Goal: Task Accomplishment & Management: Complete application form

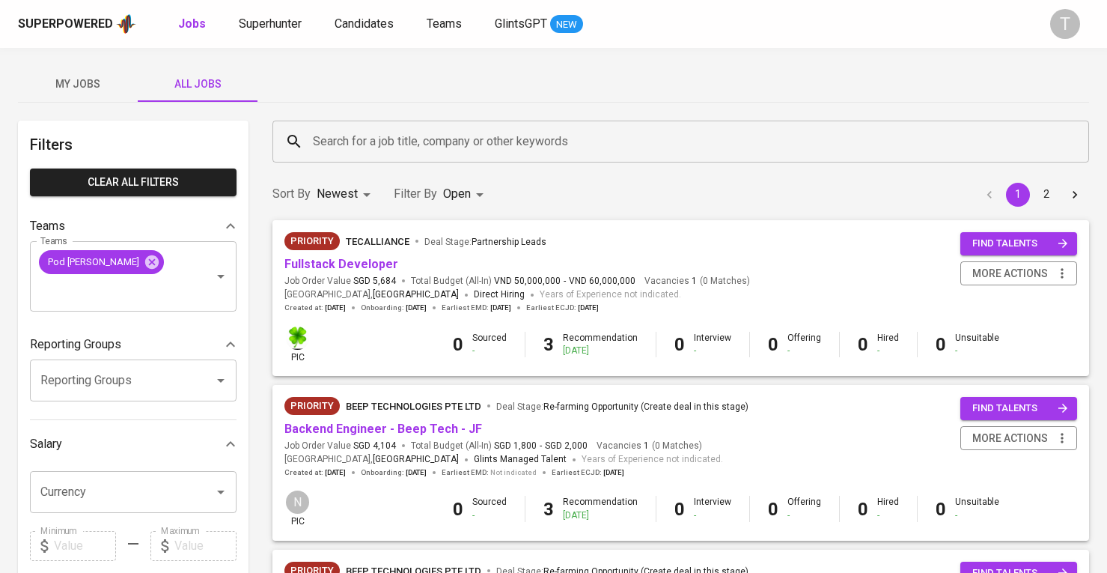
scroll to position [1123, 0]
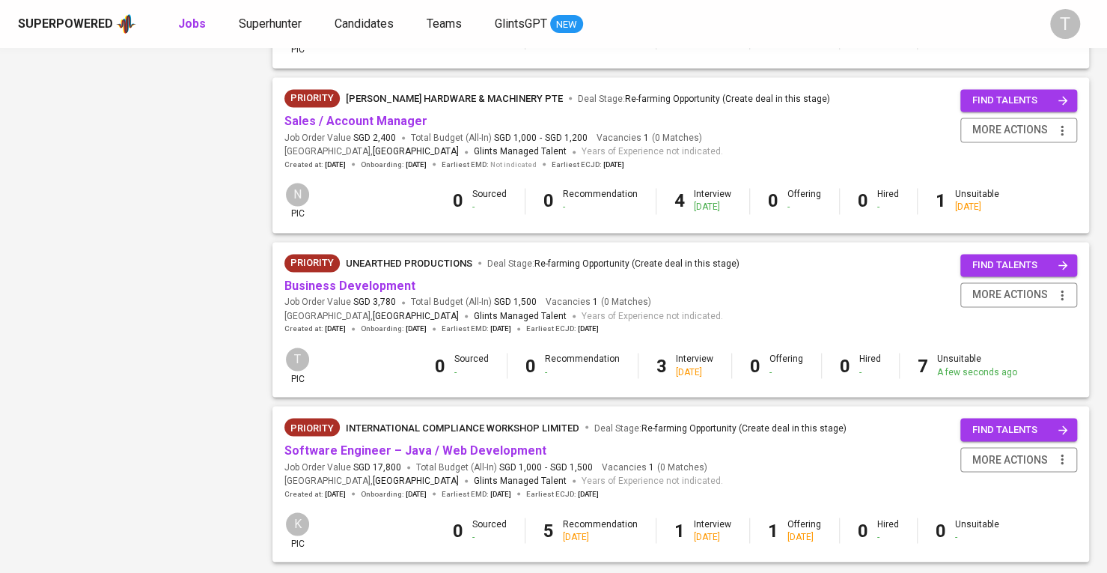
scroll to position [1383, 0]
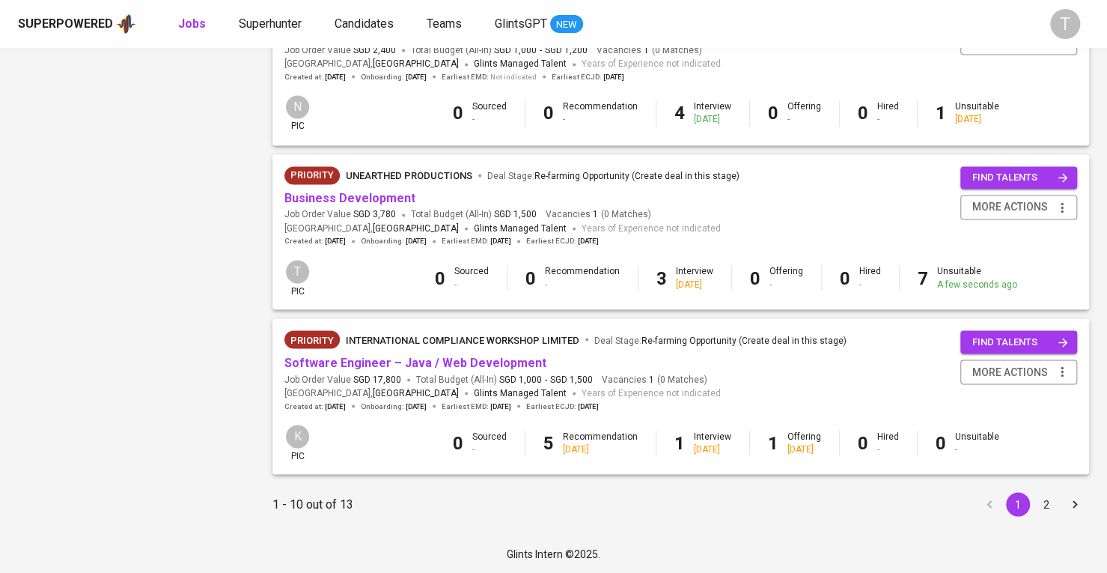
click at [971, 542] on div "Glints Intern ©2025." at bounding box center [553, 553] width 1107 height 39
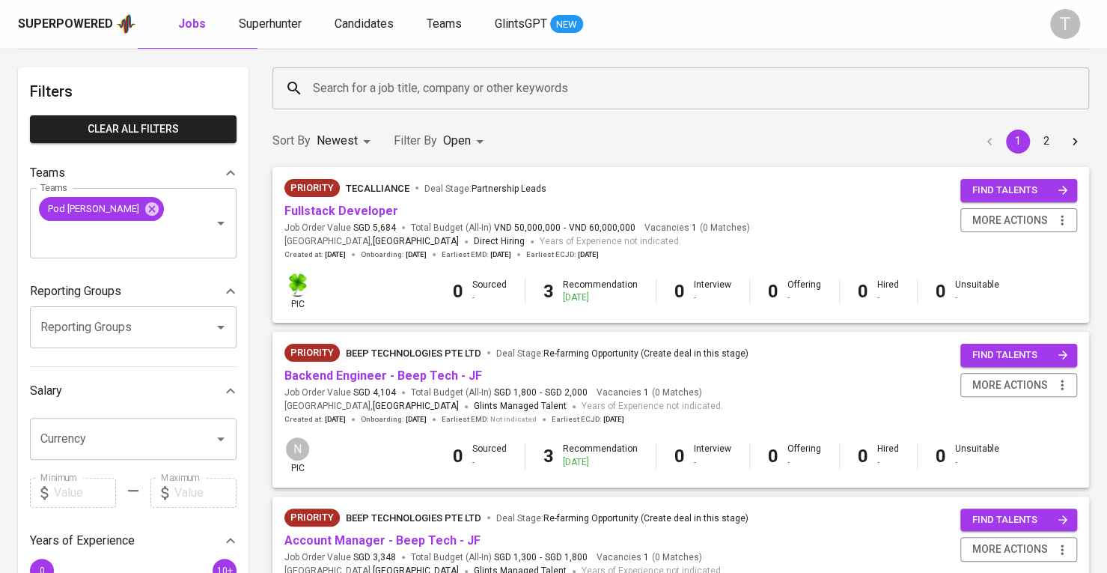
scroll to position [75, 0]
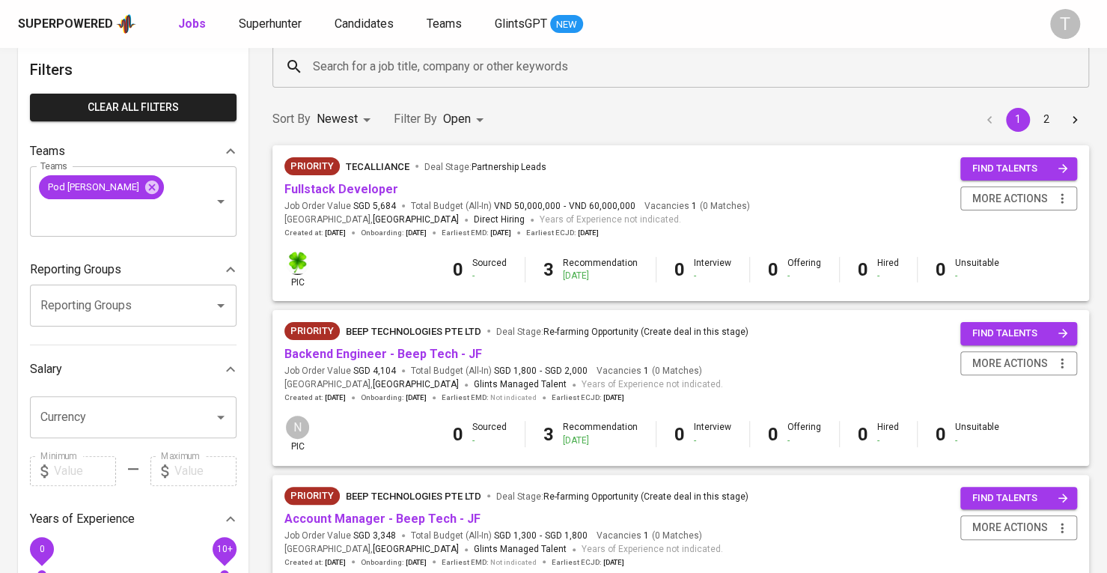
drag, startPoint x: 969, startPoint y: 92, endPoint x: 983, endPoint y: 76, distance: 21.2
click at [969, 92] on div "Search for a job title, company or other keywords Search for a job title, compa…" at bounding box center [680, 67] width 835 height 60
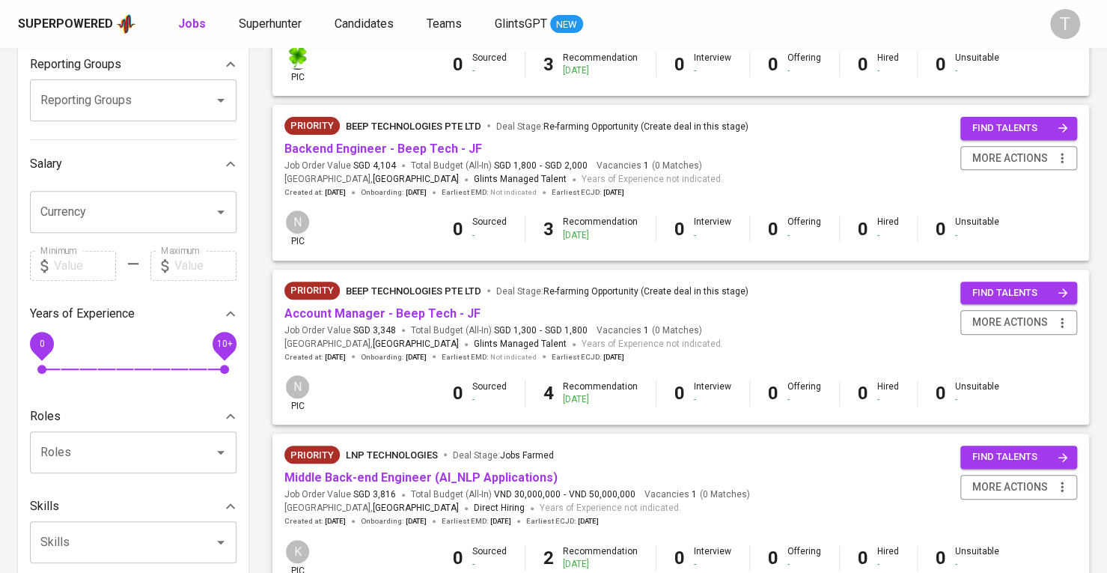
scroll to position [374, 0]
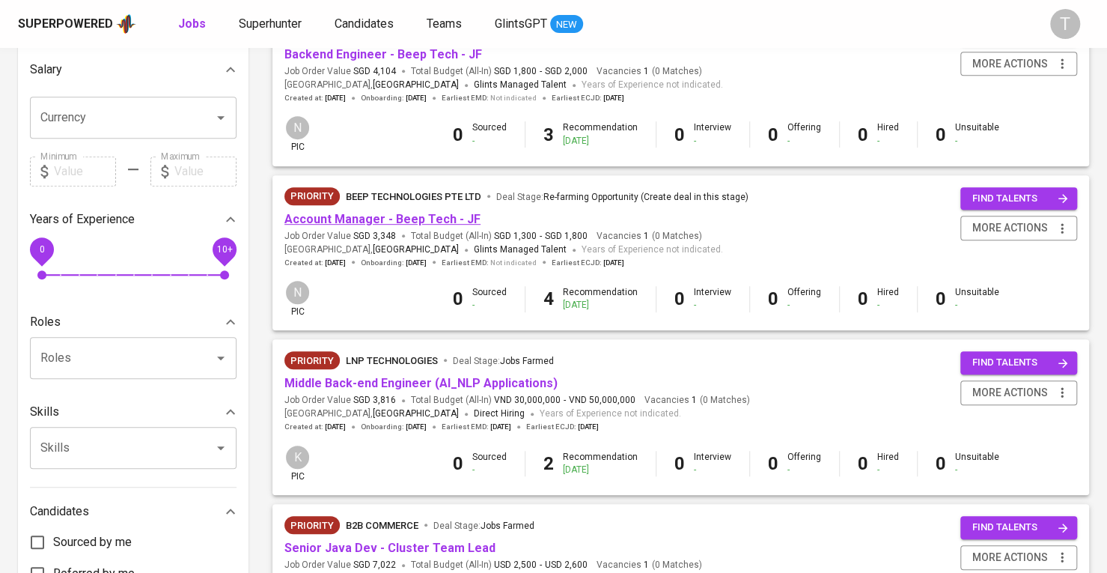
click at [394, 216] on link "Account Manager - Beep Tech - JF" at bounding box center [382, 219] width 196 height 14
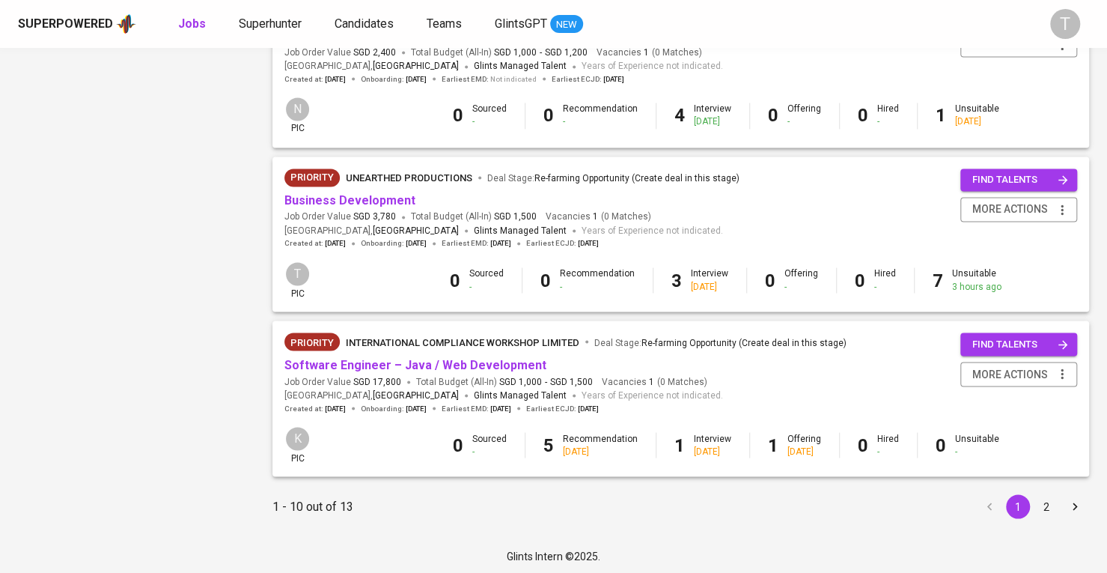
scroll to position [1383, 0]
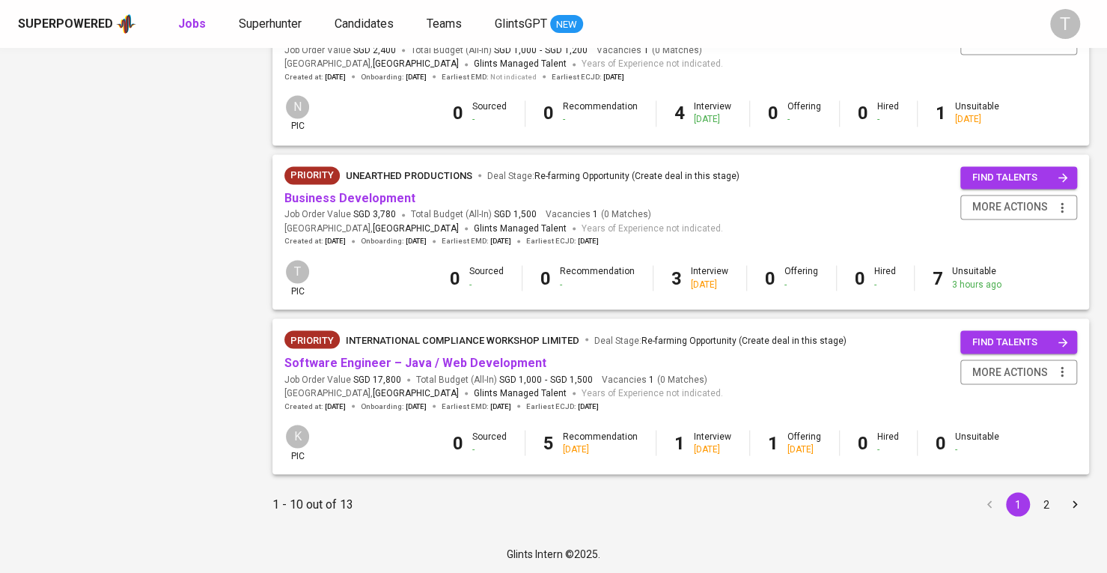
click at [367, 210] on span "SGD 3,780" at bounding box center [374, 214] width 43 height 13
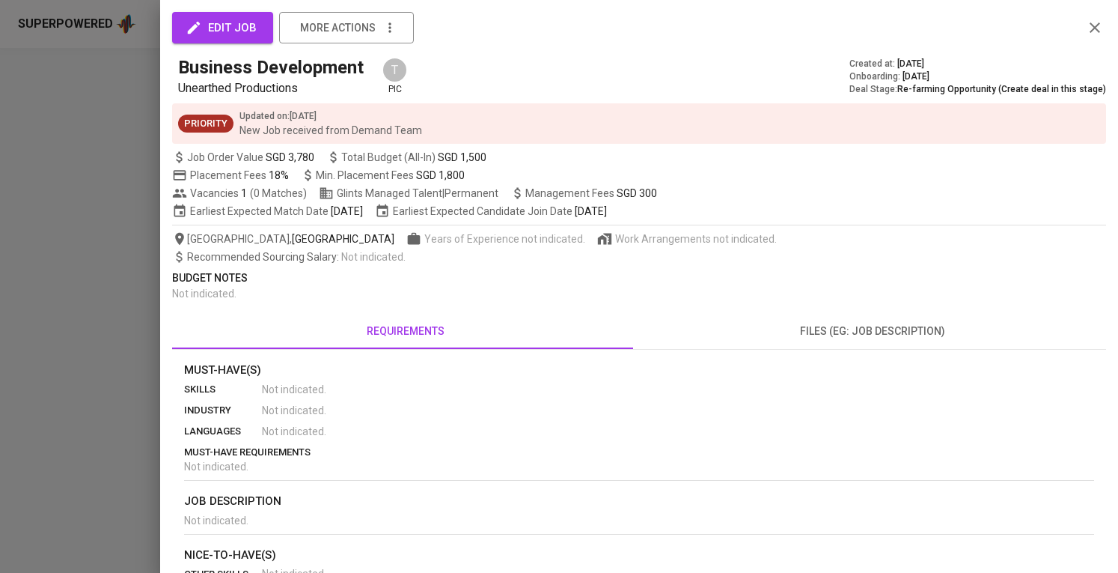
click at [34, 194] on div at bounding box center [559, 286] width 1118 height 573
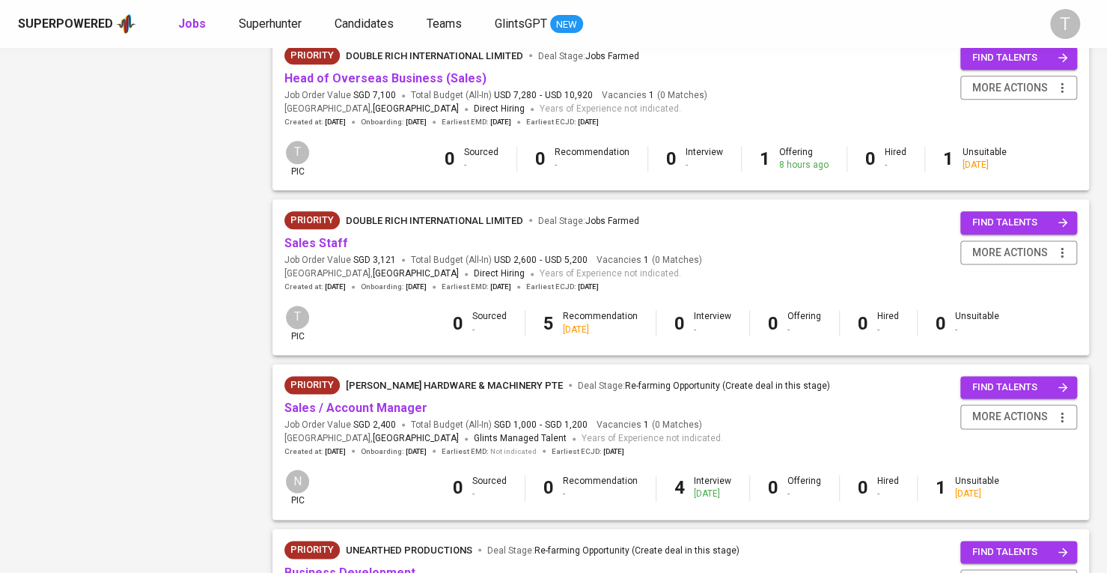
scroll to position [1048, 0]
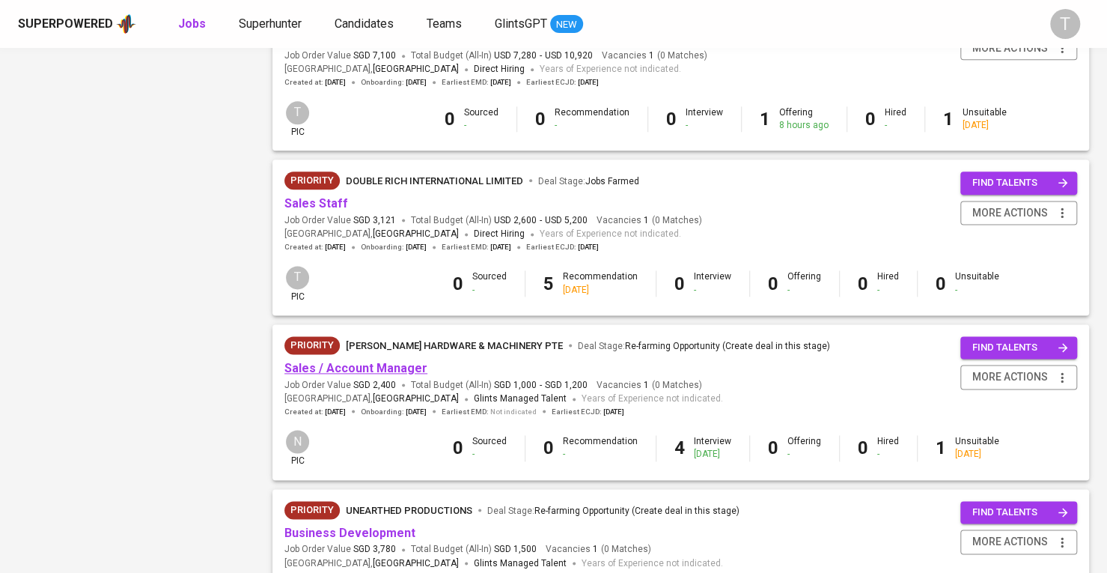
click at [393, 362] on link "Sales / Account Manager" at bounding box center [355, 368] width 143 height 14
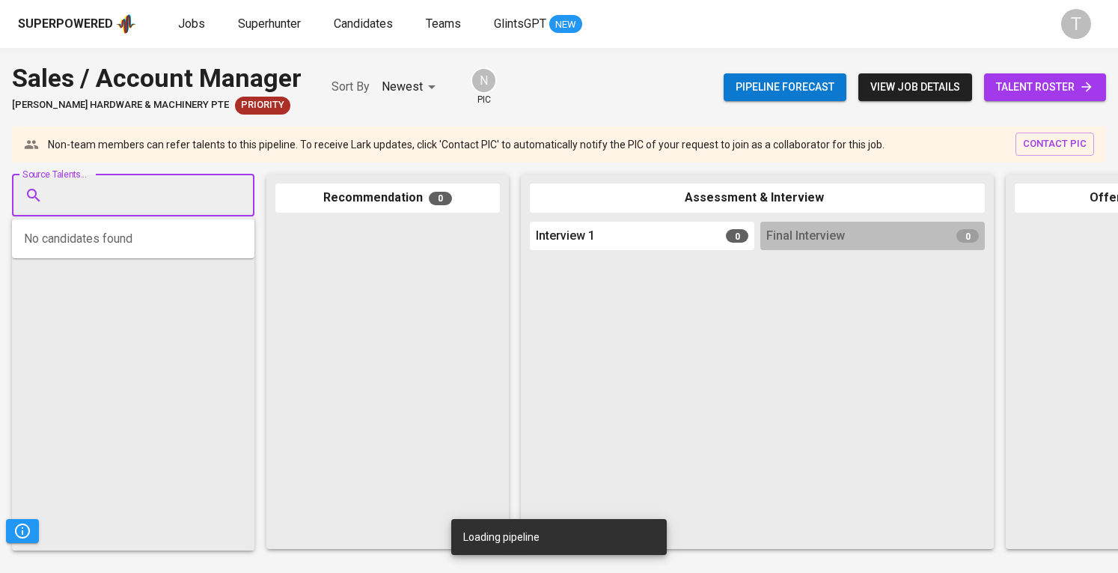
click at [192, 204] on input "Source Talents..." at bounding box center [127, 195] width 157 height 28
paste input "nnghia2345@gmail.com"
type input "nnghia2345@gmail.com"
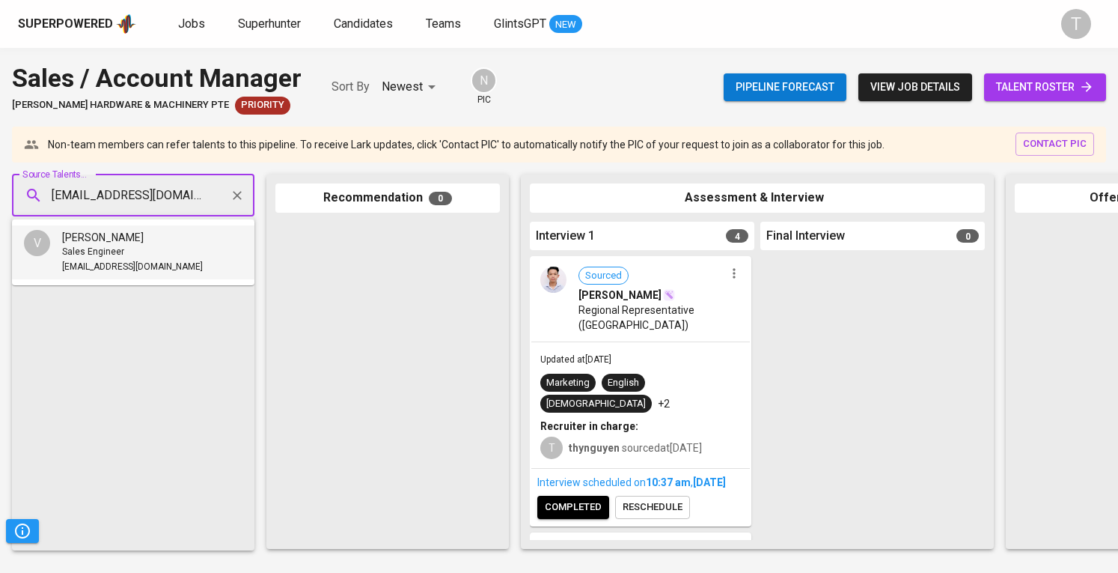
click at [177, 260] on li "V Van Nghia Nguyen Sales Engineer nnghia2345@gmail.com" at bounding box center [133, 252] width 242 height 54
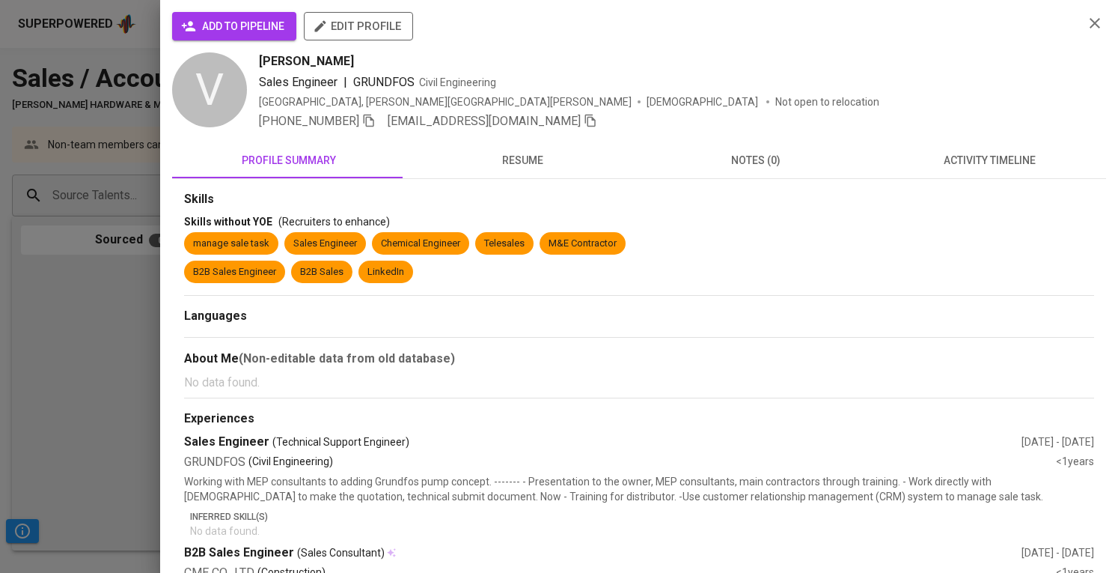
click at [257, 22] on span "add to pipeline" at bounding box center [234, 26] width 100 height 19
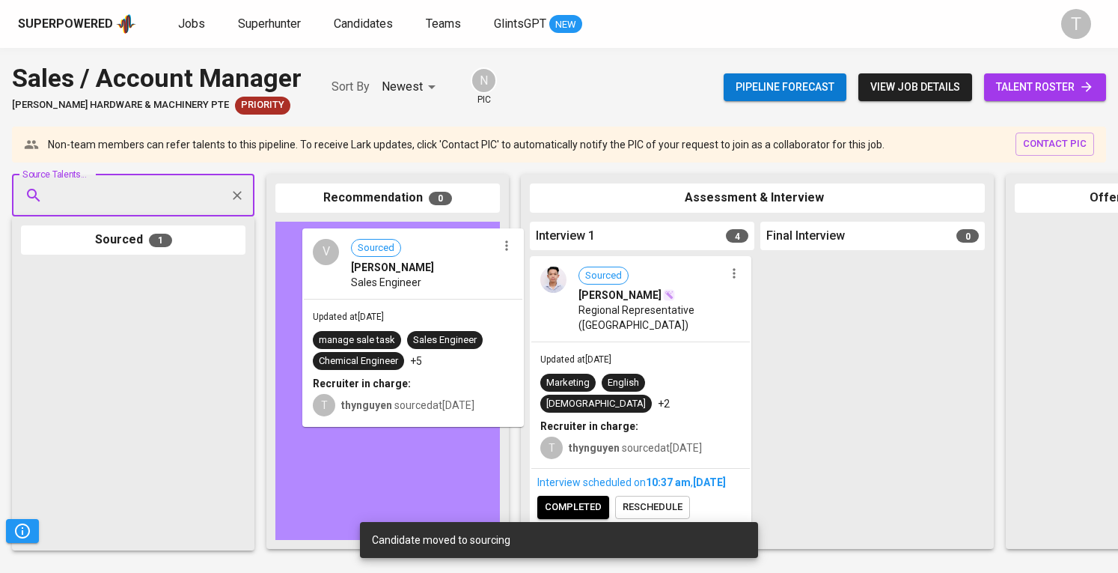
drag, startPoint x: 109, startPoint y: 296, endPoint x: 403, endPoint y: 260, distance: 295.7
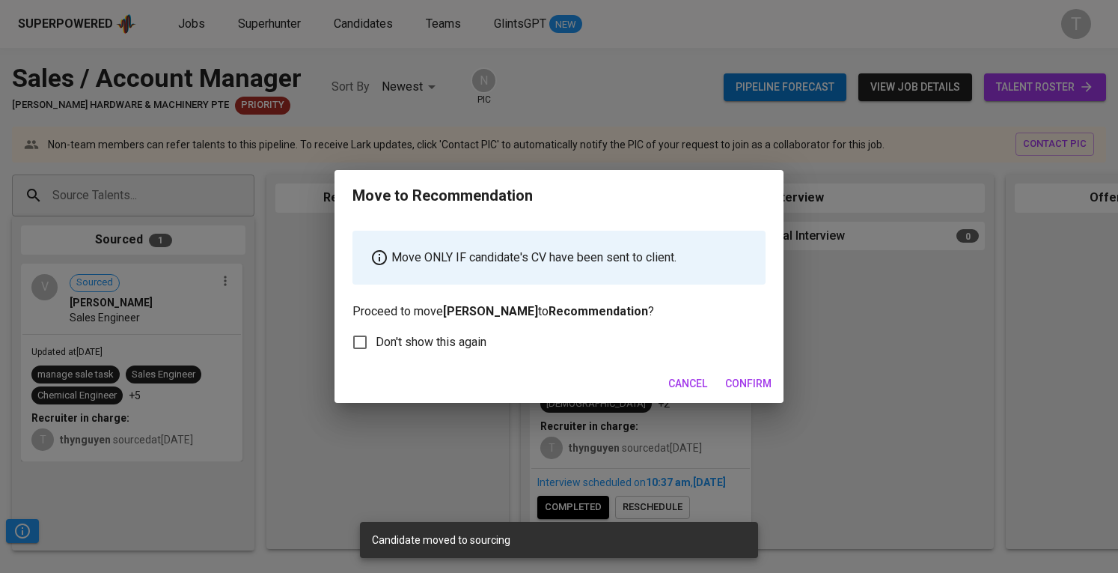
click at [757, 376] on span "Confirm" at bounding box center [748, 383] width 46 height 19
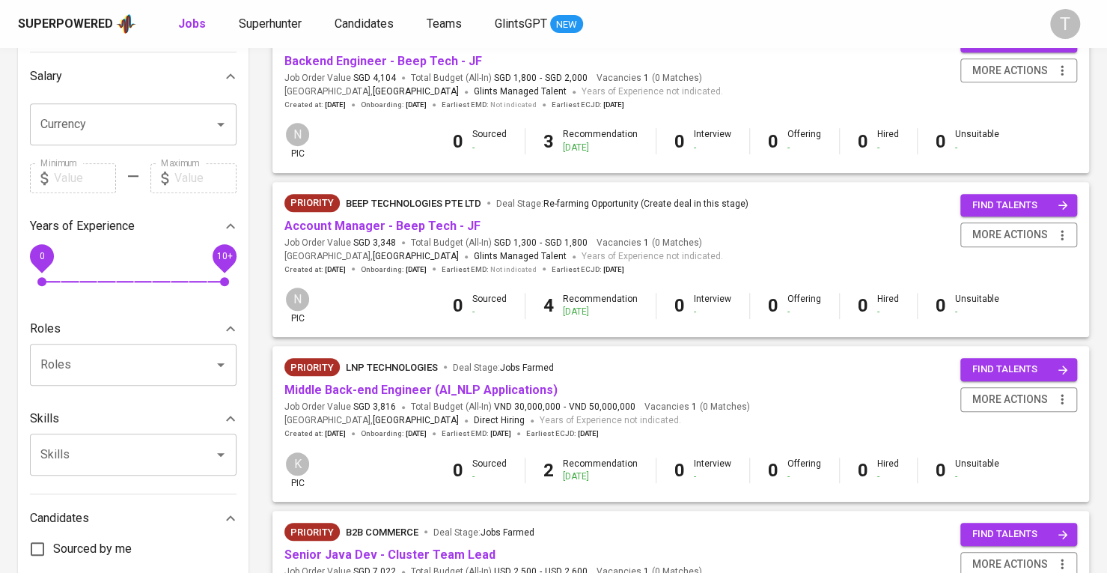
scroll to position [299, 0]
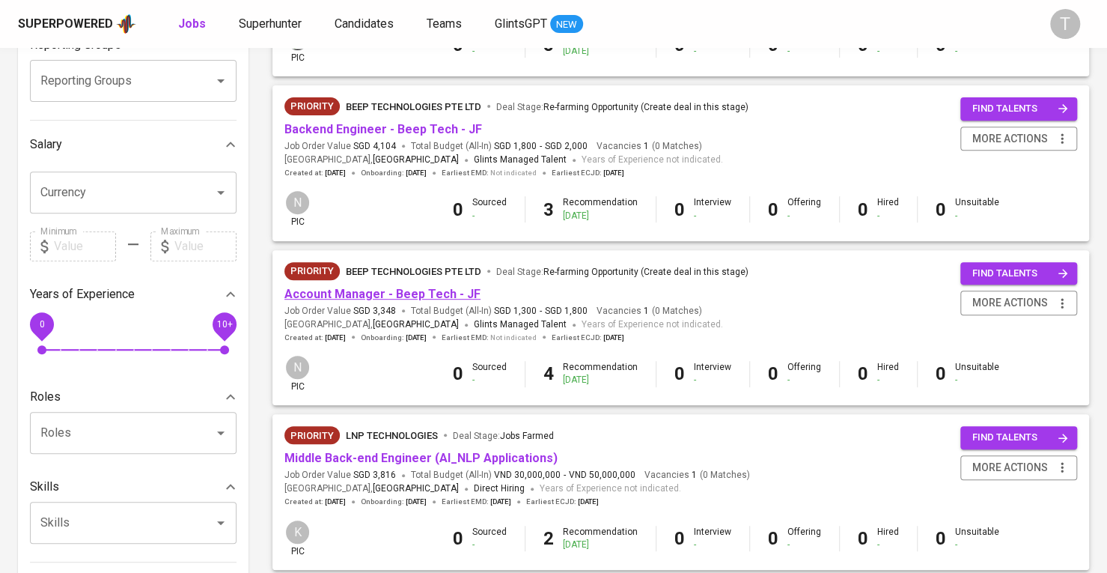
click at [344, 288] on link "Account Manager - Beep Tech - JF" at bounding box center [382, 294] width 196 height 14
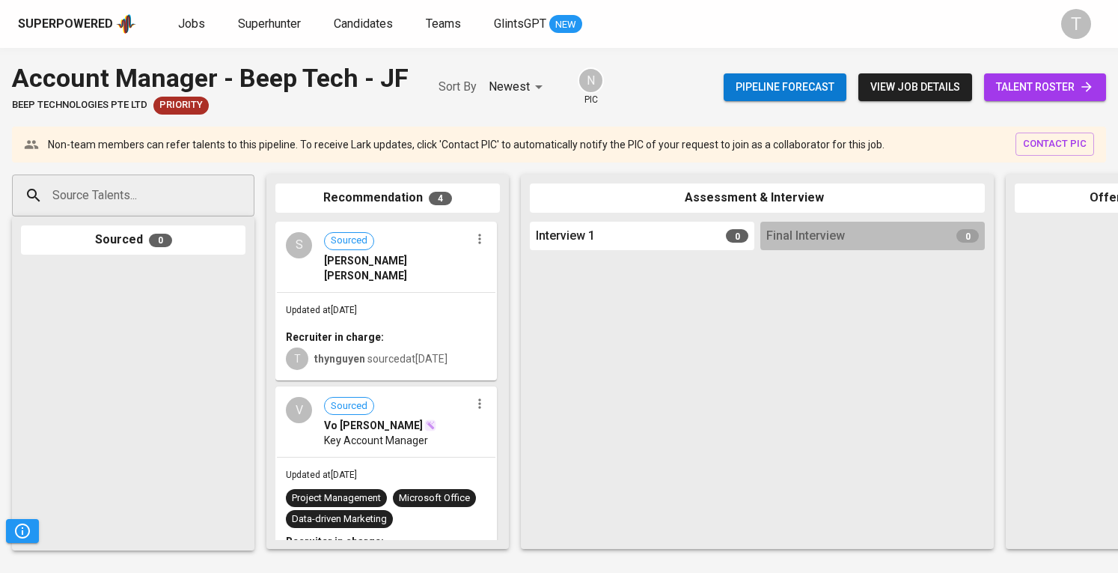
click at [210, 201] on div "Source Talents..." at bounding box center [133, 195] width 242 height 42
paste input "jaydenle.work@gmail.com"
type input "jaydenle.work@gmail.com"
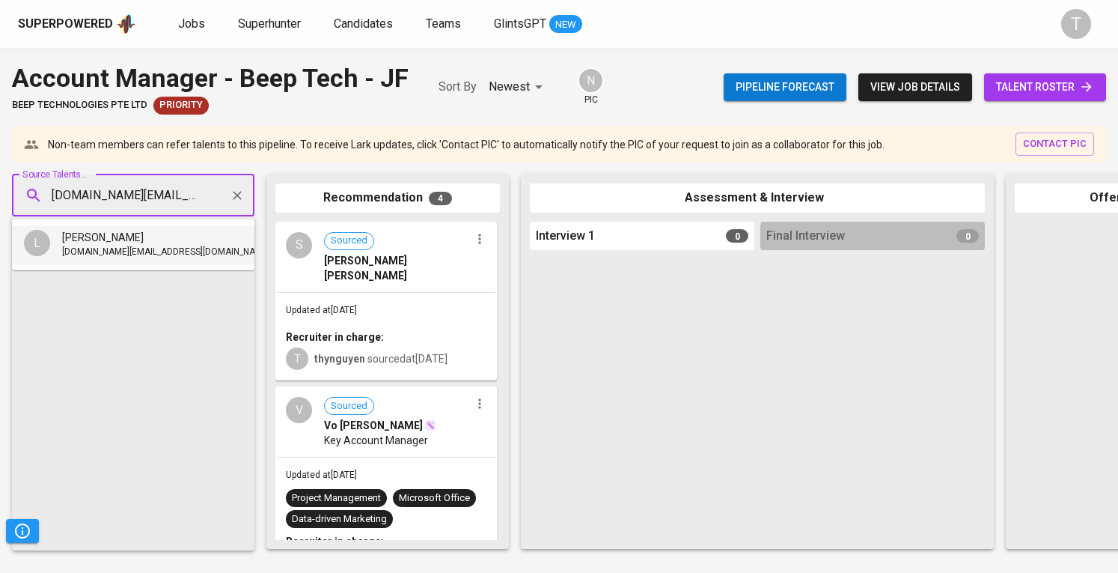
click at [198, 260] on li "L Le Huynh Thanh Son jaydenle.work@gmail.com" at bounding box center [133, 244] width 242 height 39
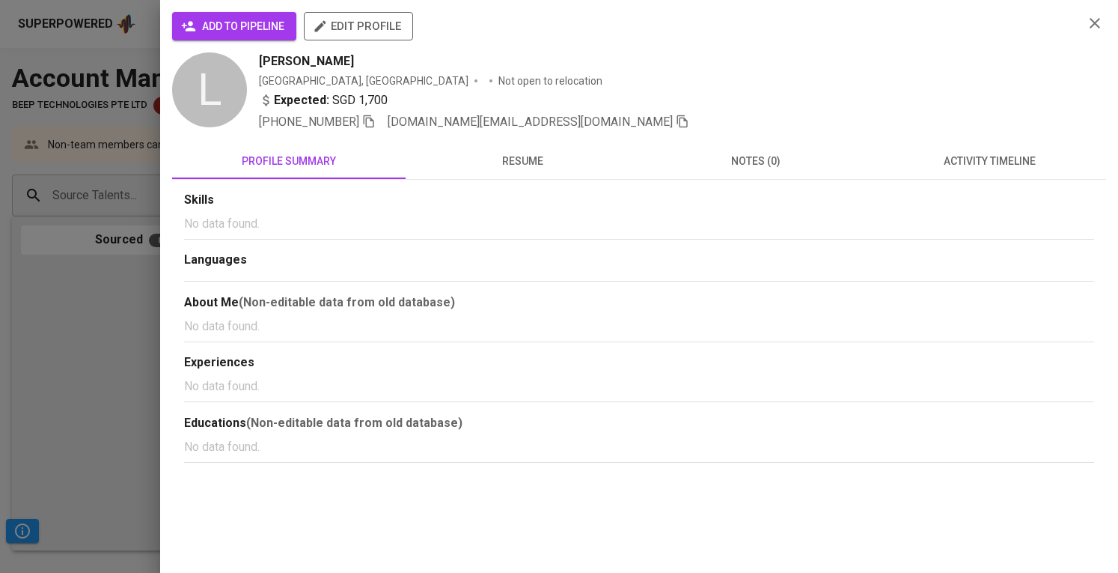
click at [275, 34] on span "add to pipeline" at bounding box center [234, 26] width 100 height 19
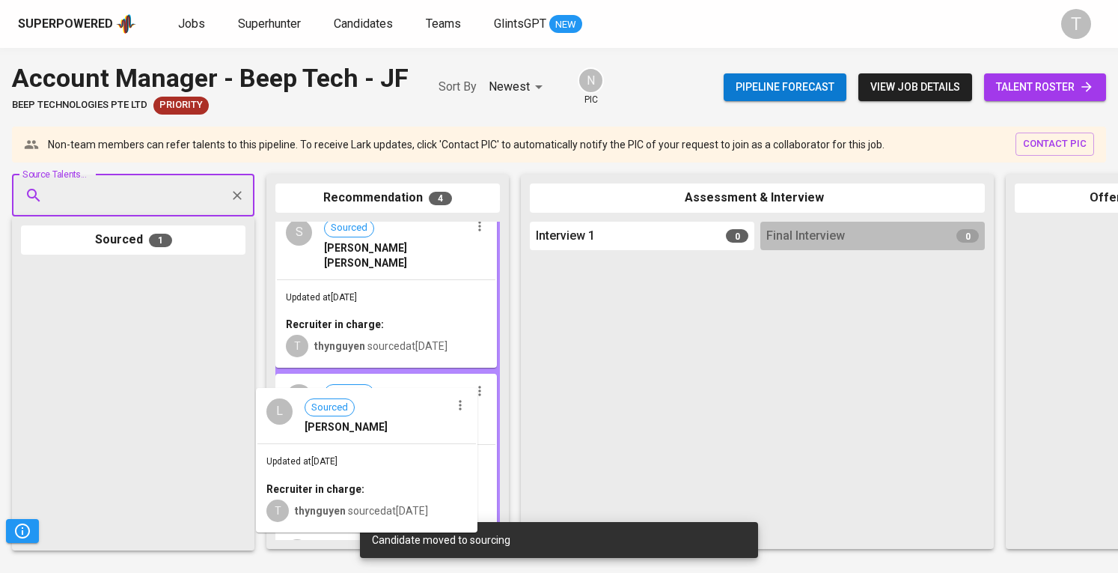
drag, startPoint x: 144, startPoint y: 305, endPoint x: 385, endPoint y: 433, distance: 273.2
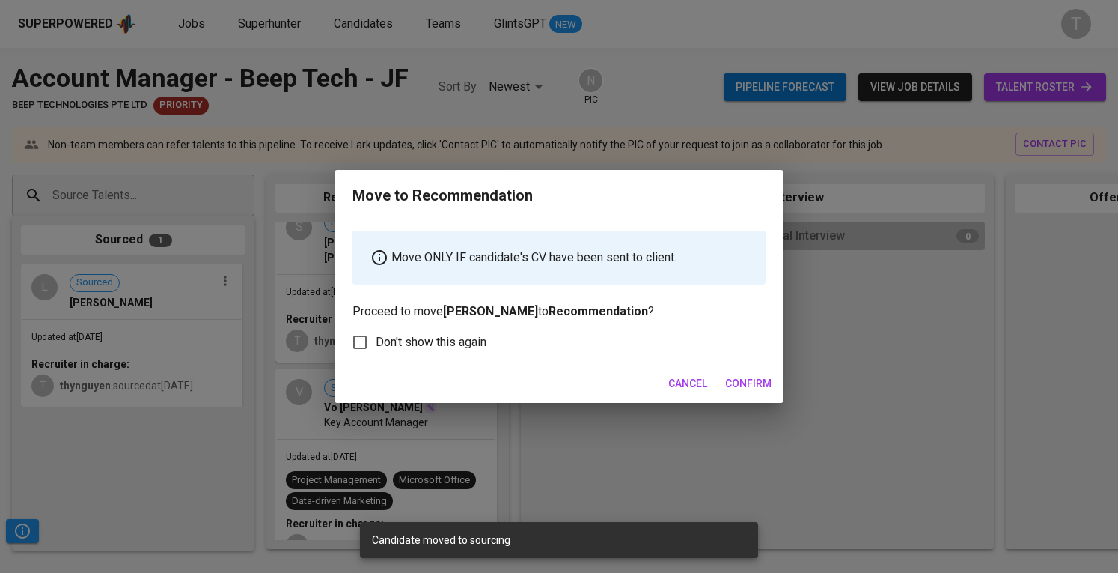
click at [744, 387] on span "Confirm" at bounding box center [748, 383] width 46 height 19
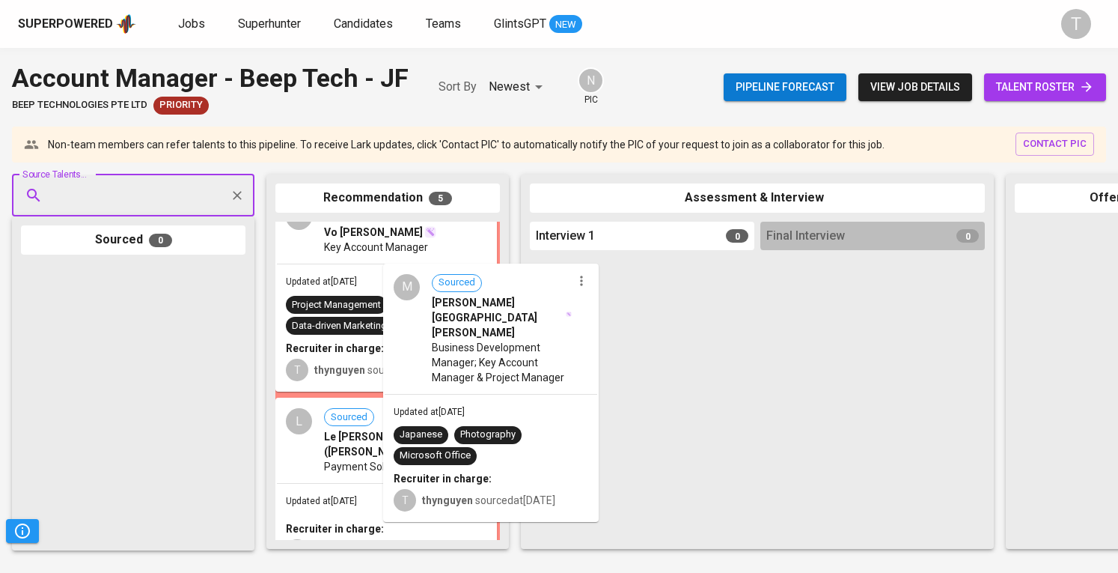
scroll to position [117, 0]
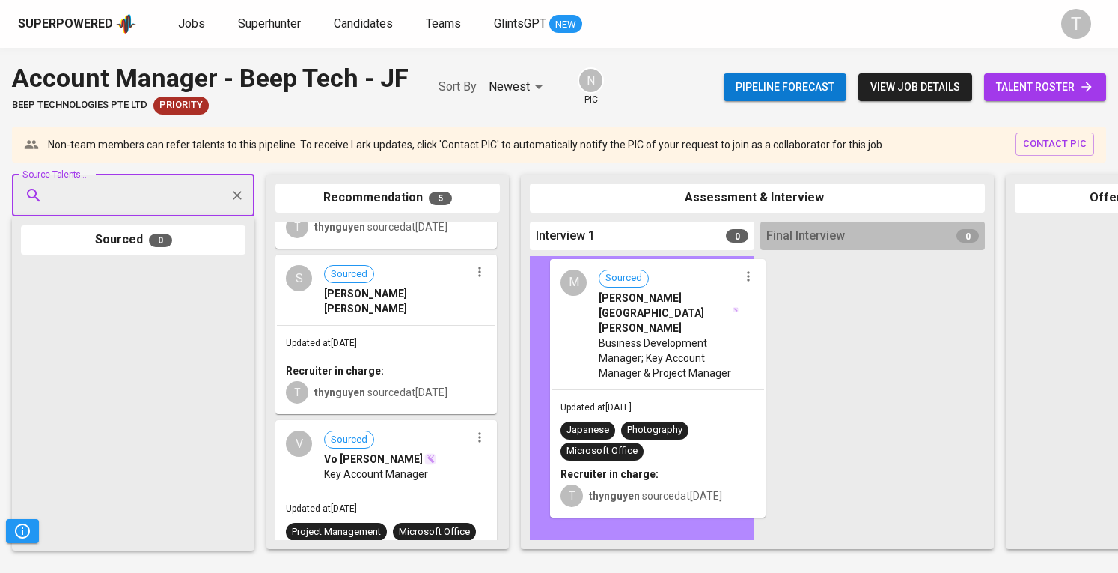
drag, startPoint x: 445, startPoint y: 379, endPoint x: 724, endPoint y: 335, distance: 282.6
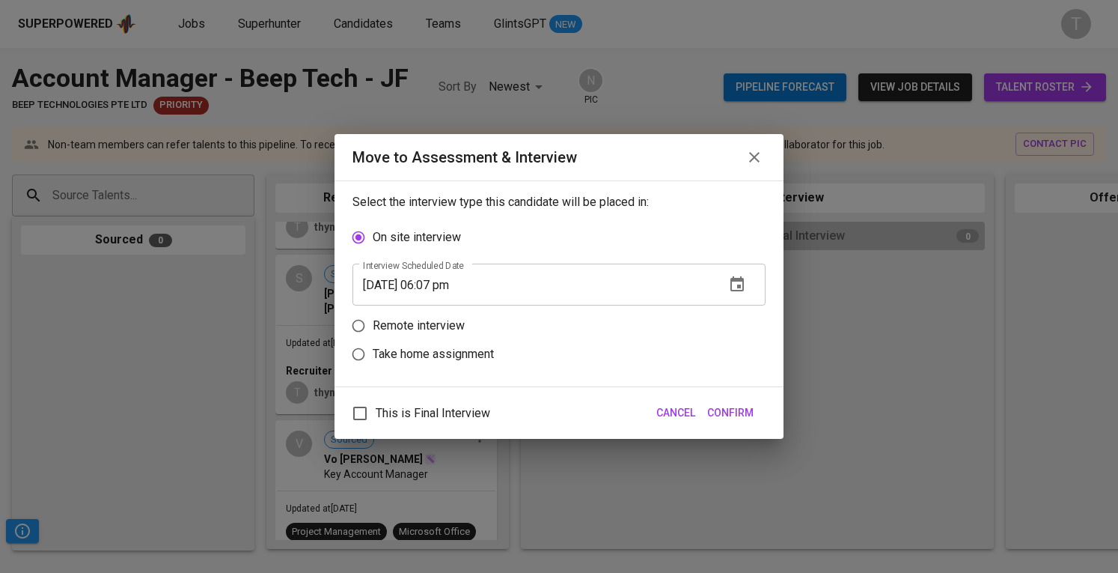
click at [406, 332] on p "Remote interview" at bounding box center [419, 326] width 92 height 18
click at [373, 332] on input "Remote interview" at bounding box center [358, 325] width 28 height 28
radio input "true"
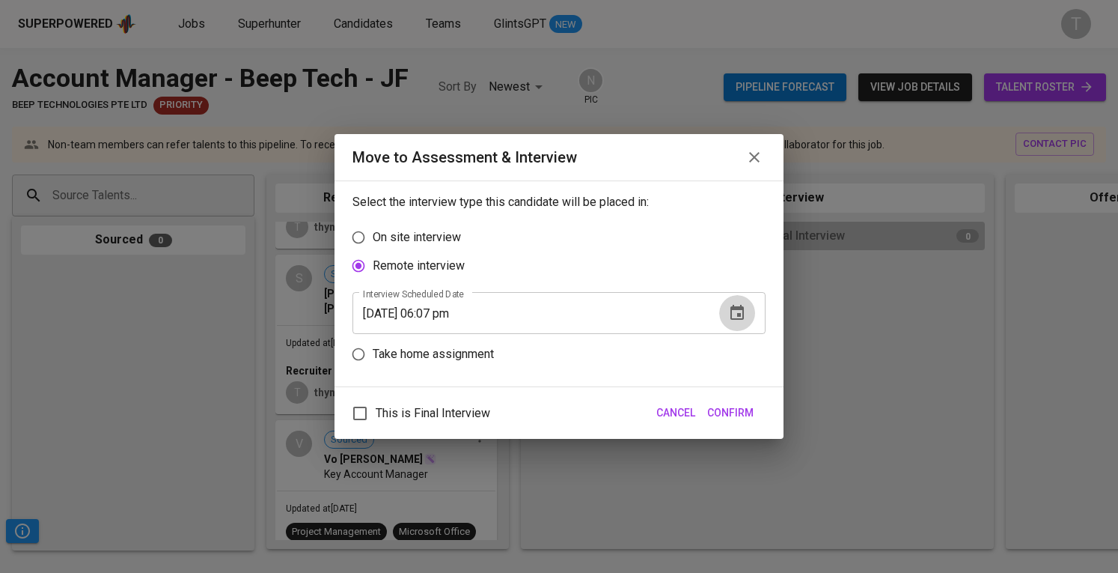
click at [745, 316] on icon "button" at bounding box center [737, 313] width 18 height 18
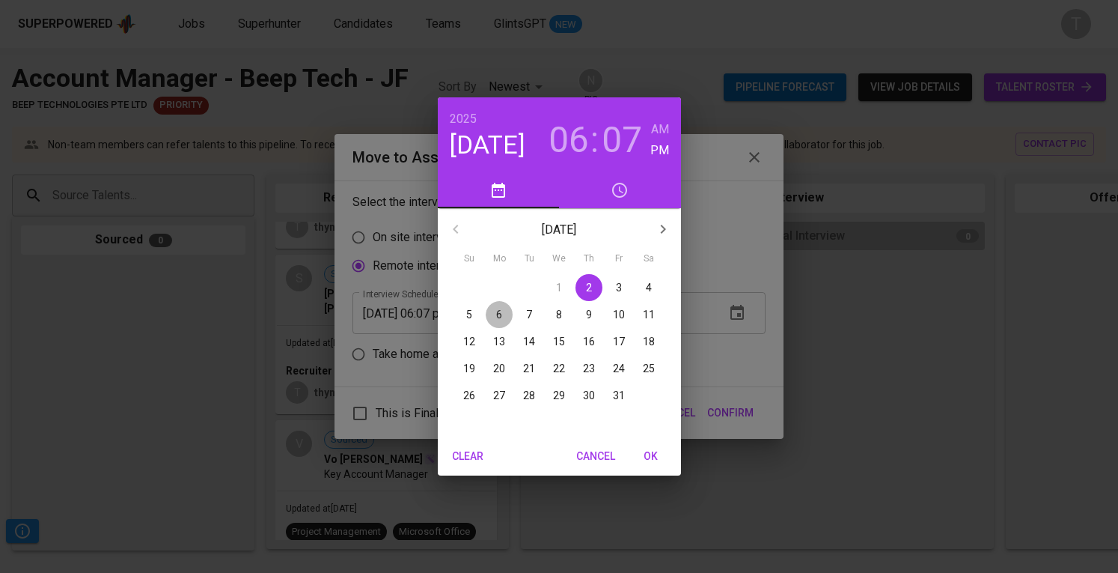
click at [501, 320] on span "6" at bounding box center [499, 314] width 27 height 15
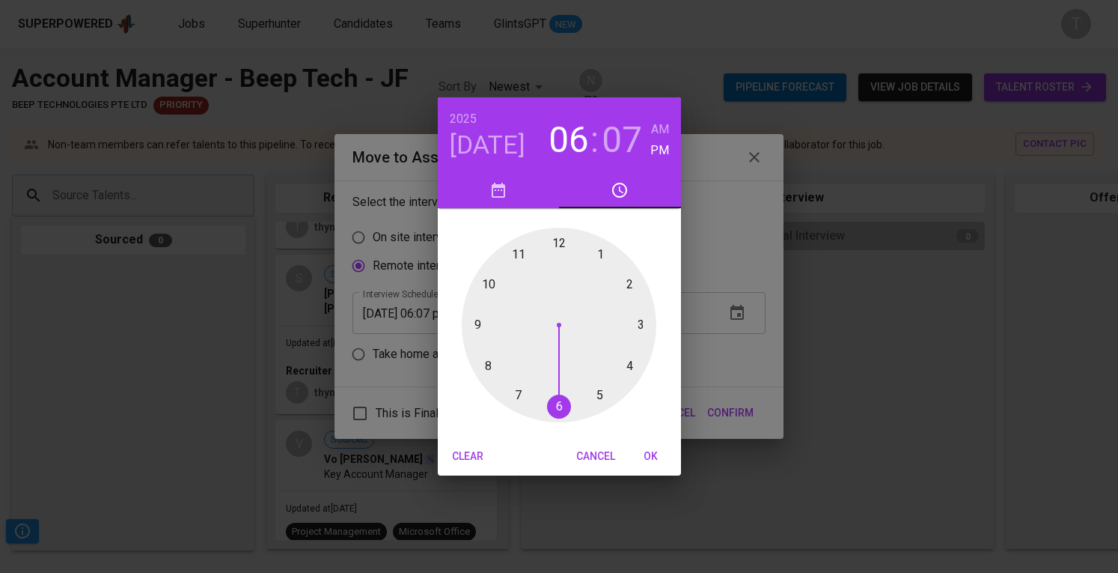
click at [555, 245] on div at bounding box center [559, 325] width 195 height 195
click at [560, 245] on div at bounding box center [559, 325] width 195 height 195
type input "10/06/2025 12:00 pm"
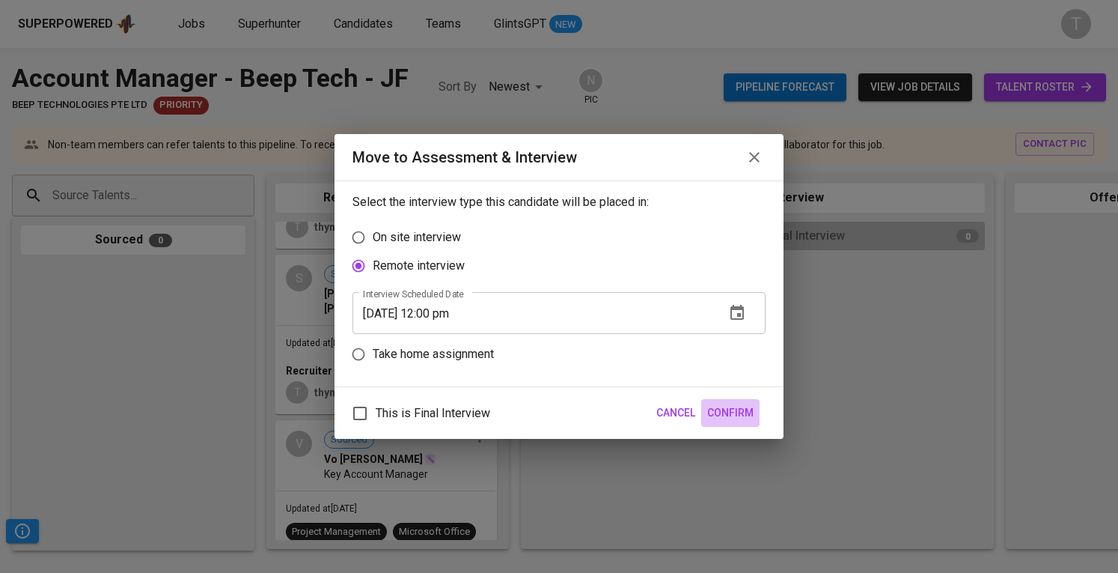
click at [716, 402] on button "Confirm" at bounding box center [730, 413] width 58 height 28
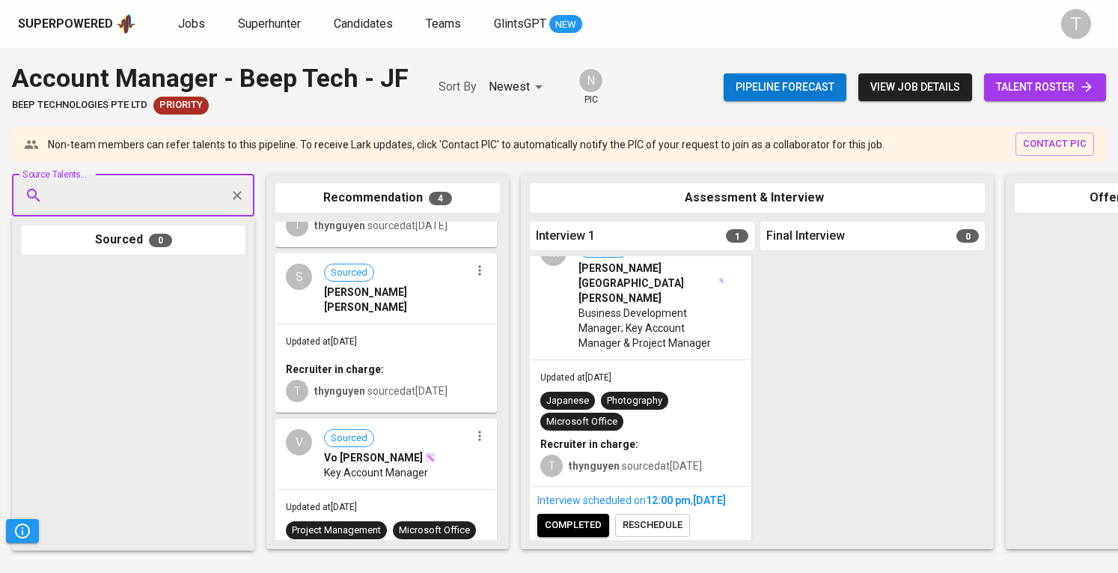
scroll to position [0, 0]
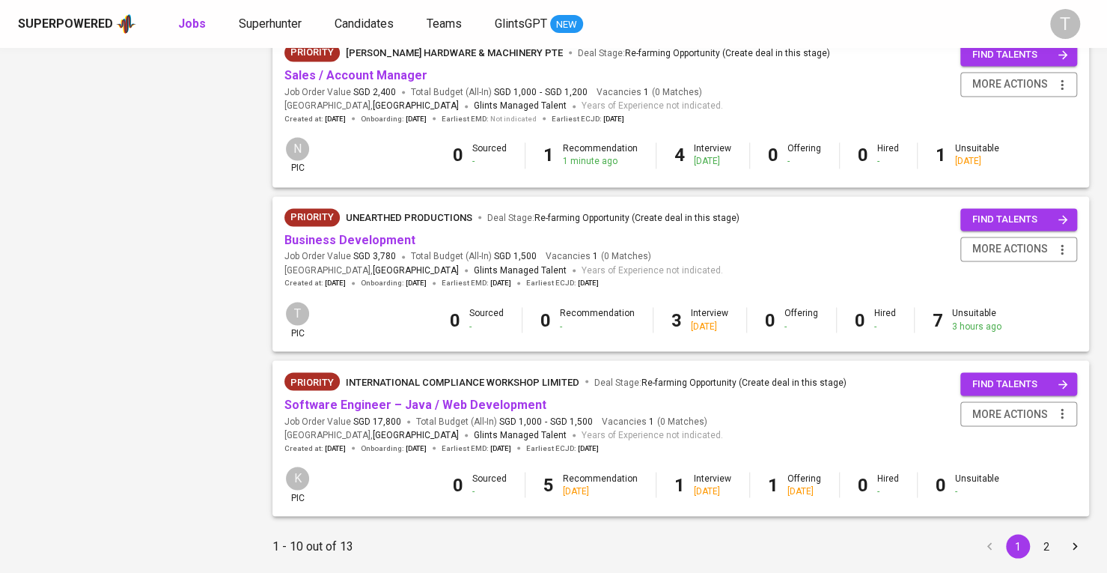
scroll to position [1383, 0]
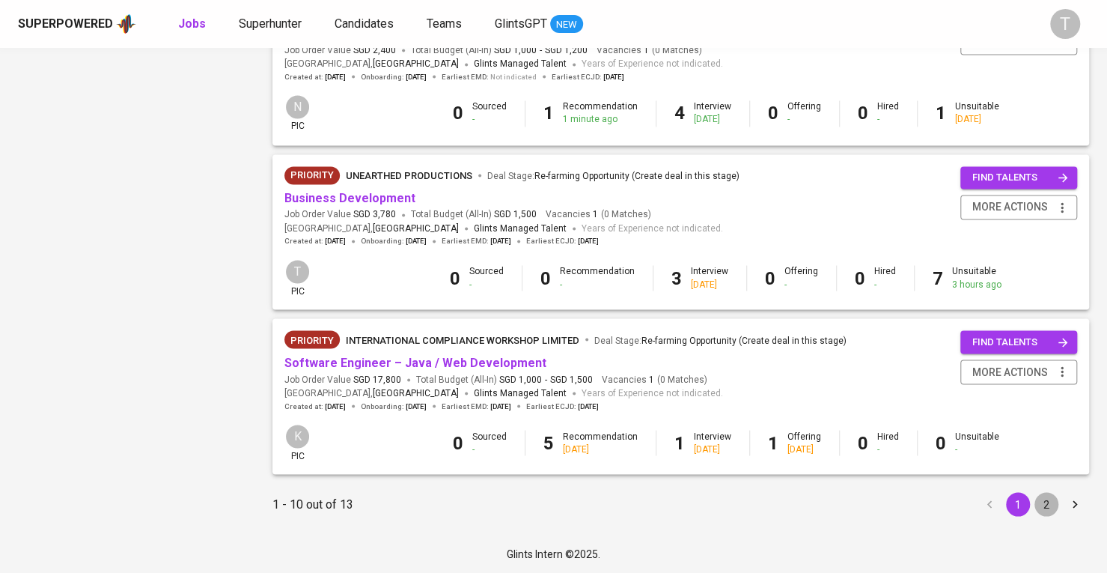
click at [1040, 500] on button "2" at bounding box center [1046, 504] width 24 height 24
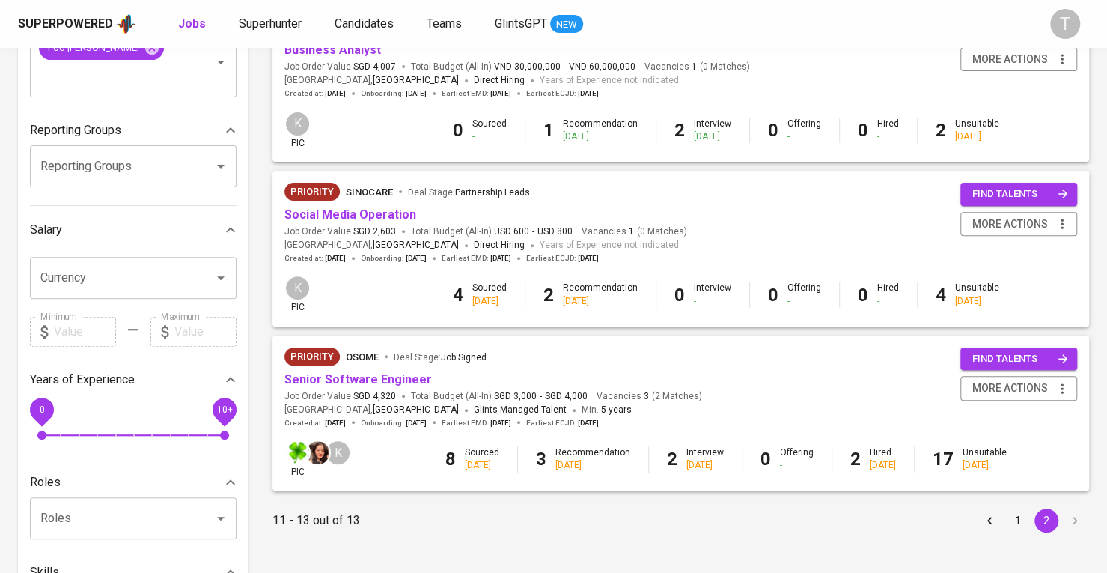
scroll to position [299, 0]
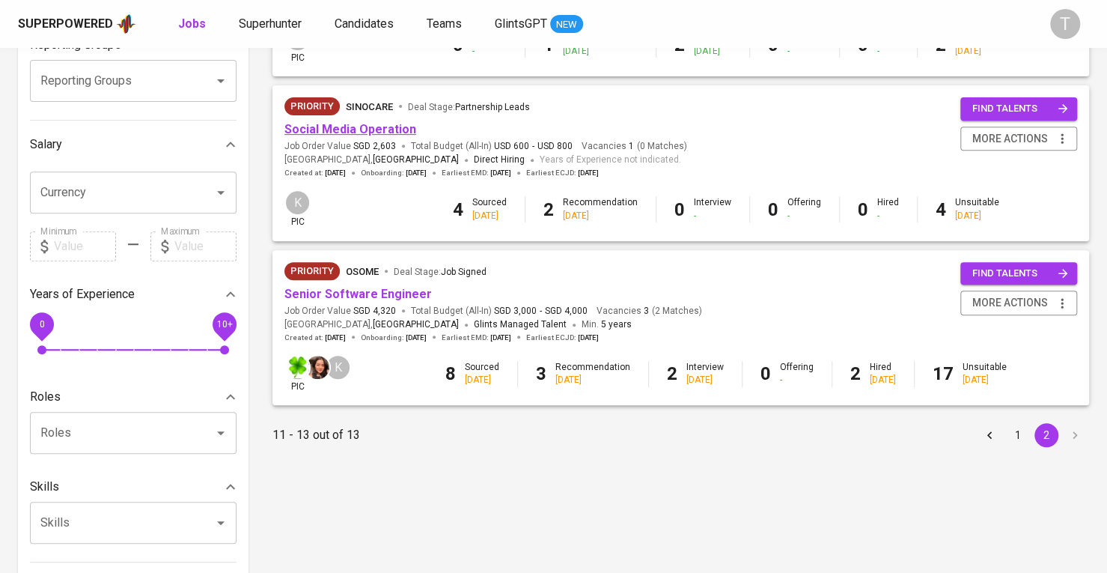
click at [376, 131] on link "Social Media Operation" at bounding box center [350, 129] width 132 height 14
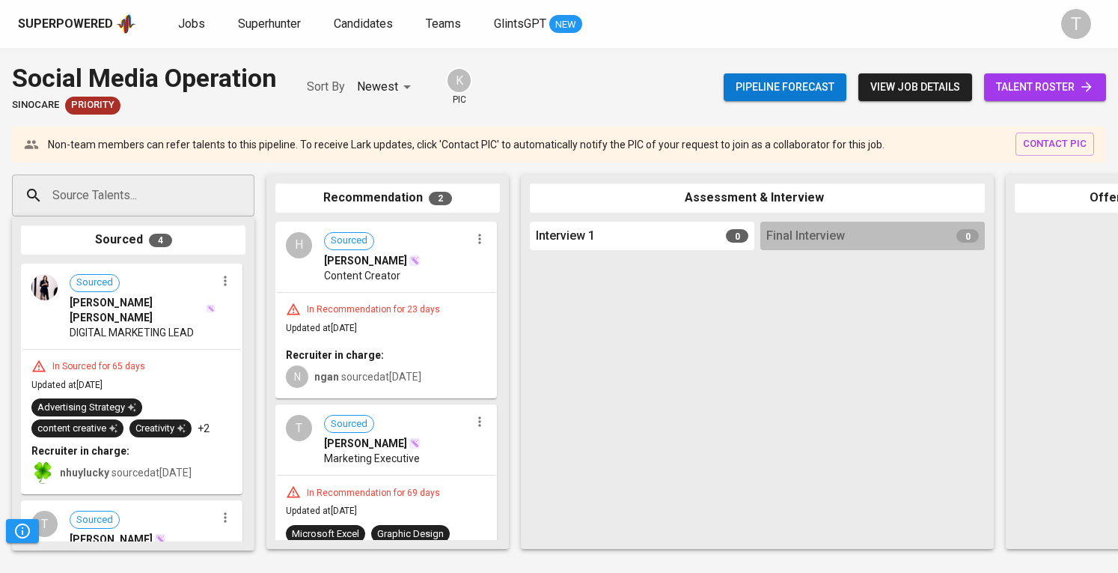
scroll to position [91, 0]
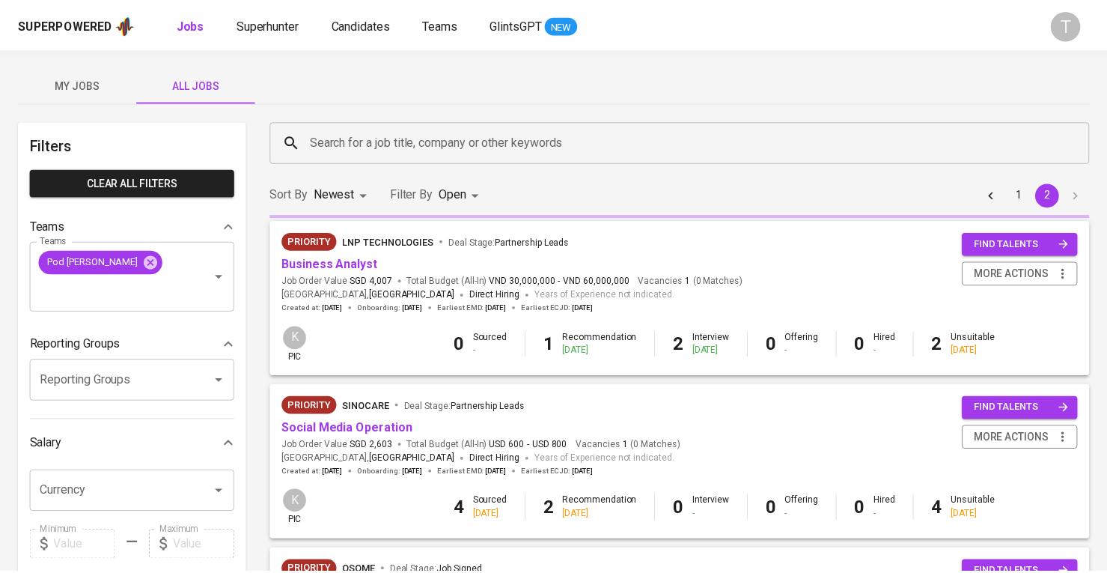
scroll to position [299, 0]
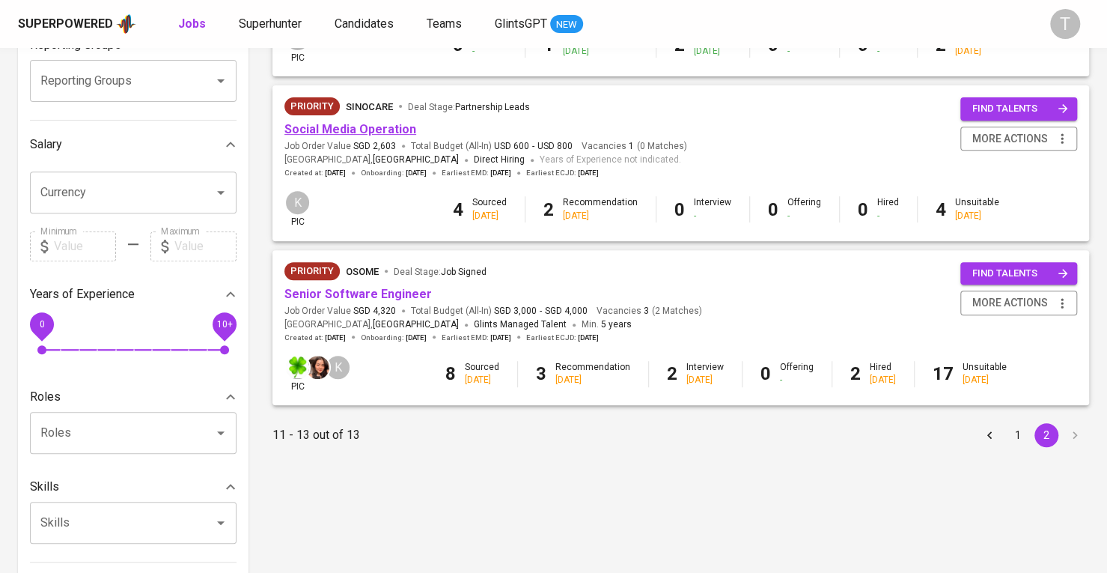
click at [386, 123] on link "Social Media Operation" at bounding box center [350, 129] width 132 height 14
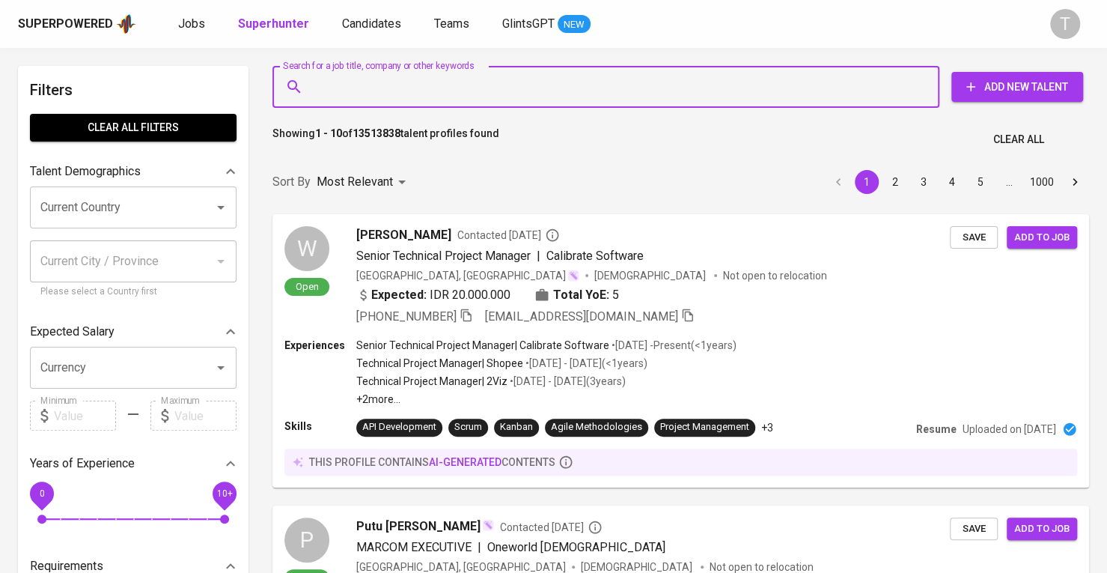
click at [361, 97] on input "Search for a job title, company or other keywords" at bounding box center [609, 87] width 601 height 28
paste input "[DOMAIN_NAME][EMAIL_ADDRESS][DOMAIN_NAME]"
type input "[DOMAIN_NAME][EMAIL_ADDRESS][DOMAIN_NAME]"
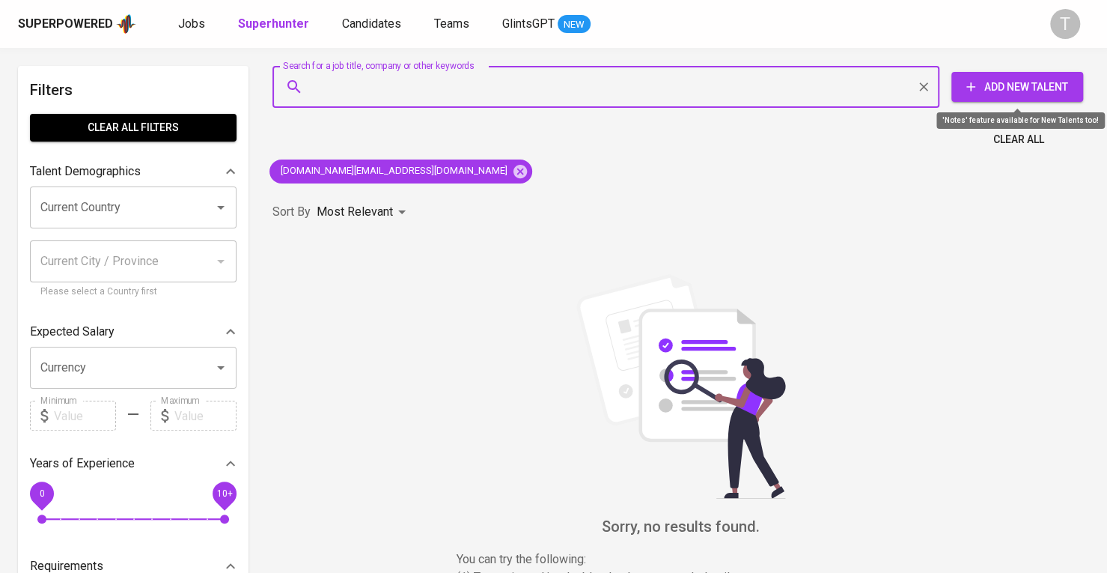
click at [1021, 88] on span "Add New Talent" at bounding box center [1017, 87] width 108 height 19
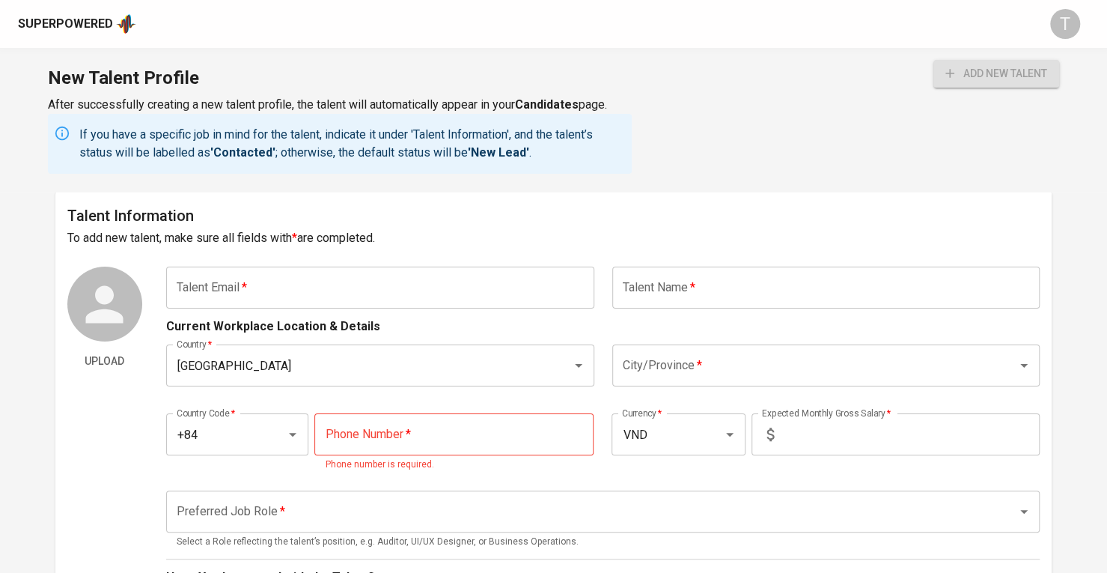
click at [516, 270] on input "text" at bounding box center [380, 287] width 428 height 42
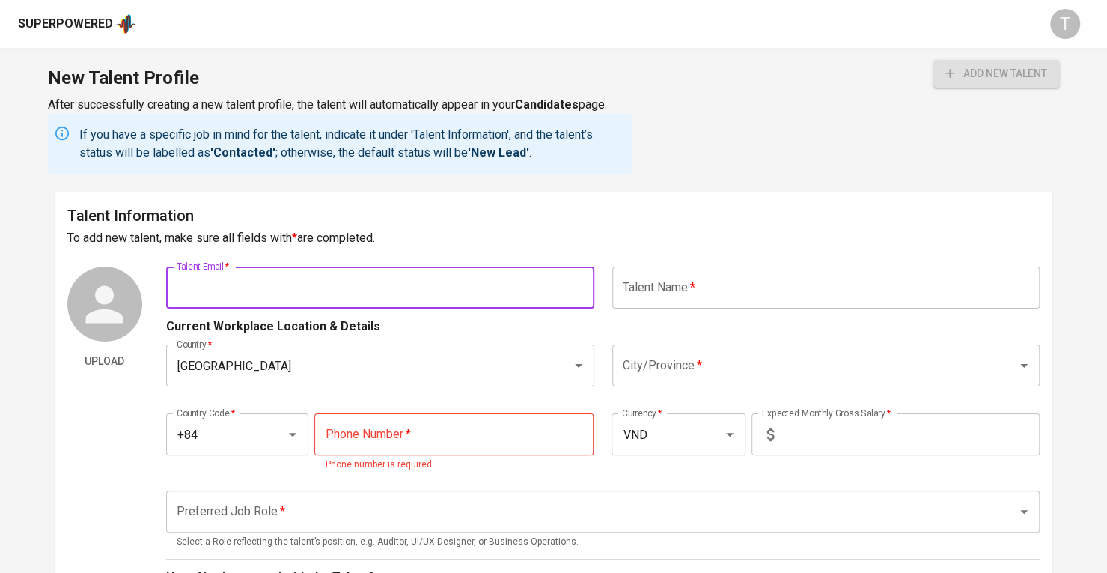
paste input "[DOMAIN_NAME][EMAIL_ADDRESS][DOMAIN_NAME]"
type input "[DOMAIN_NAME][EMAIL_ADDRESS][DOMAIN_NAME]"
click at [780, 291] on input "text" at bounding box center [826, 287] width 428 height 42
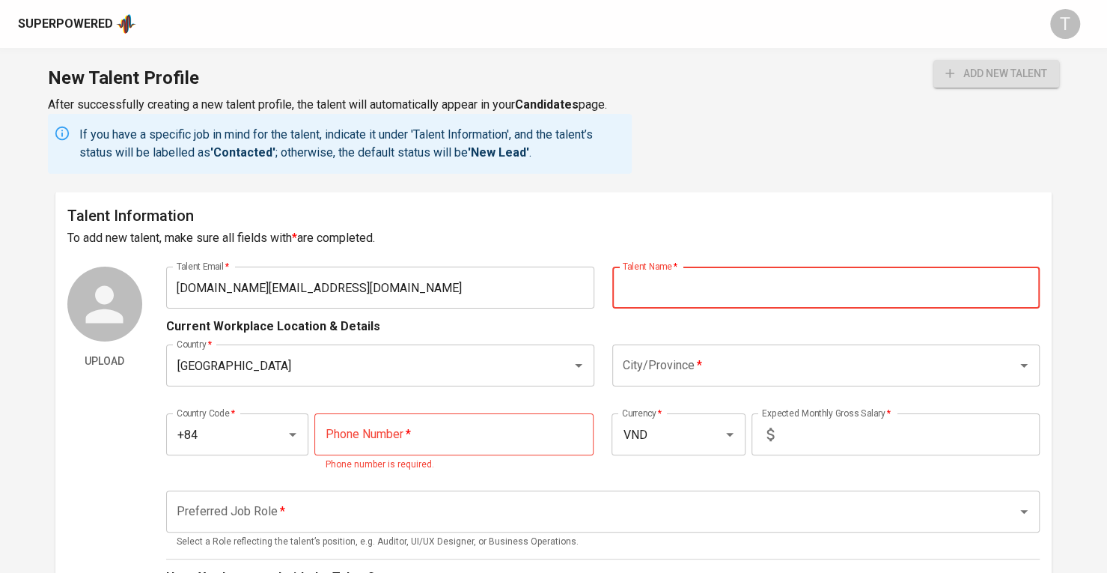
paste input "LE HUYNH THANH SON"
type input "LE HUYNH THANH SON"
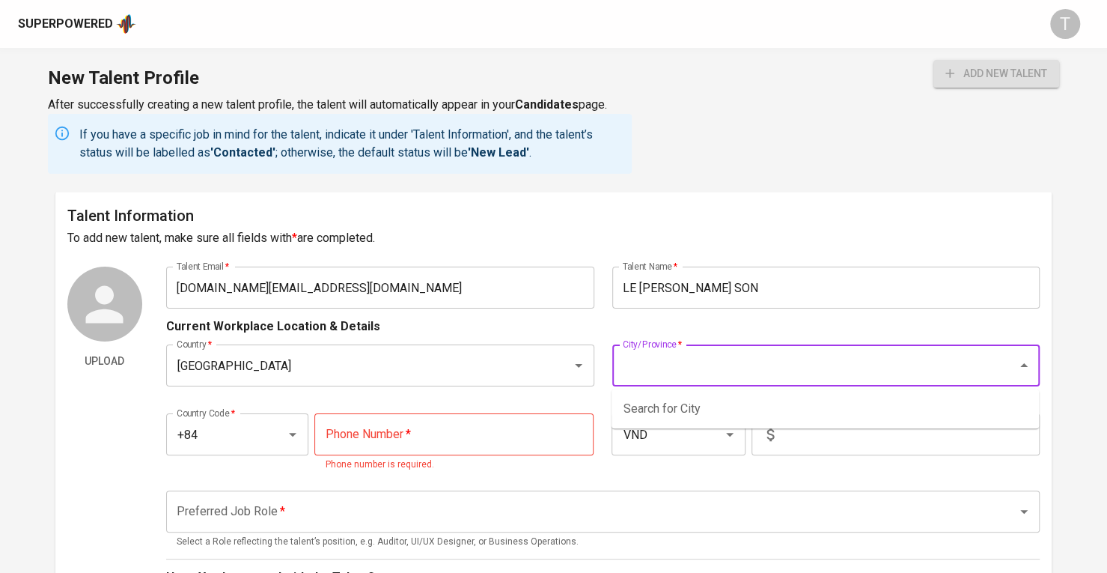
click at [738, 359] on input "City/Province   *" at bounding box center [805, 365] width 373 height 28
type input "h"
type input "o"
click at [684, 394] on ul "[GEOGRAPHIC_DATA]" at bounding box center [824, 408] width 427 height 39
click at [684, 400] on li "[GEOGRAPHIC_DATA]" at bounding box center [824, 408] width 427 height 27
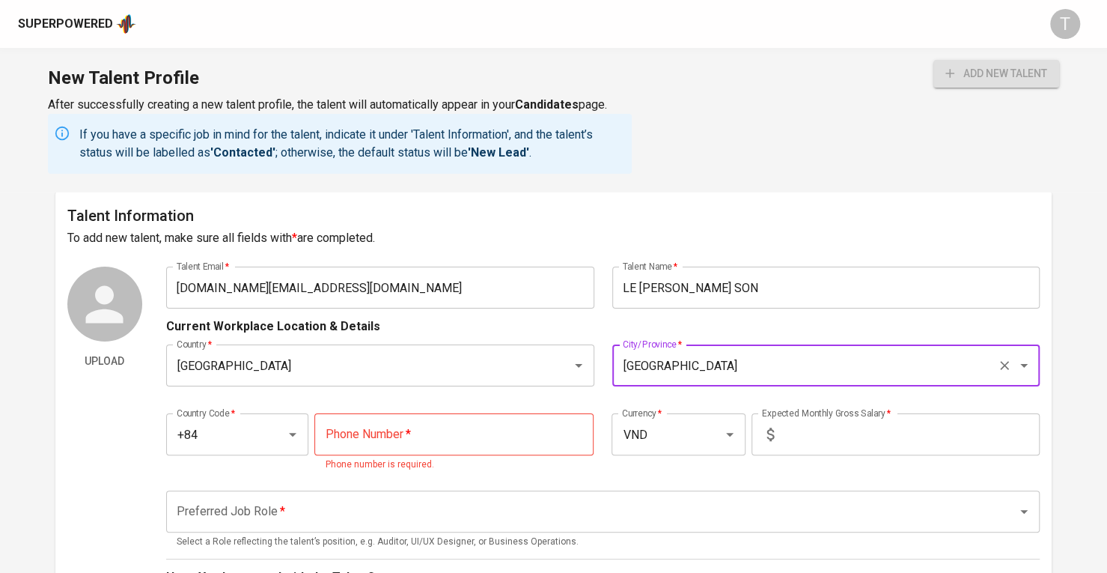
type input "[GEOGRAPHIC_DATA]"
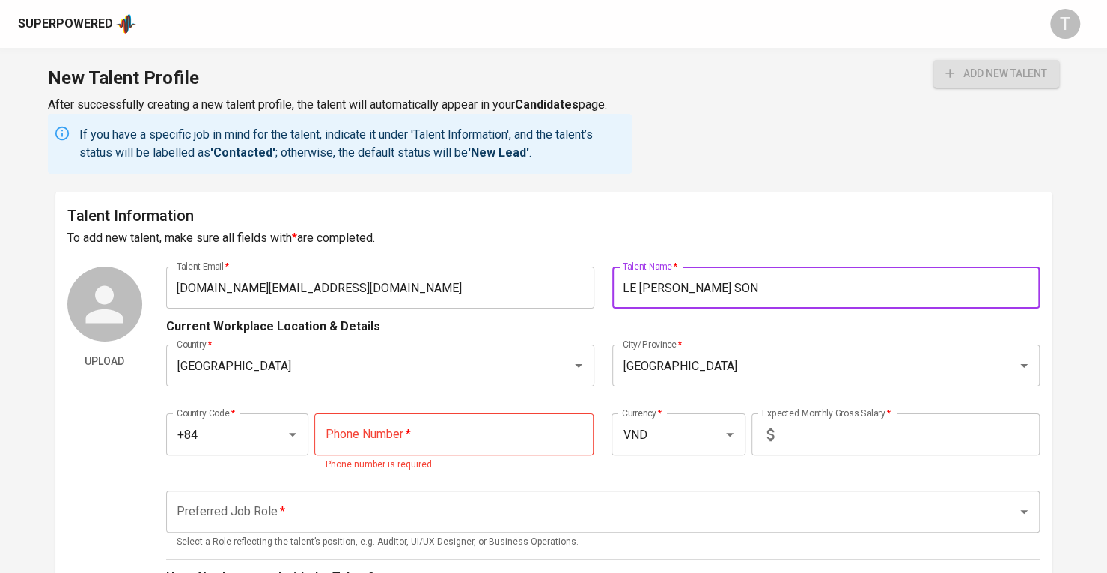
drag, startPoint x: 759, startPoint y: 274, endPoint x: 402, endPoint y: 274, distance: 357.0
click at [402, 274] on div "Talent Email   * jaydenle.work@gmail.com Talent Email * Talent Name   * LE HUYN…" at bounding box center [602, 287] width 873 height 42
paste input "e Huynh Thanh Son"
type input "[PERSON_NAME]"
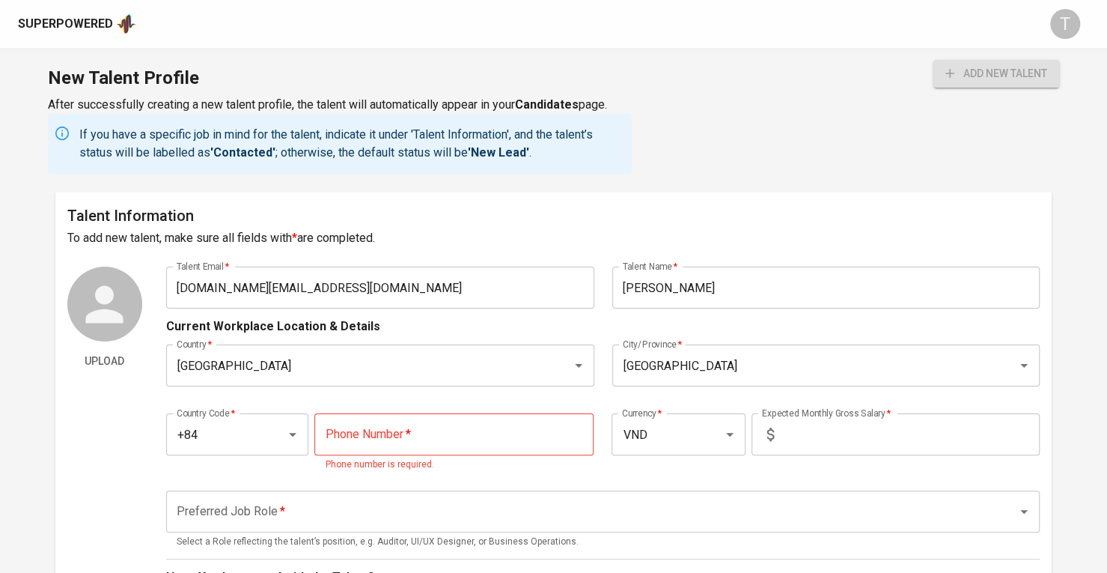
click at [456, 402] on div "Country Code   * +84 Country Code * Phone Number   * Phone Number * Phone numbe…" at bounding box center [602, 438] width 873 height 86
click at [457, 439] on input "tel" at bounding box center [453, 434] width 279 height 42
paste input "[PHONE_NUMBER]"
type input "[PHONE_NUMBER]"
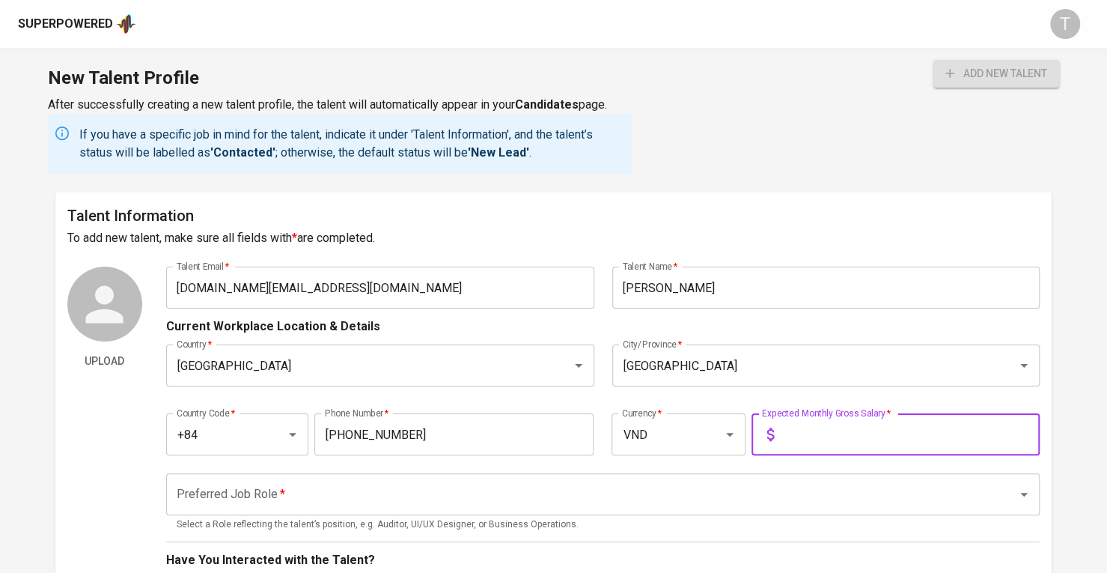
click at [801, 430] on input "text" at bounding box center [910, 434] width 260 height 42
click at [644, 441] on input "VND" at bounding box center [657, 434] width 79 height 28
type input "1,700"
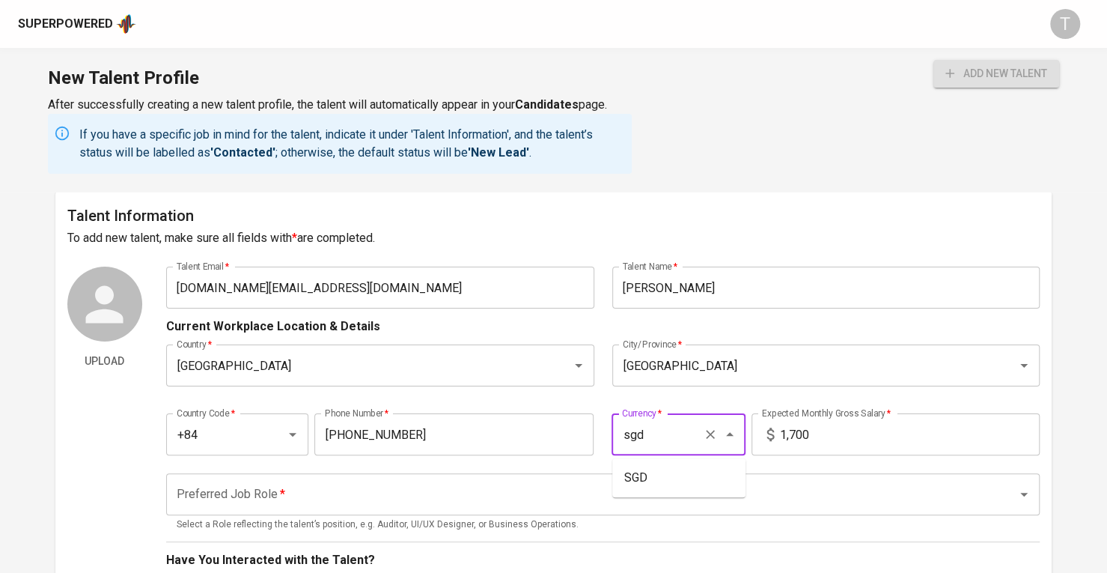
click at [674, 477] on li "SGD" at bounding box center [678, 477] width 133 height 27
click at [644, 477] on div "Preferred Job Role *" at bounding box center [602, 494] width 873 height 42
type input "SGD"
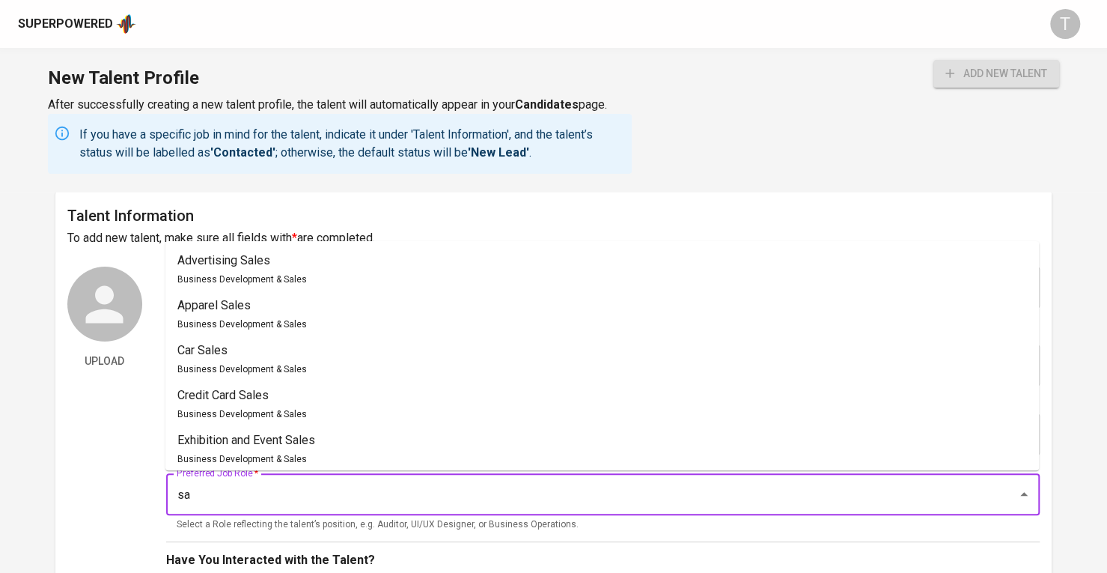
type input "s"
click at [300, 308] on li "Account Manager Business Development & Sales" at bounding box center [601, 314] width 873 height 45
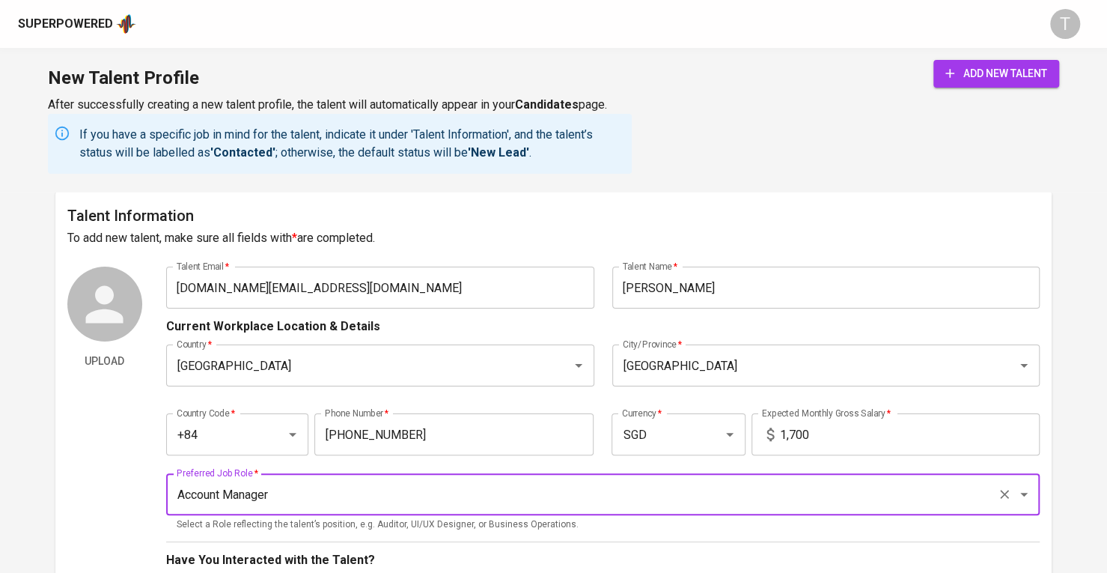
type input "Account Manager"
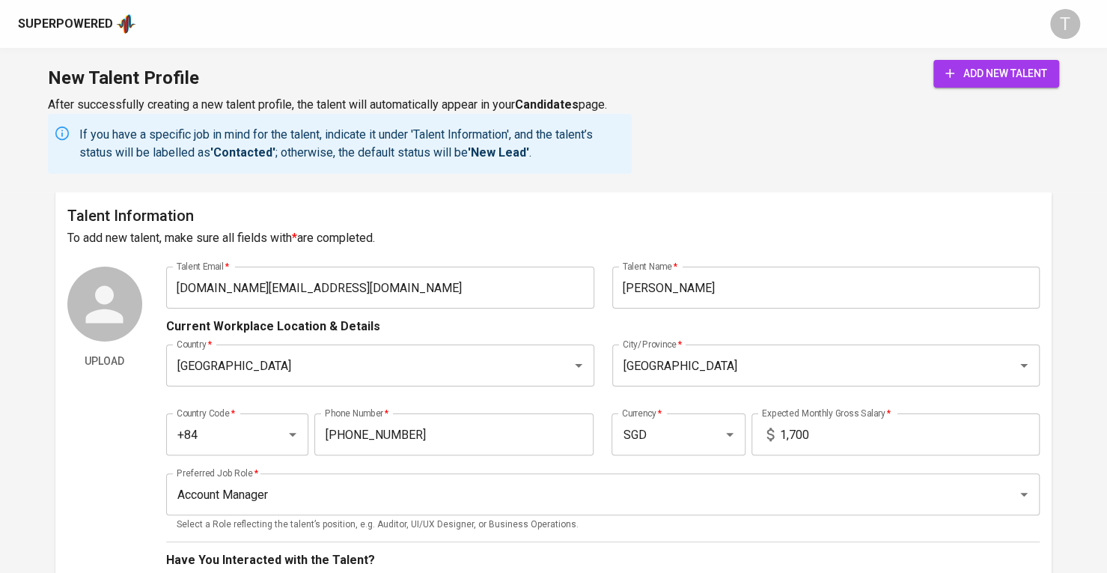
click at [1032, 91] on div "add new talent" at bounding box center [996, 117] width 126 height 114
click at [1031, 82] on span "add new talent" at bounding box center [996, 73] width 102 height 19
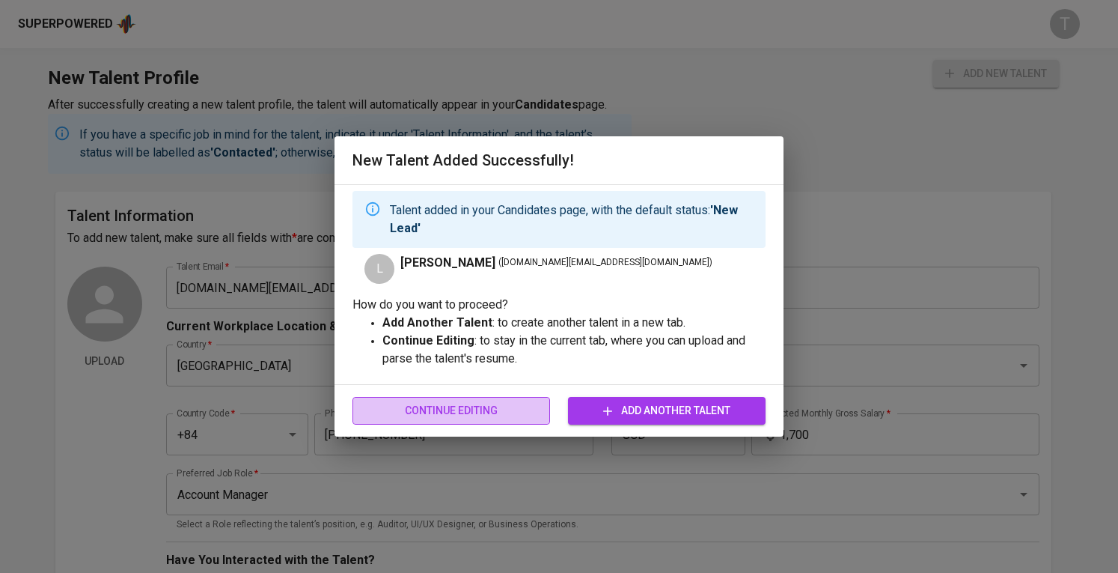
click at [464, 418] on span "Continue Editing" at bounding box center [451, 410] width 174 height 19
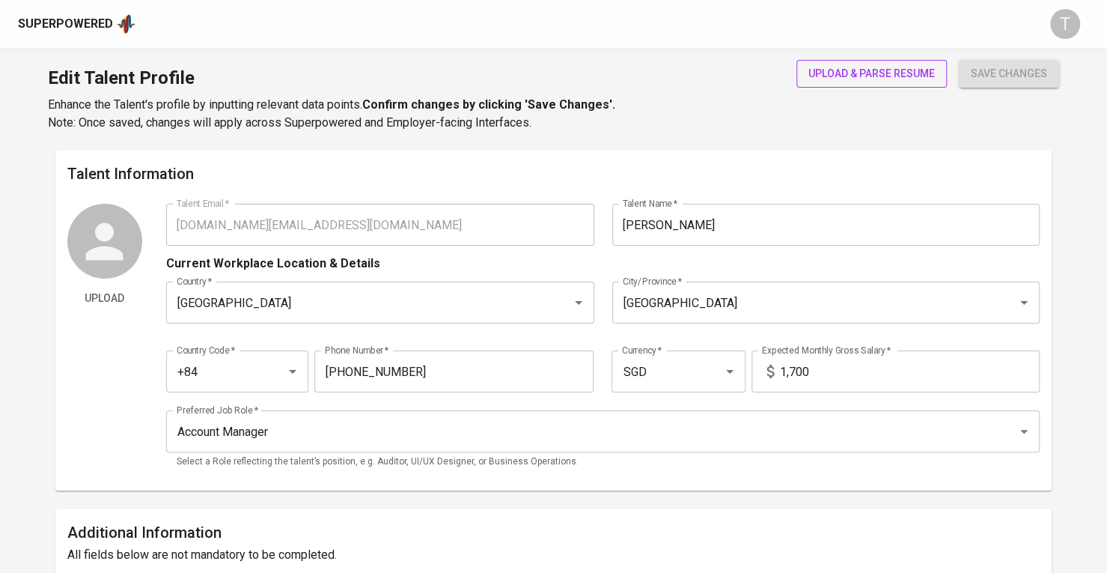
click at [870, 76] on span "upload & parse resume" at bounding box center [871, 73] width 126 height 19
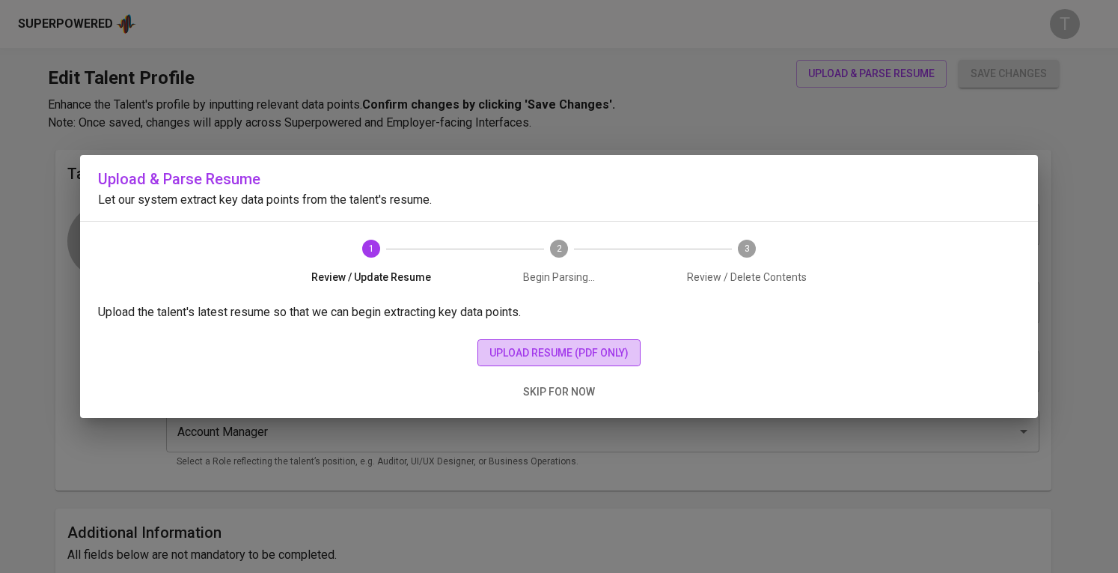
click at [624, 341] on button "upload resume (pdf only)" at bounding box center [559, 353] width 163 height 28
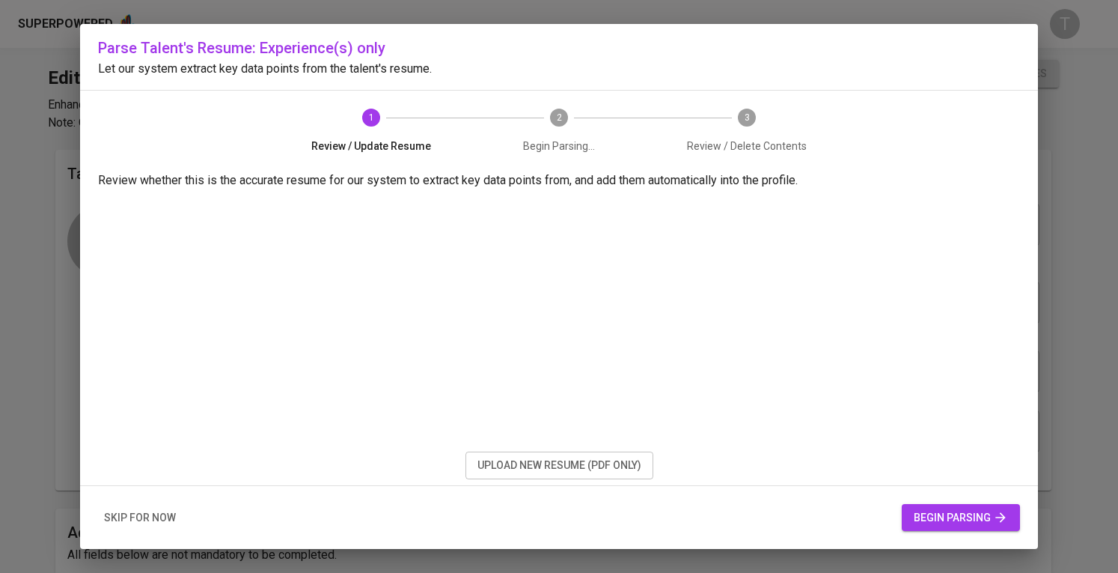
click at [948, 508] on span "begin parsing" at bounding box center [961, 517] width 94 height 19
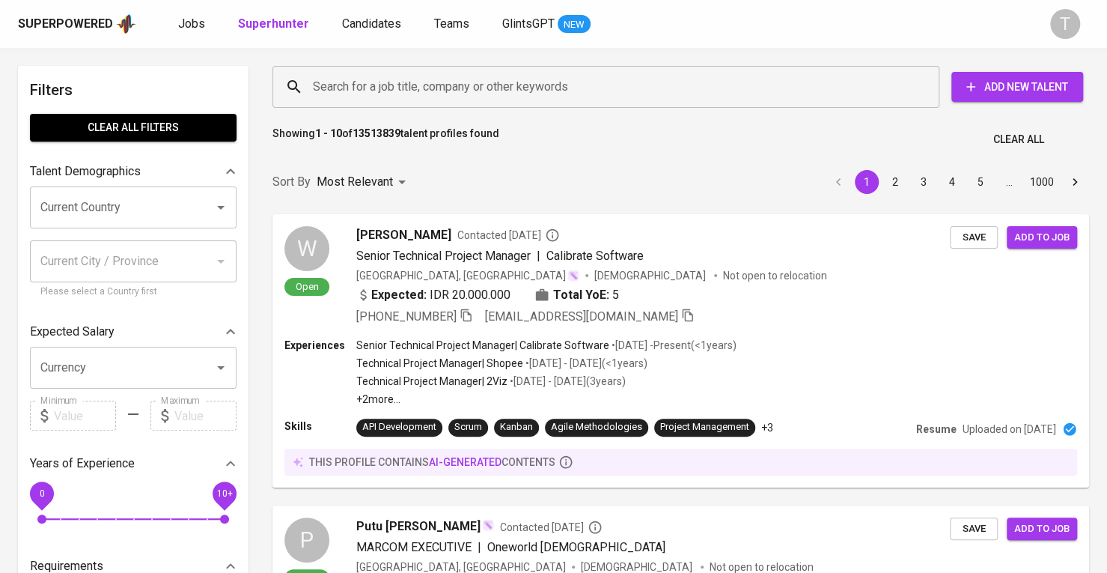
click at [427, 118] on div "Showing 1 - 10 of 13513839 talent profiles found Clear All" at bounding box center [680, 135] width 835 height 37
click at [430, 98] on input "Search for a job title, company or other keywords" at bounding box center [609, 87] width 601 height 28
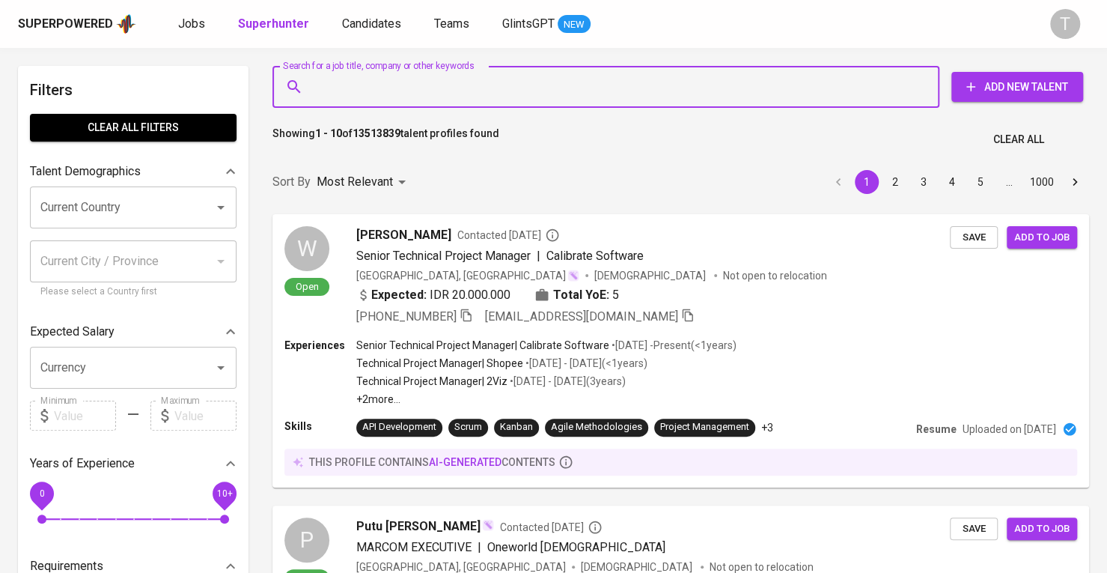
paste input "nnghia2345@gmail.com"
type input "nnghia2345@gmail.com"
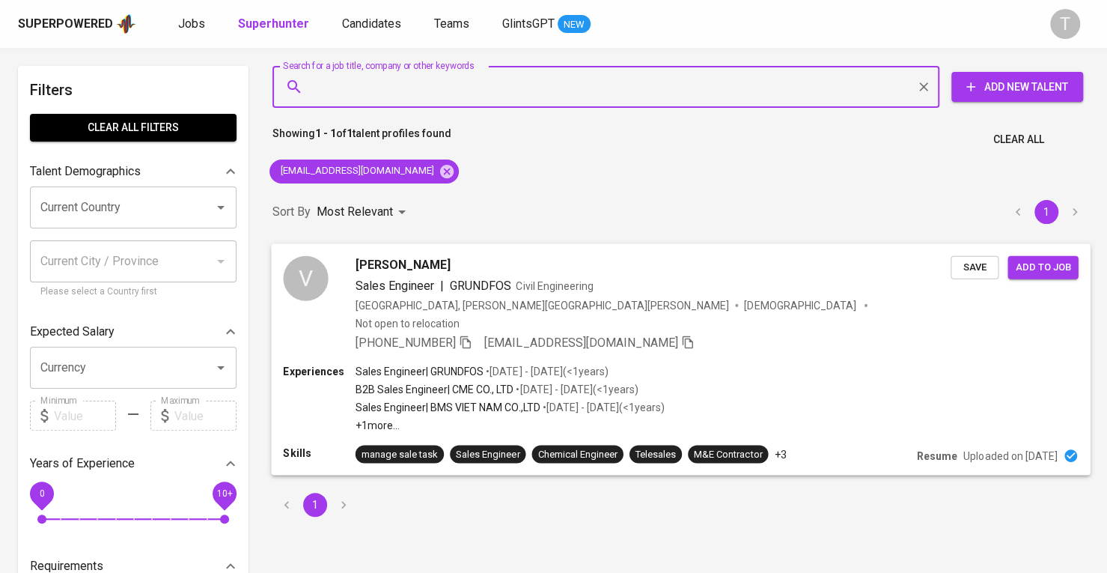
click at [972, 263] on span "Save" at bounding box center [974, 266] width 33 height 17
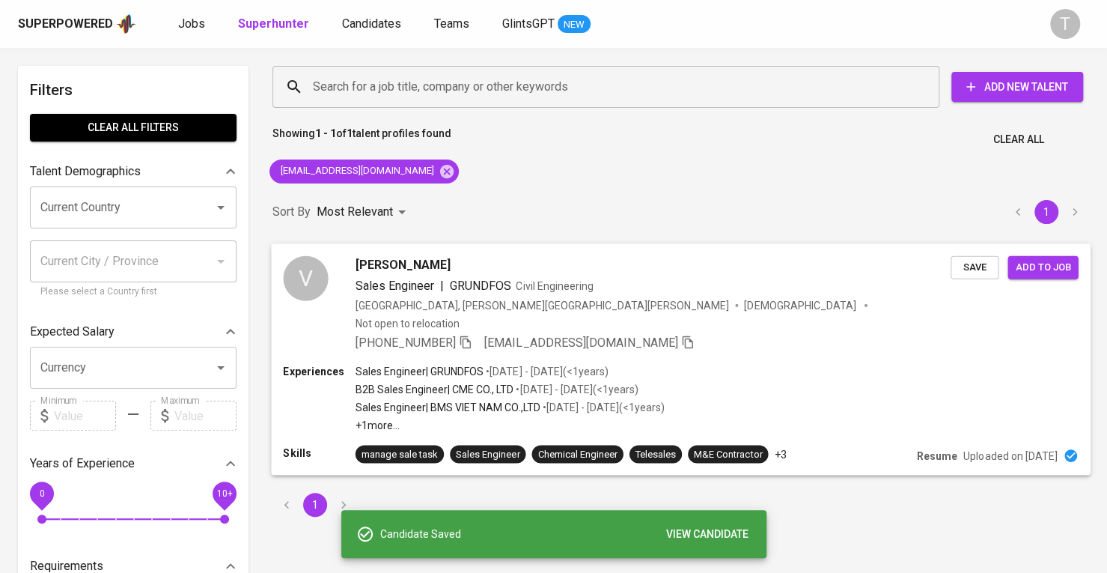
click at [948, 338] on div "V Van Nghia Nguyen Sales Engineer | GRUNDFOS Civil Engineering Vietnam, Thành p…" at bounding box center [680, 303] width 819 height 121
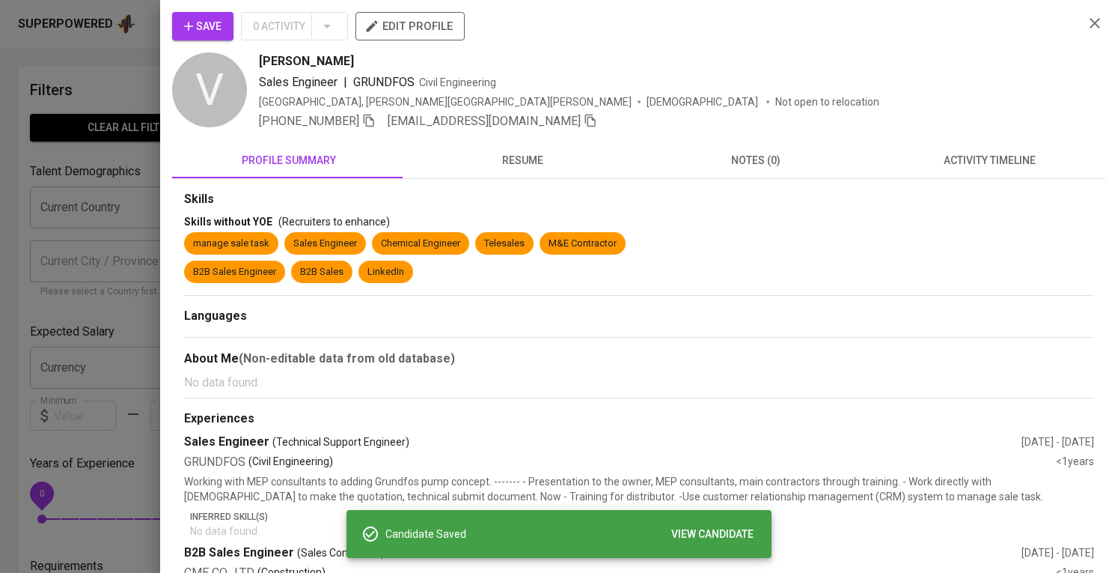
click at [409, 19] on span "edit profile" at bounding box center [409, 25] width 85 height 19
click at [584, 123] on icon "button" at bounding box center [590, 120] width 13 height 13
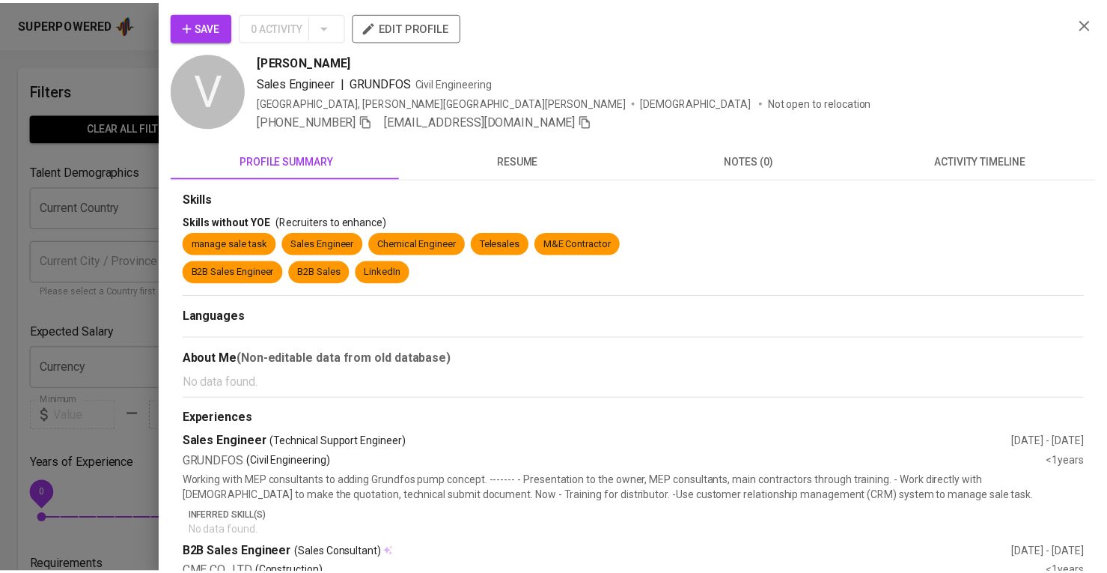
scroll to position [225, 0]
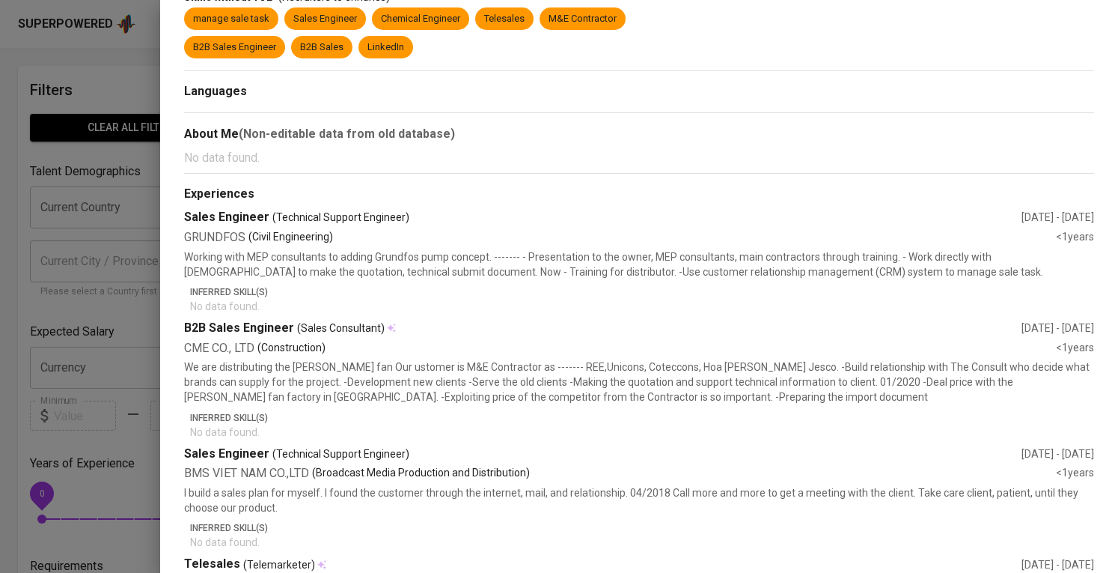
click at [75, 239] on div at bounding box center [559, 286] width 1118 height 573
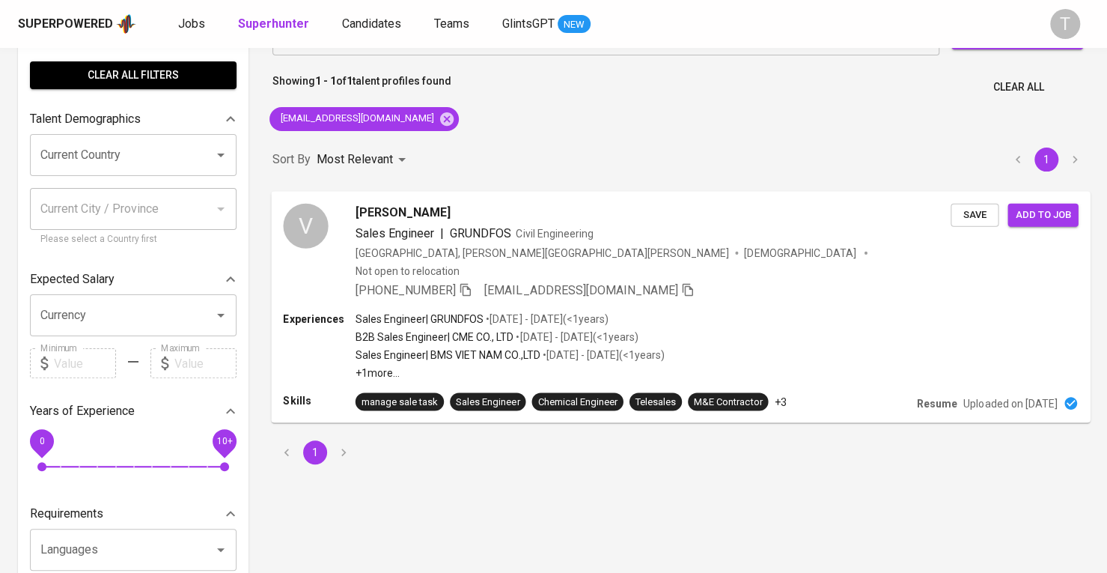
scroll to position [75, 0]
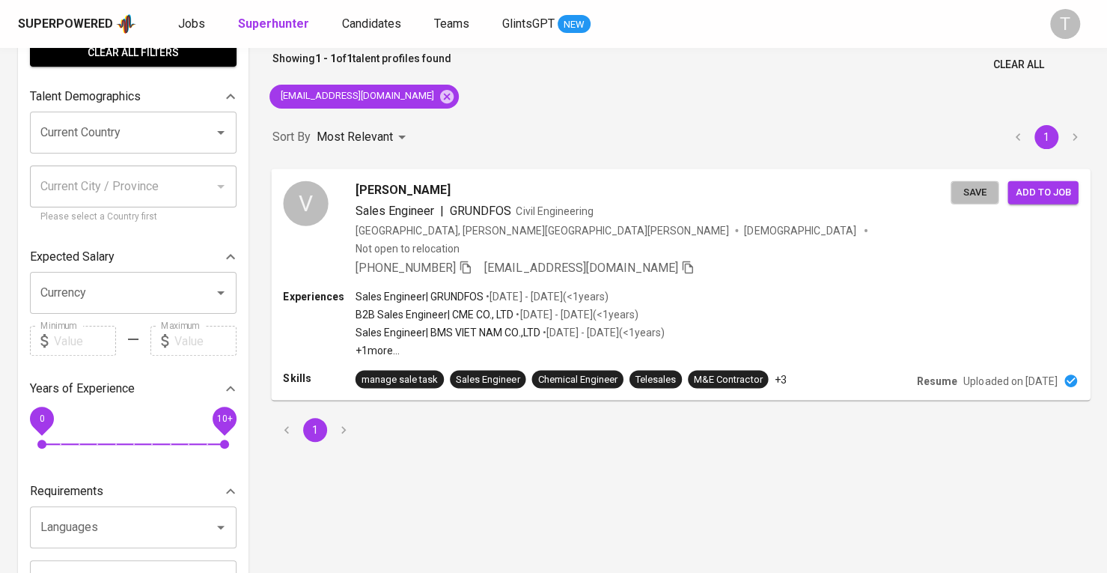
click at [995, 195] on button "Save" at bounding box center [975, 191] width 48 height 23
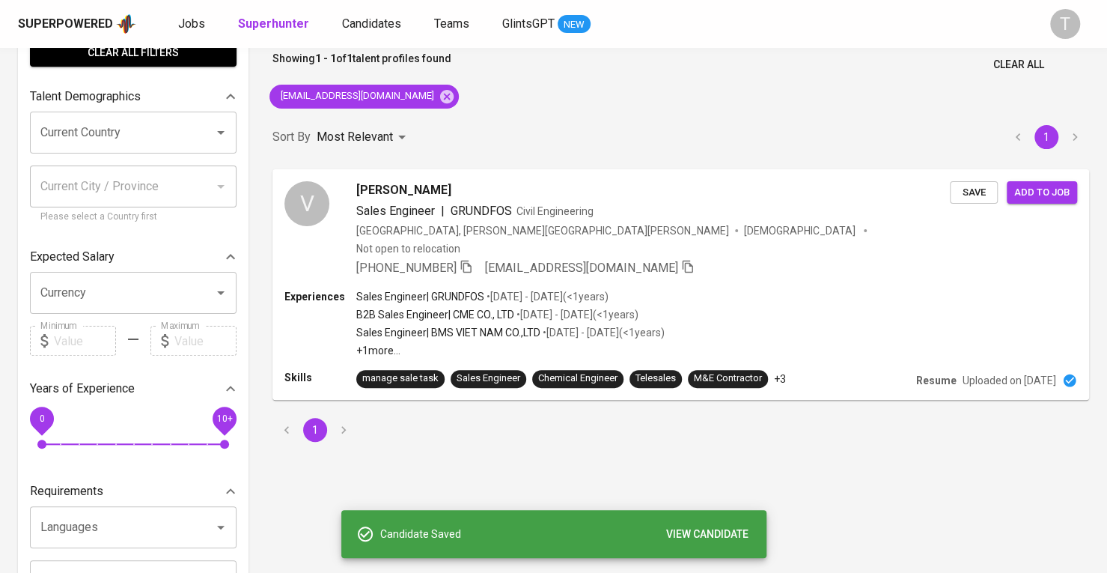
click at [621, 119] on div "Sort By Most Relevant MOST_RELEVANT 1" at bounding box center [680, 138] width 835 height 46
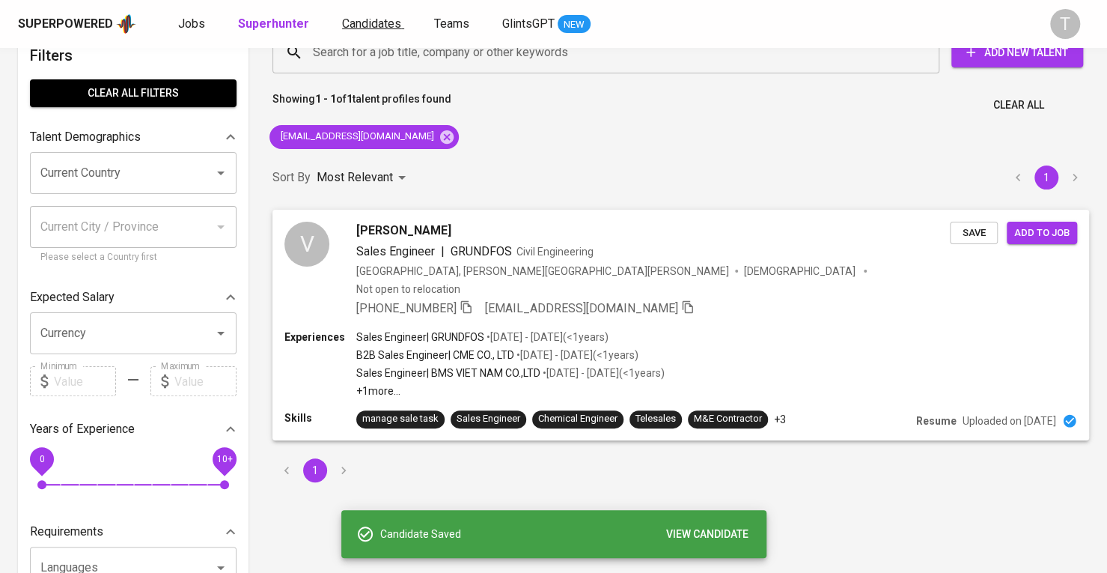
scroll to position [0, 0]
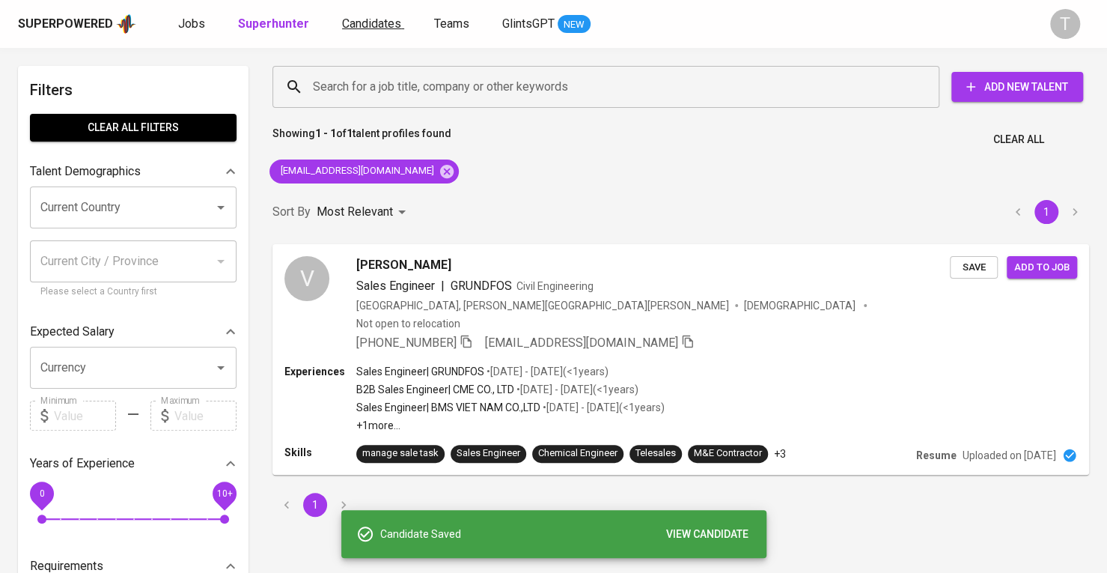
click at [367, 14] on div "Superpowered Jobs Superhunter Candidates Teams GlintsGPT NEW T" at bounding box center [553, 24] width 1107 height 48
click at [373, 20] on span "Candidates" at bounding box center [371, 23] width 59 height 14
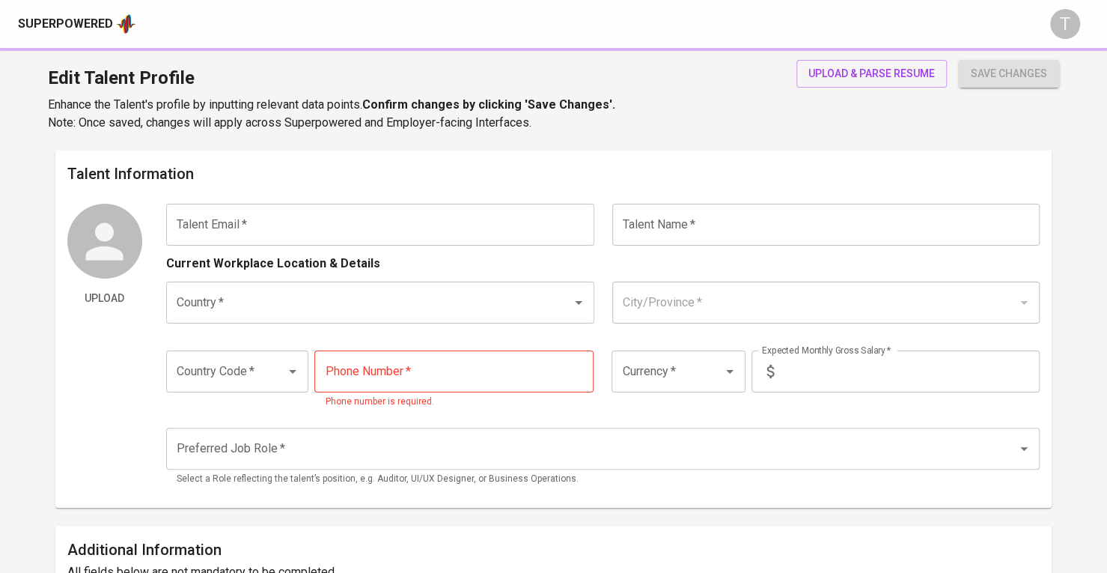
type input "nnghia2345@gmail.com"
type input "Van Nghia Nguyen"
type input "[GEOGRAPHIC_DATA]"
type input "Thành phố Hồ Chí Minh"
type input "+84"
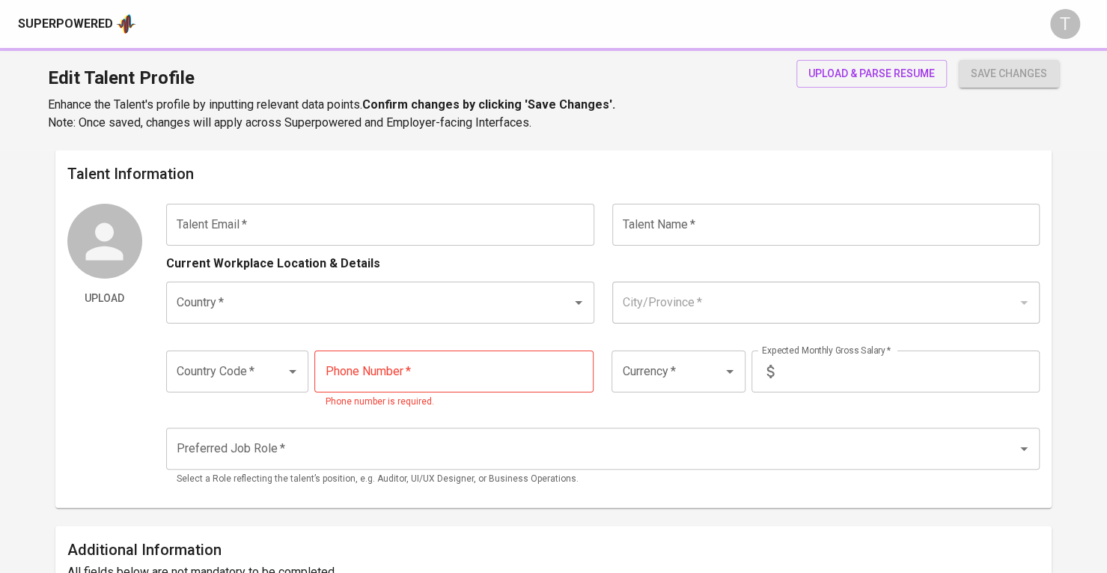
type input "969-552-995"
type input "VND"
radio input "true"
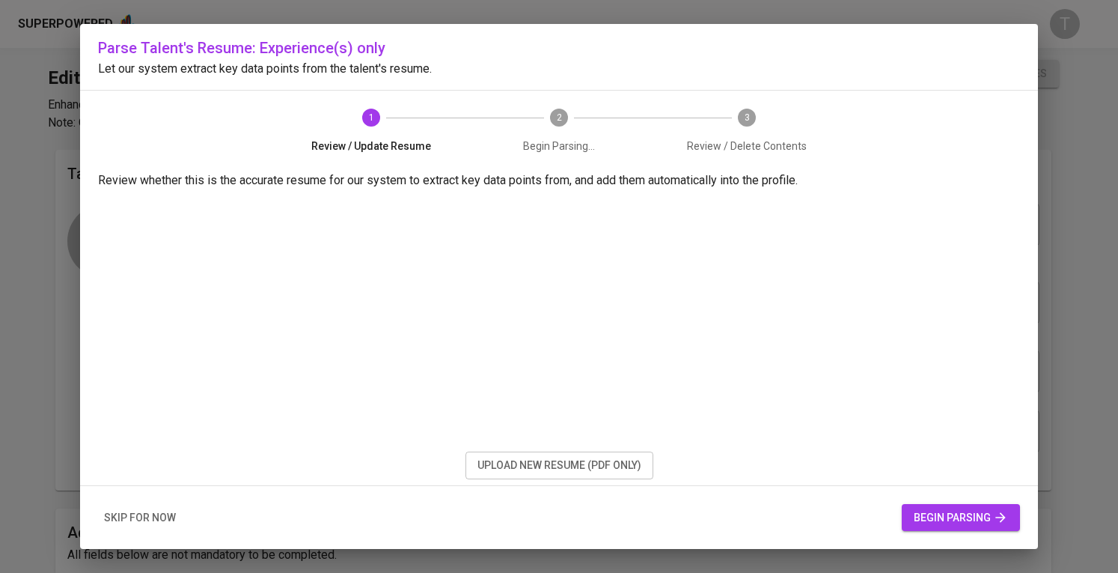
click at [613, 466] on span "upload new resume (pdf only)" at bounding box center [560, 465] width 164 height 19
click at [971, 509] on span "begin parsing" at bounding box center [961, 517] width 94 height 19
click at [998, 513] on icon "button" at bounding box center [1000, 517] width 15 height 15
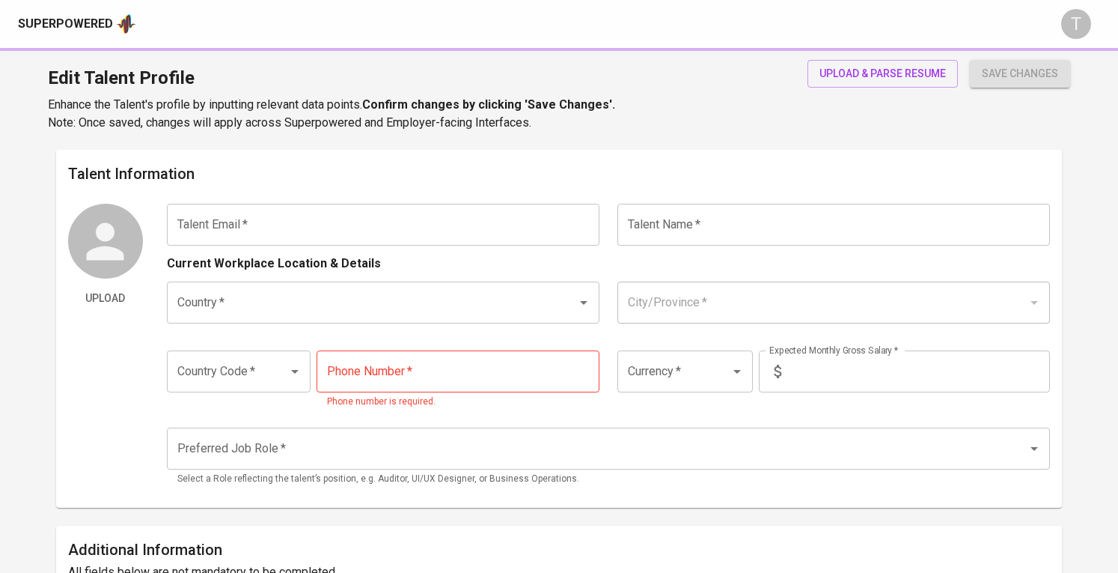
type input "[DOMAIN_NAME][EMAIL_ADDRESS][DOMAIN_NAME]"
type input "[PERSON_NAME]"
type input "[GEOGRAPHIC_DATA]"
type input "+84"
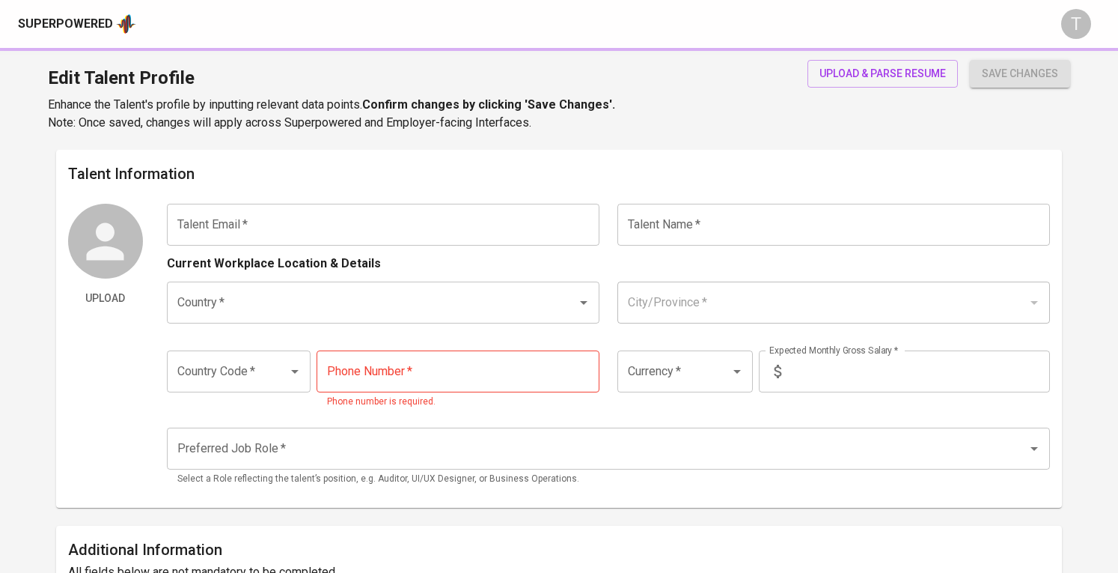
type input "[PHONE_NUMBER]"
type input "SGD"
type input "1,700"
type input "Account Manager"
radio input "true"
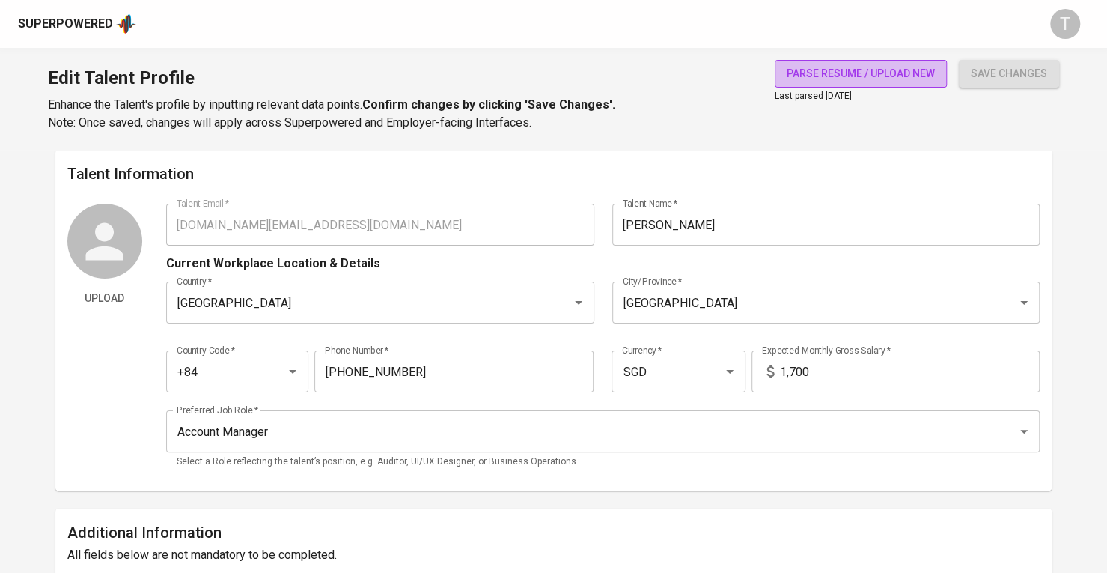
click at [847, 68] on span "parse resume / upload new" at bounding box center [861, 73] width 148 height 19
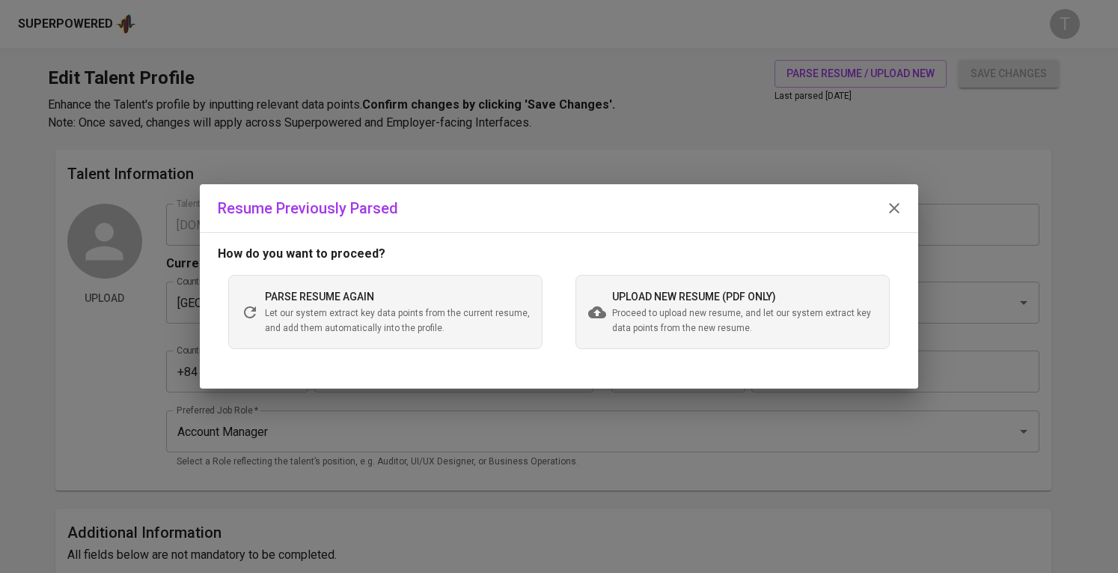
click at [376, 308] on span "Let our system extract key data points from the current resume, and add them au…" at bounding box center [397, 321] width 265 height 30
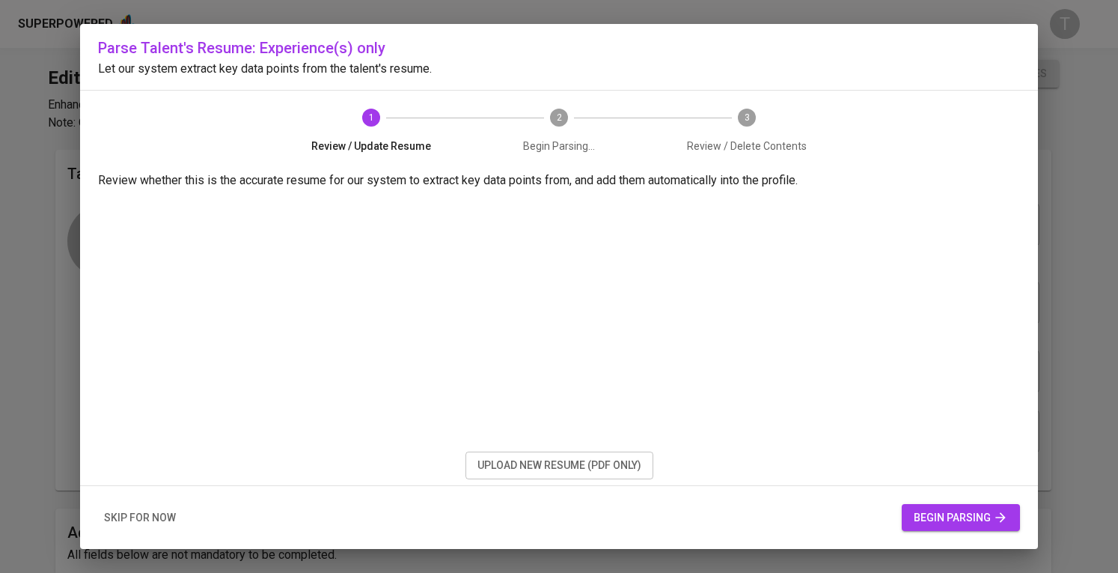
click at [983, 528] on button "begin parsing" at bounding box center [961, 518] width 118 height 28
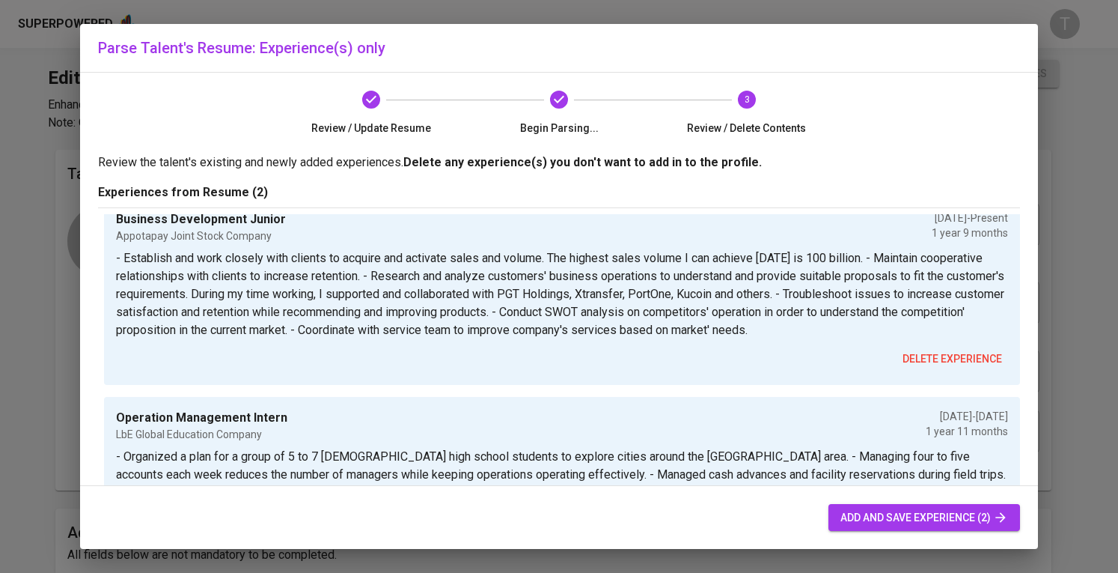
scroll to position [76, 0]
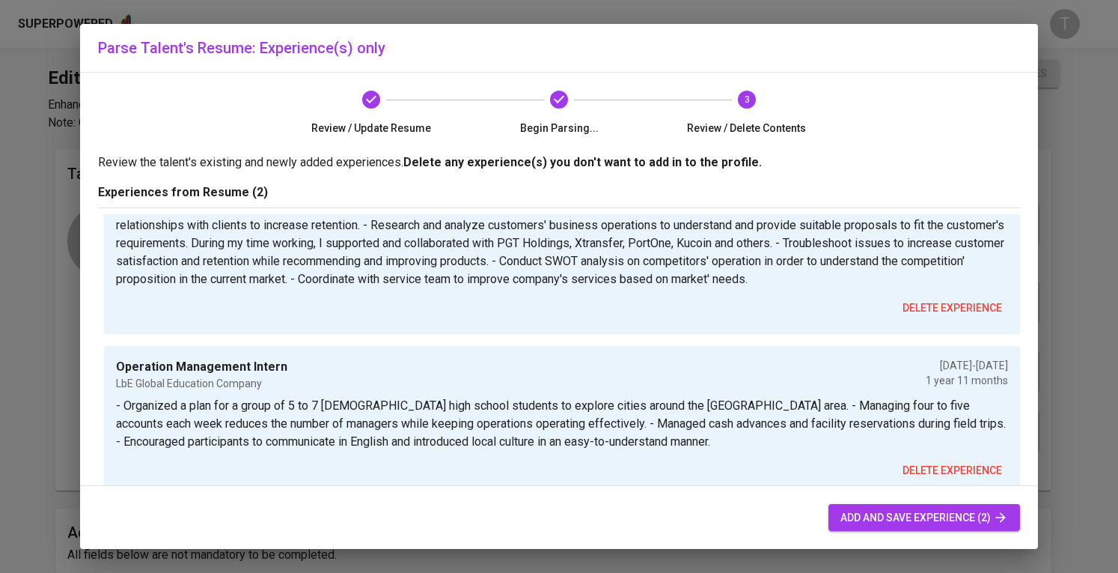
click at [838, 516] on button "add and save experience (2)" at bounding box center [925, 518] width 192 height 28
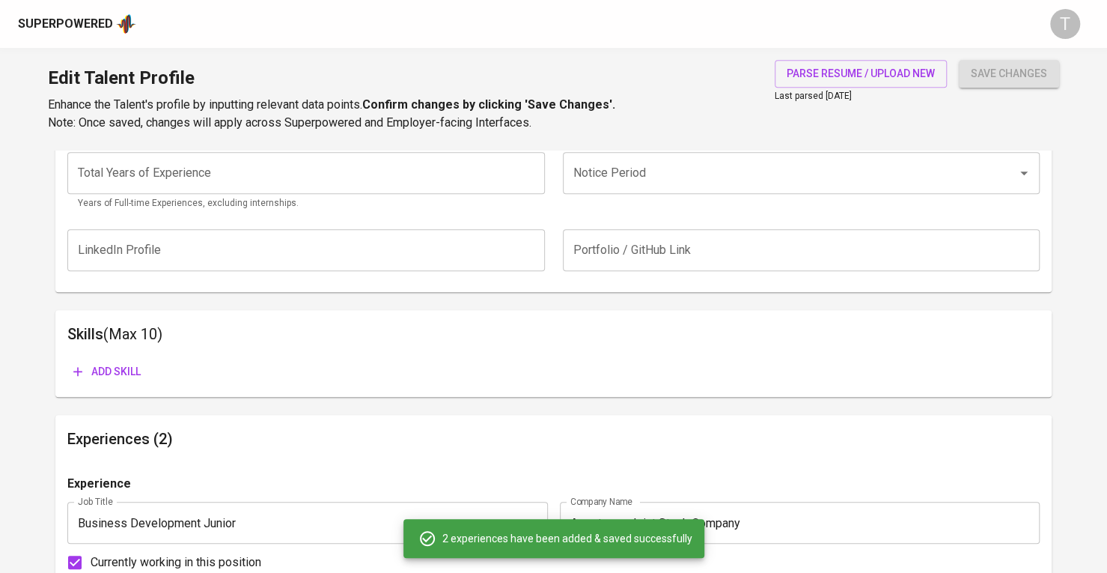
scroll to position [614, 0]
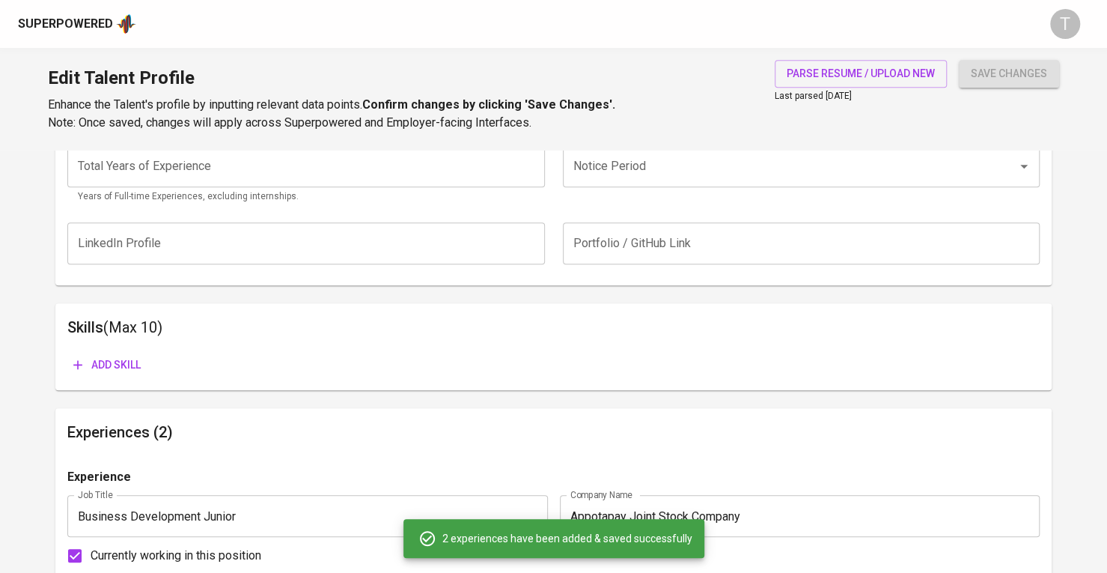
click at [28, 219] on main "Talent Information Upload Talent Email   * [DOMAIN_NAME][EMAIL_ADDRESS][DOMAIN_…" at bounding box center [553, 395] width 1107 height 1721
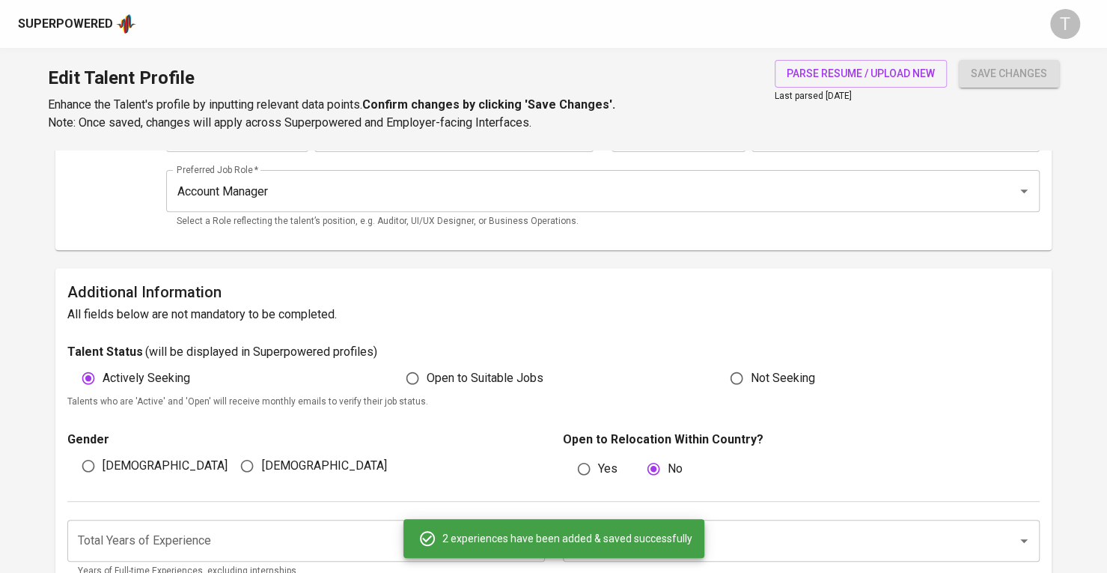
scroll to position [0, 0]
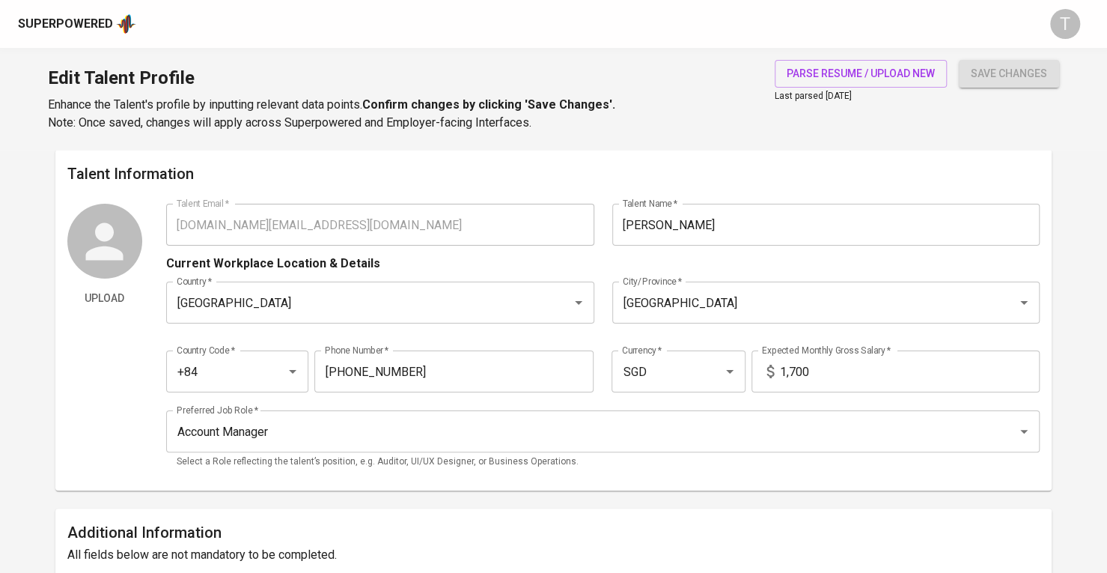
click at [993, 55] on div "Edit Talent Profile Enhance the Talent's profile by inputting relevant data poi…" at bounding box center [553, 99] width 1107 height 102
click at [997, 86] on div "save changes" at bounding box center [1009, 96] width 100 height 72
click at [998, 80] on span "save changes" at bounding box center [1009, 73] width 76 height 19
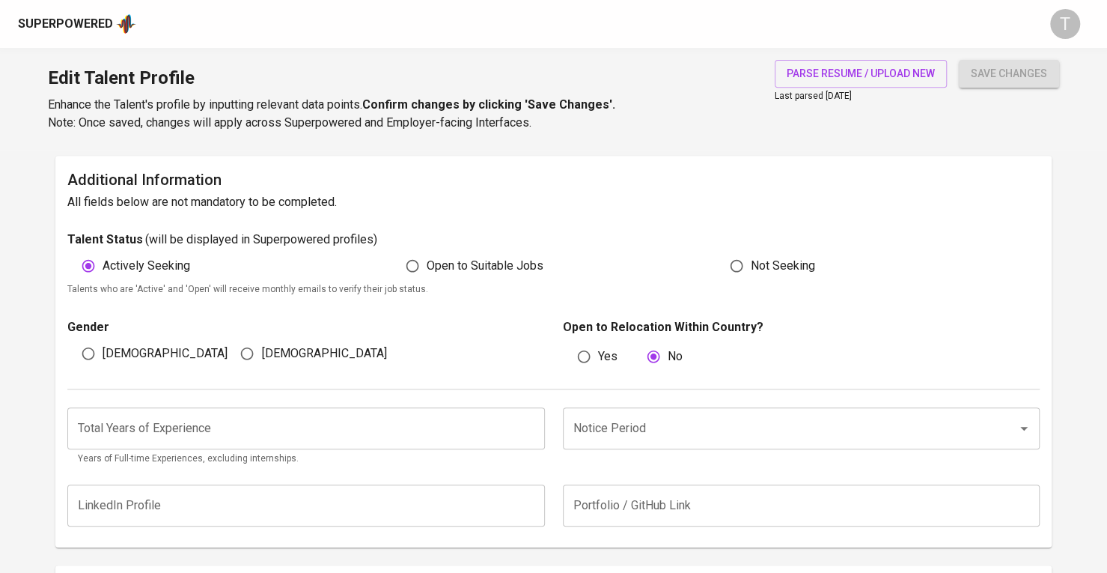
scroll to position [449, 0]
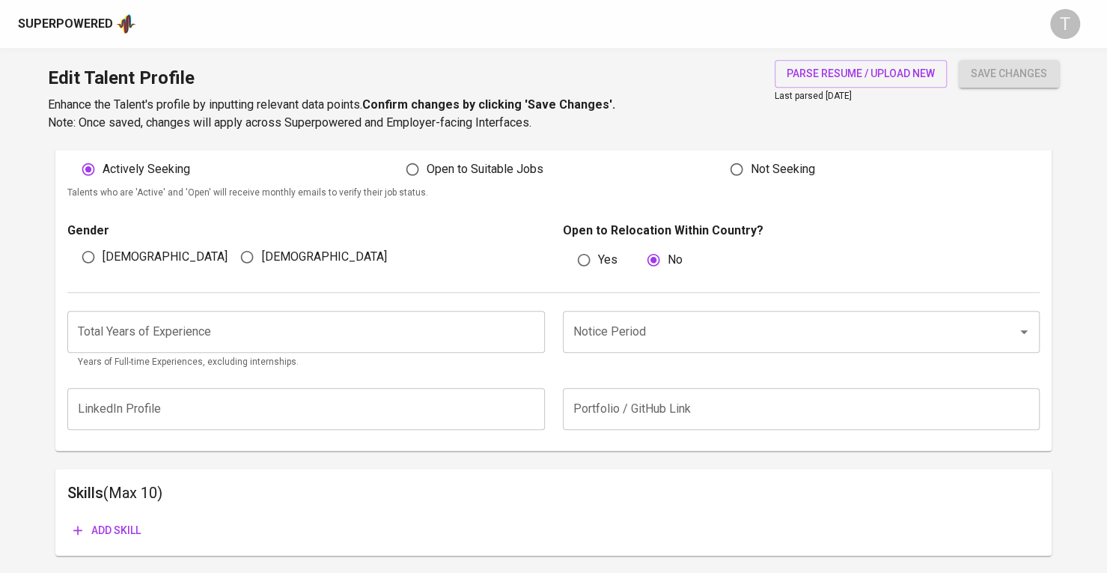
click at [88, 266] on input "[DEMOGRAPHIC_DATA]" at bounding box center [88, 256] width 28 height 28
radio input "true"
click at [1073, 326] on main "Talent Information Upload Talent Email   * jaydenle.work@gmail.com Talent Email…" at bounding box center [553, 561] width 1107 height 1721
click at [1021, 83] on button "save changes" at bounding box center [1009, 74] width 100 height 28
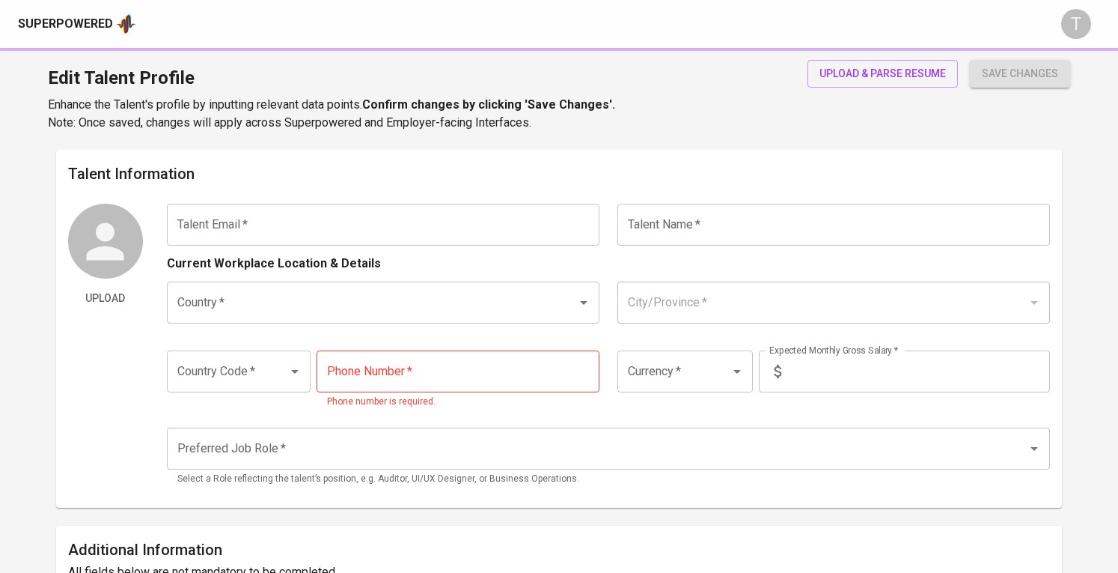
type input "[EMAIL_ADDRESS][DOMAIN_NAME]"
type input "[PERSON_NAME]"
type input "[GEOGRAPHIC_DATA]"
type input "[PERSON_NAME][GEOGRAPHIC_DATA][PERSON_NAME]"
type input "+84"
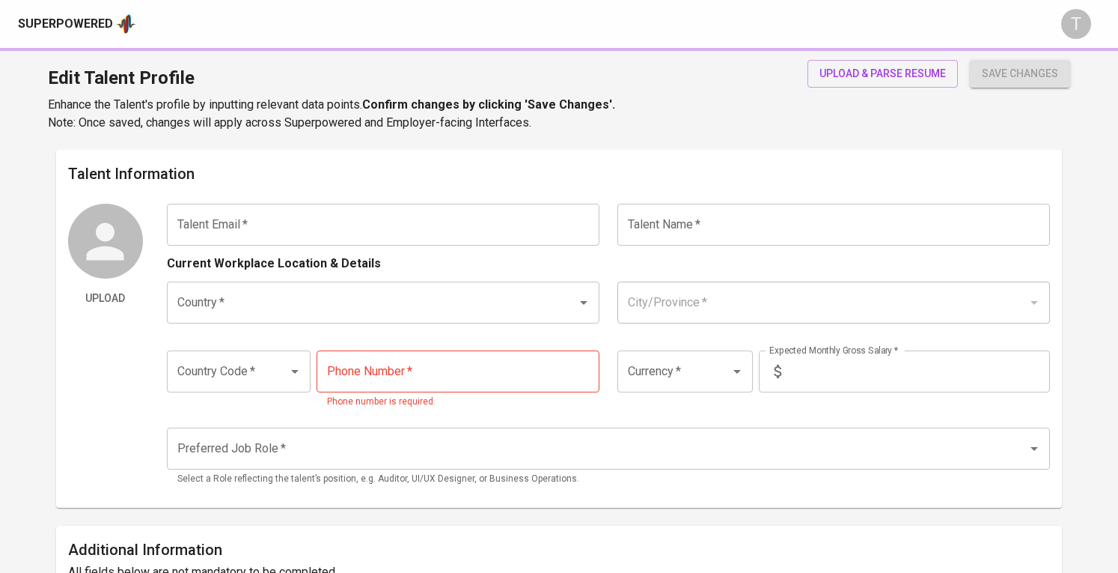
type input "[PHONE_NUMBER]"
type input "VND"
radio input "true"
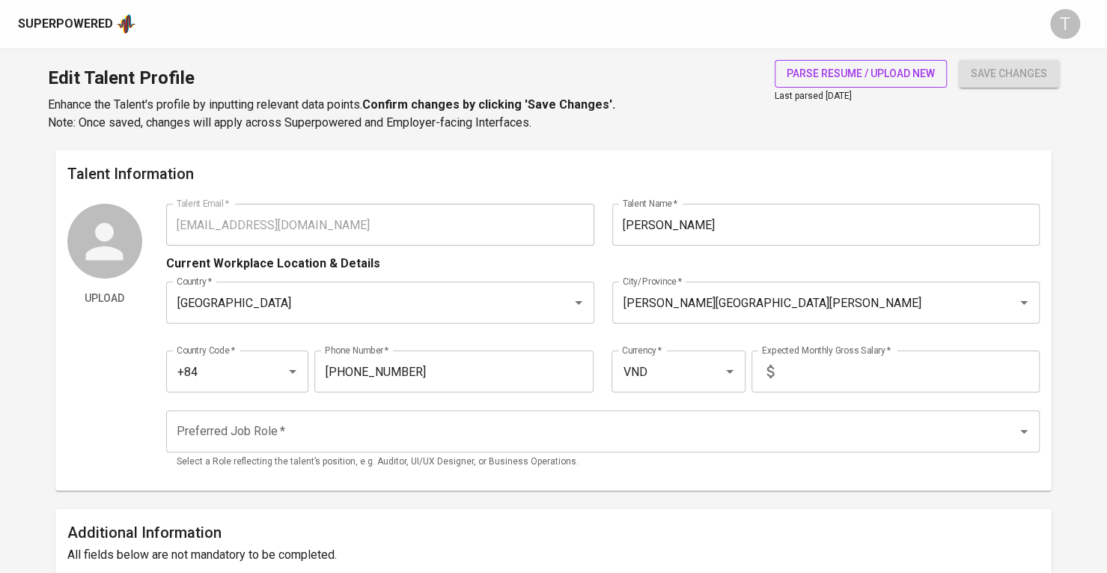
click at [859, 64] on span "parse resume / upload new" at bounding box center [861, 73] width 148 height 19
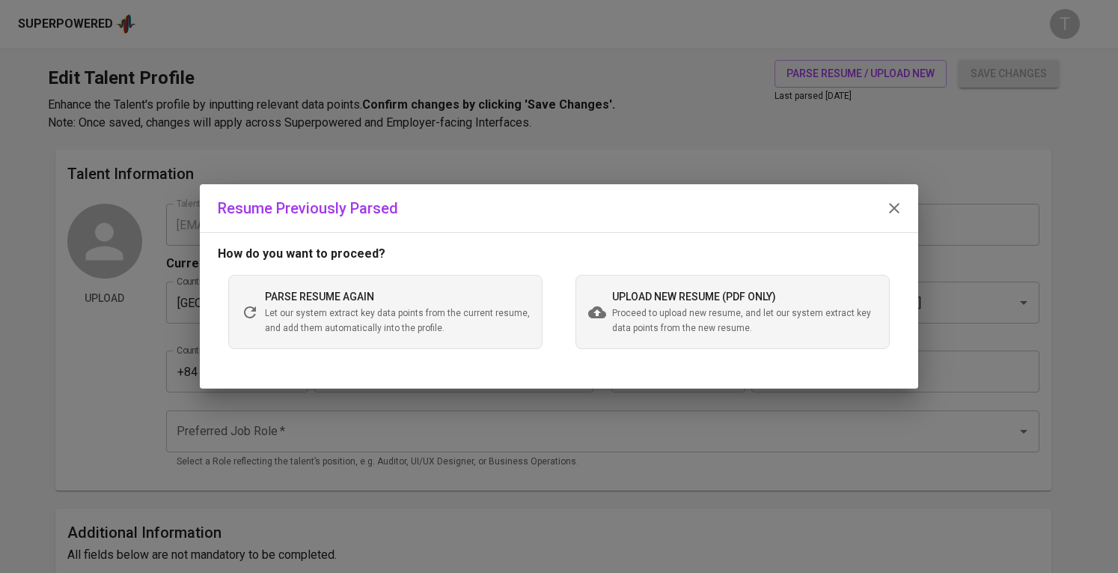
click at [620, 336] on div "upload new resume (pdf only) Proceed to upload new resume, and let our system e…" at bounding box center [733, 311] width 314 height 73
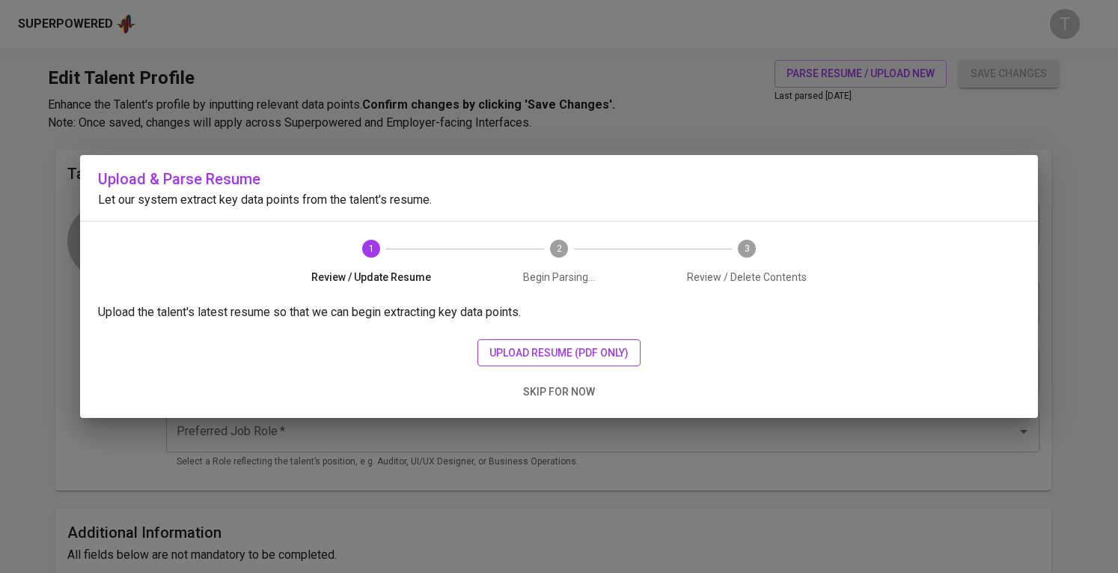
click at [522, 362] on button "upload resume (pdf only)" at bounding box center [559, 353] width 163 height 28
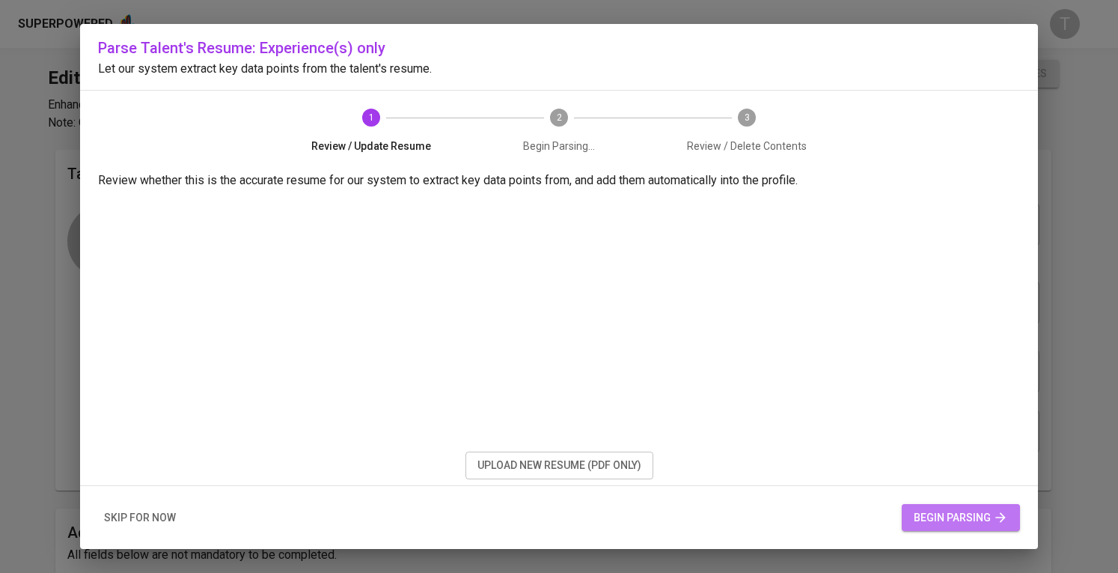
click at [962, 518] on span "begin parsing" at bounding box center [961, 517] width 94 height 19
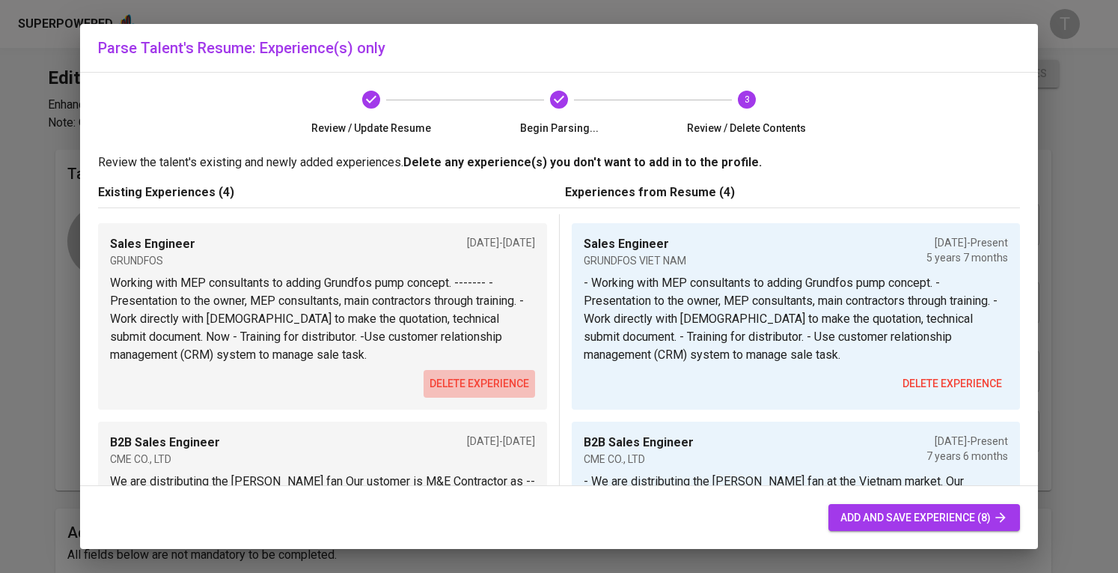
click at [492, 376] on span "delete experience" at bounding box center [480, 383] width 100 height 19
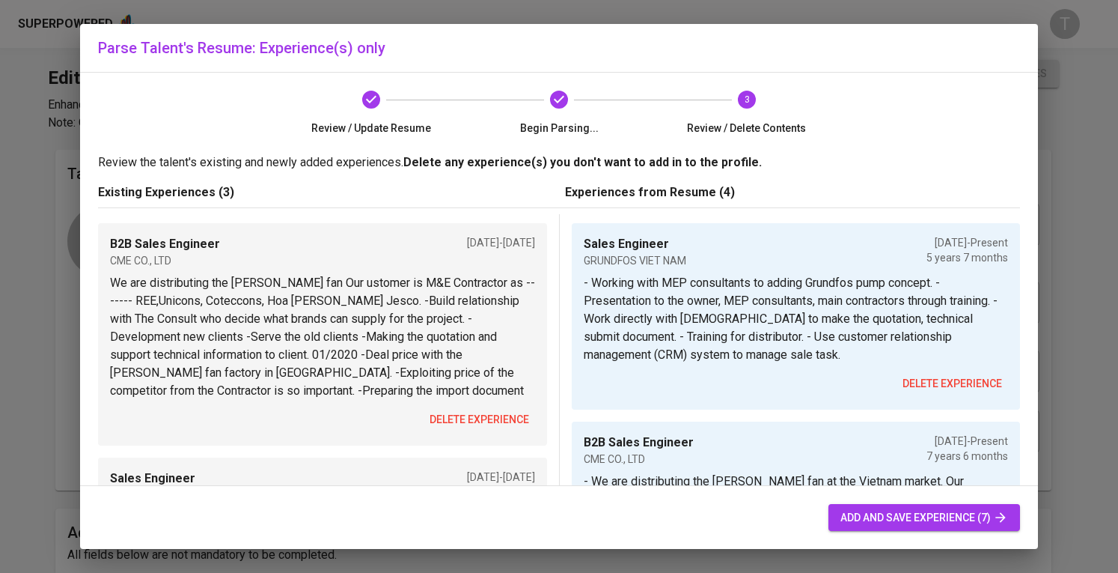
click at [488, 402] on div "B2B Sales Engineer CME CO., LTD Apr 2018 - May 2018 We are distributing the Nic…" at bounding box center [322, 334] width 449 height 222
click at [488, 412] on span "delete experience" at bounding box center [480, 419] width 100 height 19
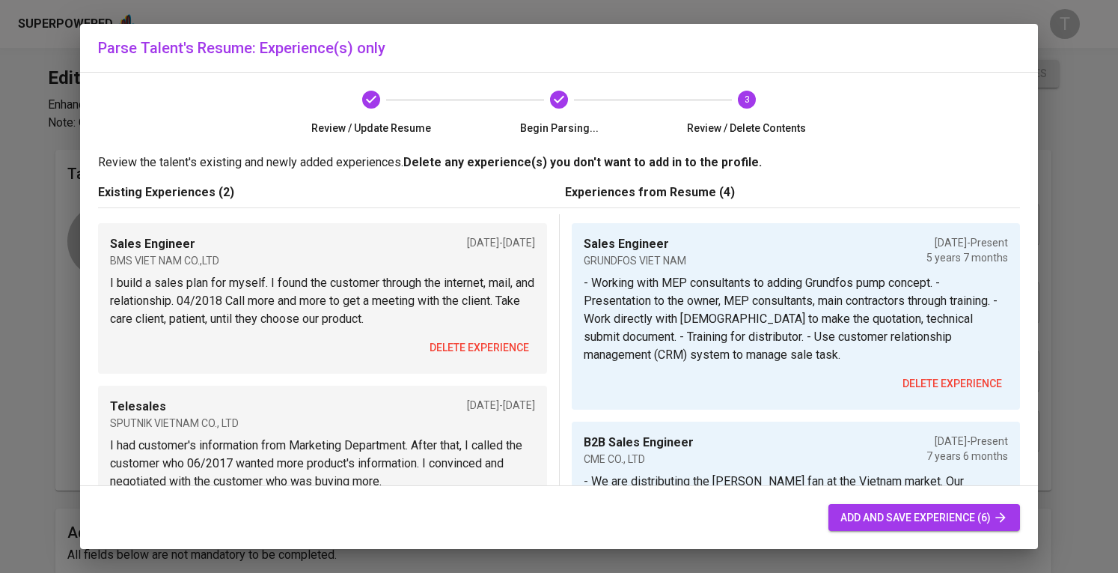
click at [479, 362] on div "Sales Engineer BMS VIET NAM CO.,LTD Dec 2017 - Jan 2018 I build a sales plan fo…" at bounding box center [322, 298] width 449 height 150
click at [485, 350] on span "delete experience" at bounding box center [480, 347] width 100 height 19
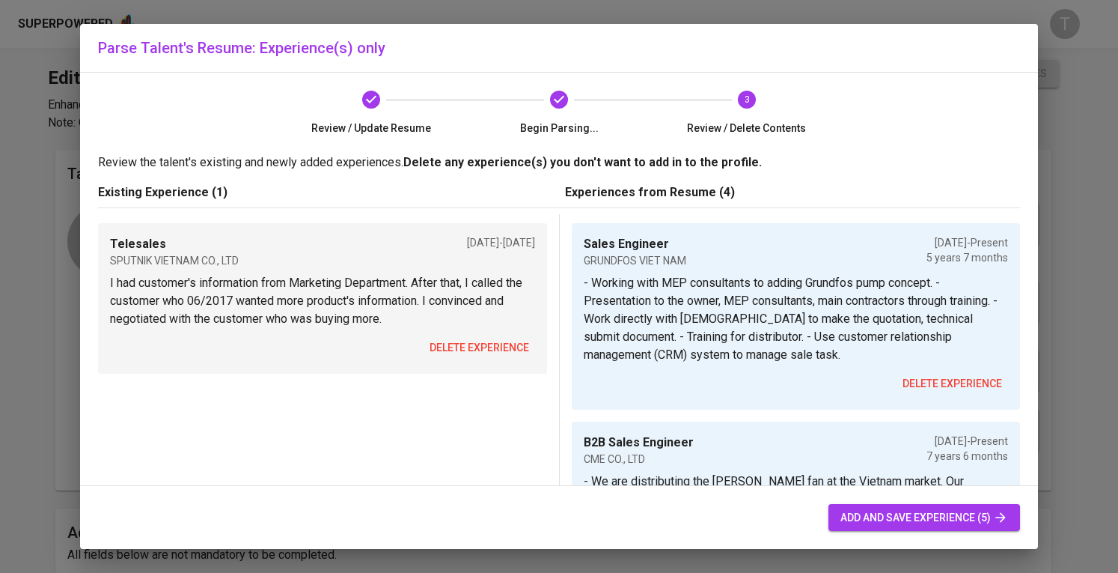
click at [492, 344] on span "delete experience" at bounding box center [480, 347] width 100 height 19
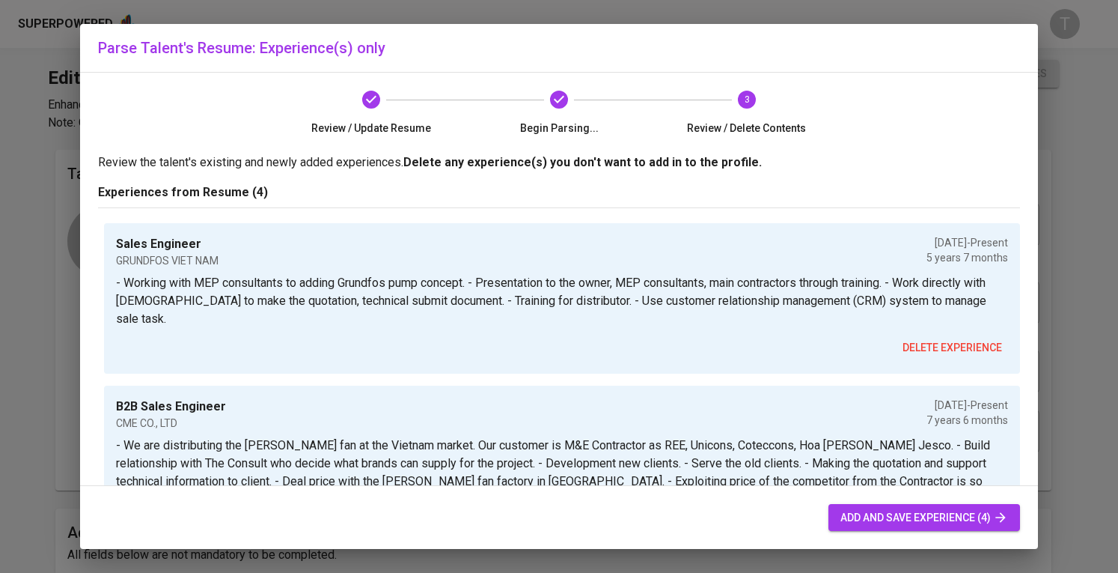
click at [981, 513] on span "add and save experience (4)" at bounding box center [925, 517] width 168 height 19
type input "GRUNDFOS VIET NAM"
checkbox input "true"
type textarea "- Working with MEP consultants to adding Grundfos pump concept. - Presentation …"
checkbox input "true"
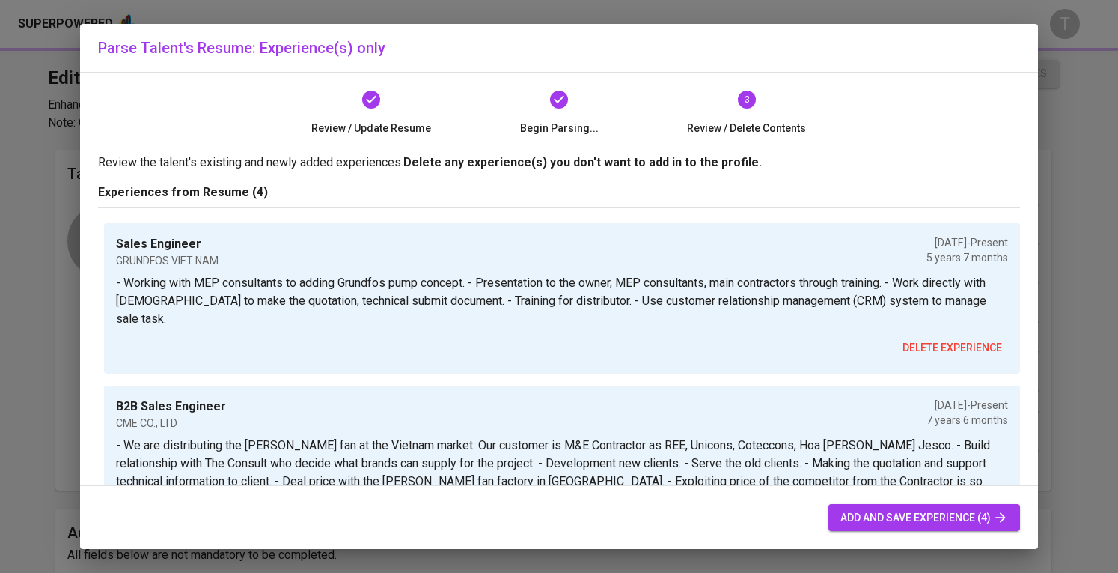
type textarea "- We are distributing the Nicotra fan at the Vietnam market. Our customer is M&…"
checkbox input "true"
type textarea "- I build a sales plan for myself. I found the customer through the internet, m…"
checkbox input "true"
type textarea "- I had customer's information from Marketing Department. After that, I called …"
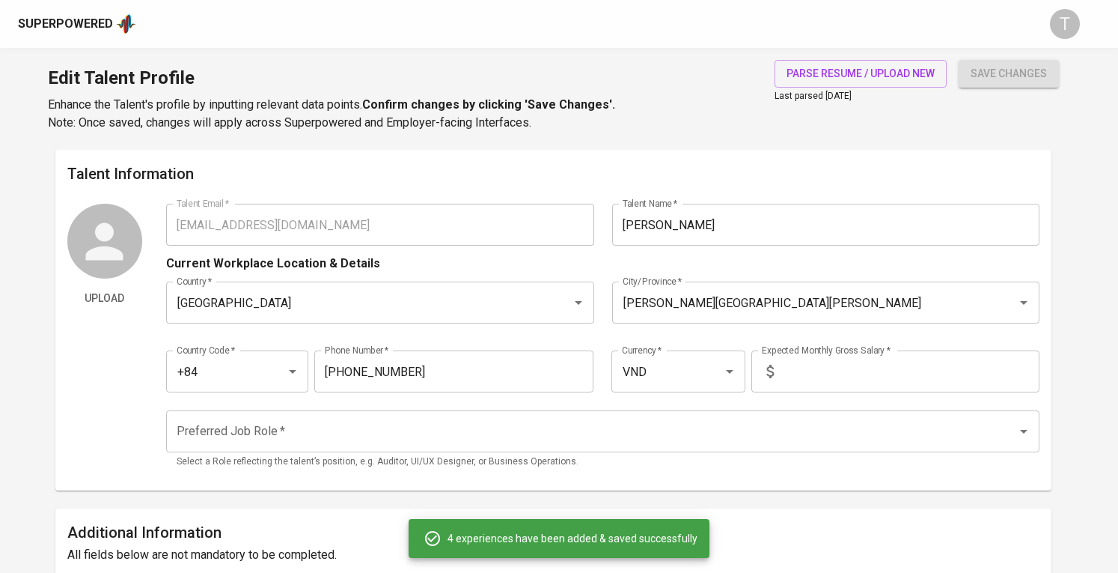
click at [961, 525] on span "add and save experience (4)" at bounding box center [925, 517] width 168 height 19
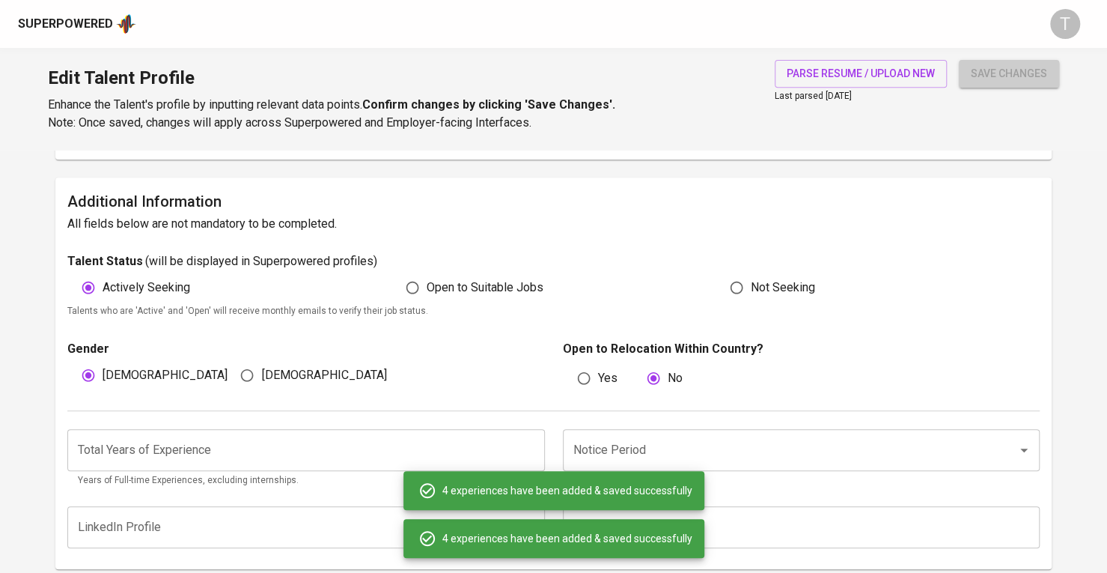
click at [1004, 77] on span "save changes" at bounding box center [1009, 73] width 76 height 19
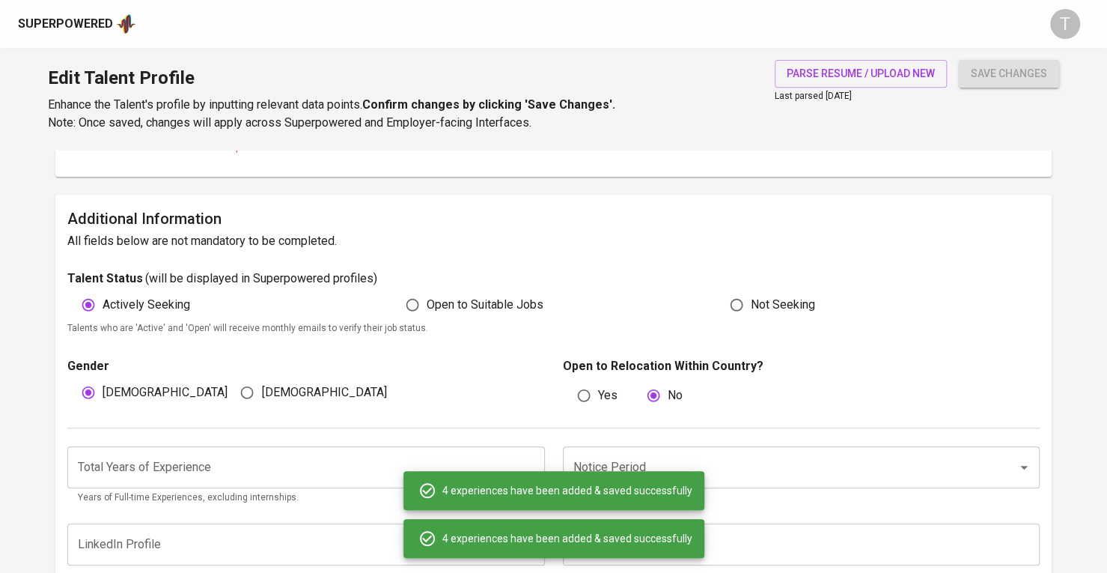
scroll to position [85, 0]
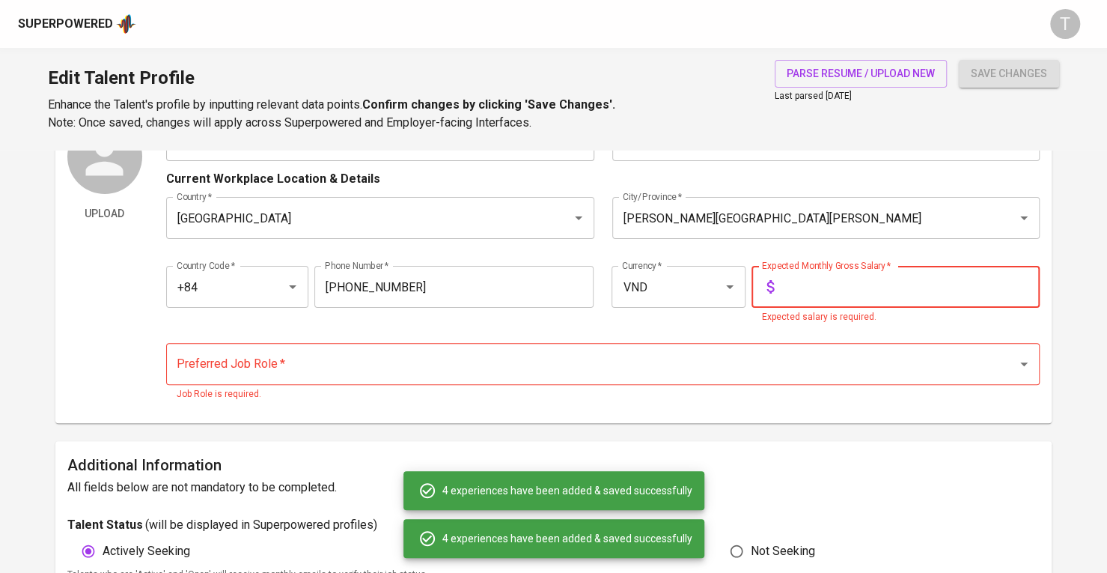
click at [900, 306] on input "text" at bounding box center [910, 287] width 260 height 42
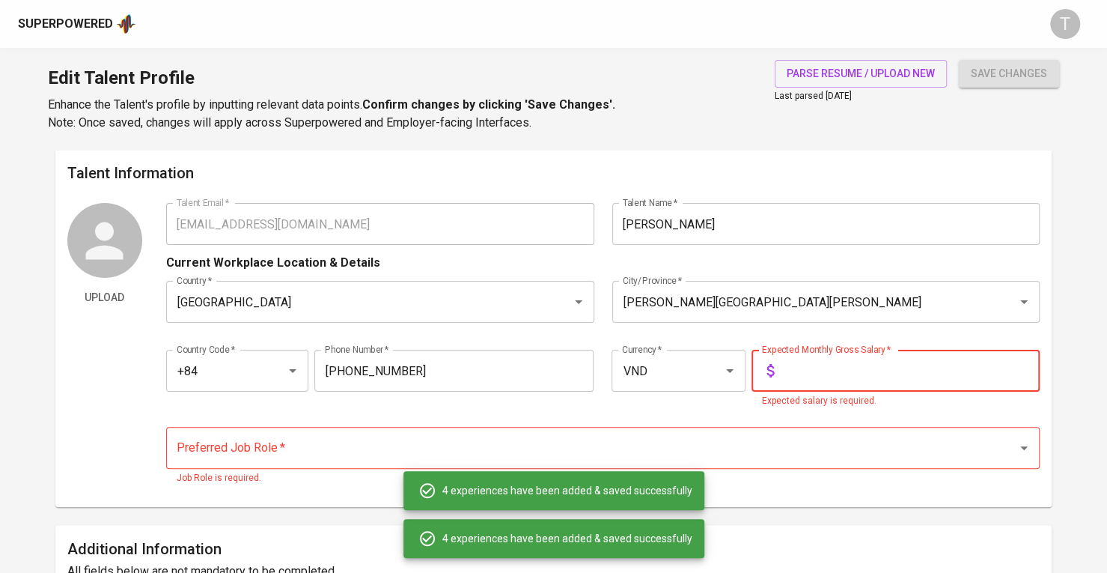
scroll to position [0, 0]
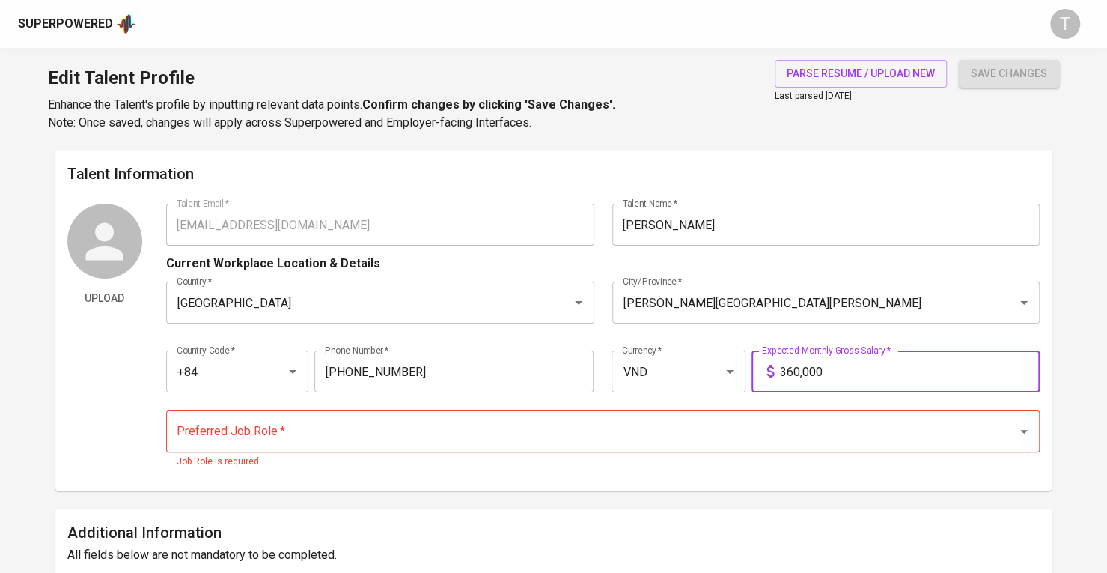
click at [802, 372] on input "360,000" at bounding box center [910, 371] width 260 height 42
click at [907, 372] on input "360,000,000" at bounding box center [910, 371] width 260 height 42
click at [859, 401] on div "Preferred Job Role   * Preferred Job Role * Job Role is required." at bounding box center [602, 439] width 873 height 77
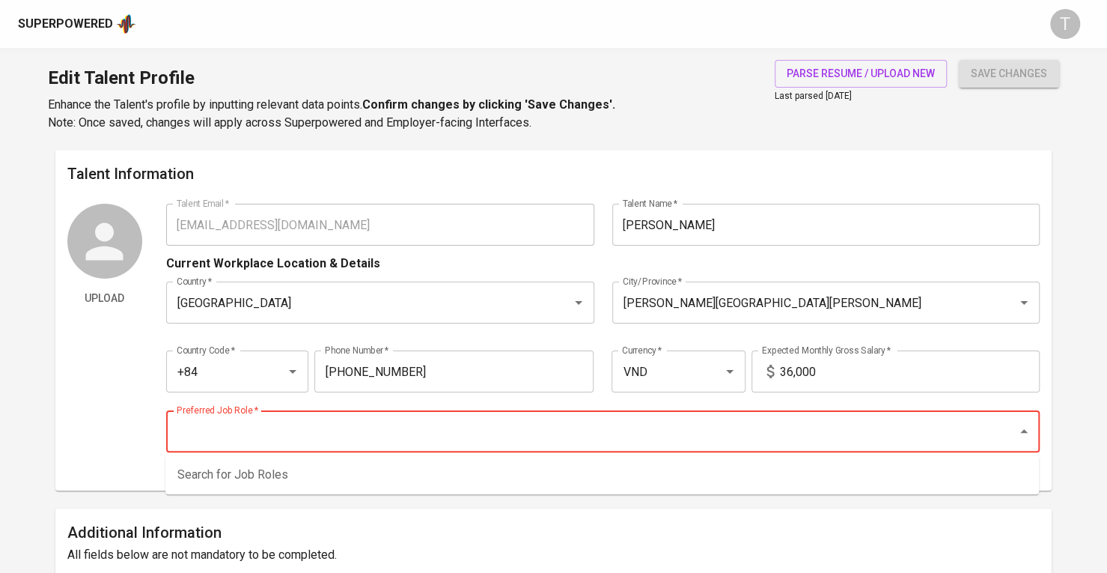
click at [859, 429] on input "Preferred Job Role   *" at bounding box center [582, 431] width 818 height 28
click at [862, 375] on input "36,000" at bounding box center [910, 371] width 260 height 42
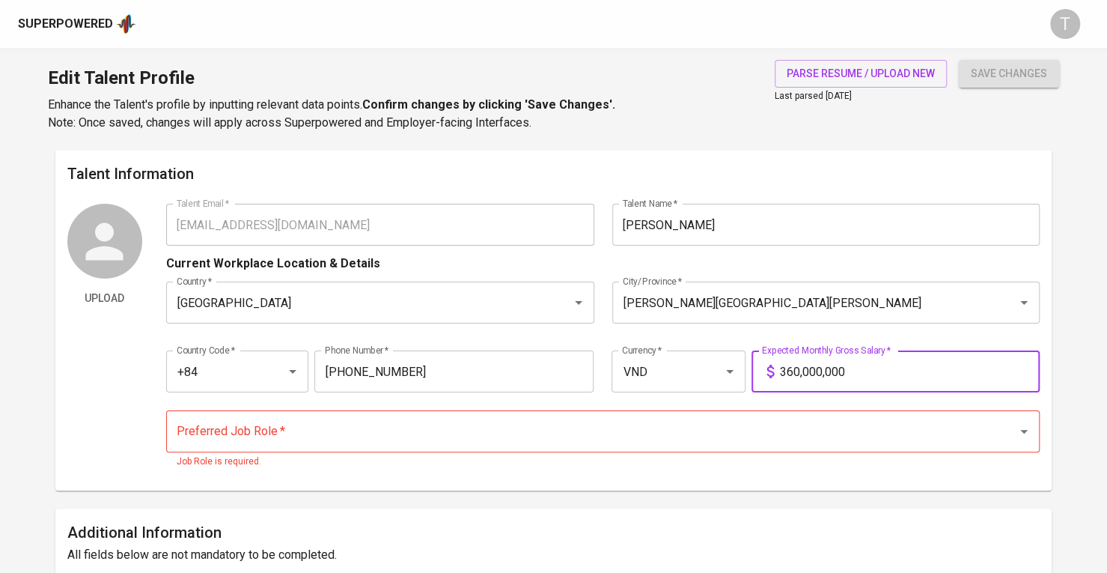
click at [959, 60] on button "save changes" at bounding box center [1009, 74] width 100 height 28
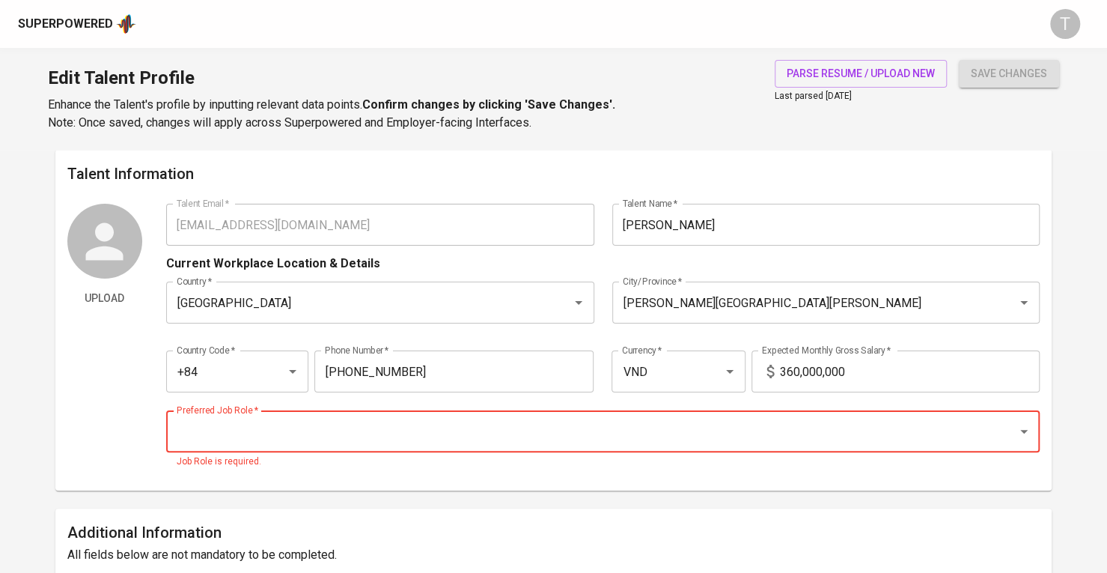
click at [865, 375] on input "360,000,000" at bounding box center [910, 371] width 260 height 42
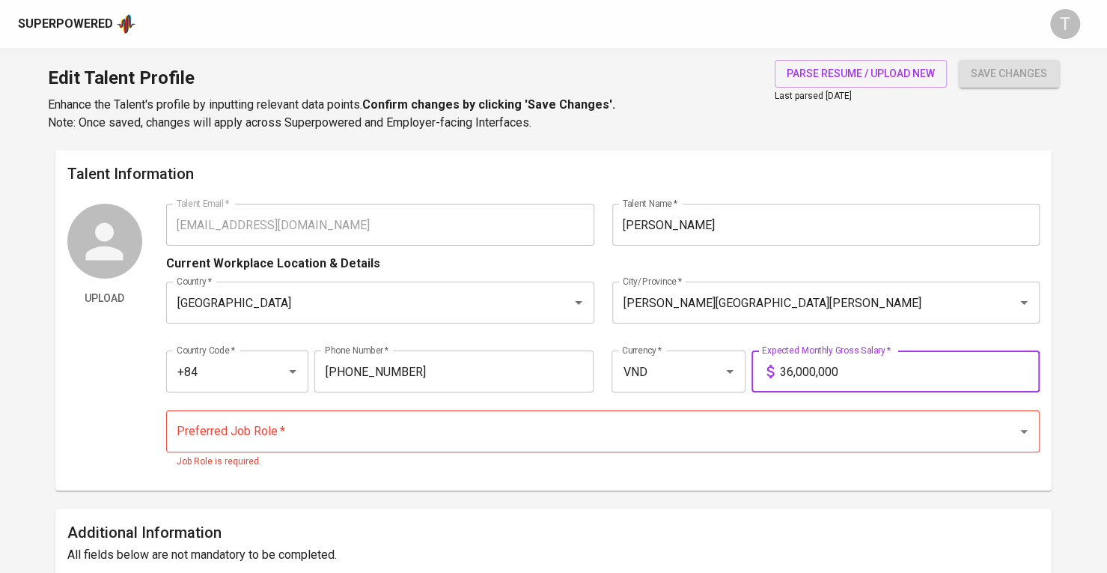
type input "36,000,000"
click at [851, 430] on input "Preferred Job Role   *" at bounding box center [582, 431] width 818 height 28
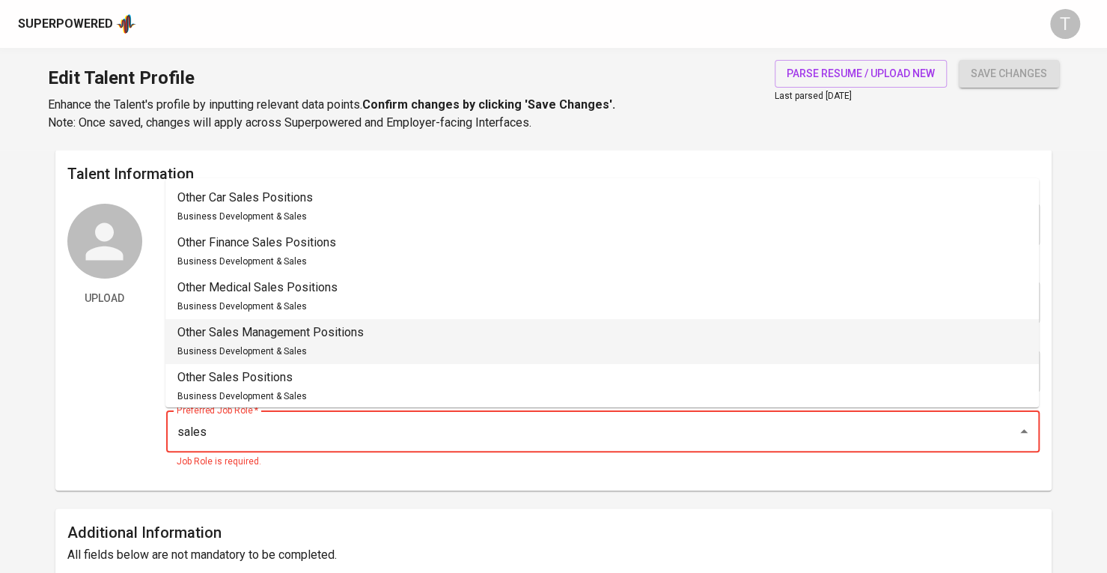
scroll to position [748, 0]
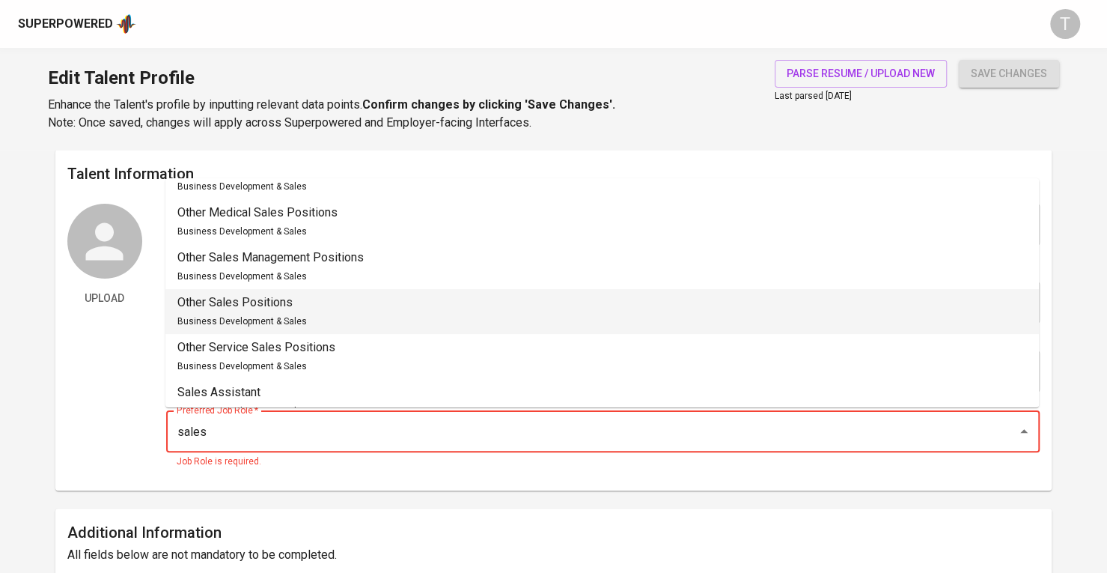
click at [439, 314] on li "Other Sales Positions Business Development & Sales" at bounding box center [601, 311] width 873 height 45
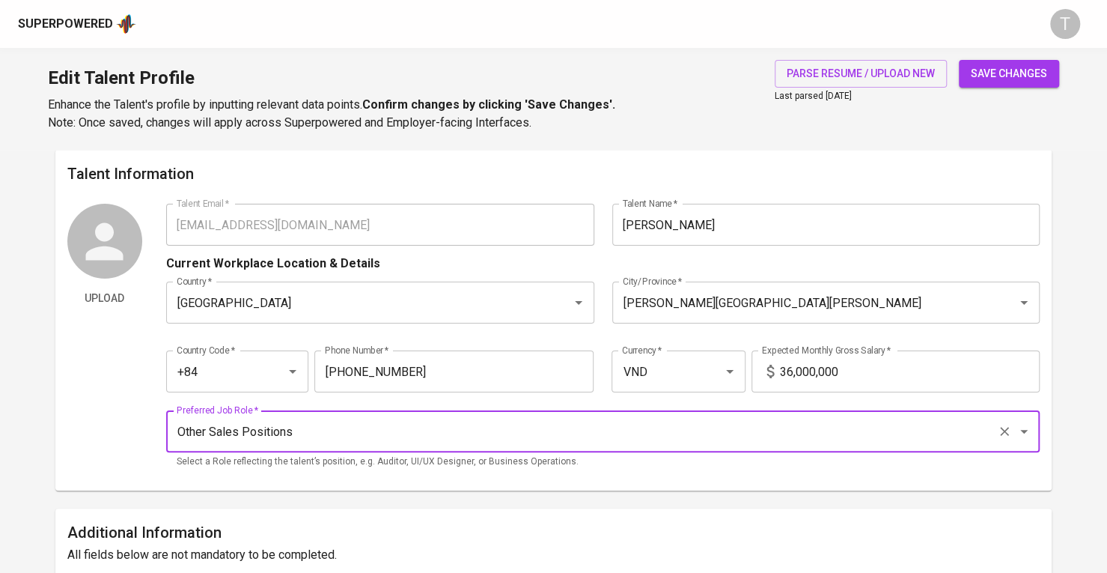
type input "Other Sales Positions"
click at [1000, 80] on span "save changes" at bounding box center [1009, 73] width 76 height 19
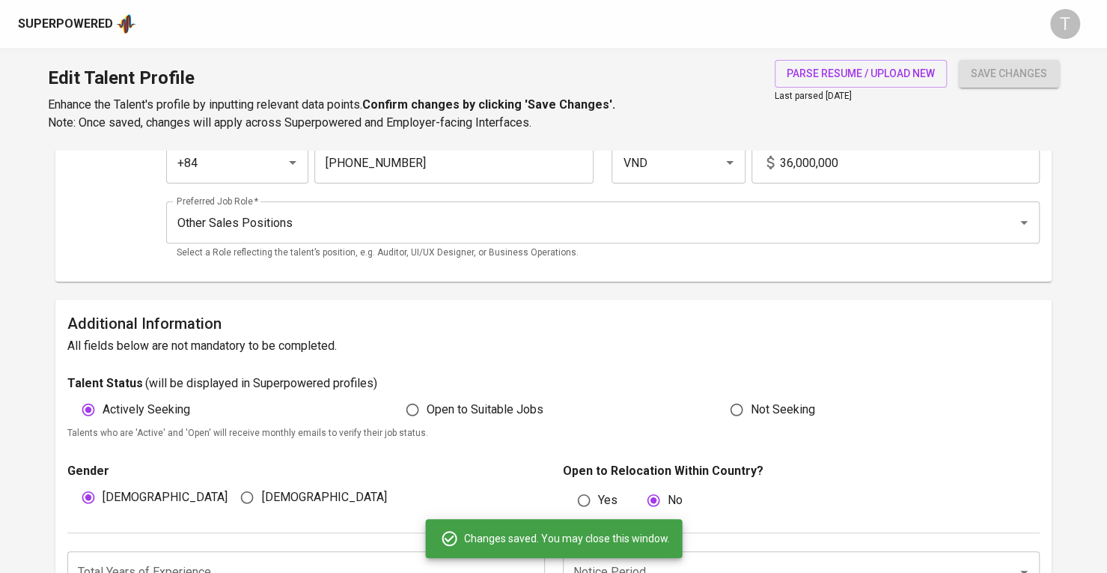
scroll to position [0, 0]
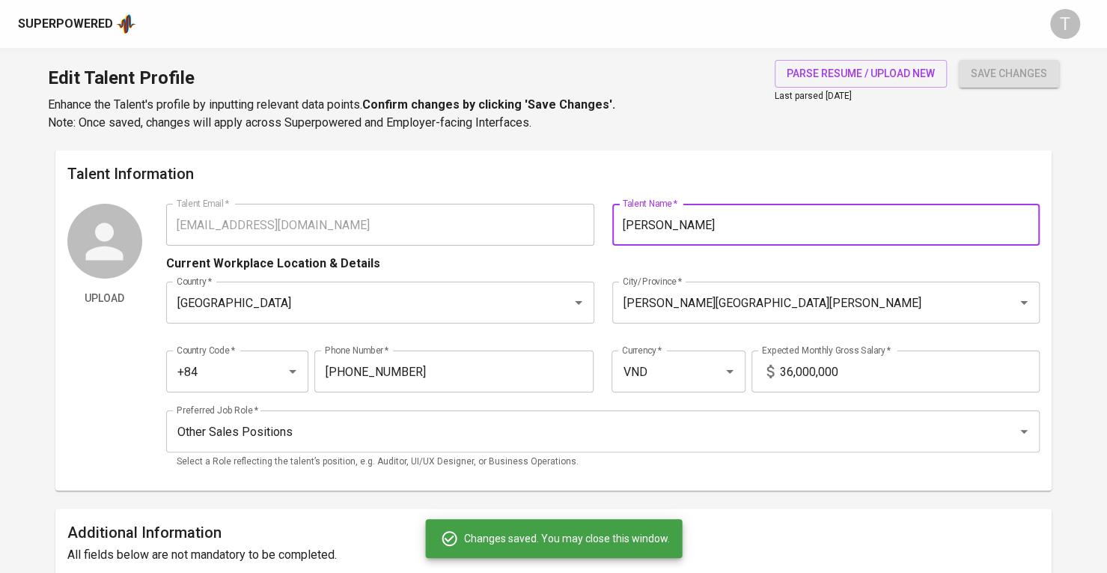
click at [544, 222] on div "Talent Email   * nnghia2345@gmail.com Talent Email * Talent Name   * Van Nghia …" at bounding box center [602, 225] width 873 height 42
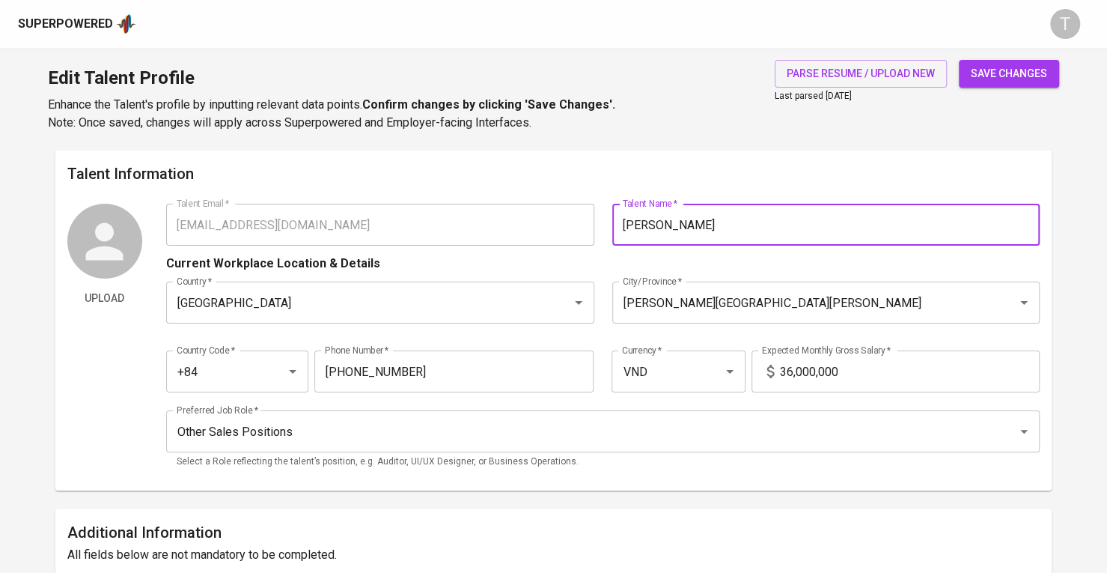
type input "Nguyen Van Nghia"
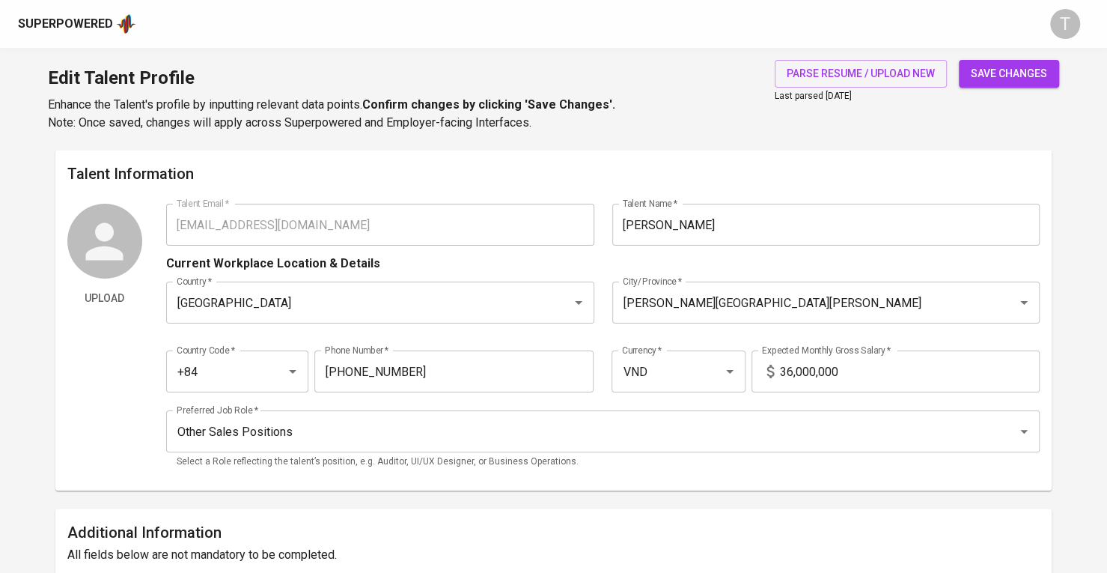
click at [1056, 70] on button "save changes" at bounding box center [1009, 74] width 100 height 28
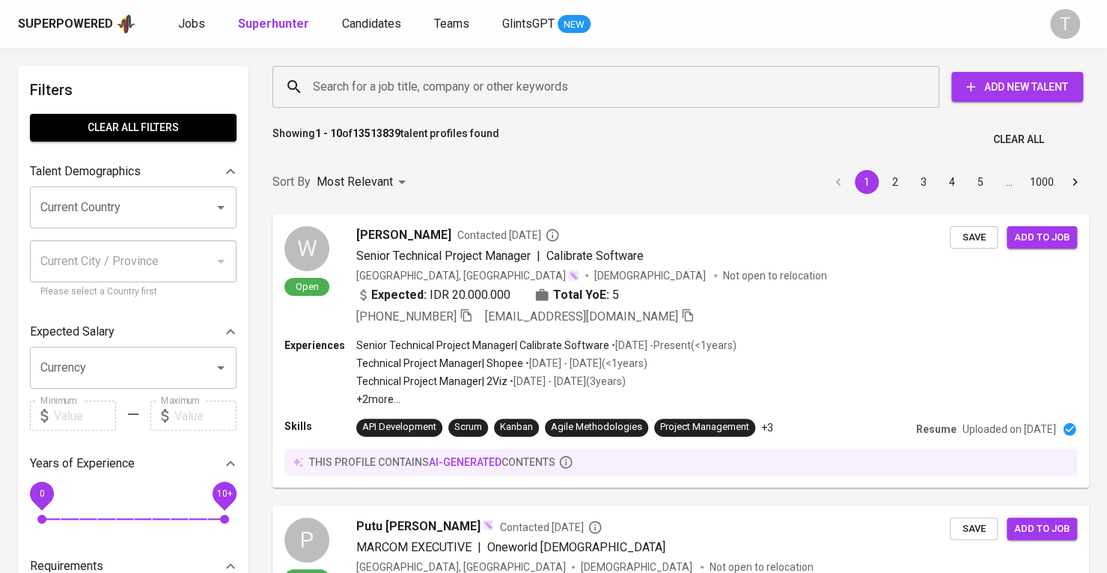
click at [530, 101] on div "Search for a job title, company or other keywords" at bounding box center [605, 87] width 667 height 42
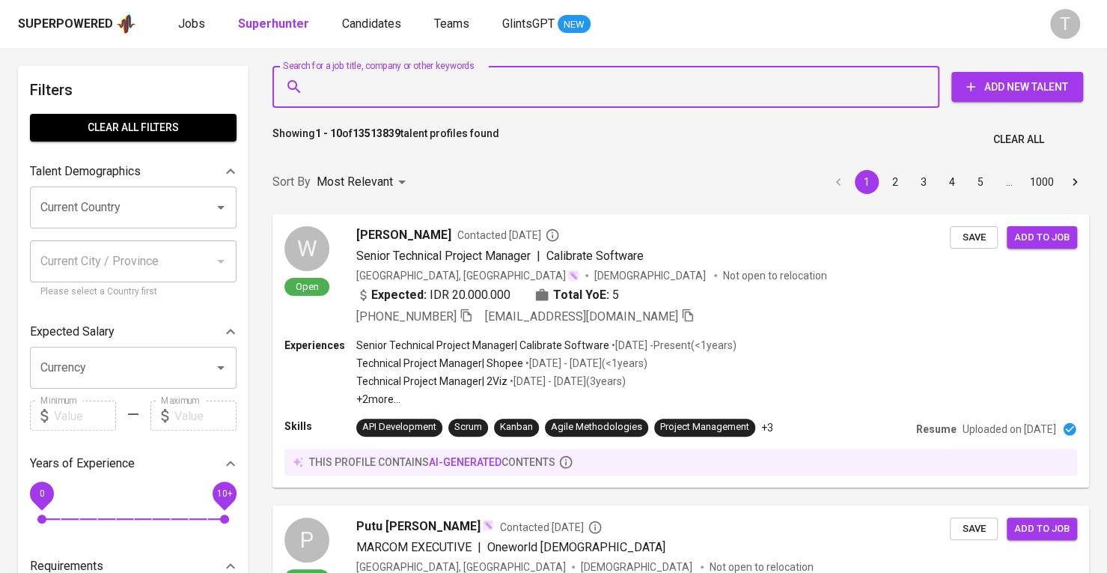
paste input "[EMAIL_ADDRESS][DOMAIN_NAME]"
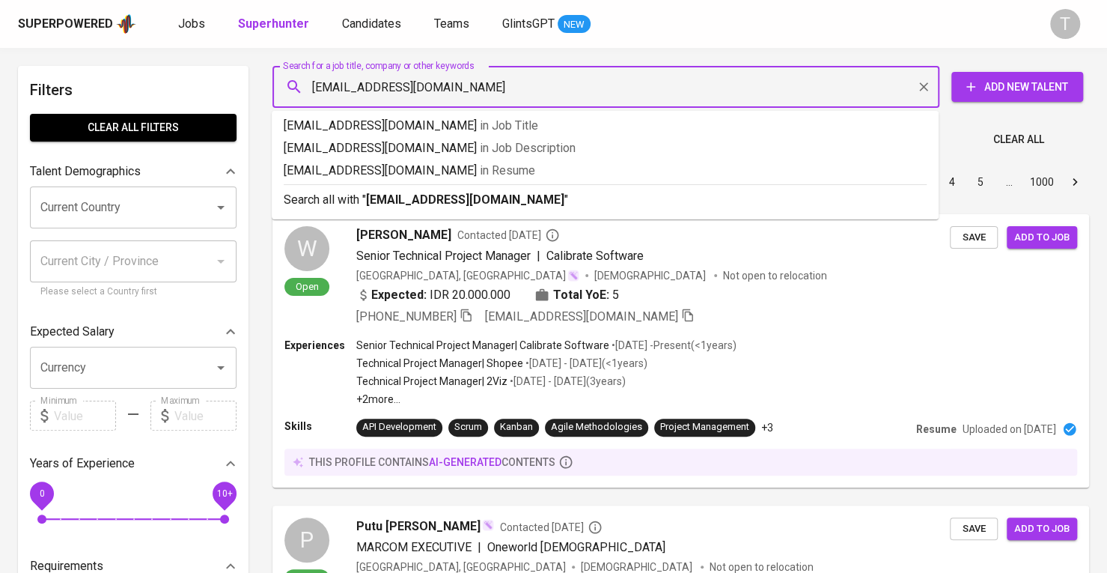
type input "[EMAIL_ADDRESS][DOMAIN_NAME]"
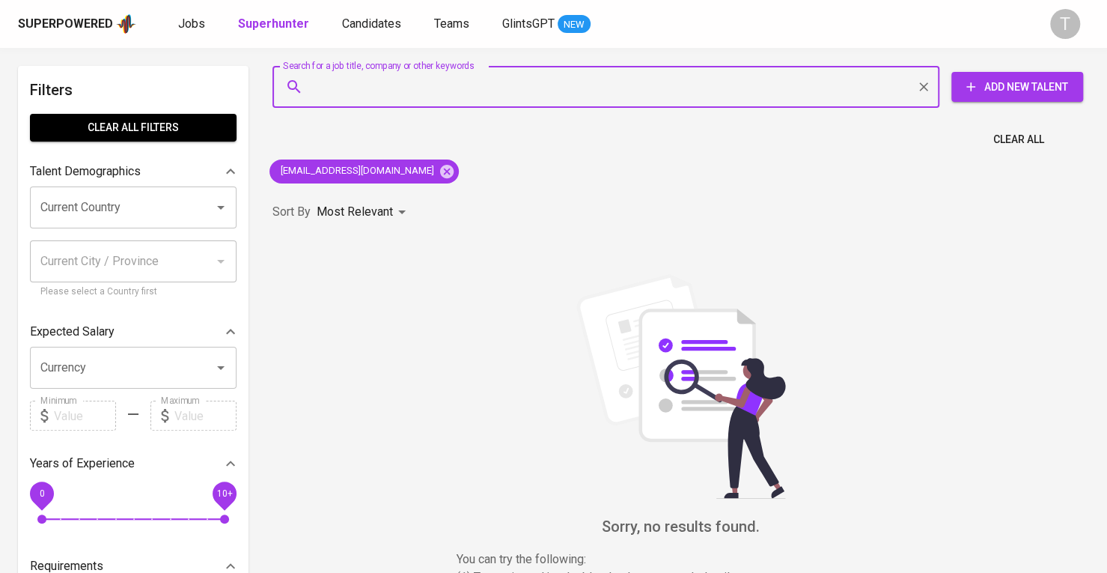
click at [1055, 80] on span "Add New Talent" at bounding box center [1017, 87] width 108 height 19
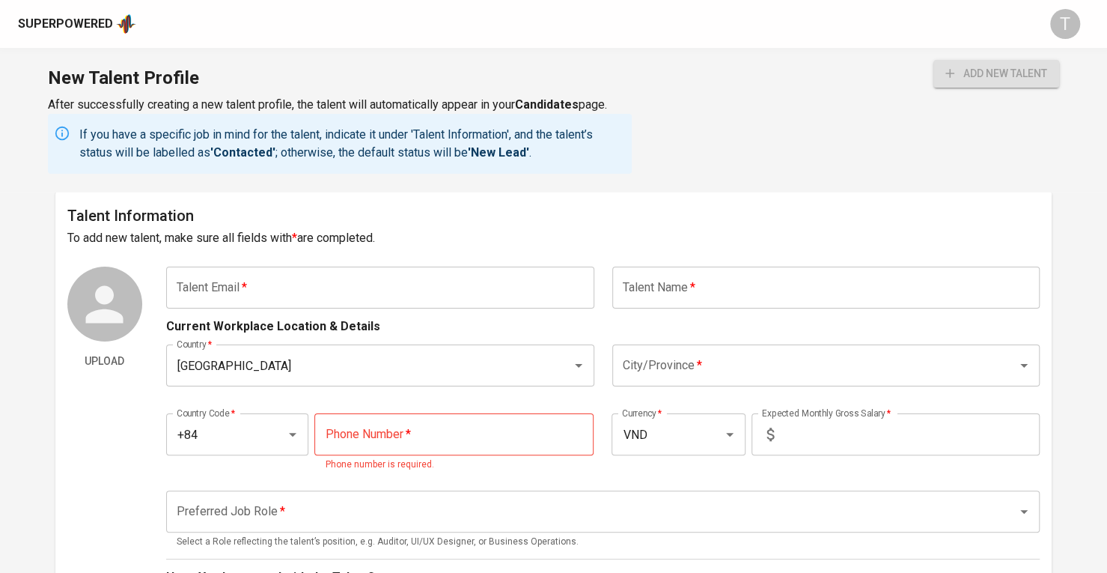
click at [436, 275] on input "text" at bounding box center [380, 287] width 428 height 42
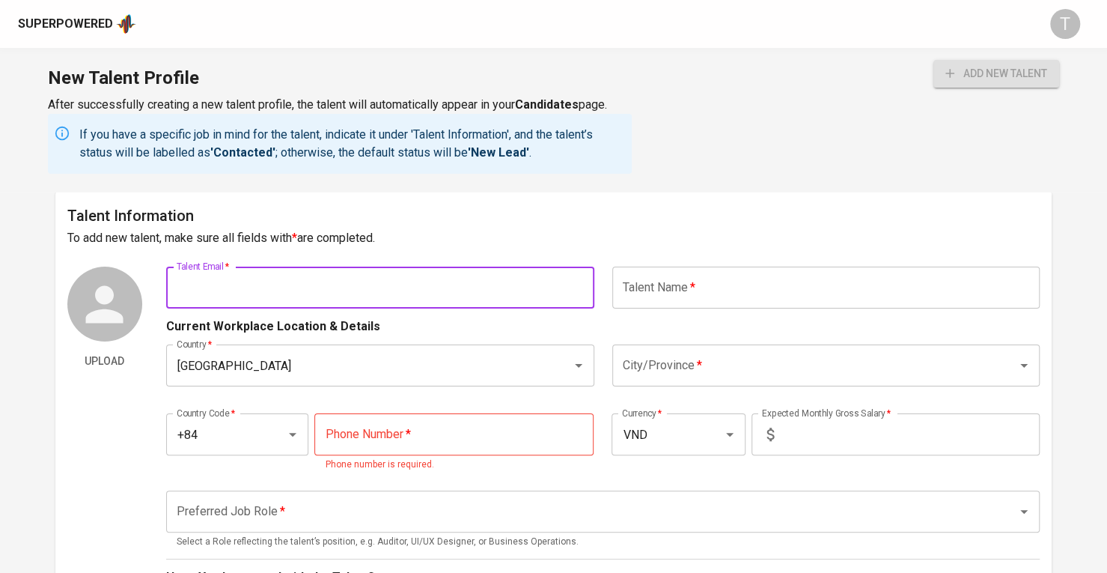
paste input "[EMAIL_ADDRESS][DOMAIN_NAME]"
type input "[EMAIL_ADDRESS][DOMAIN_NAME]"
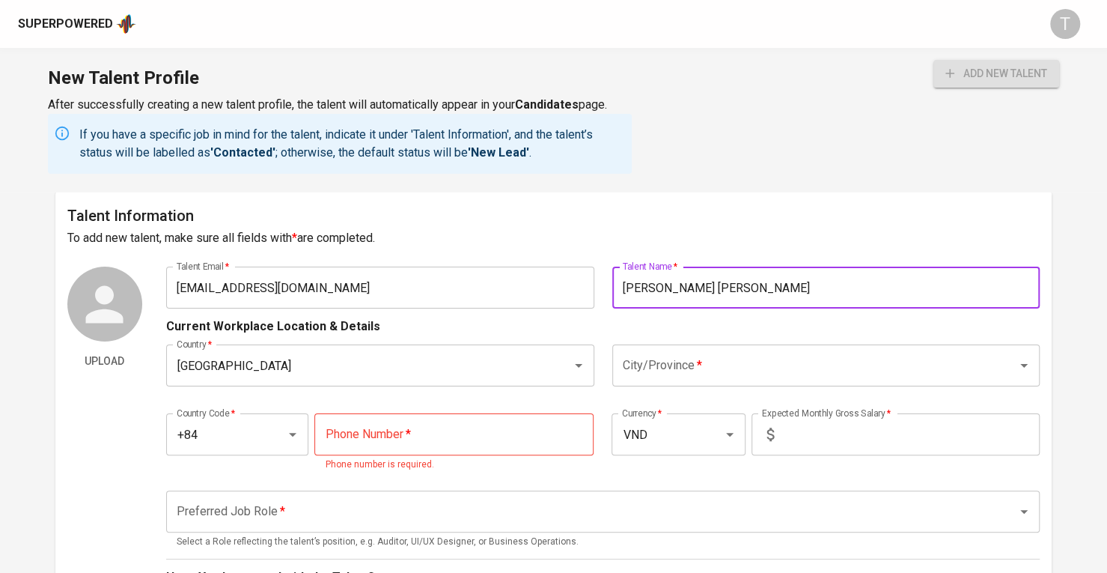
type input "[PERSON_NAME] [PERSON_NAME]"
drag, startPoint x: 795, startPoint y: 358, endPoint x: 792, endPoint y: 346, distance: 12.3
click at [795, 358] on input "City/Province   *" at bounding box center [805, 365] width 373 height 28
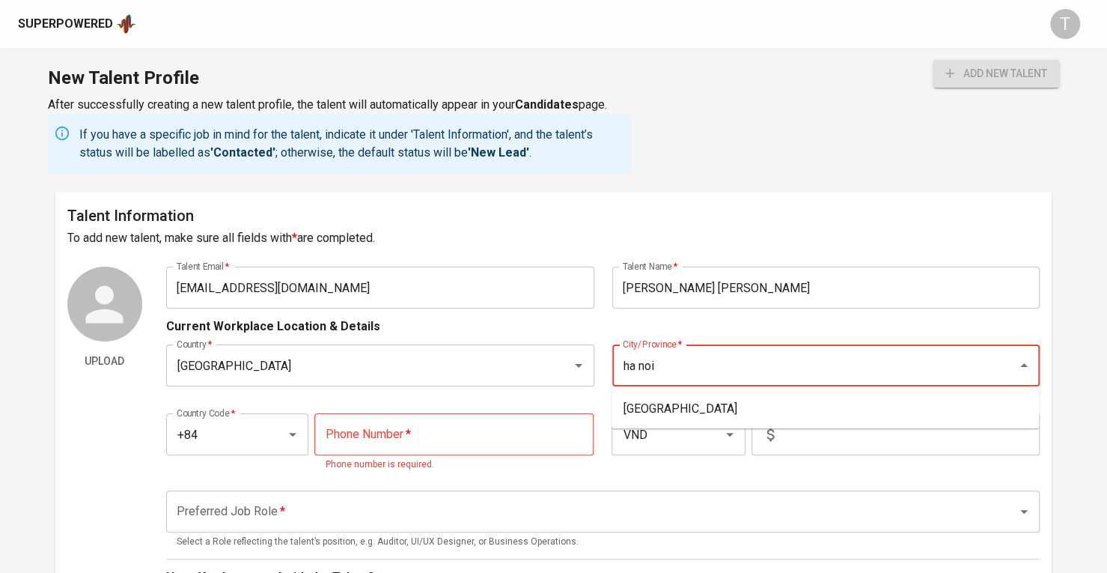
click at [677, 409] on li "[GEOGRAPHIC_DATA]" at bounding box center [824, 408] width 427 height 27
type input "[GEOGRAPHIC_DATA]"
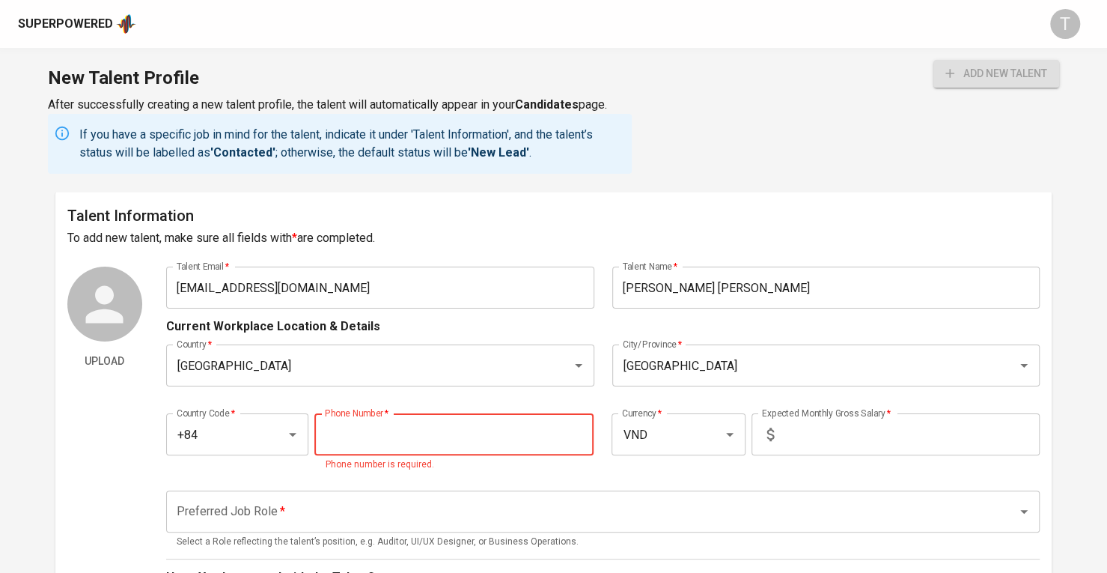
click at [523, 422] on input "tel" at bounding box center [453, 434] width 279 height 42
paste input "[PHONE_NUMBER]"
type input "[PHONE_NUMBER]"
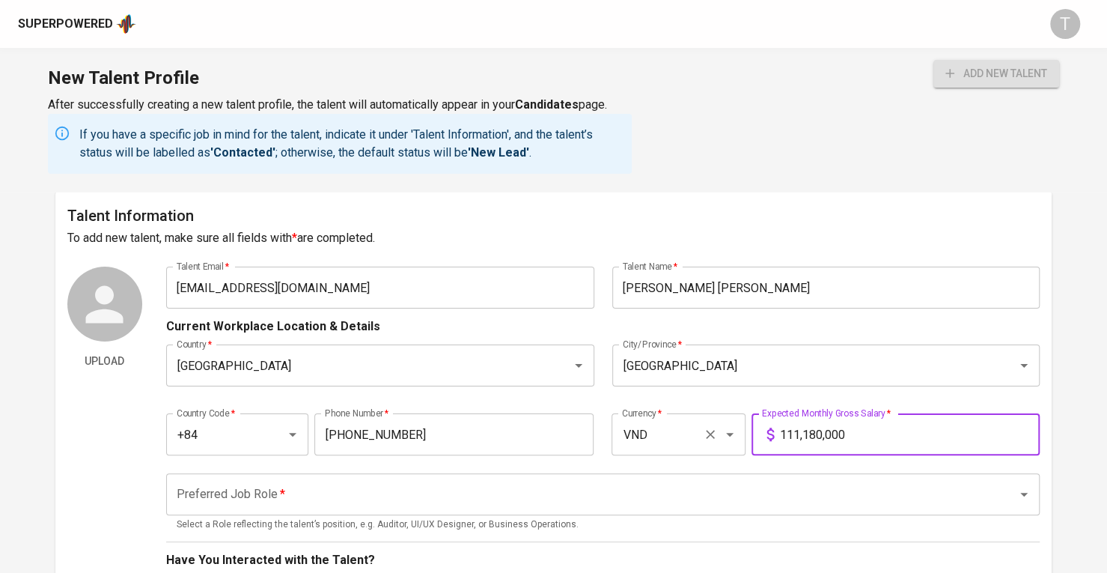
click at [933, 60] on button "add new talent" at bounding box center [996, 74] width 126 height 28
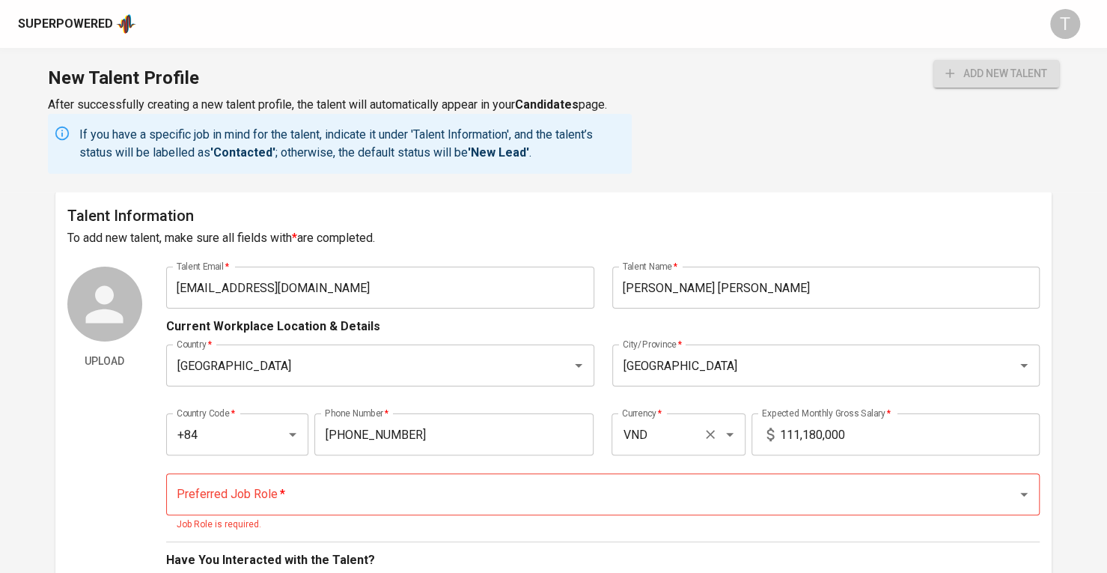
drag, startPoint x: 876, startPoint y: 436, endPoint x: 654, endPoint y: 432, distance: 222.3
click at [654, 432] on div "Country Code   * +84 Country Code * Phone Number   * 829-503-034 Phone Number *…" at bounding box center [602, 429] width 873 height 69
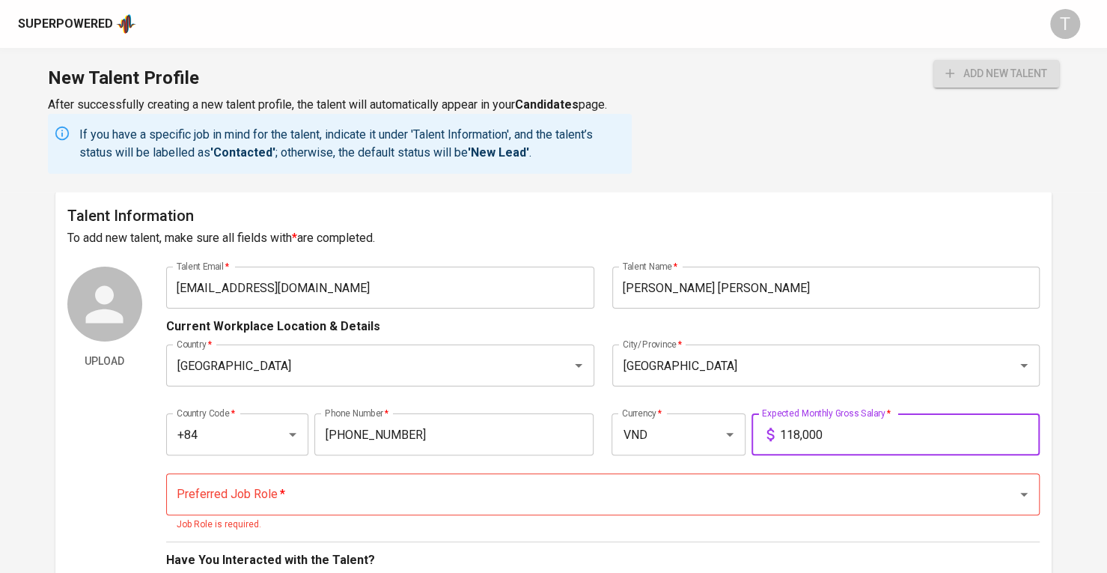
type input "18,000"
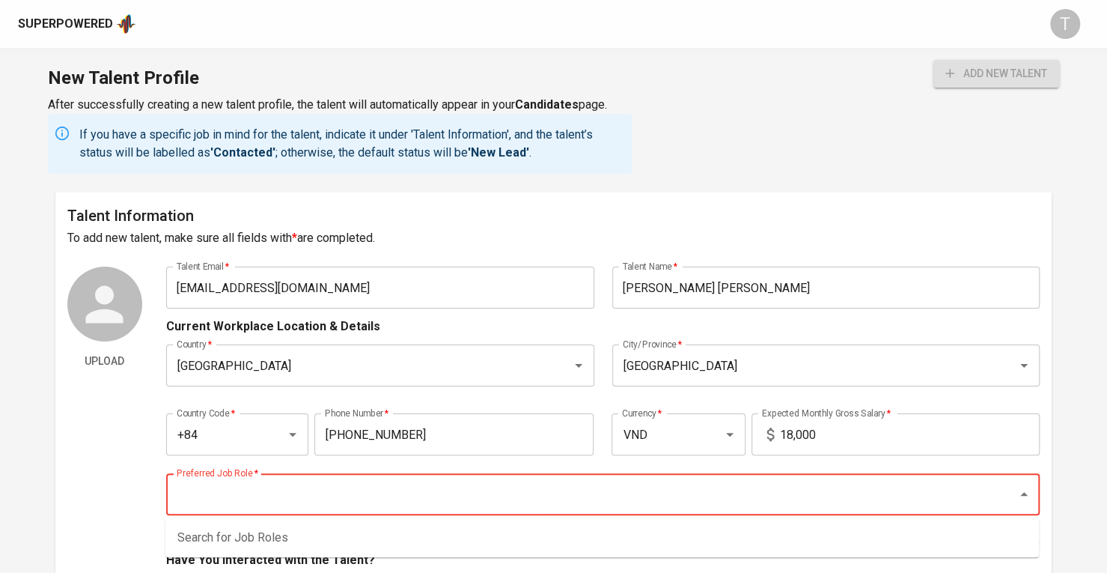
click at [671, 490] on input "Preferred Job Role   *" at bounding box center [582, 494] width 818 height 28
type input "c"
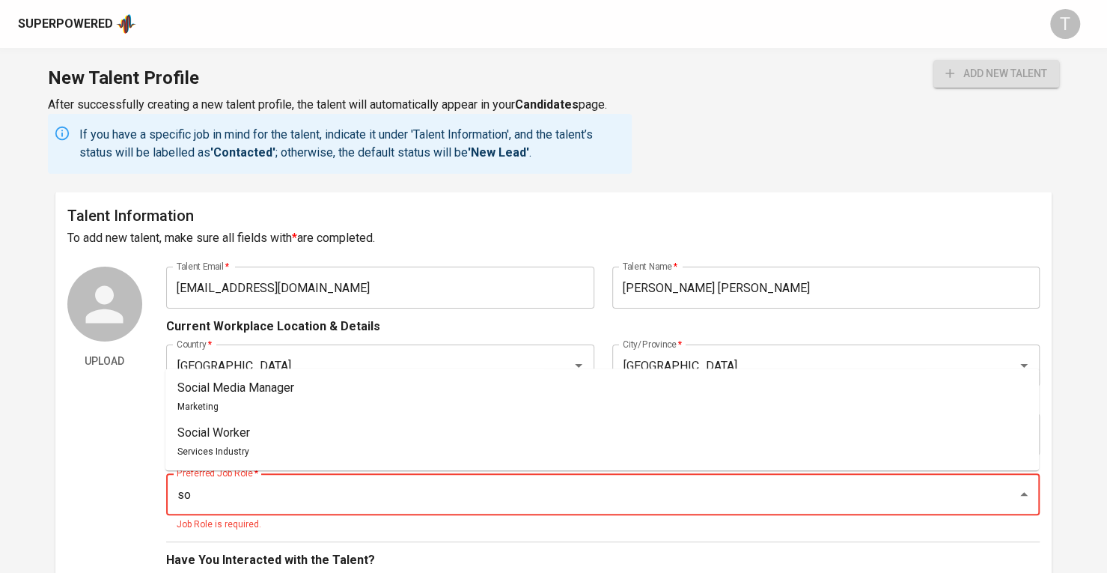
type input "s"
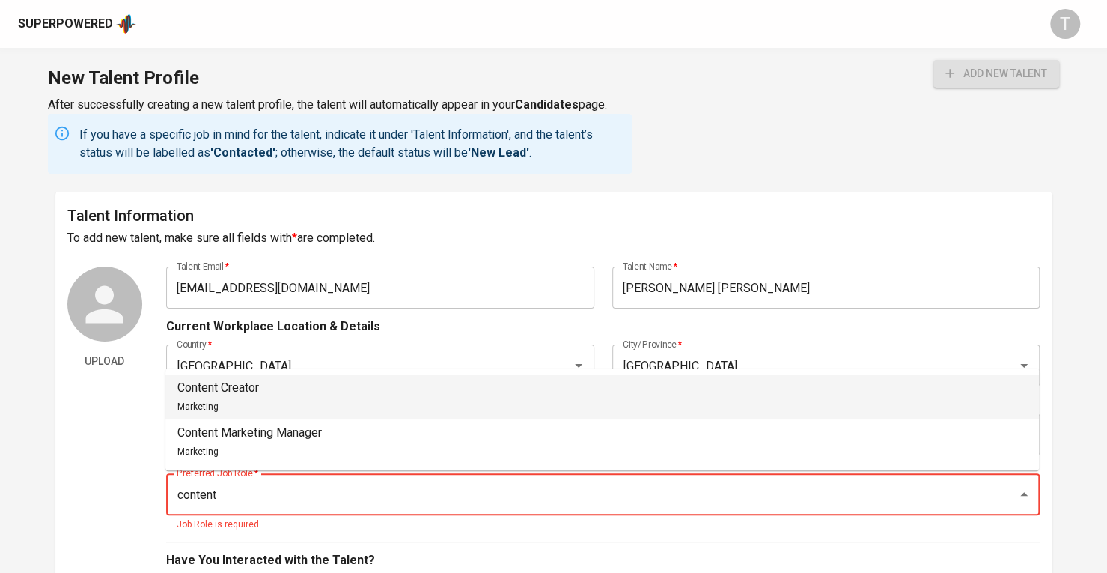
click at [539, 402] on li "Content Creator Marketing" at bounding box center [601, 396] width 873 height 45
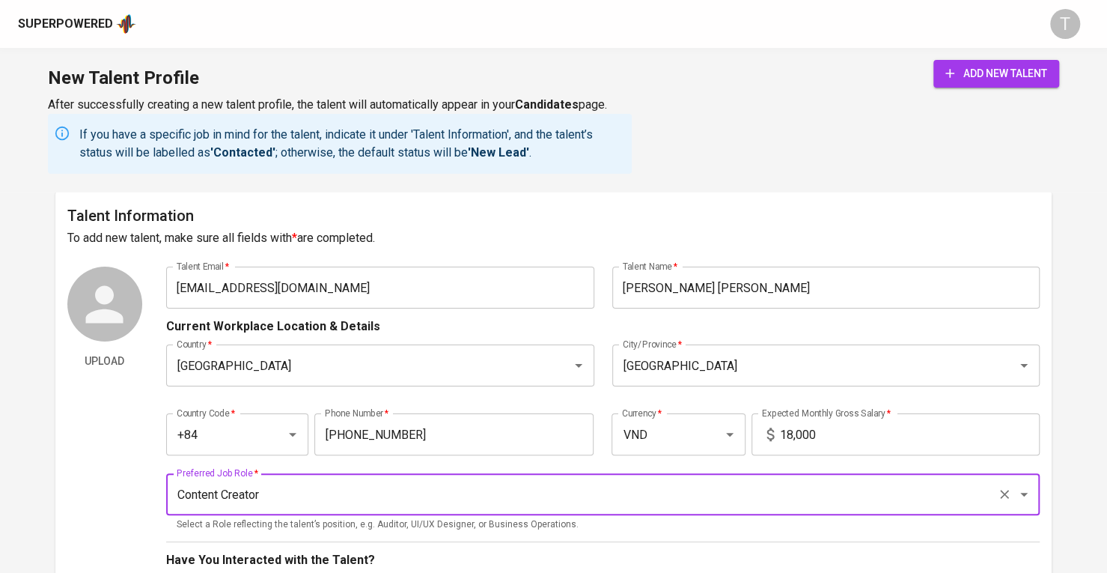
type input "Content Creator"
click at [849, 430] on input "18,000" at bounding box center [910, 434] width 260 height 42
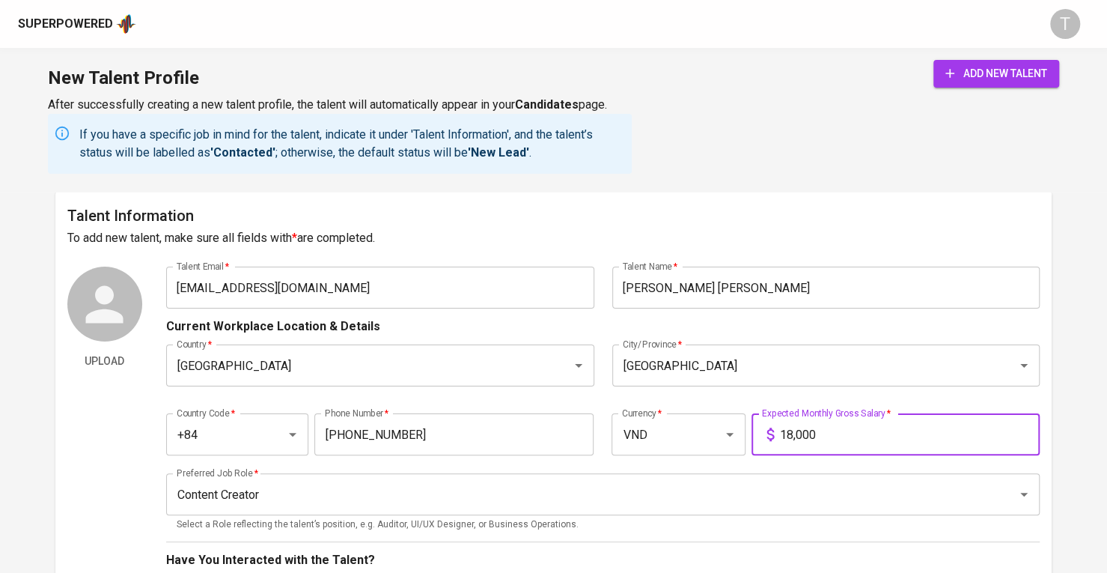
click at [847, 430] on input "18,000" at bounding box center [910, 434] width 260 height 42
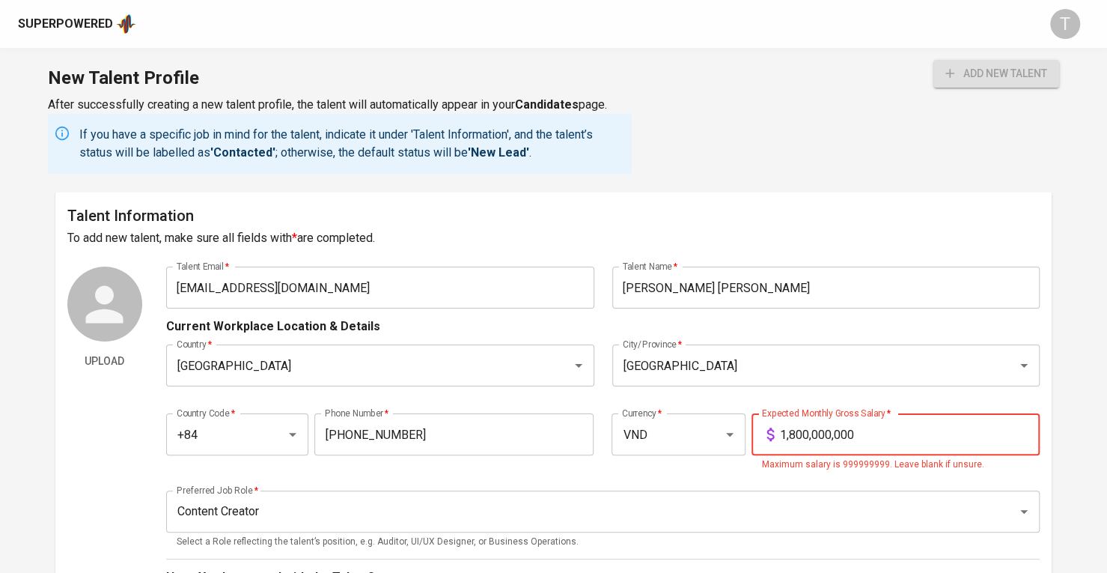
click at [847, 430] on input "1,800,000,000" at bounding box center [910, 434] width 260 height 42
click at [876, 429] on input "1,800,000,000" at bounding box center [910, 434] width 260 height 42
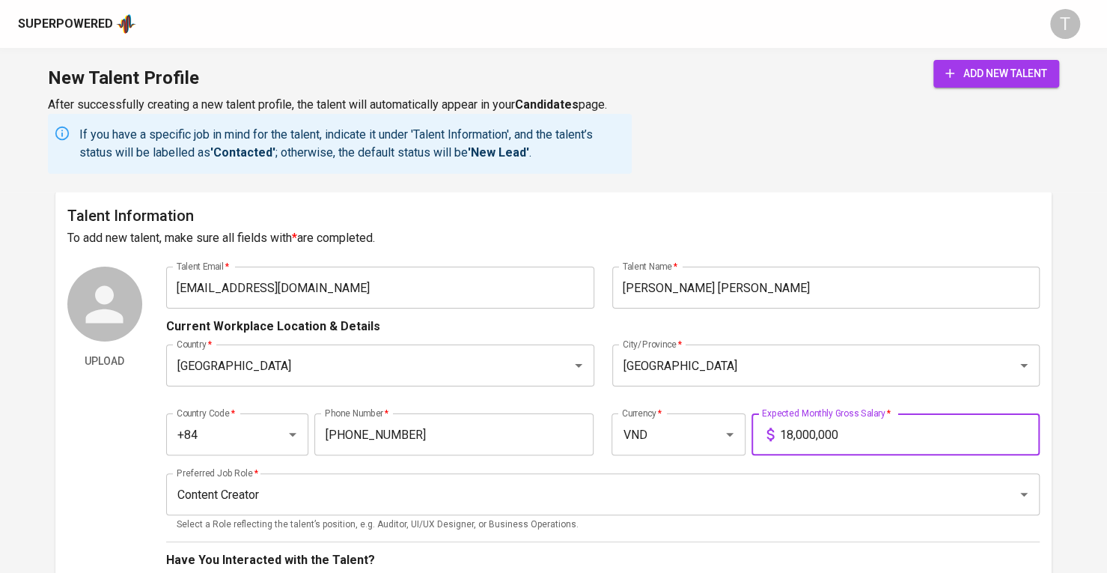
type input "18,000,000"
click at [933, 60] on button "add new talent" at bounding box center [996, 74] width 126 height 28
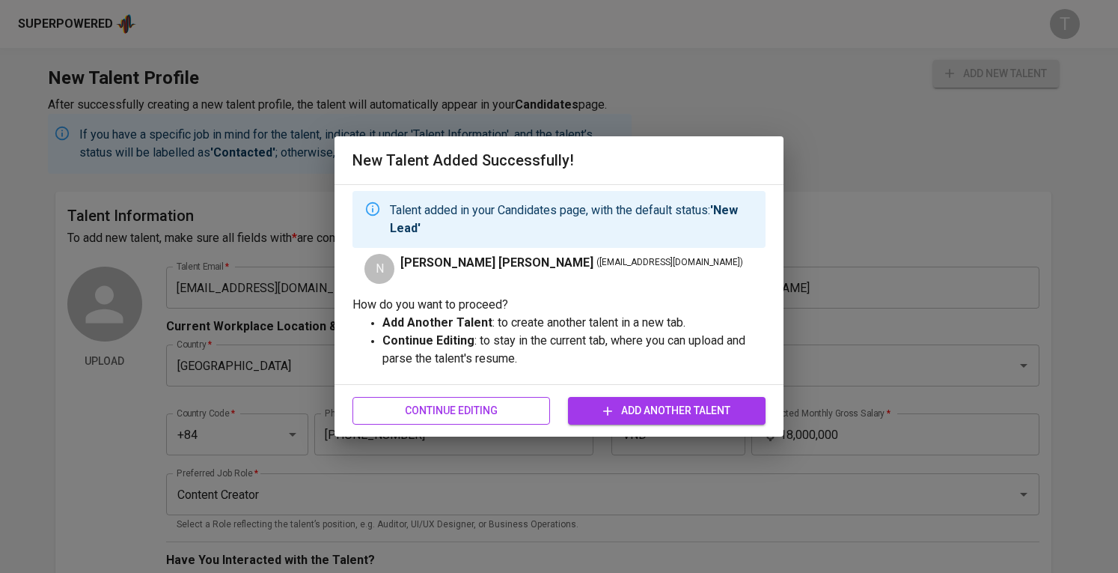
click at [506, 414] on span "Continue Editing" at bounding box center [451, 410] width 174 height 19
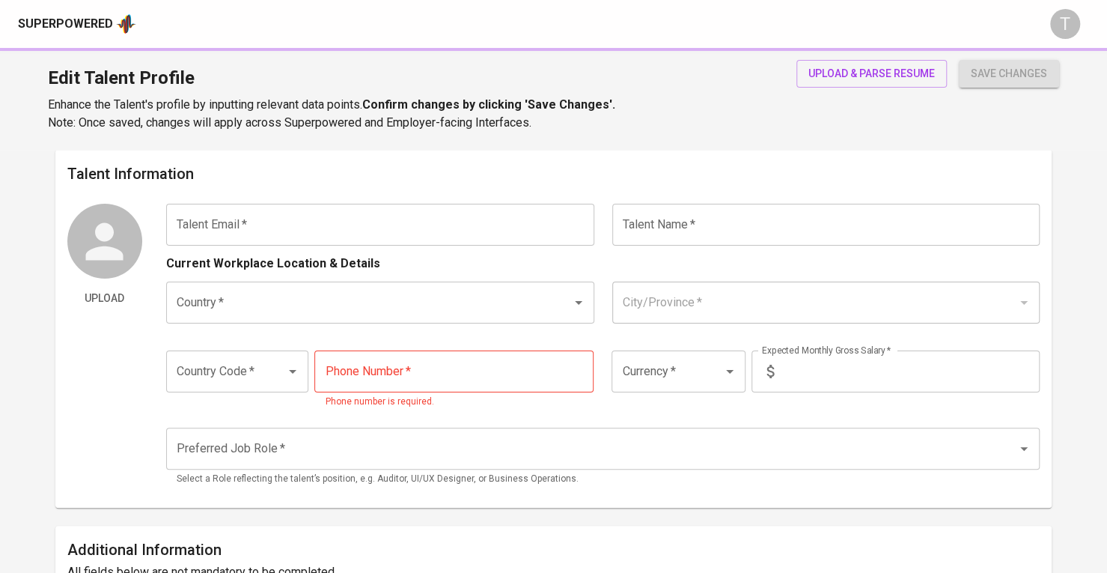
type input "[EMAIL_ADDRESS][DOMAIN_NAME]"
type input "[PERSON_NAME] [PERSON_NAME]"
type input "[GEOGRAPHIC_DATA]"
type input "+84"
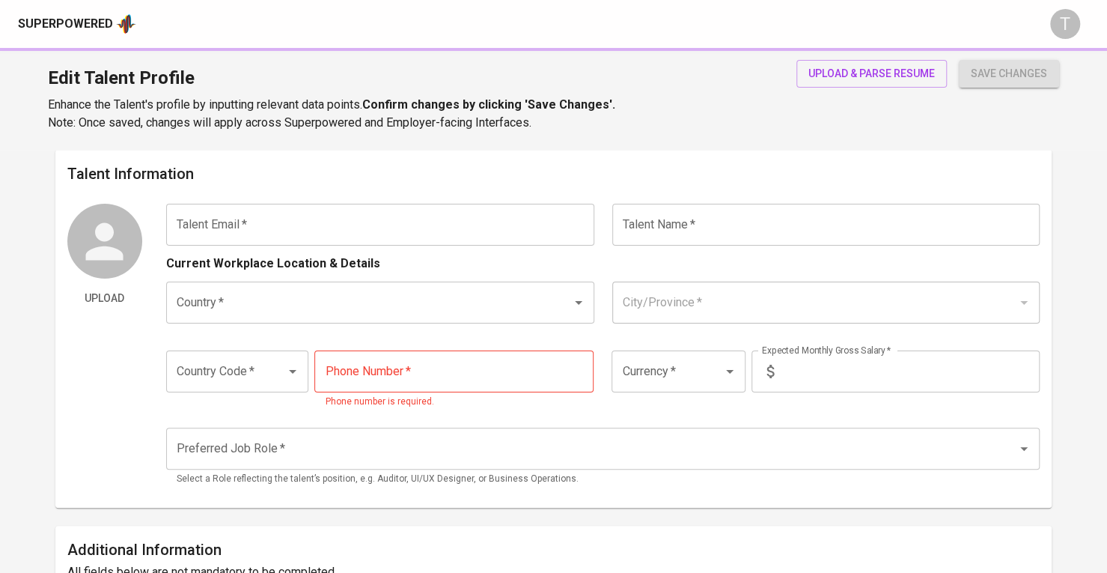
type input "829-503-034"
type input "VND"
type input "18,000,000"
type input "Content Creator"
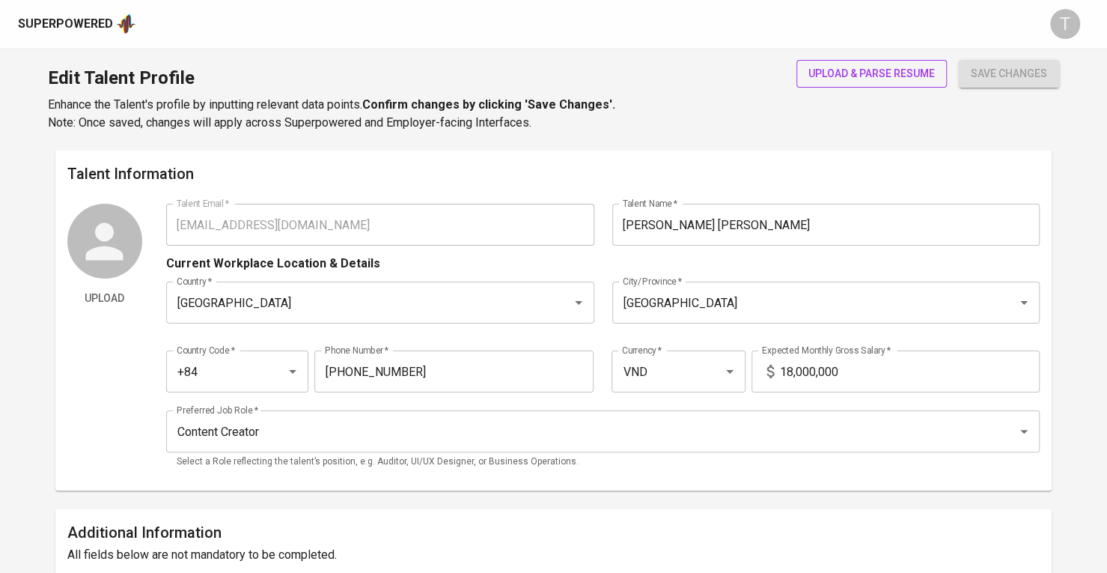
click at [906, 73] on span "upload & parse resume" at bounding box center [871, 73] width 126 height 19
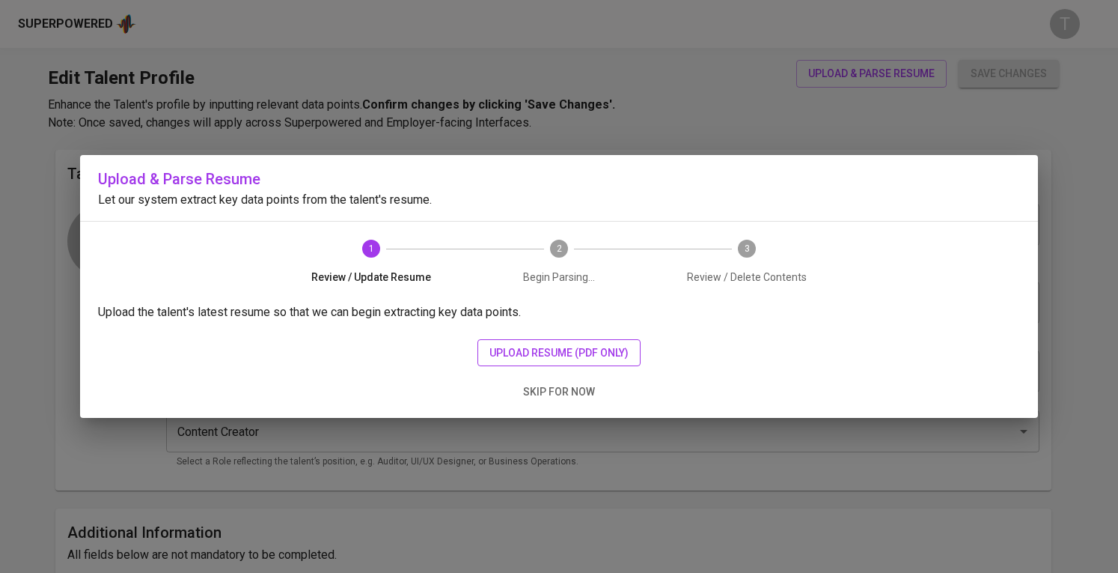
click at [594, 342] on button "upload resume (pdf only)" at bounding box center [559, 353] width 163 height 28
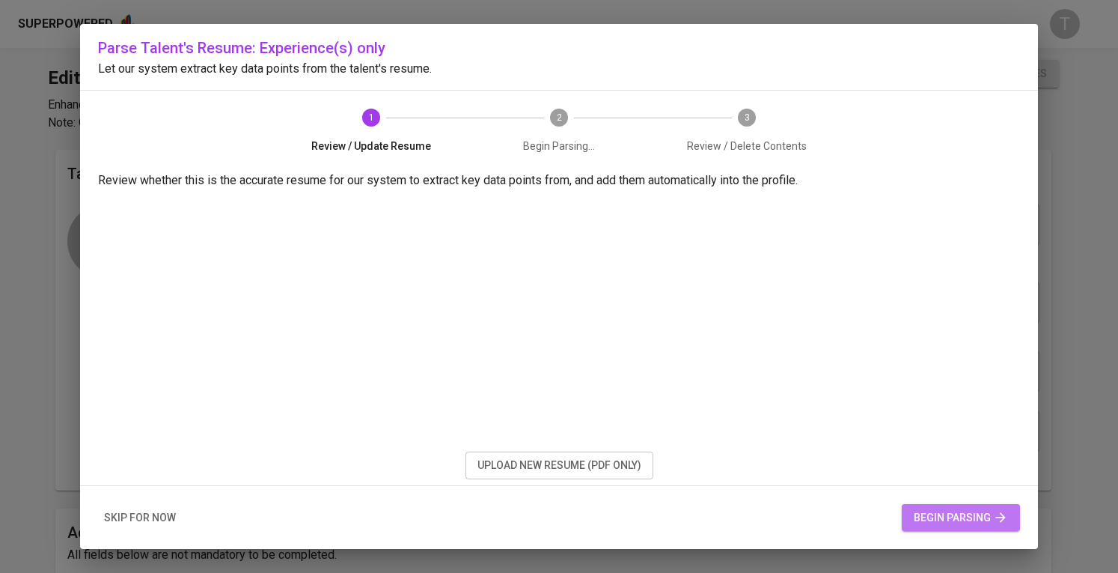
click at [966, 519] on span "begin parsing" at bounding box center [961, 517] width 94 height 19
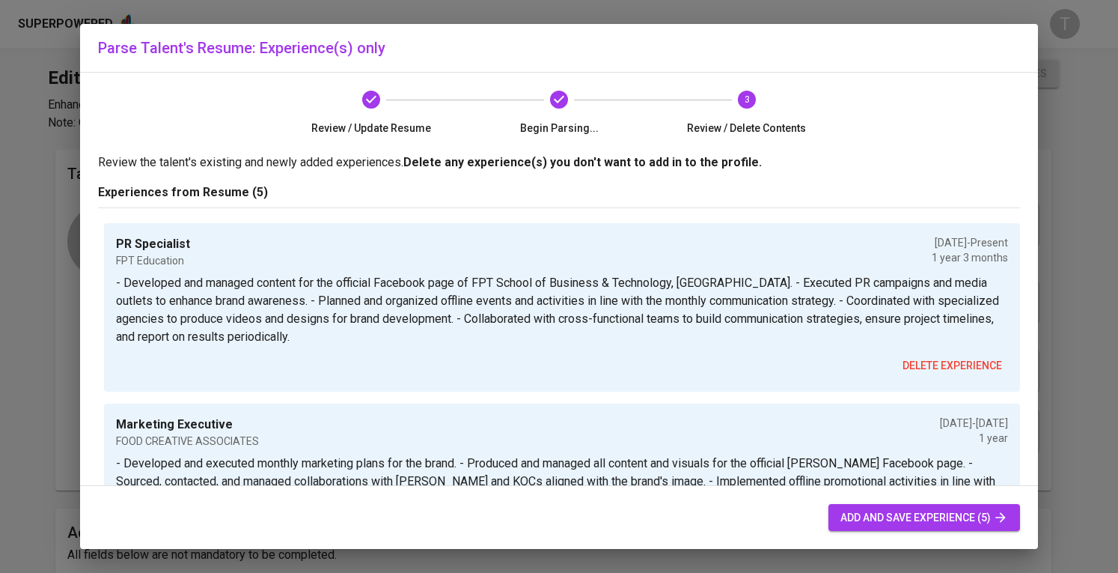
click at [1004, 513] on icon "button" at bounding box center [1000, 517] width 15 height 15
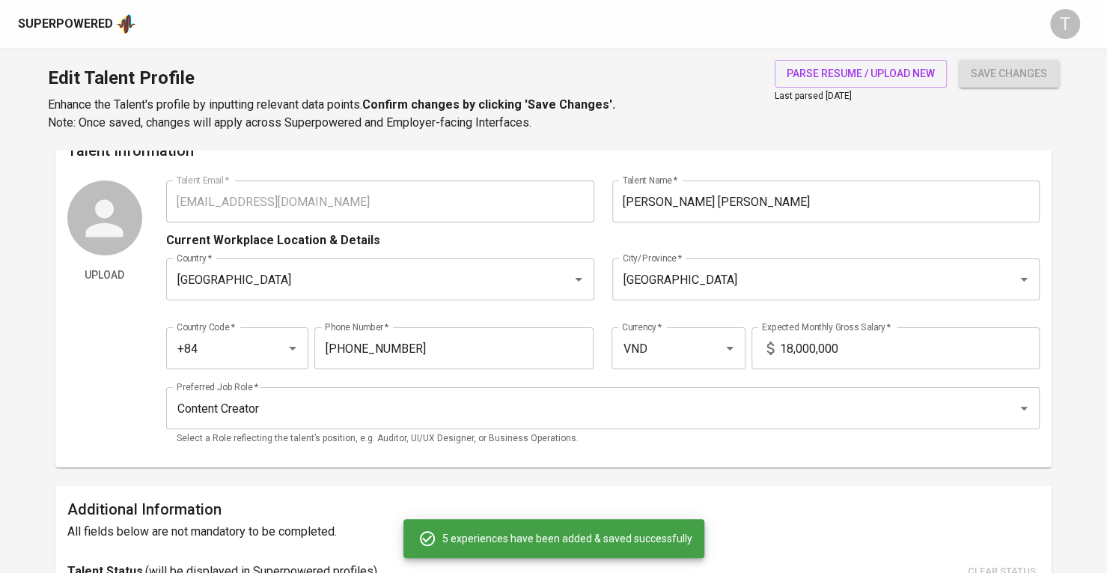
scroll to position [21, 0]
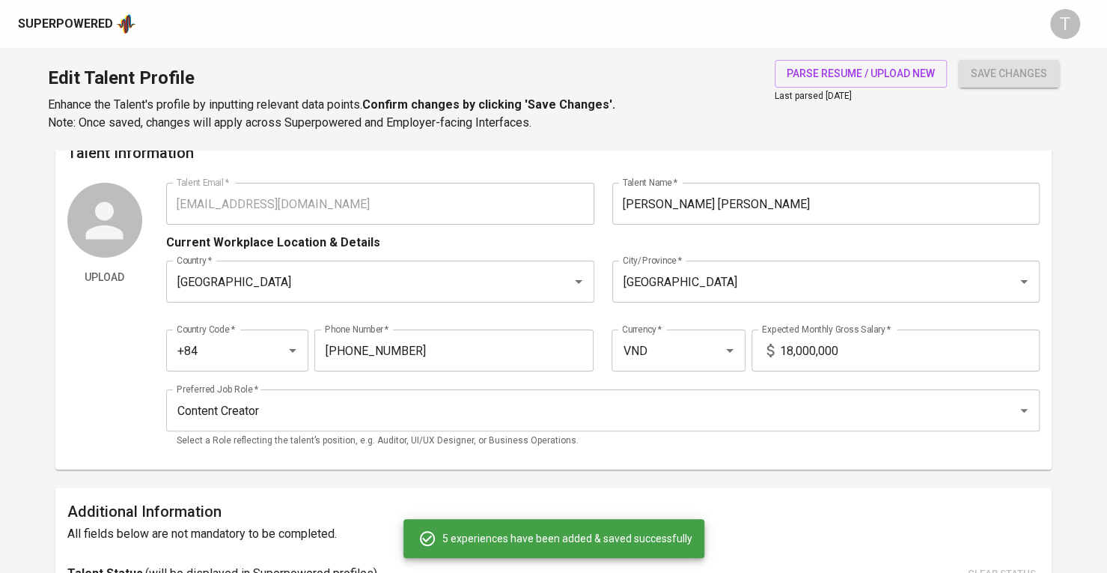
click at [1059, 72] on div "Edit Talent Profile Enhance the Talent's profile by inputting relevant data poi…" at bounding box center [553, 99] width 1107 height 102
click at [1036, 85] on button "save changes" at bounding box center [1009, 74] width 100 height 28
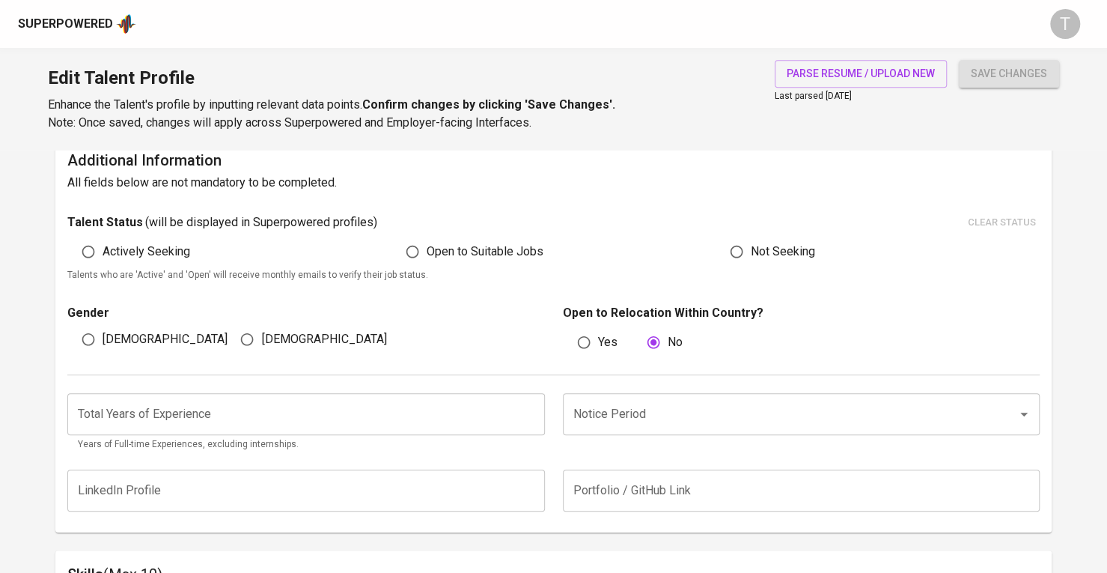
scroll to position [470, 0]
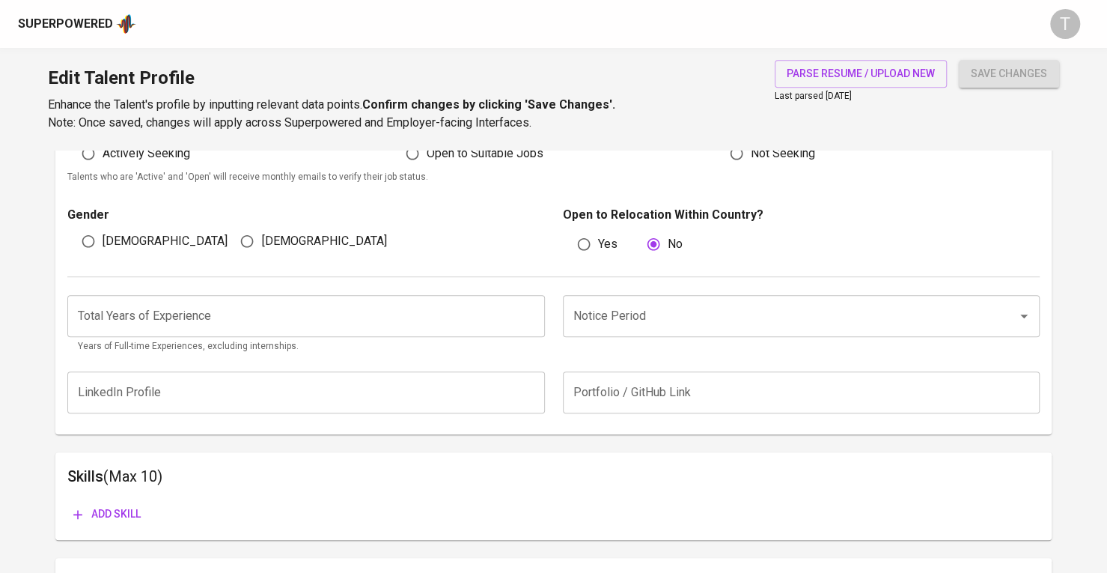
click at [287, 254] on label "[DEMOGRAPHIC_DATA]" at bounding box center [309, 241] width 153 height 28
click at [261, 254] on input "[DEMOGRAPHIC_DATA]" at bounding box center [247, 241] width 28 height 28
radio input "true"
click at [287, 240] on span "[DEMOGRAPHIC_DATA]" at bounding box center [323, 241] width 125 height 18
click at [261, 240] on input "[DEMOGRAPHIC_DATA]" at bounding box center [247, 241] width 28 height 28
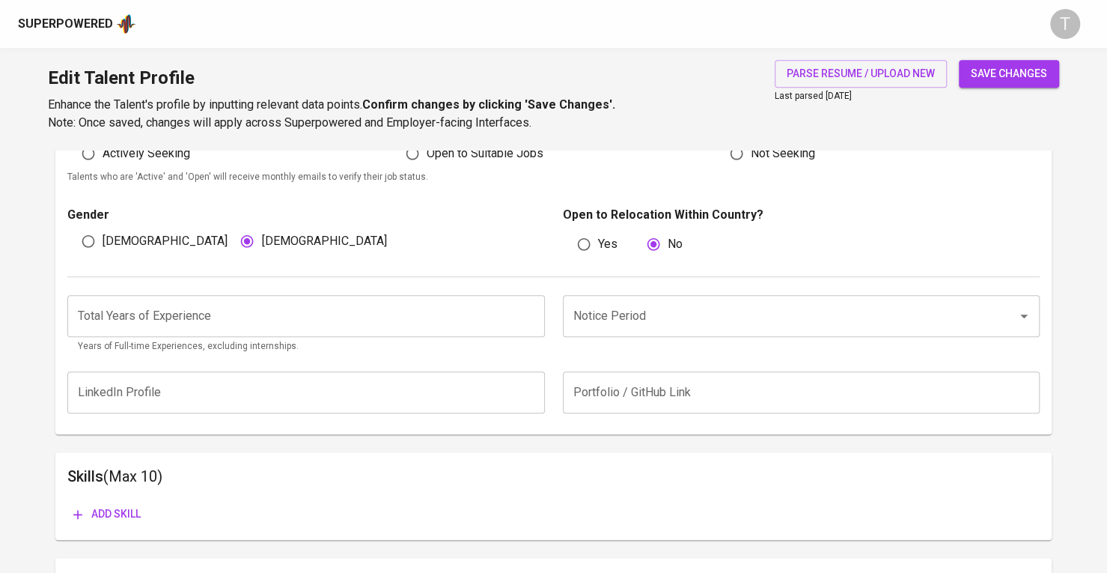
click at [289, 240] on span "[DEMOGRAPHIC_DATA]" at bounding box center [323, 241] width 125 height 18
click at [261, 240] on input "[DEMOGRAPHIC_DATA]" at bounding box center [247, 241] width 28 height 28
click at [992, 79] on span "save changes" at bounding box center [1009, 73] width 76 height 19
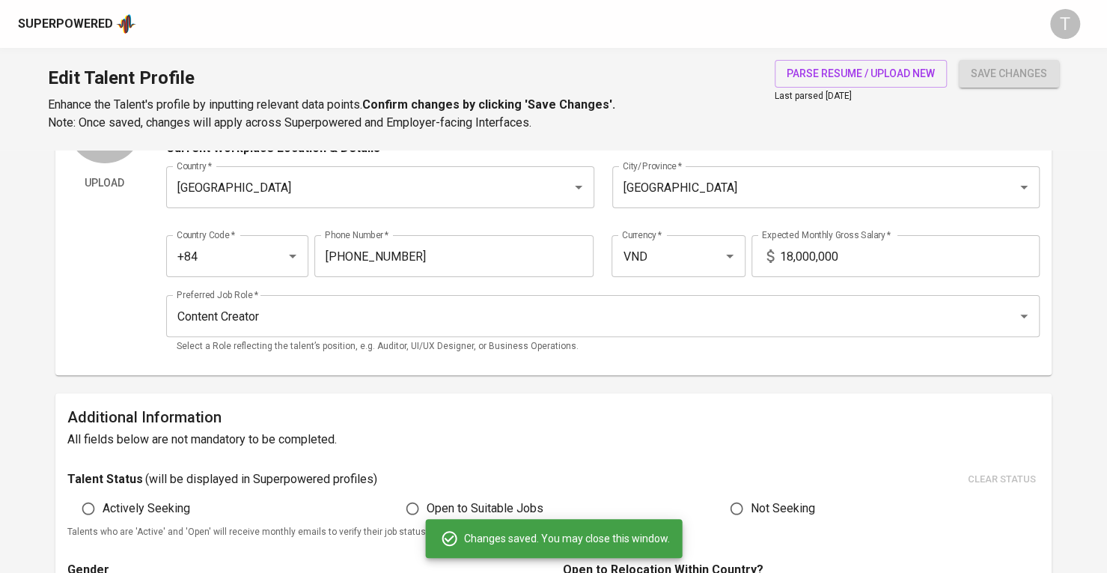
scroll to position [0, 0]
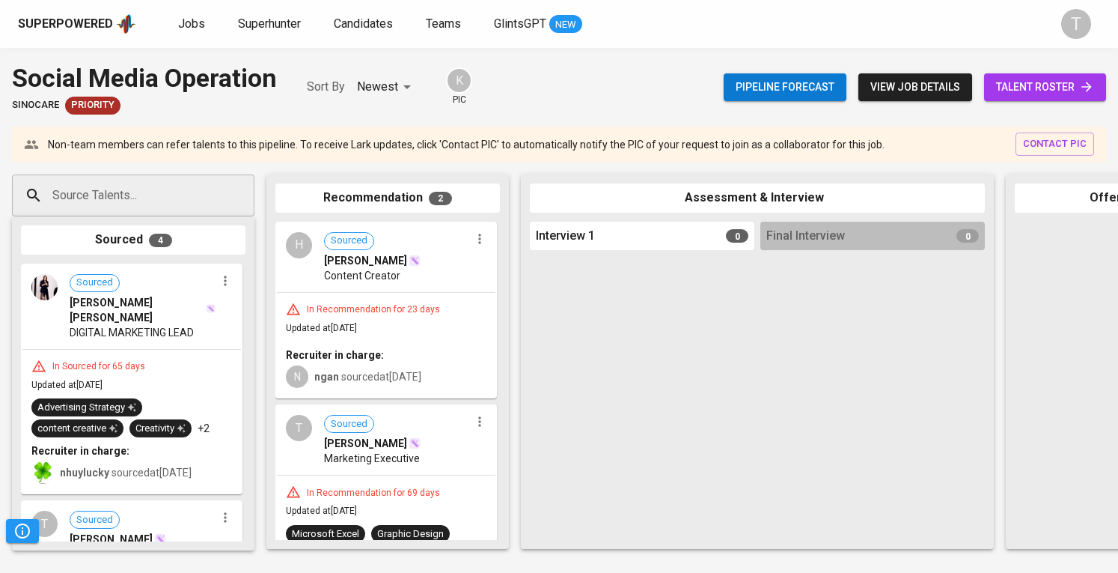
click at [137, 197] on input "Source Talents..." at bounding box center [127, 195] width 157 height 28
click at [138, 192] on input "Source Talents..." at bounding box center [127, 195] width 157 height 28
paste input "[EMAIL_ADDRESS][DOMAIN_NAME]"
type input "[EMAIL_ADDRESS][DOMAIN_NAME]"
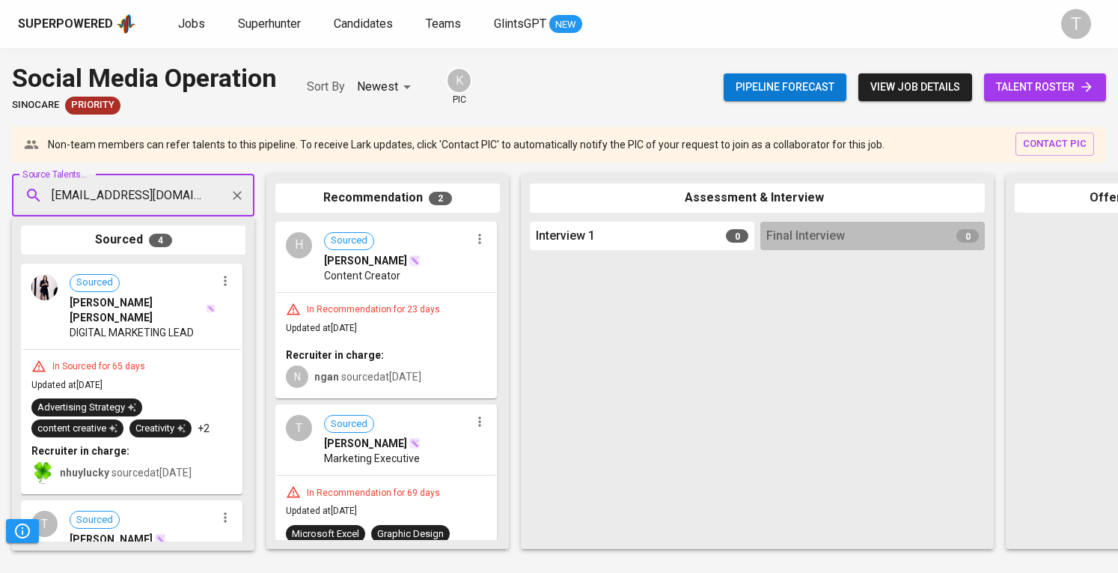
scroll to position [0, 15]
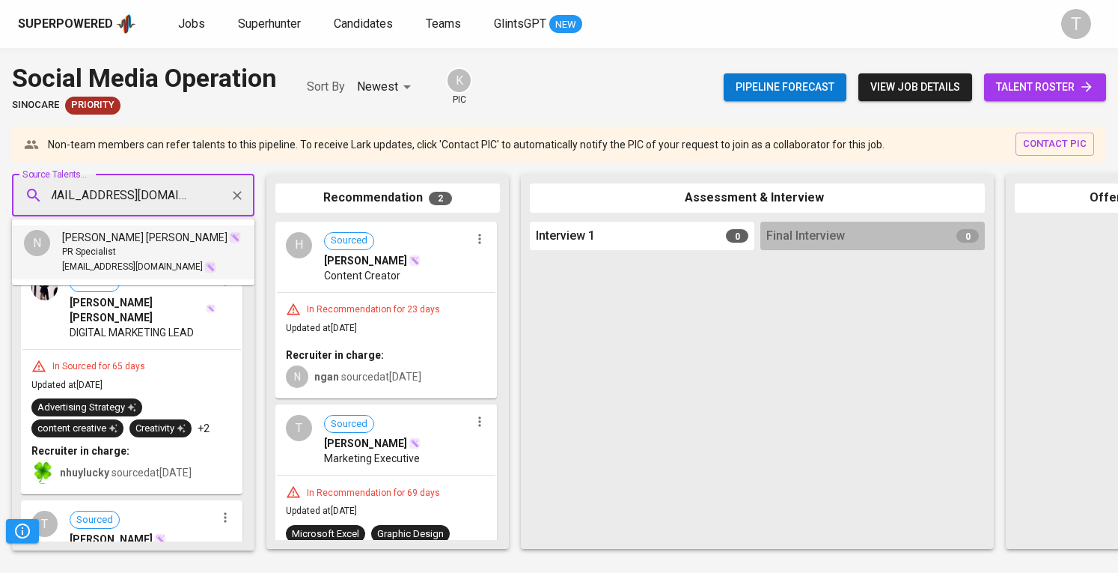
click at [147, 258] on div "PR Specialist" at bounding box center [151, 252] width 179 height 15
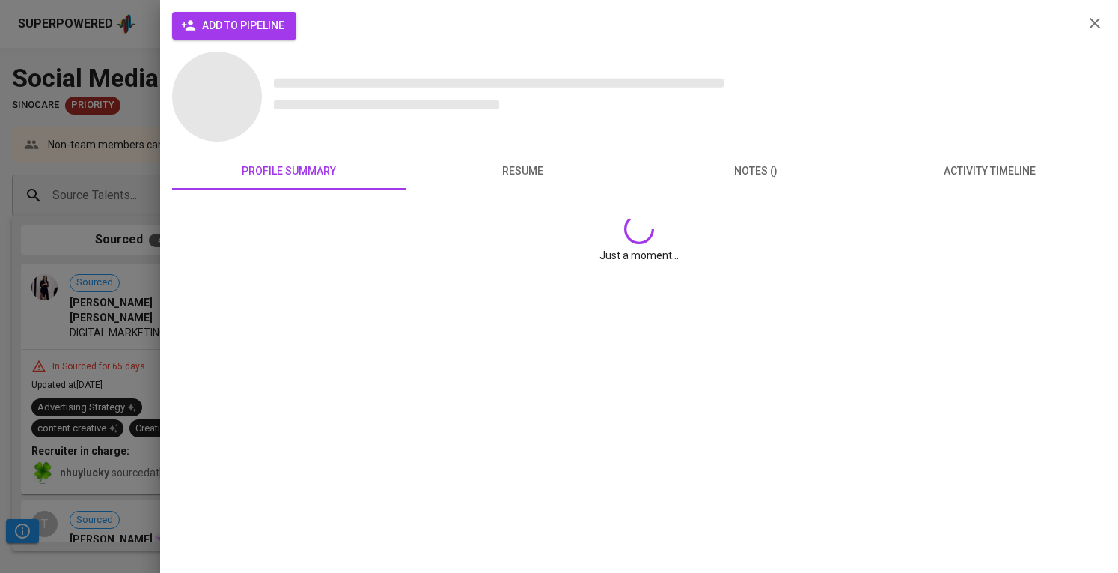
scroll to position [0, 0]
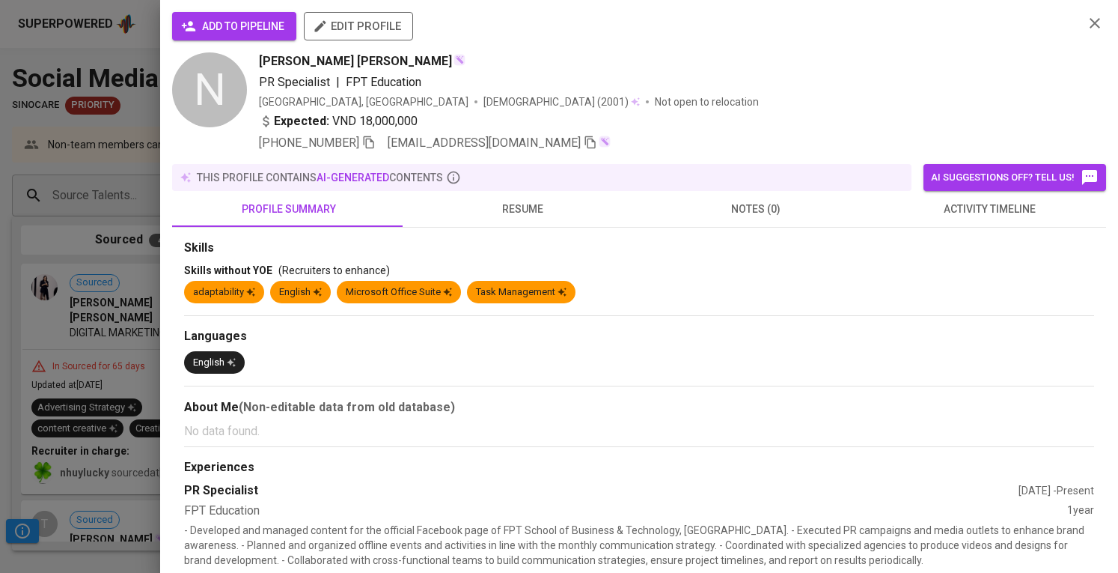
click at [213, 25] on span "add to pipeline" at bounding box center [234, 26] width 100 height 19
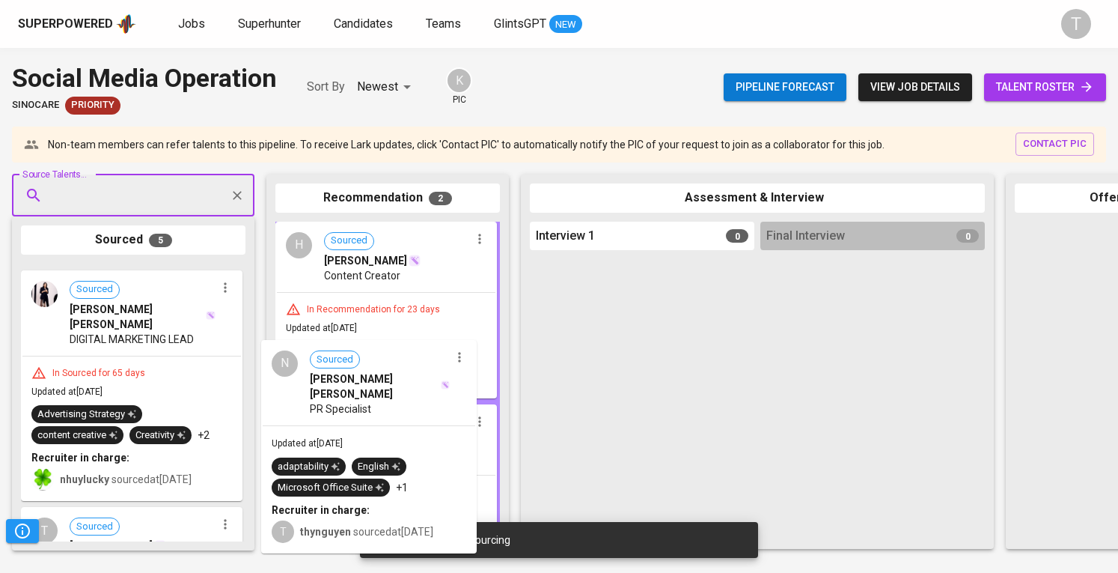
drag, startPoint x: 162, startPoint y: 323, endPoint x: 435, endPoint y: 405, distance: 285.1
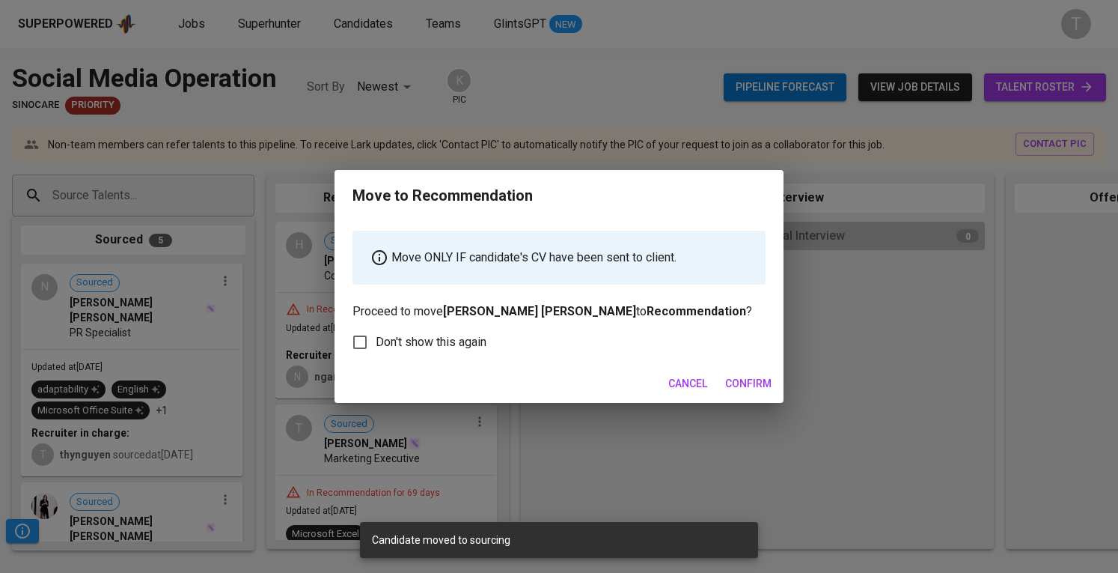
click at [739, 380] on span "Confirm" at bounding box center [748, 383] width 46 height 19
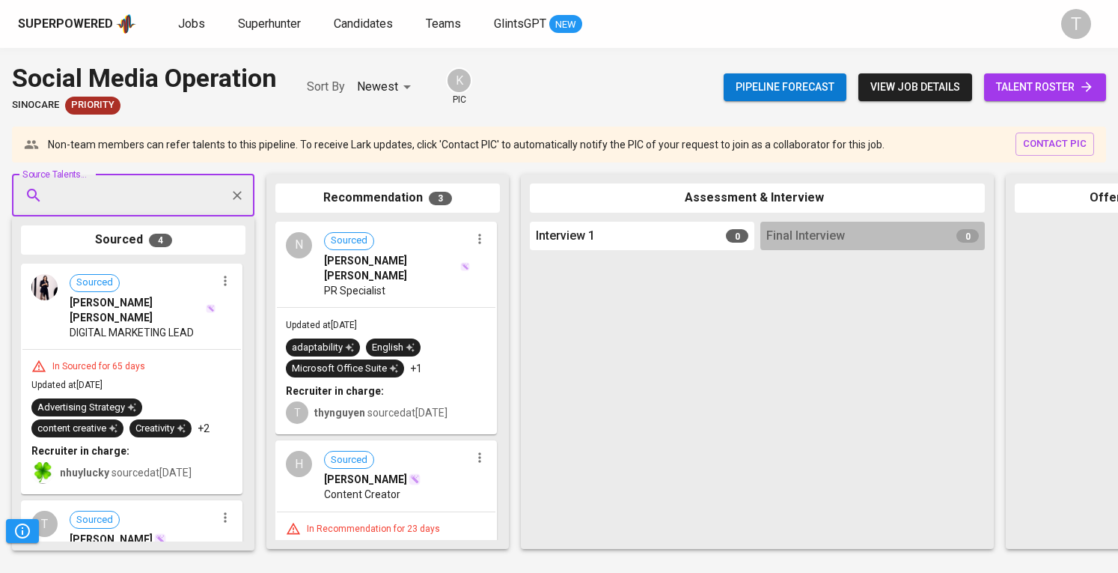
scroll to position [289, 0]
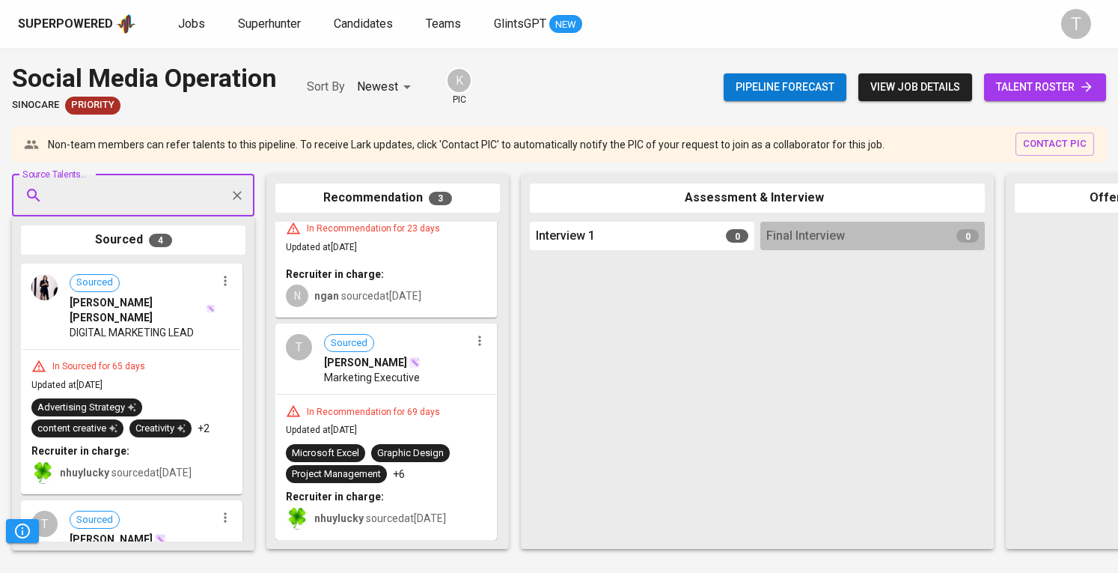
click at [472, 340] on div "T Sourced Thao Tran Marketing Executive" at bounding box center [386, 359] width 219 height 69
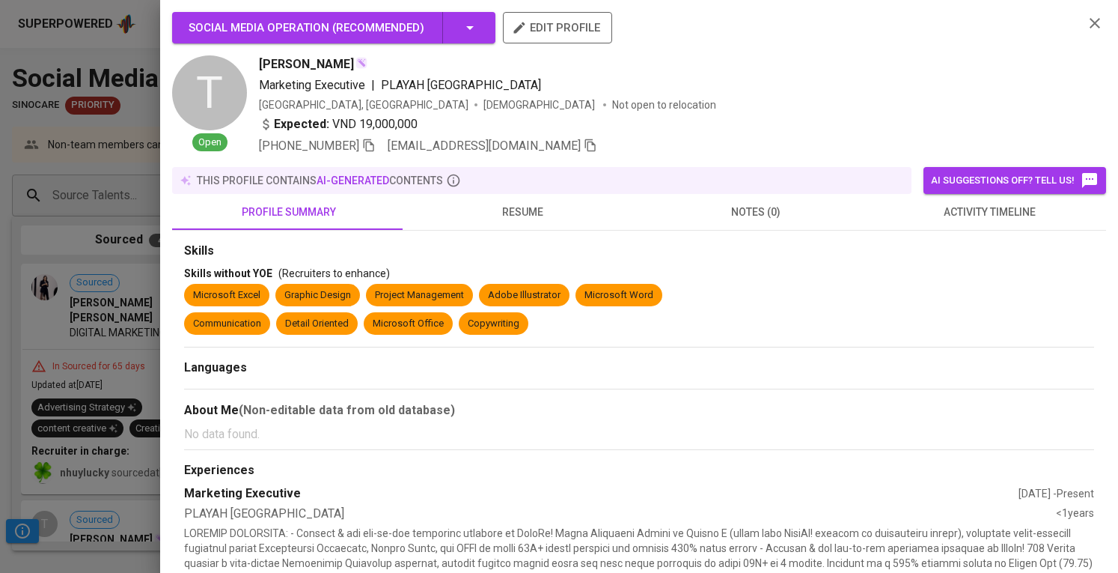
drag, startPoint x: 6, startPoint y: 339, endPoint x: 27, endPoint y: 339, distance: 21.0
click at [6, 339] on div at bounding box center [559, 286] width 1118 height 573
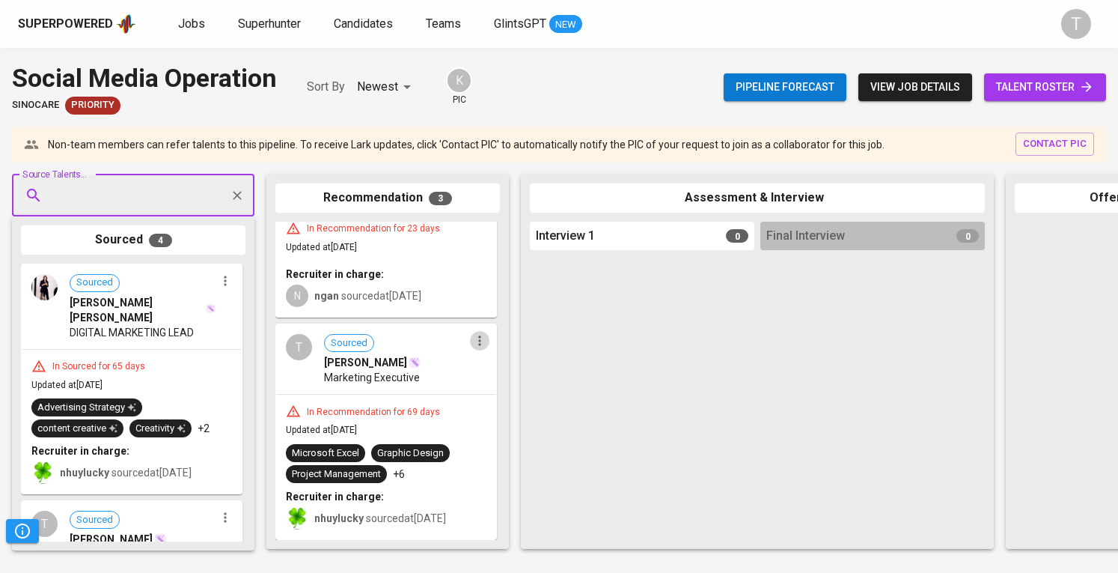
click at [472, 333] on icon "button" at bounding box center [479, 340] width 15 height 15
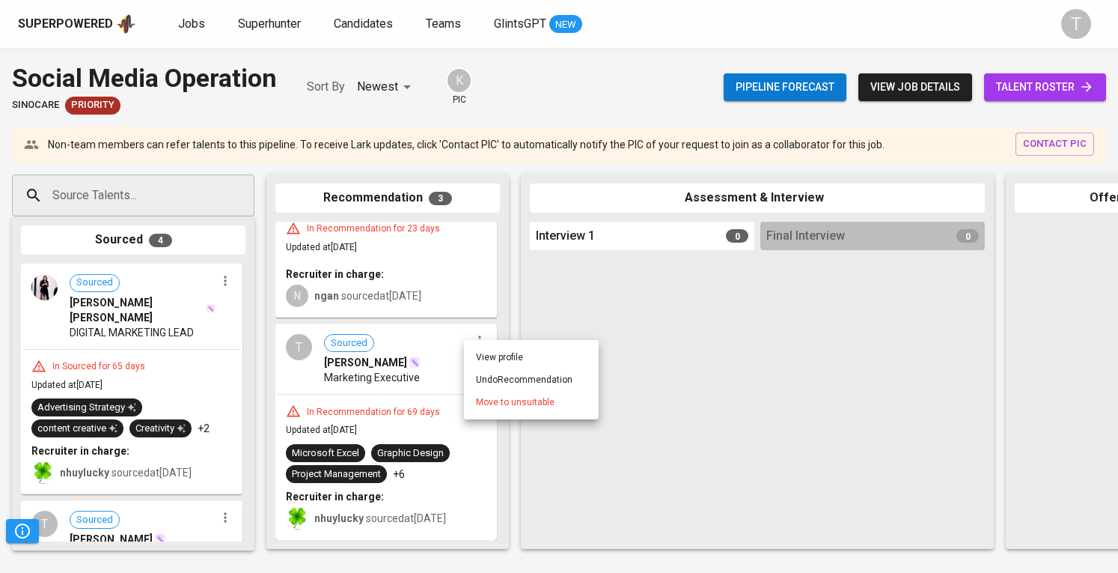
click at [506, 405] on span "Move to unsuitable" at bounding box center [515, 401] width 79 height 13
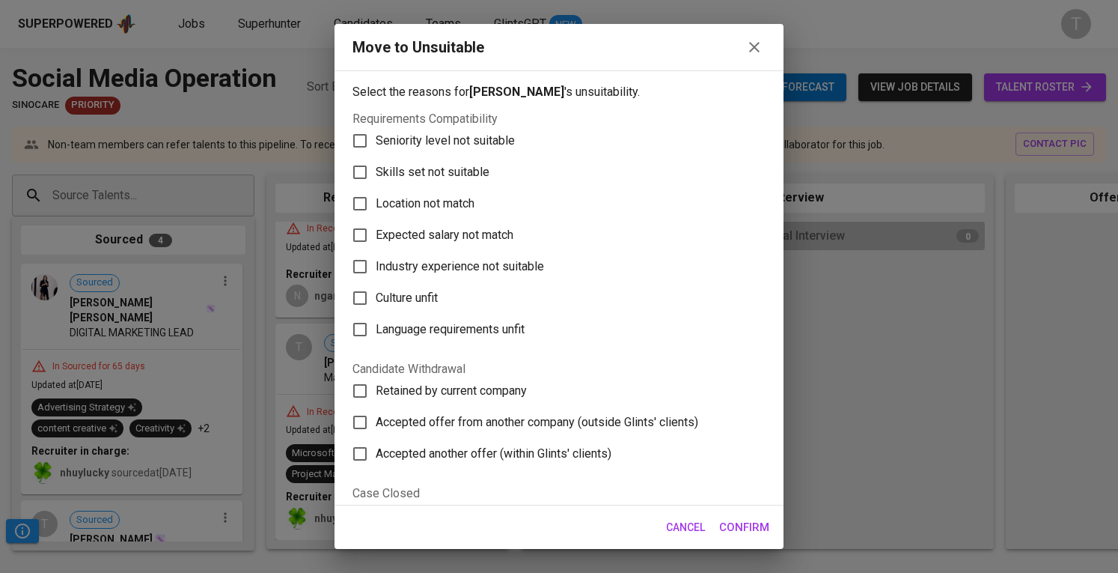
click at [469, 174] on span "Skills set not suitable" at bounding box center [433, 172] width 114 height 18
click at [376, 174] on input "Skills set not suitable" at bounding box center [359, 171] width 31 height 31
click at [485, 171] on span "Skills set not suitable" at bounding box center [433, 172] width 114 height 18
click at [376, 171] on input "Skills set not suitable" at bounding box center [359, 171] width 31 height 31
checkbox input "false"
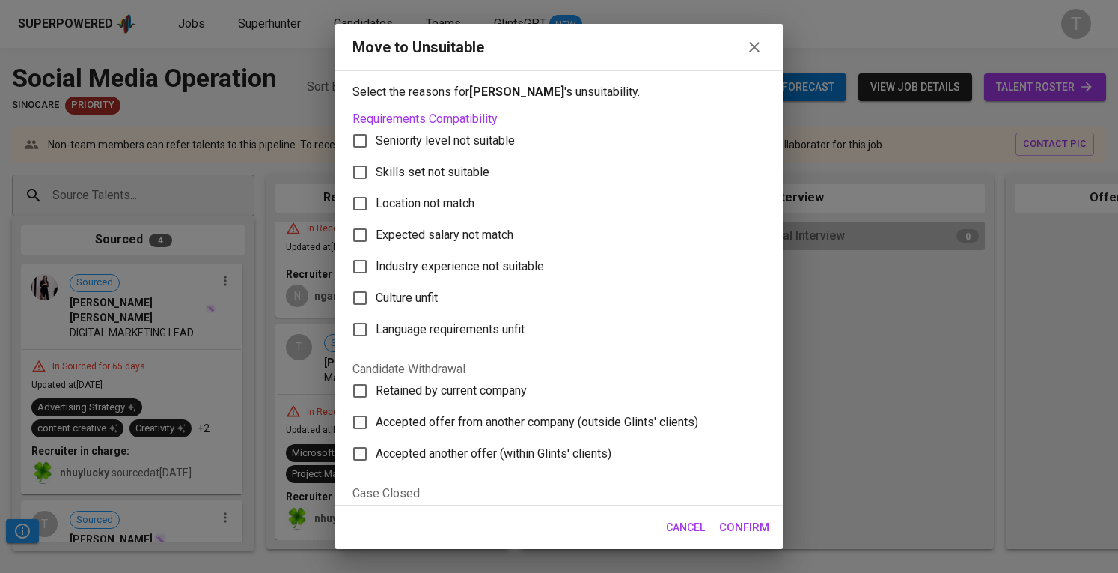
click at [470, 207] on span "Location not match" at bounding box center [425, 204] width 99 height 18
click at [376, 207] on input "Location not match" at bounding box center [359, 203] width 31 height 31
checkbox input "true"
click at [754, 523] on span "Confirm" at bounding box center [744, 526] width 50 height 19
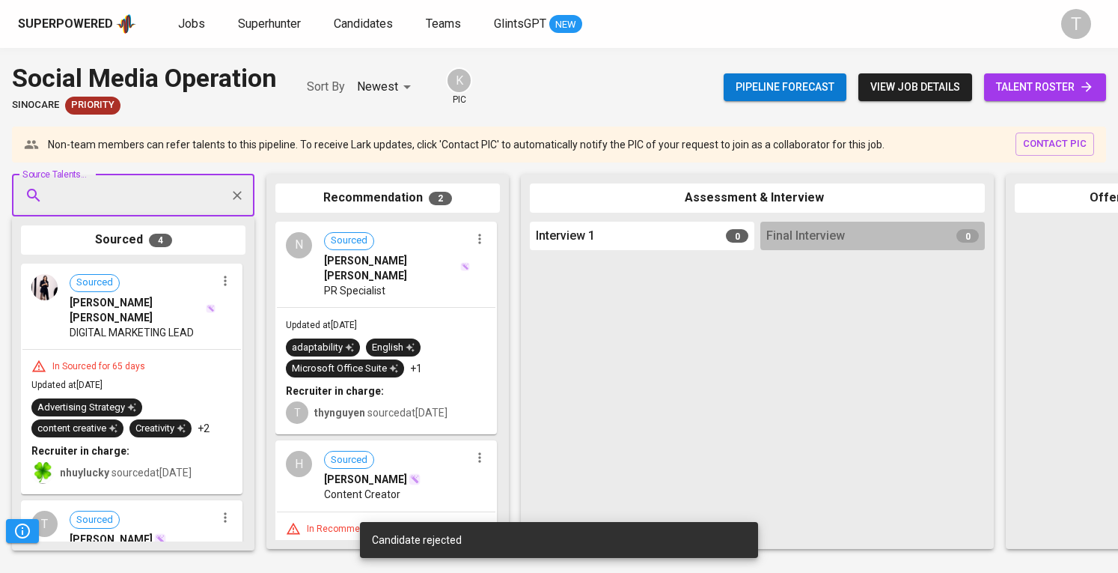
scroll to position [73, 0]
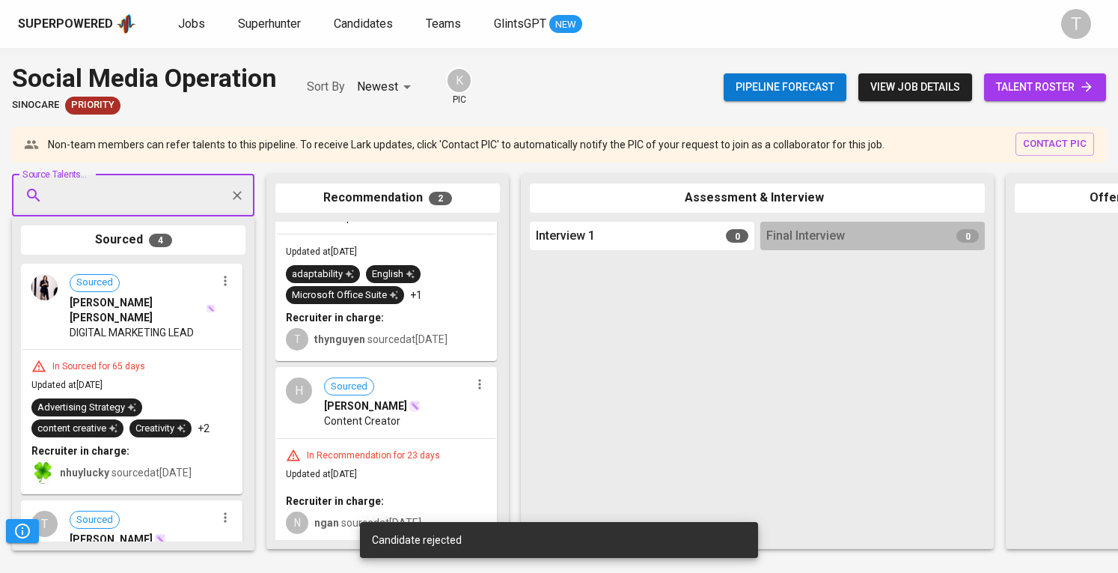
click at [222, 276] on icon "button" at bounding box center [225, 280] width 15 height 15
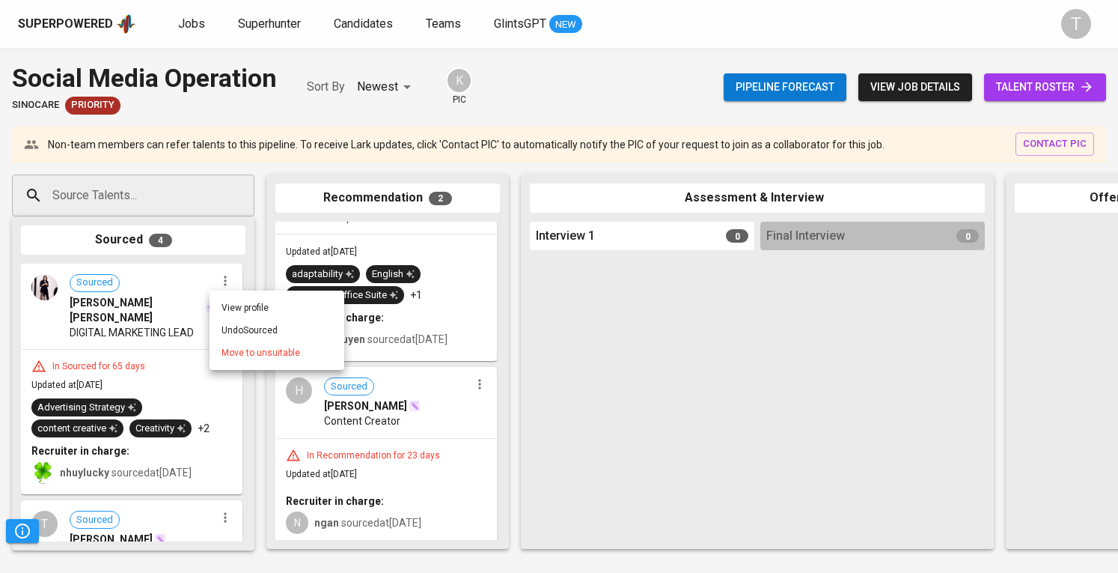
click at [256, 348] on span "Move to unsuitable" at bounding box center [261, 352] width 79 height 13
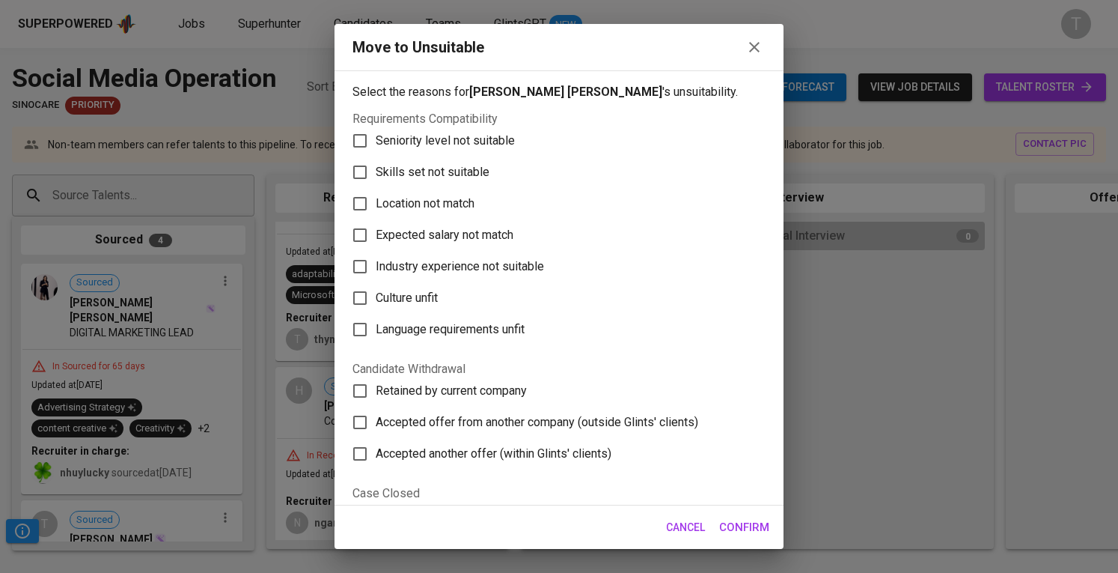
click at [405, 195] on span "Location not match" at bounding box center [425, 204] width 99 height 18
click at [376, 195] on input "Location not match" at bounding box center [359, 203] width 31 height 31
checkbox input "true"
click at [750, 523] on span "Confirm" at bounding box center [744, 526] width 50 height 19
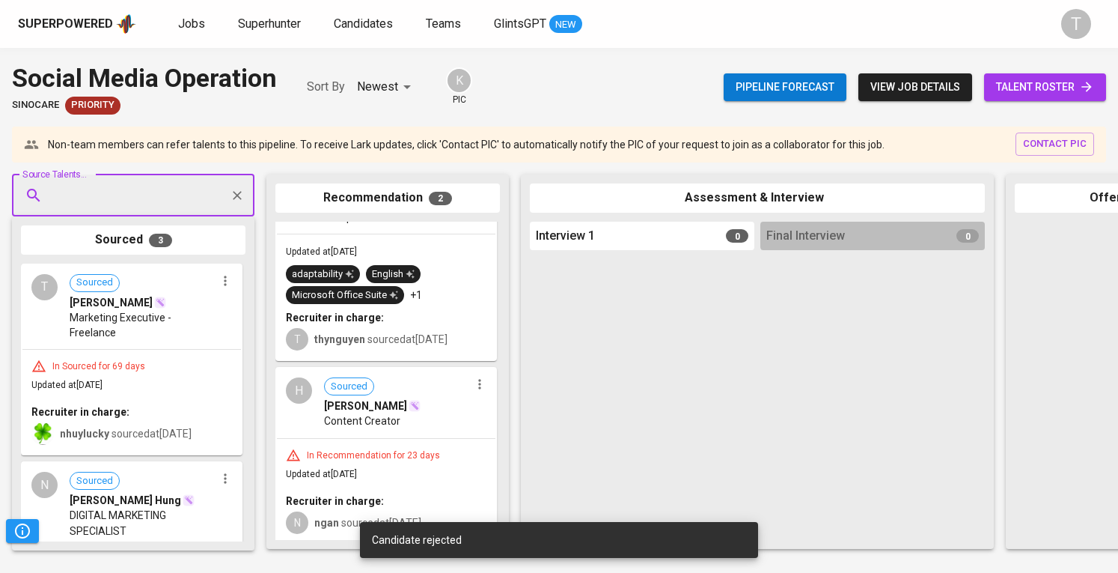
click at [224, 281] on icon "button" at bounding box center [225, 280] width 15 height 15
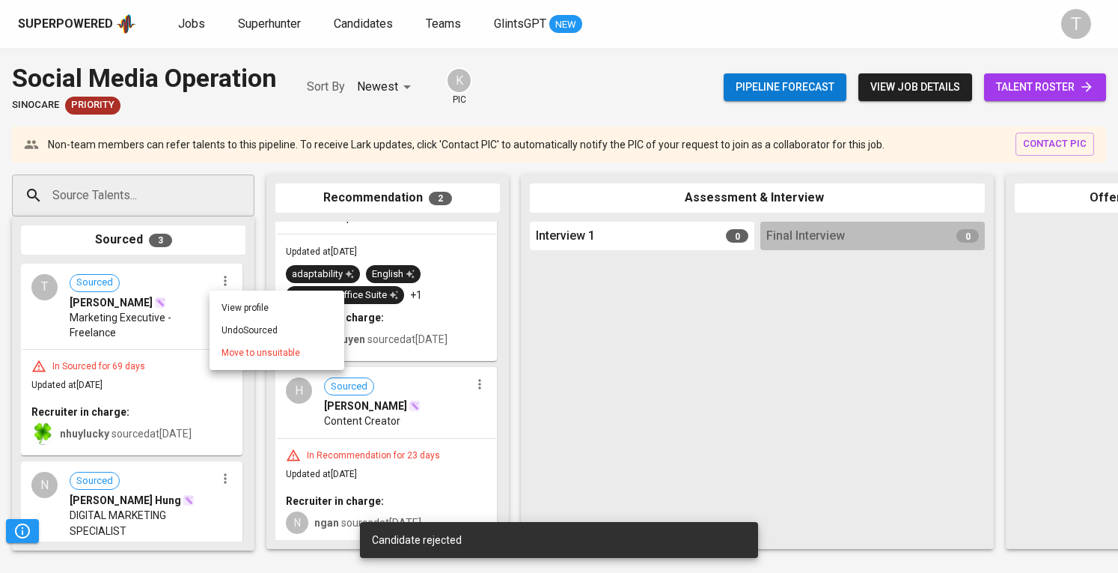
click at [238, 350] on span "Move to unsuitable" at bounding box center [261, 352] width 79 height 13
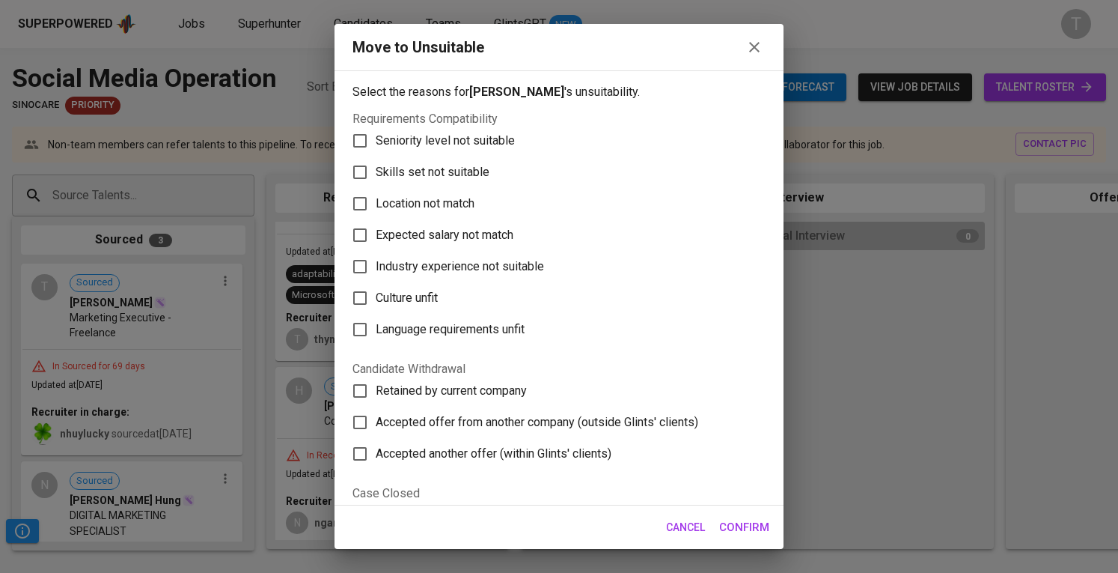
click at [424, 195] on span "Location not match" at bounding box center [425, 204] width 99 height 18
click at [376, 195] on input "Location not match" at bounding box center [359, 203] width 31 height 31
checkbox input "true"
drag, startPoint x: 736, startPoint y: 525, endPoint x: 513, endPoint y: 472, distance: 230.0
click at [736, 524] on span "Confirm" at bounding box center [744, 526] width 50 height 19
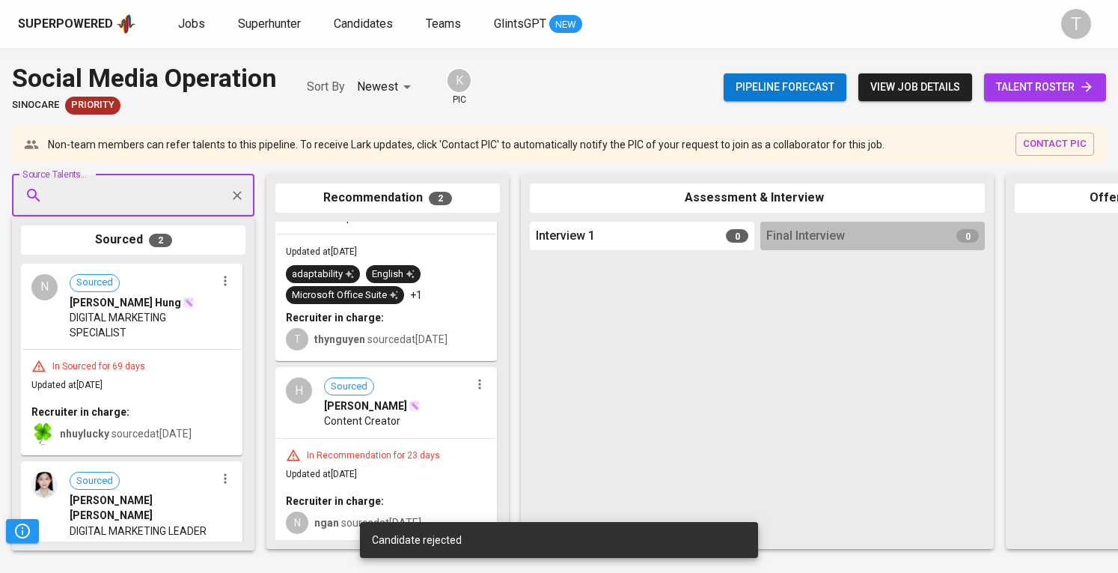
click at [218, 284] on icon "button" at bounding box center [225, 280] width 15 height 15
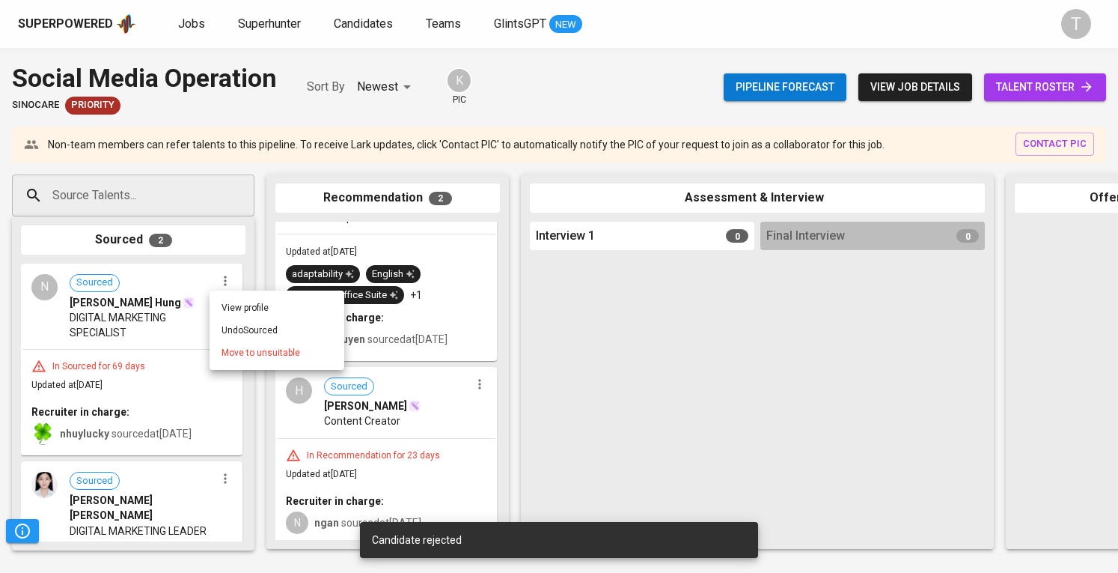
click at [244, 357] on span "Move to unsuitable" at bounding box center [261, 352] width 79 height 13
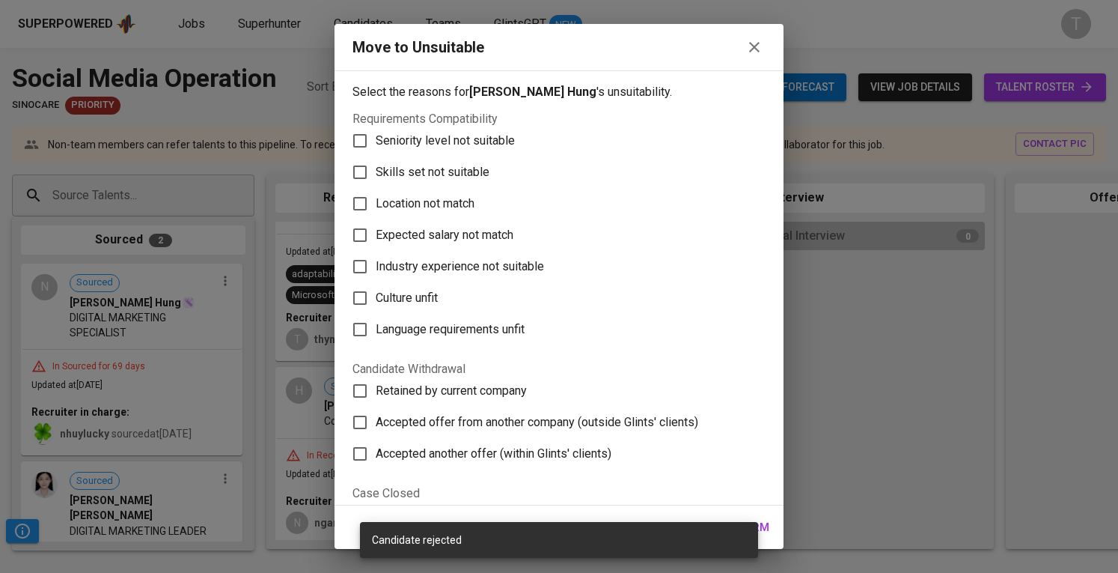
click at [448, 176] on span "Skills set not suitable" at bounding box center [433, 172] width 114 height 18
click at [376, 176] on input "Skills set not suitable" at bounding box center [359, 171] width 31 height 31
checkbox input "true"
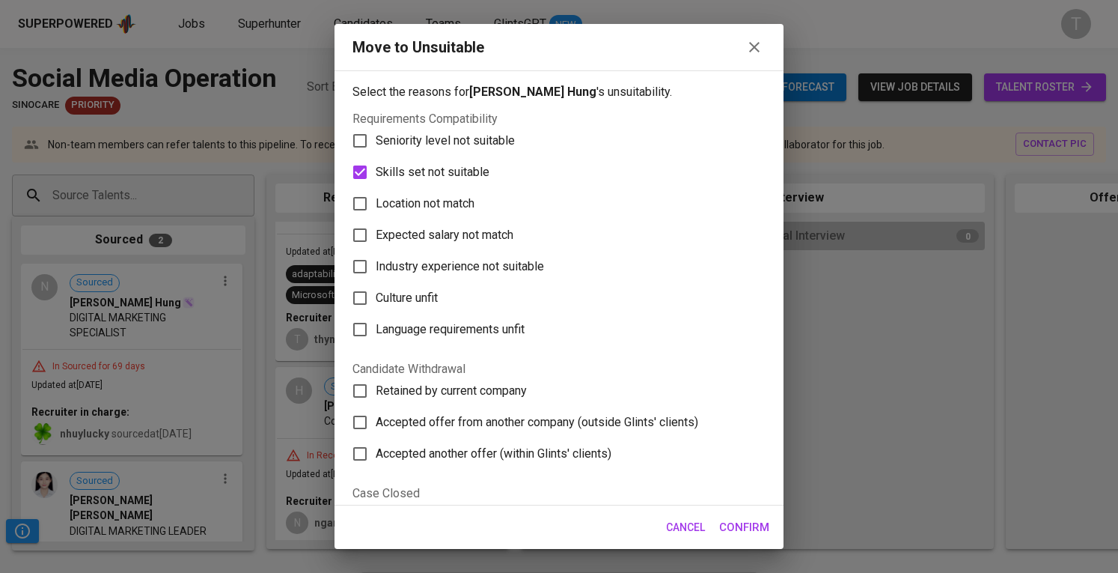
click at [446, 212] on label "Location not match" at bounding box center [548, 203] width 409 height 31
click at [376, 212] on input "Location not match" at bounding box center [359, 203] width 31 height 31
checkbox input "true"
click at [443, 167] on span "Skills set not suitable" at bounding box center [433, 172] width 114 height 18
click at [376, 167] on input "Skills set not suitable" at bounding box center [359, 171] width 31 height 31
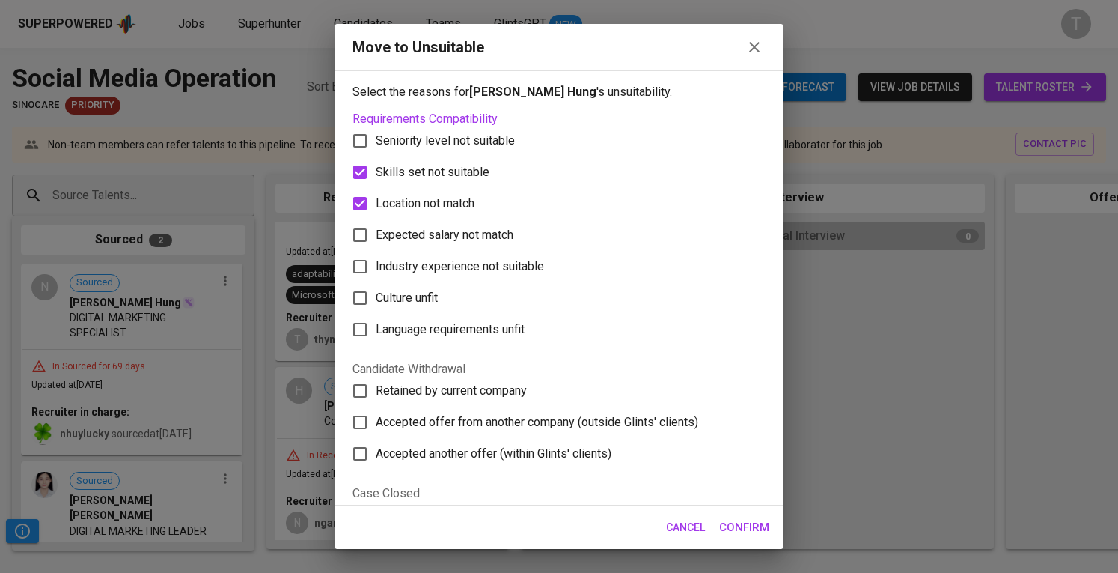
checkbox input "false"
click at [765, 528] on span "Confirm" at bounding box center [744, 526] width 50 height 19
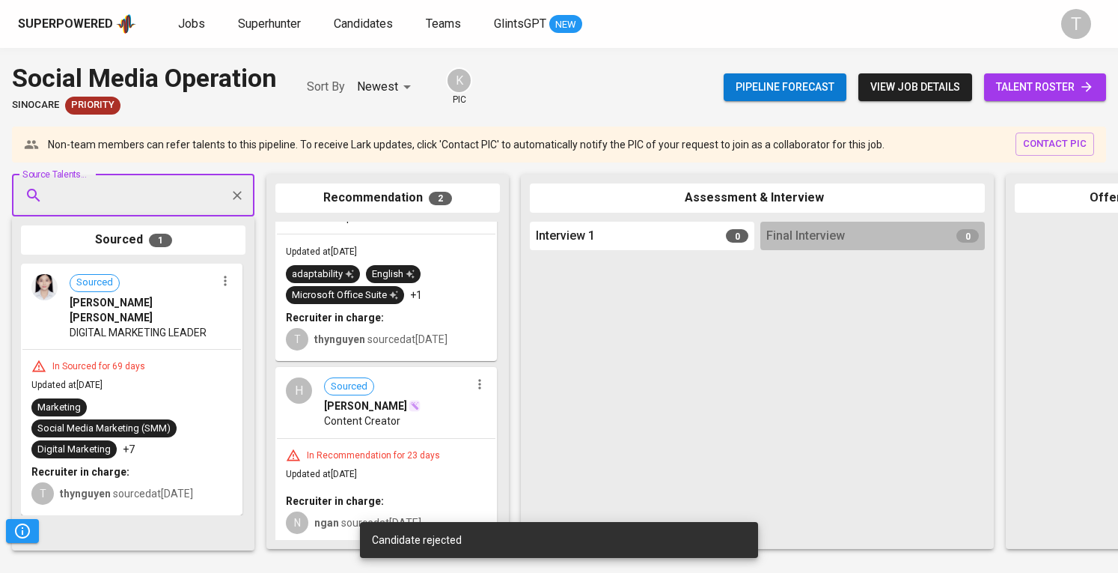
click at [214, 285] on span "Sourced Nguyễn Thị Thanh Tuyền" at bounding box center [143, 299] width 146 height 51
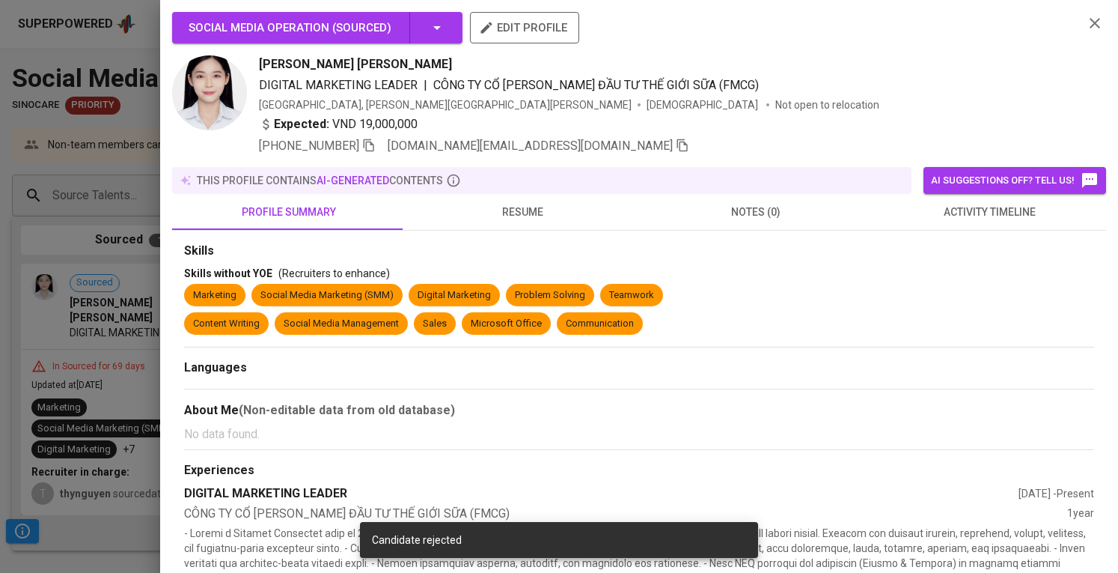
click at [90, 342] on div at bounding box center [559, 286] width 1118 height 573
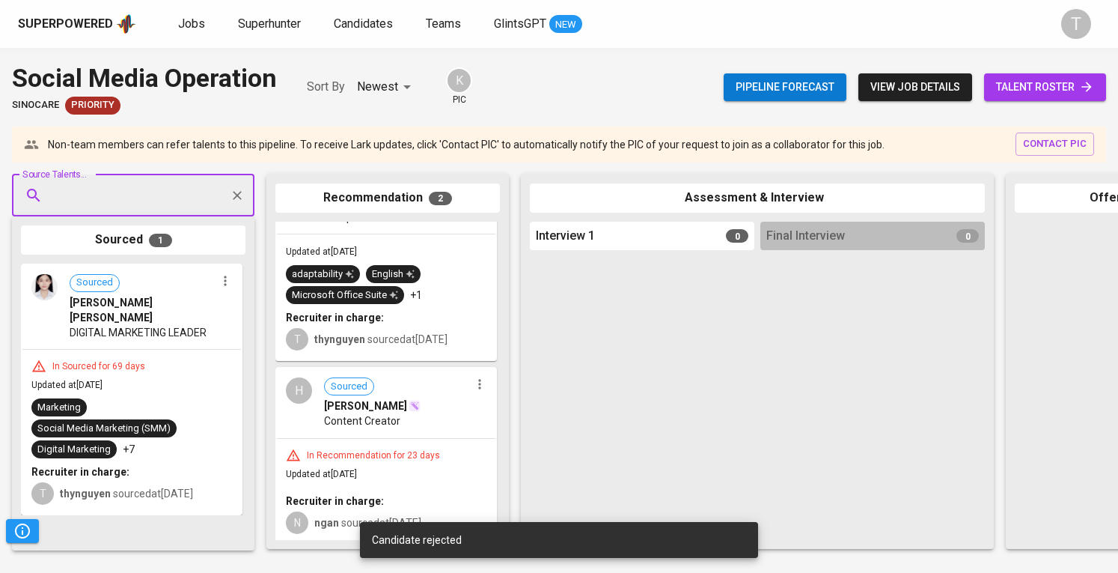
click at [228, 284] on icon "button" at bounding box center [225, 280] width 15 height 15
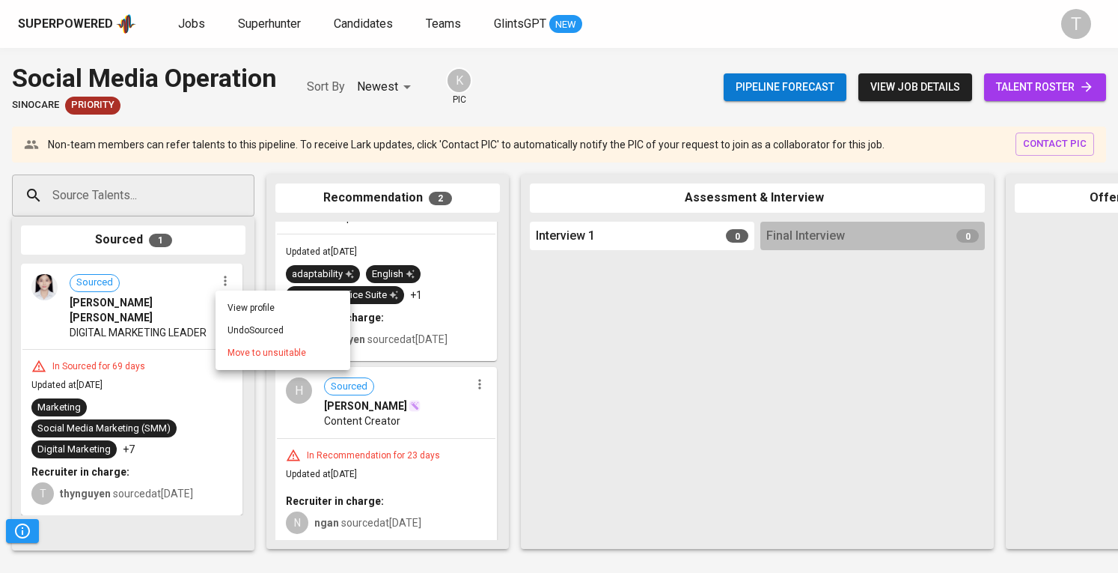
click at [258, 356] on span "Move to unsuitable" at bounding box center [267, 352] width 79 height 13
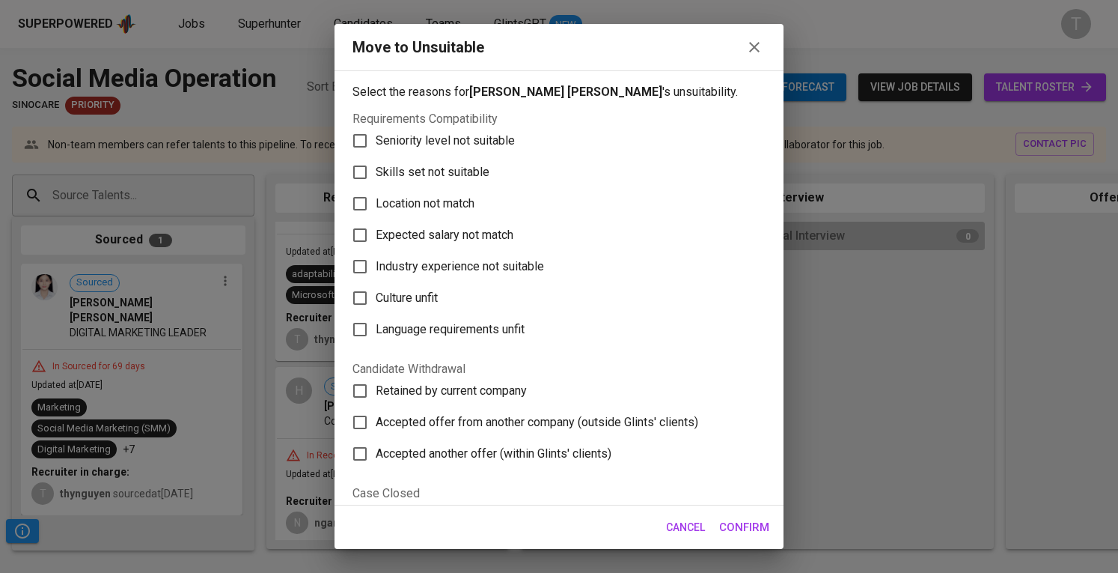
click at [397, 202] on span "Location not match" at bounding box center [425, 204] width 99 height 18
click at [376, 202] on input "Location not match" at bounding box center [359, 203] width 31 height 31
checkbox input "true"
click at [767, 529] on span "Confirm" at bounding box center [744, 526] width 50 height 19
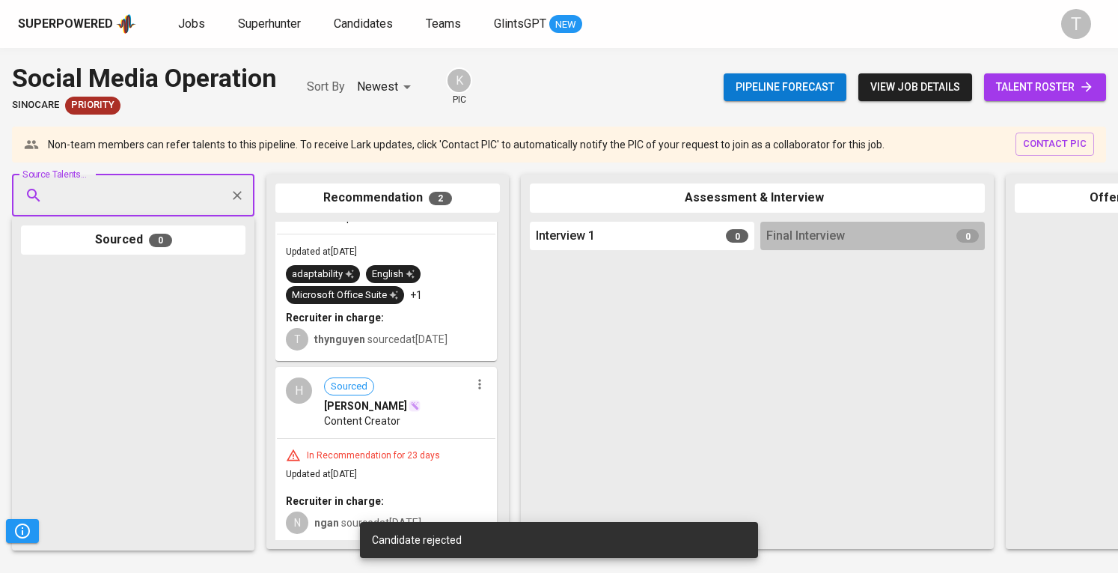
scroll to position [0, 0]
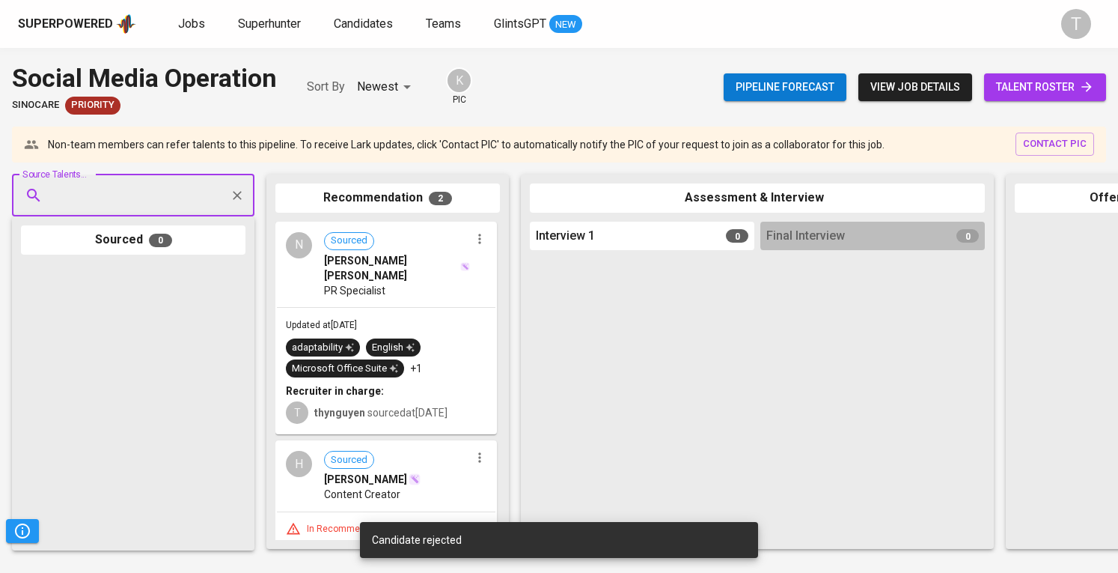
paste input "[EMAIL_ADDRESS][DOMAIN_NAME]"
type input "[EMAIL_ADDRESS][DOMAIN_NAME]"
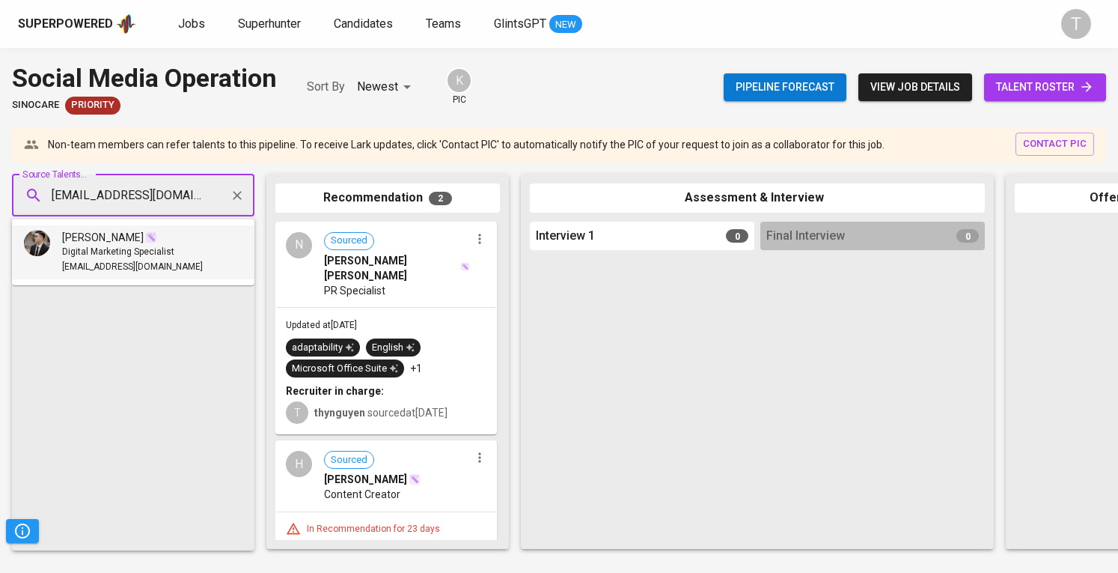
click at [156, 245] on span "Digital Marketing Specialist" at bounding box center [118, 252] width 112 height 15
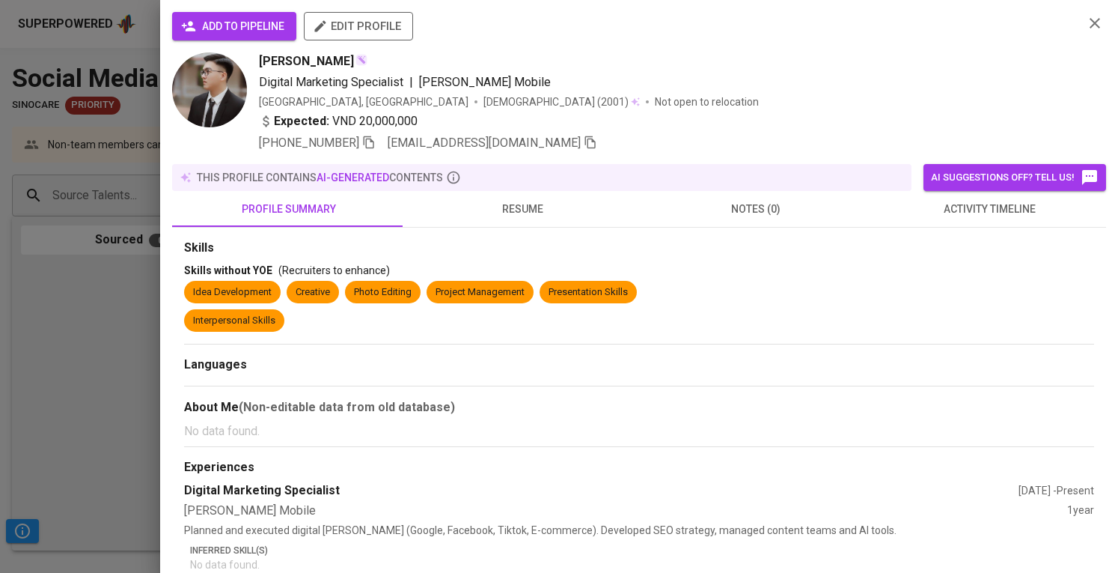
click at [278, 37] on button "add to pipeline" at bounding box center [234, 26] width 124 height 28
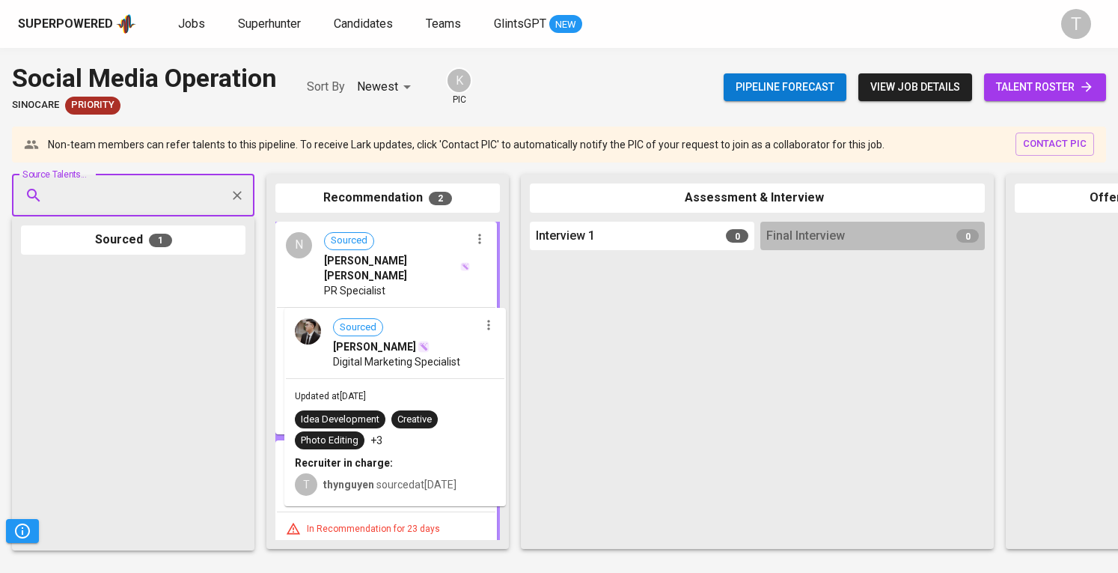
drag, startPoint x: 132, startPoint y: 354, endPoint x: 397, endPoint y: 398, distance: 268.6
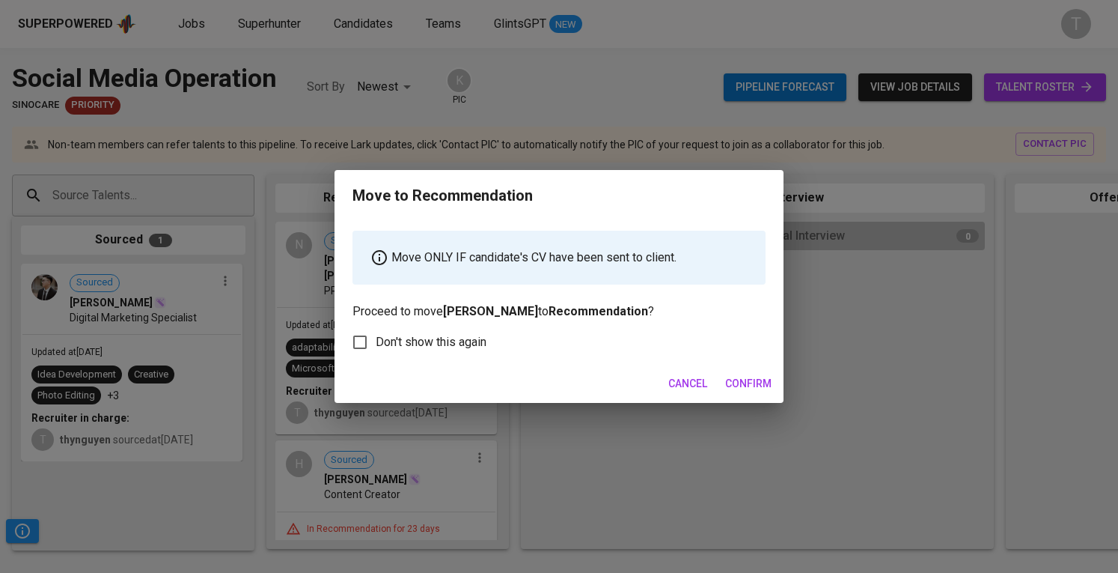
click at [762, 390] on span "Confirm" at bounding box center [748, 383] width 46 height 19
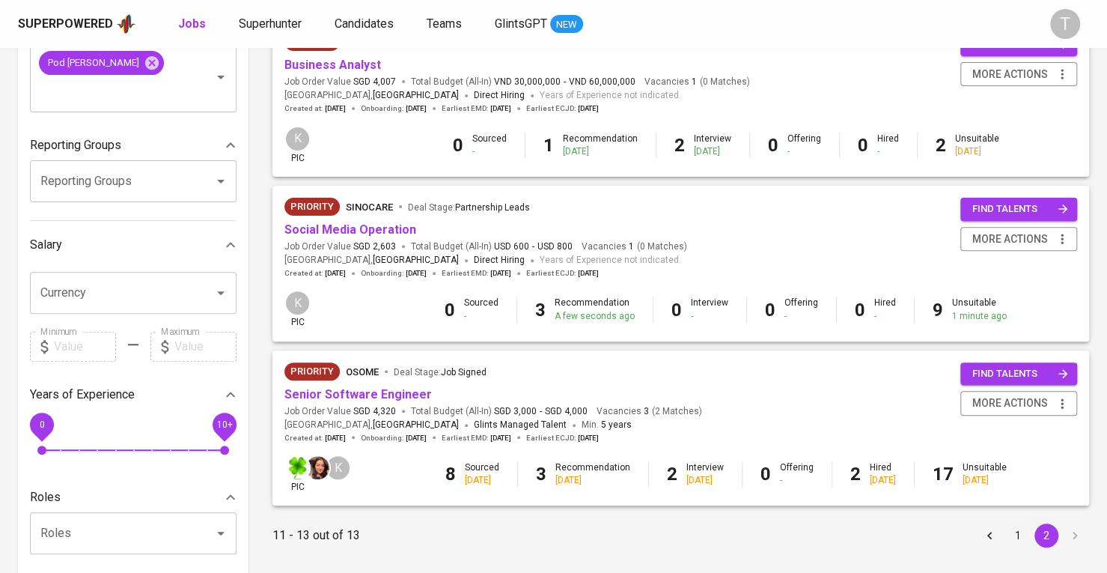
scroll to position [299, 0]
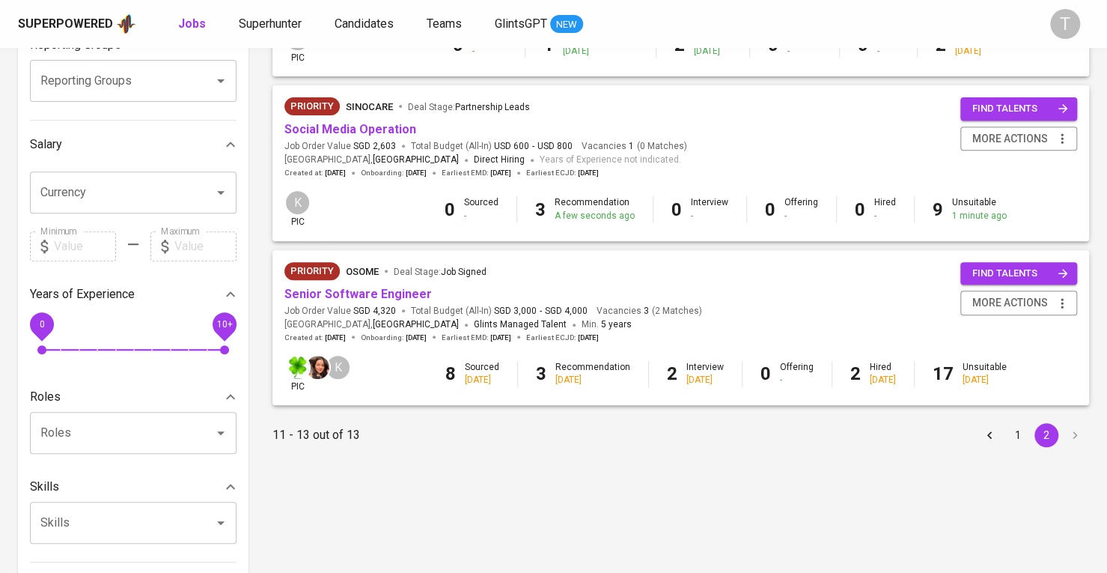
click at [1021, 441] on button "1" at bounding box center [1018, 435] width 24 height 24
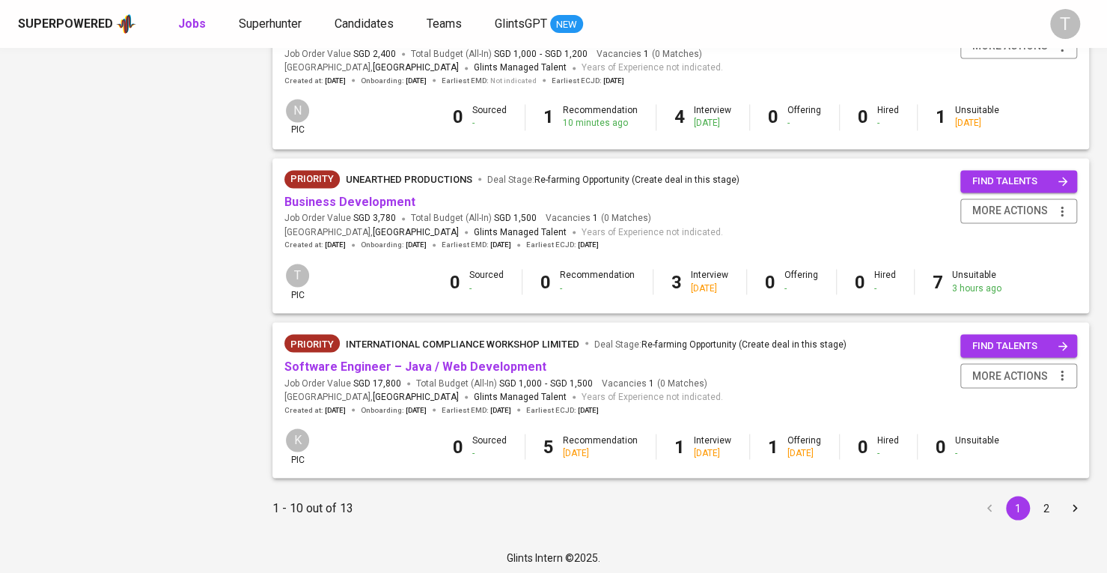
scroll to position [1383, 0]
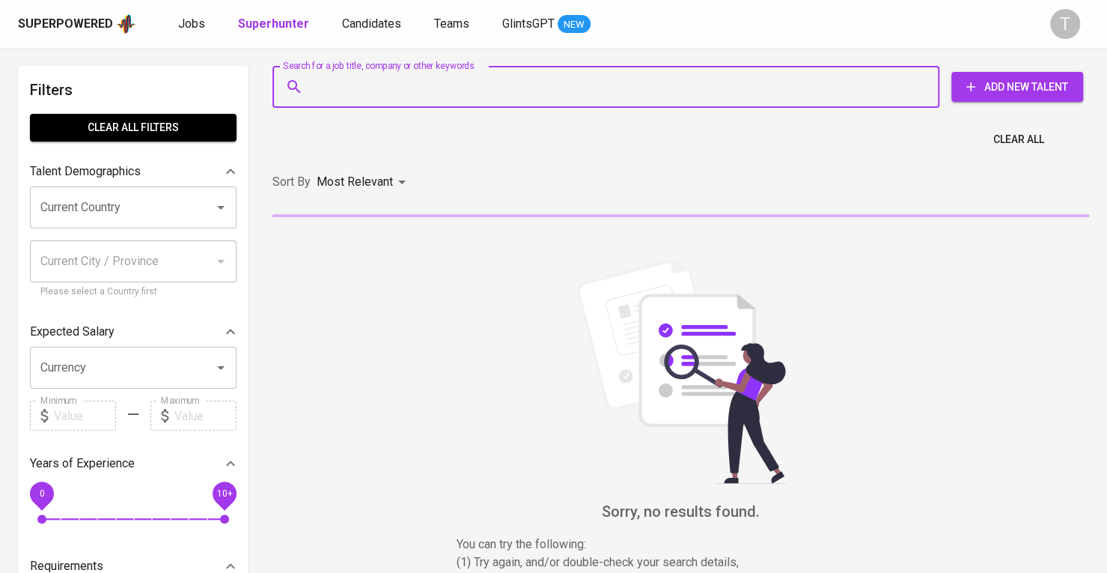
click at [618, 85] on input "Search for a job title, company or other keywords" at bounding box center [609, 87] width 601 height 28
paste input "[EMAIL_ADDRESS][DOMAIN_NAME]"
type input "[EMAIL_ADDRESS][DOMAIN_NAME]"
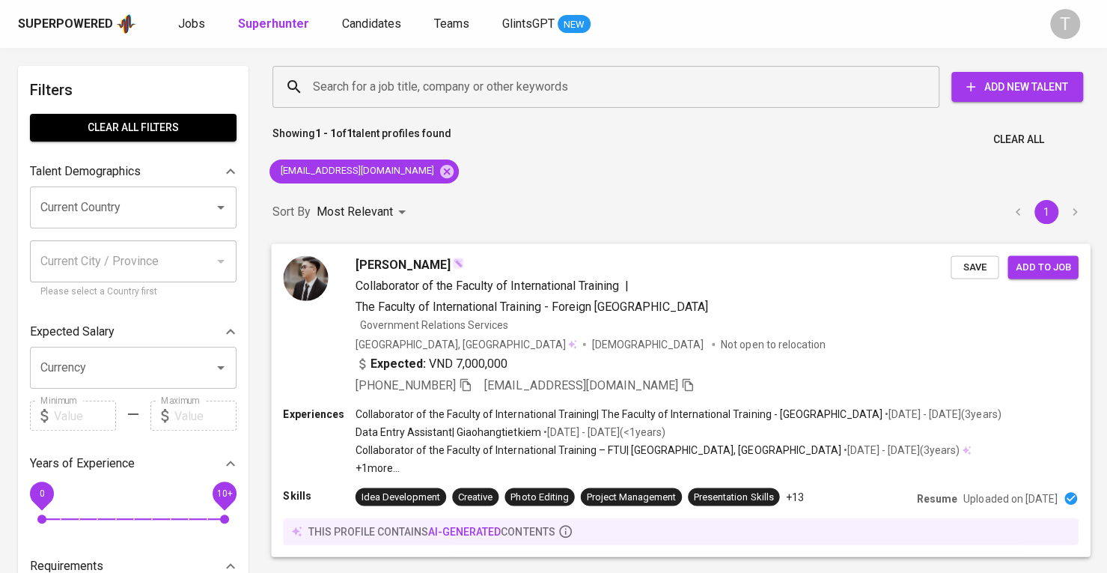
click at [939, 335] on div "[PERSON_NAME] Collaborator of the Faculty of International Training | The Facul…" at bounding box center [653, 324] width 595 height 139
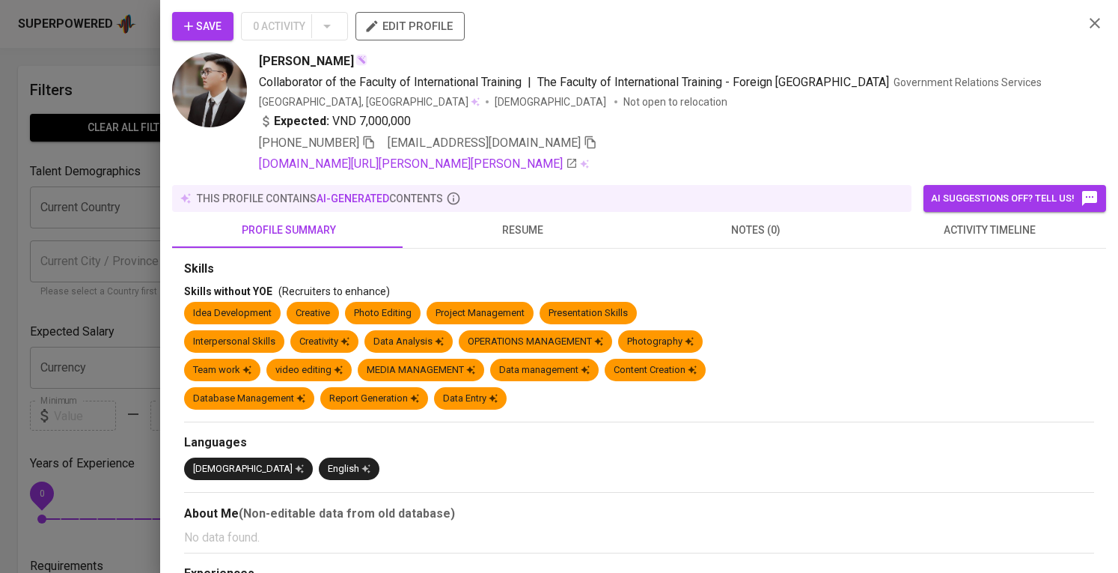
click at [420, 34] on span "edit profile" at bounding box center [409, 25] width 85 height 19
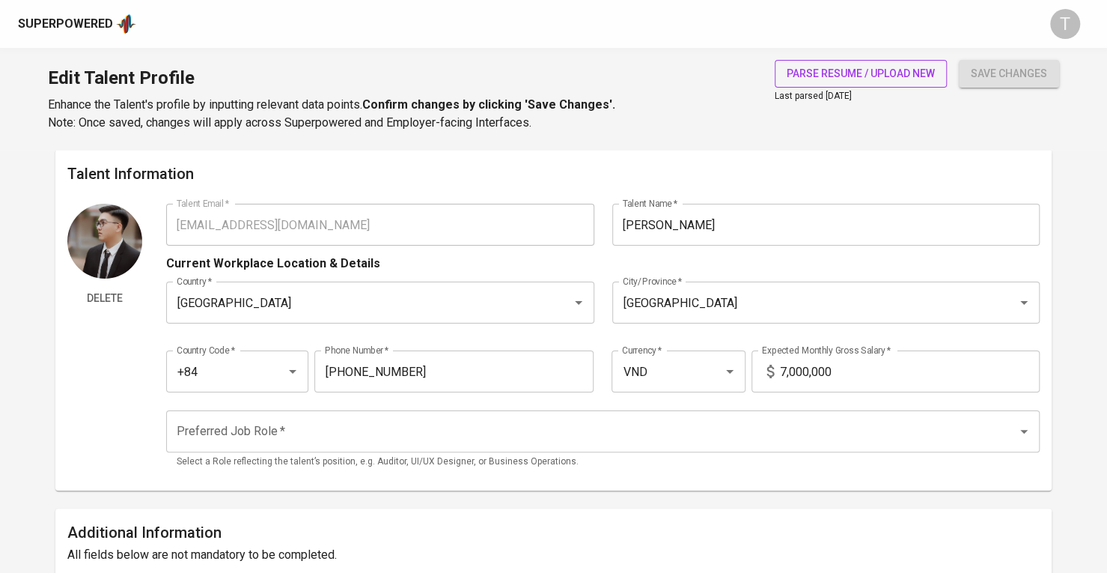
click at [891, 76] on span "parse resume / upload new" at bounding box center [861, 73] width 148 height 19
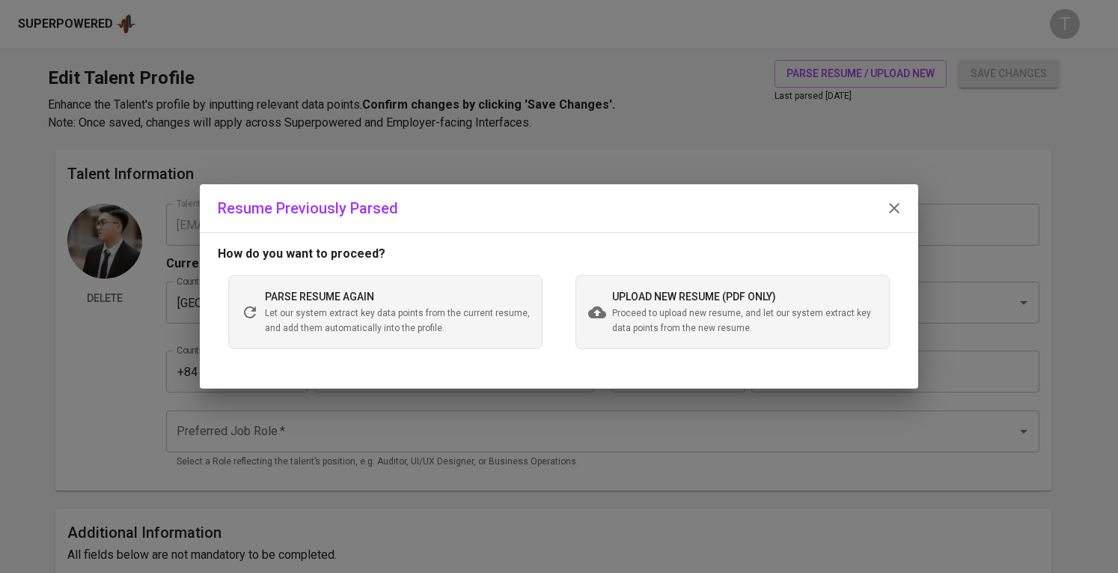
click at [662, 300] on span "upload new resume (pdf only)" at bounding box center [694, 296] width 164 height 12
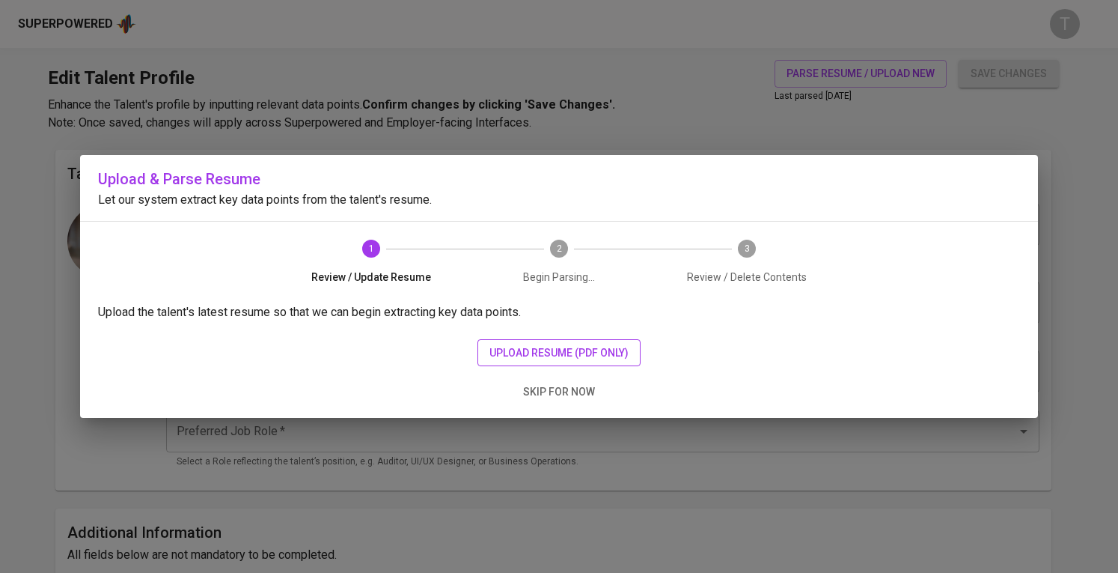
click at [617, 347] on span "upload resume (pdf only)" at bounding box center [558, 353] width 139 height 19
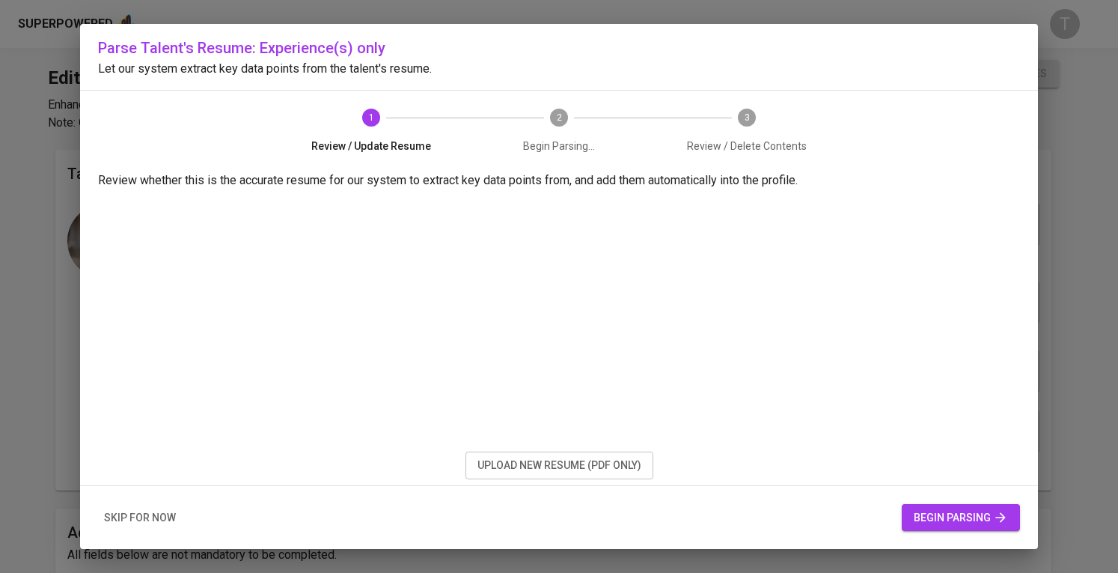
click at [934, 508] on span "begin parsing" at bounding box center [961, 517] width 94 height 19
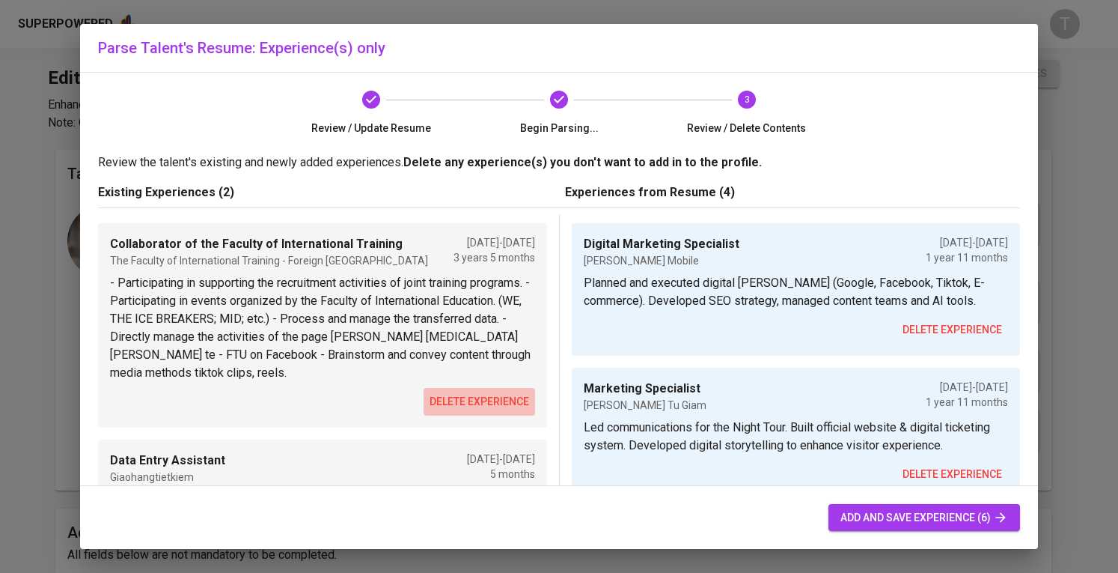
click at [476, 397] on span "delete experience" at bounding box center [480, 401] width 100 height 19
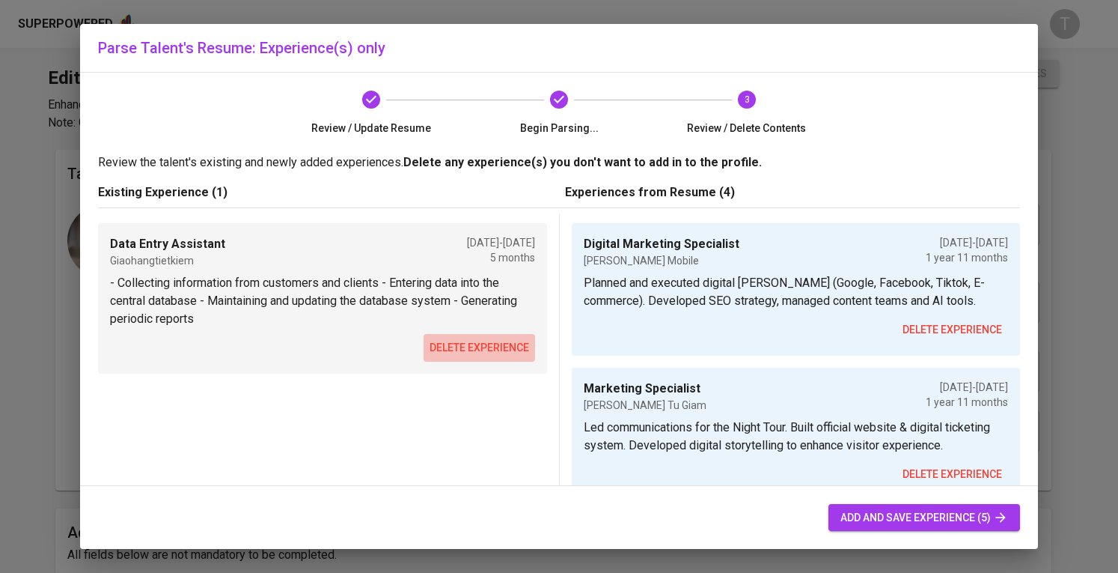
click at [495, 344] on span "delete experience" at bounding box center [480, 347] width 100 height 19
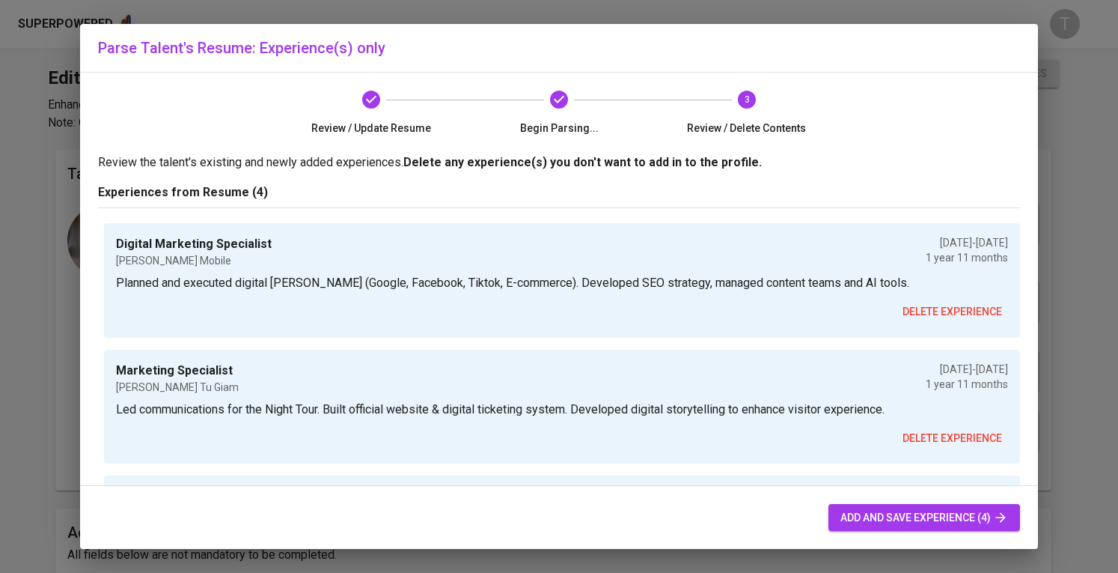
click at [893, 516] on span "add and save experience (4)" at bounding box center [925, 517] width 168 height 19
type input "Digital Marketing Specialist"
type input "[PERSON_NAME] Mobile"
type input "[DATE]"
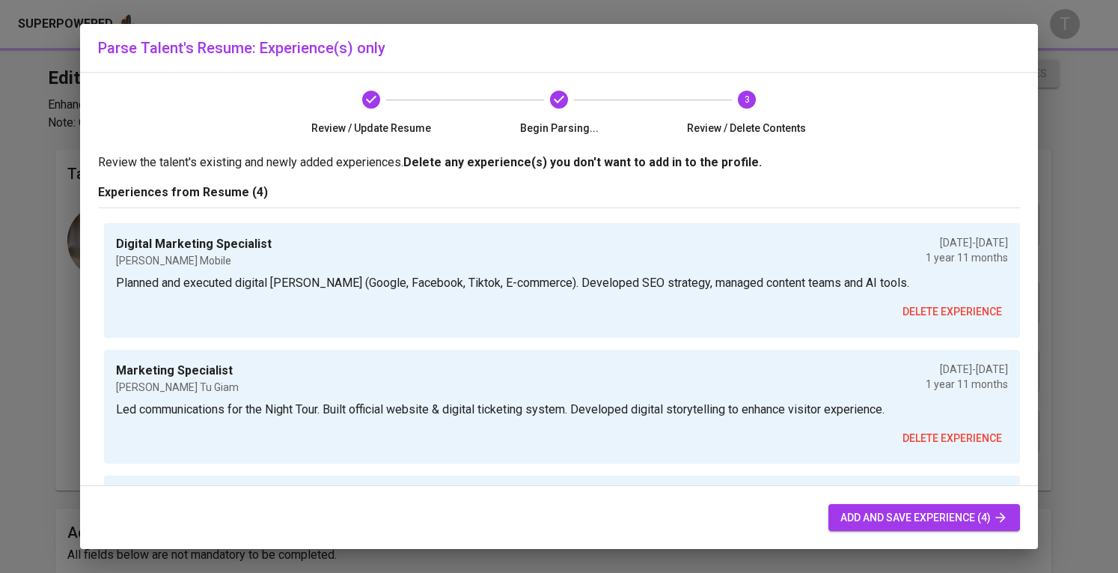
type textarea "Planned and executed digital [PERSON_NAME] (Google, Facebook, Tiktok, E-commerc…"
type input "Marketing Specialist"
type input "[PERSON_NAME] Tu Giam"
type input "[DATE]"
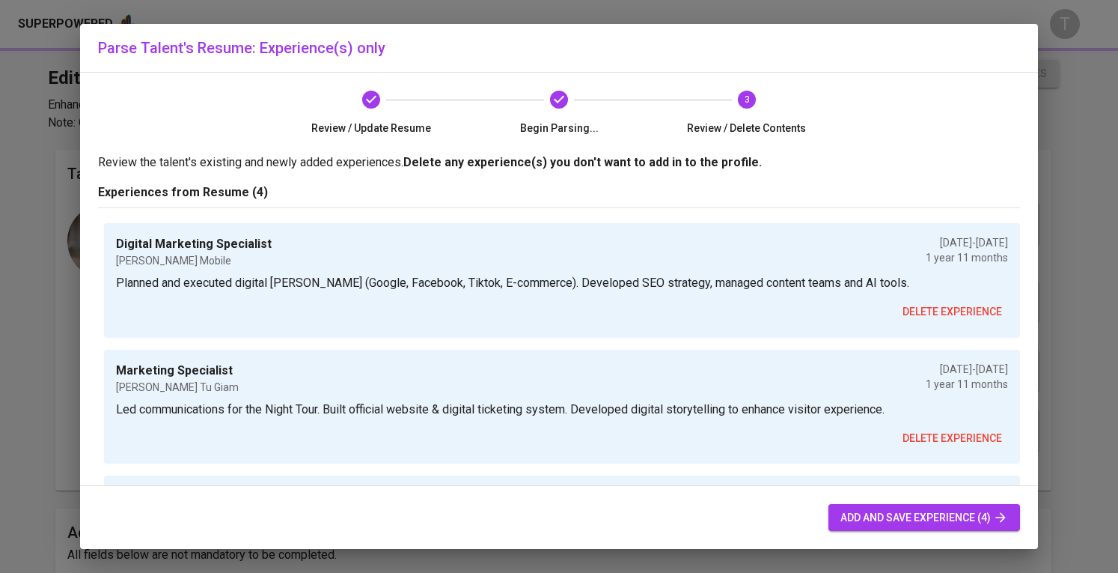
type textarea "Led communications for the Night Tour. Built official website & digital ticketi…"
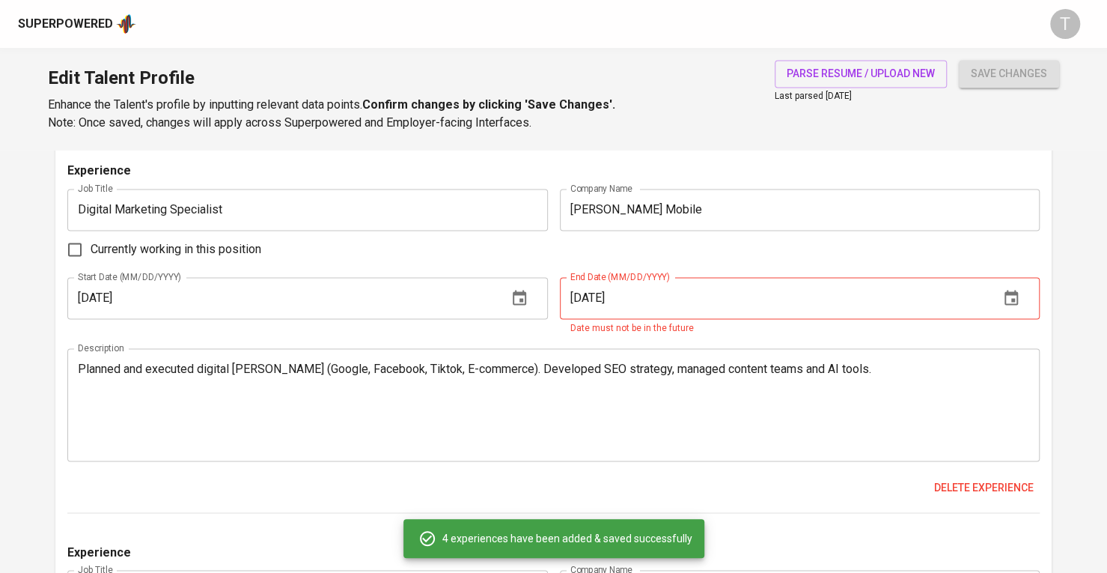
click at [1022, 74] on span "save changes" at bounding box center [1009, 73] width 76 height 19
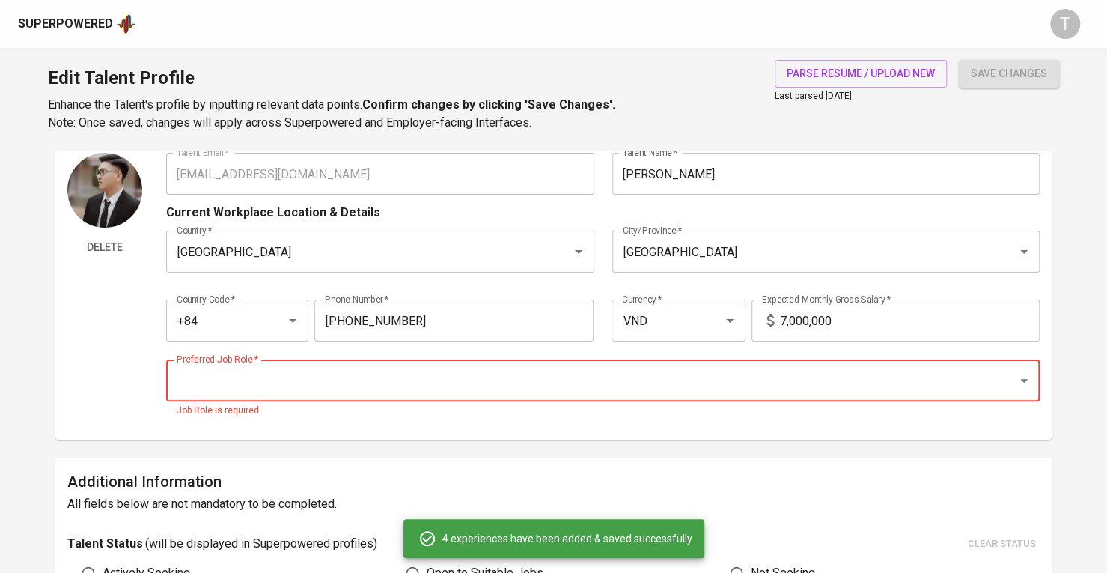
scroll to position [49, 0]
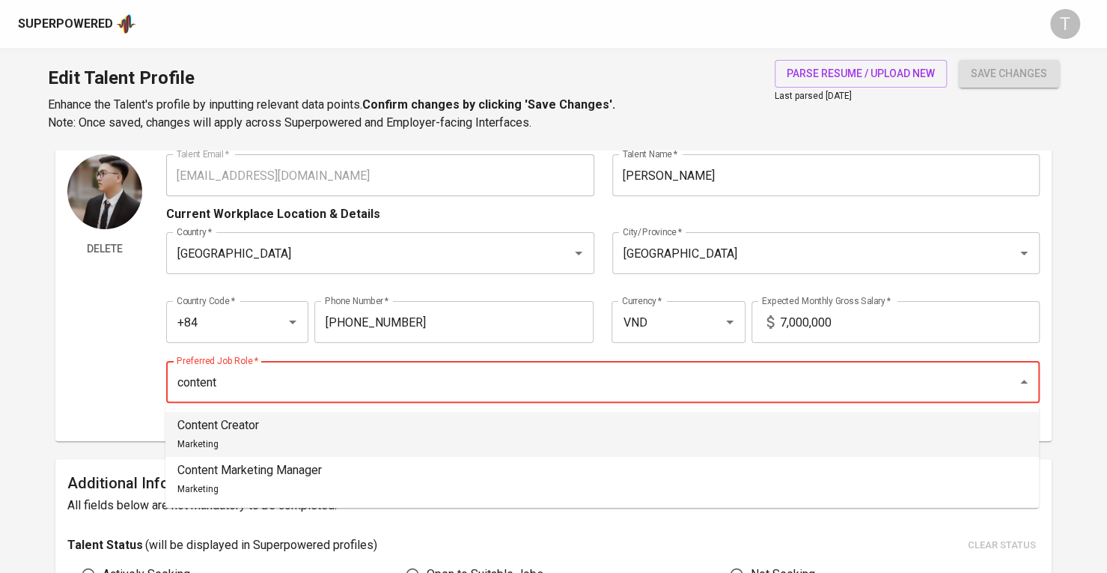
click at [413, 427] on li "Content Creator Marketing" at bounding box center [601, 434] width 873 height 45
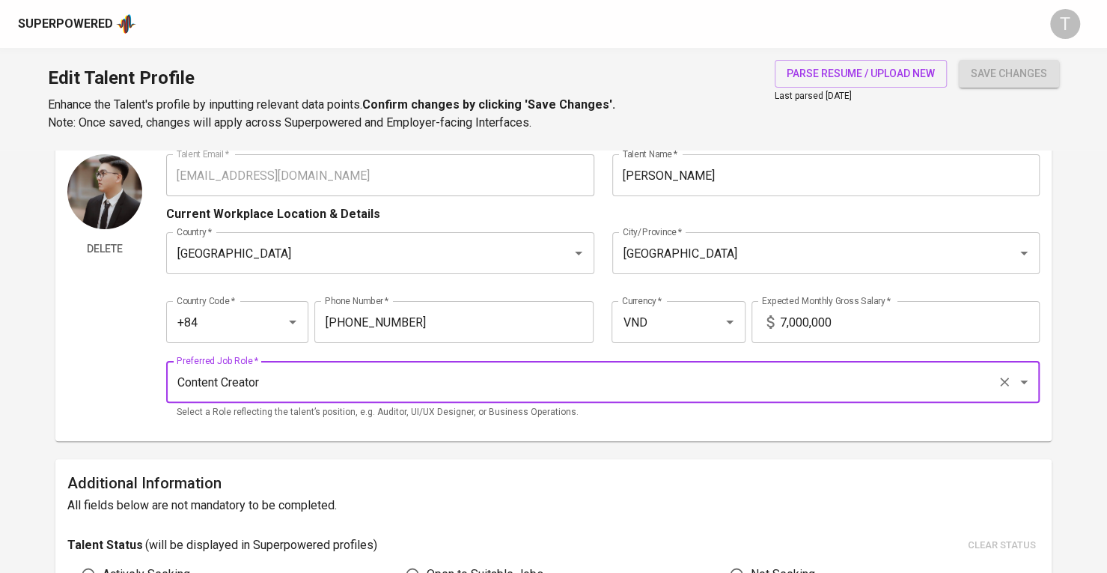
type input "Content Creator"
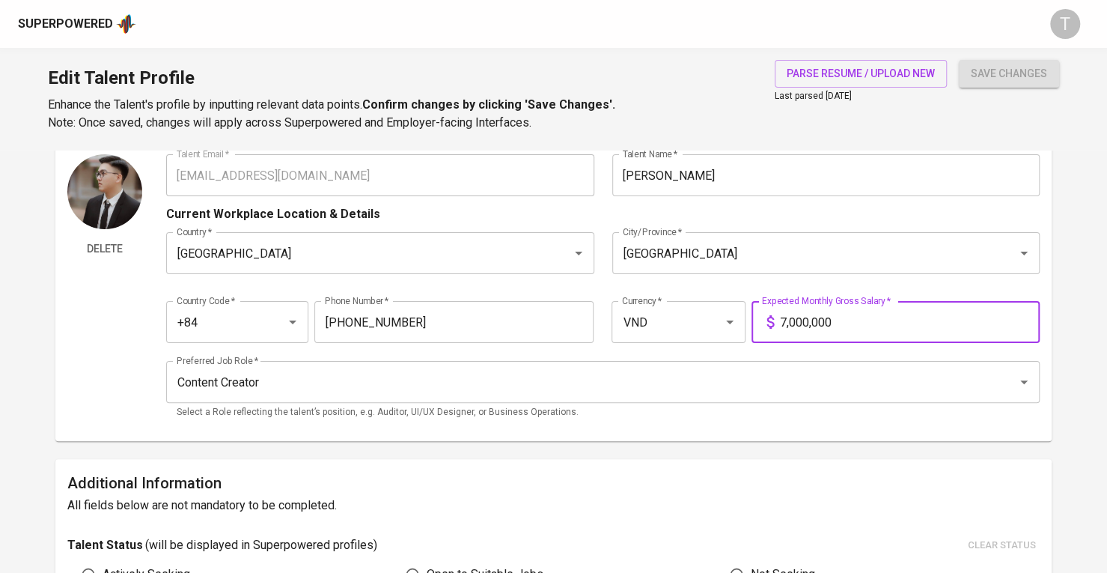
drag, startPoint x: 865, startPoint y: 332, endPoint x: 774, endPoint y: 329, distance: 91.3
click at [774, 329] on div "7,000,000 Expected Monthly Gross Salary *" at bounding box center [895, 322] width 288 height 42
click at [959, 60] on button "save changes" at bounding box center [1009, 74] width 100 height 28
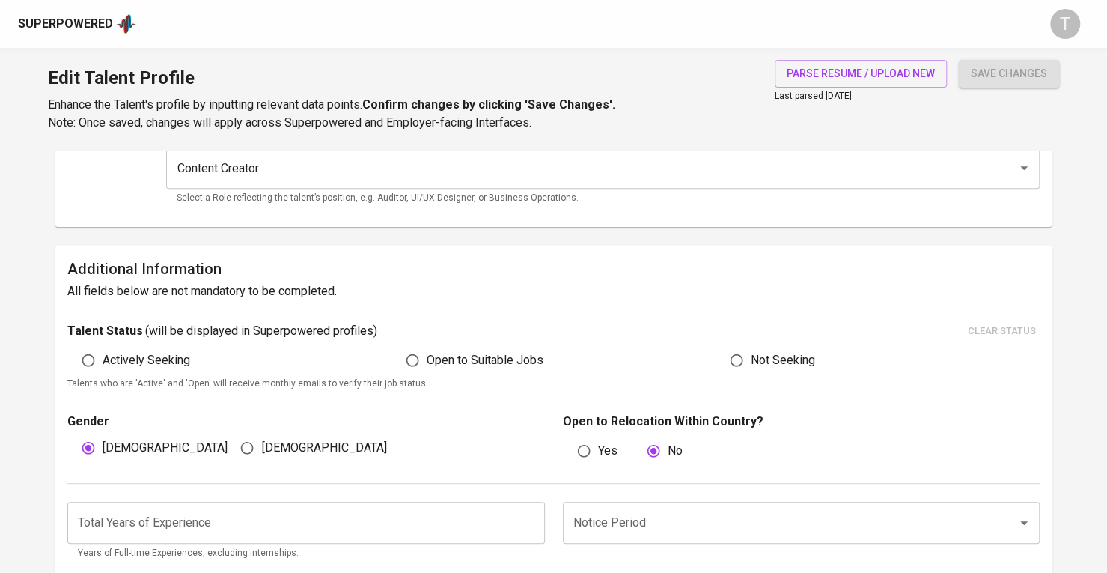
scroll to position [0, 0]
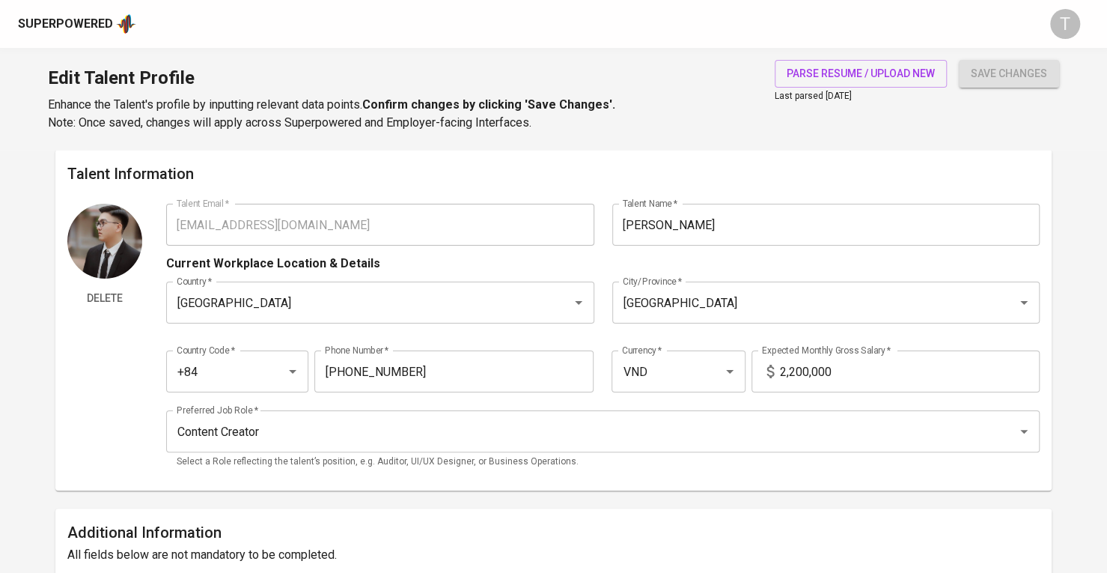
click at [886, 367] on input "2,200,000" at bounding box center [910, 371] width 260 height 42
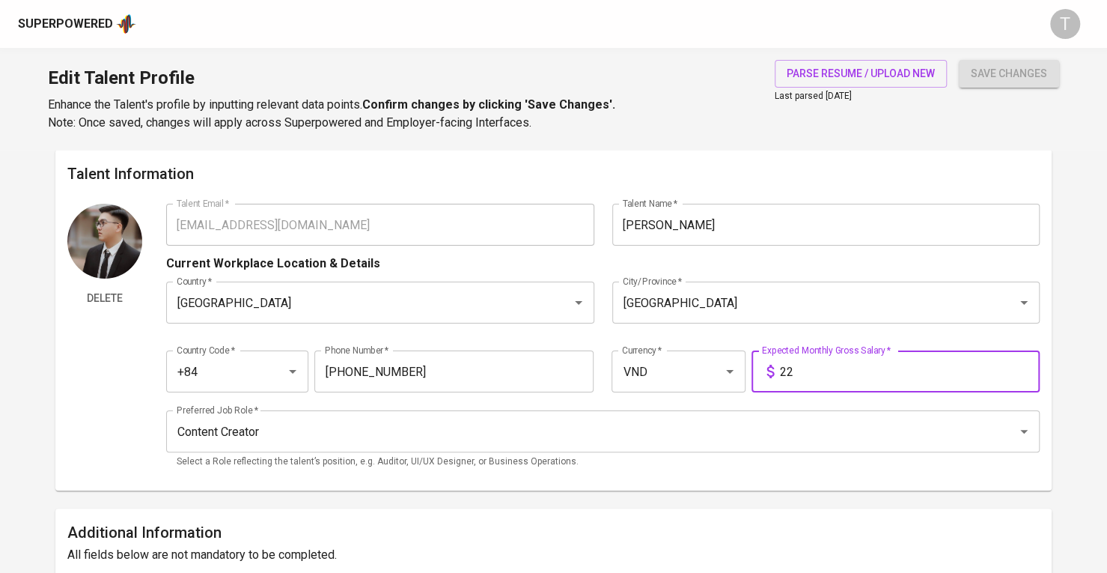
type input "2"
click at [959, 60] on button "save changes" at bounding box center [1009, 74] width 100 height 28
click at [885, 378] on input "2,220,000" at bounding box center [910, 371] width 260 height 42
click at [804, 369] on input "222,000,000" at bounding box center [910, 371] width 260 height 42
click at [801, 370] on input "222,000,000" at bounding box center [910, 371] width 260 height 42
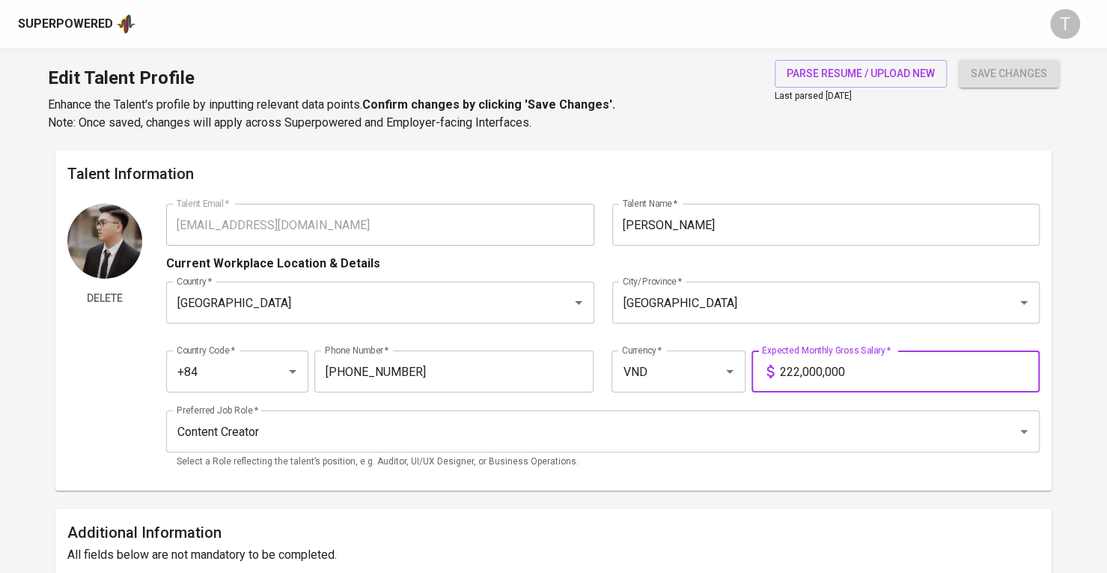
click at [794, 373] on input "222,000,000" at bounding box center [910, 371] width 260 height 42
click at [802, 369] on input "222,000,000" at bounding box center [910, 371] width 260 height 42
click at [799, 369] on input "222,000,000" at bounding box center [910, 371] width 260 height 42
type input "20,000,000"
click at [1004, 61] on button "save changes" at bounding box center [1009, 74] width 100 height 28
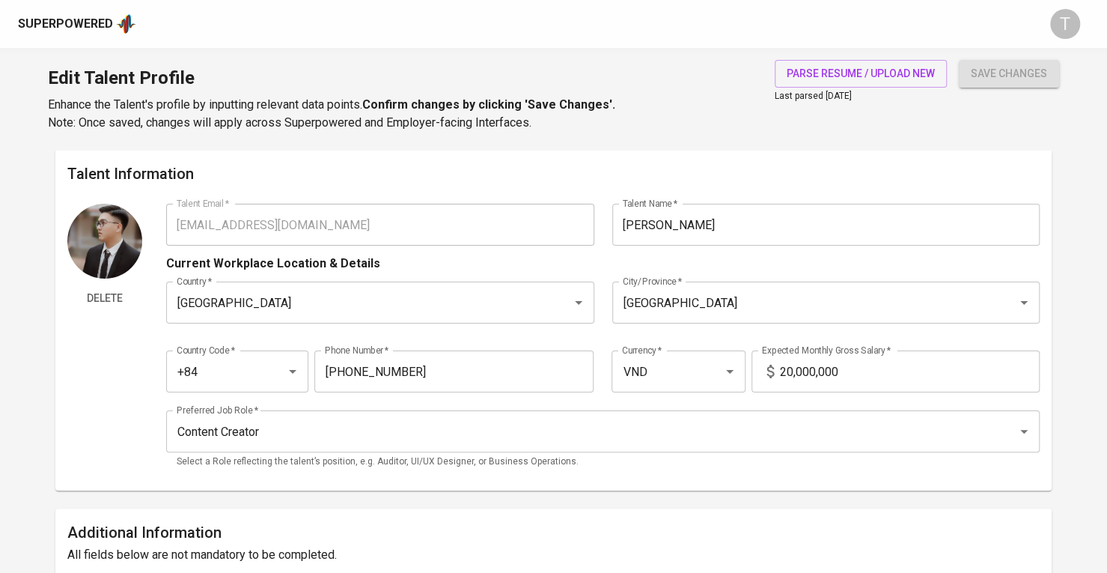
scroll to position [1260, 0]
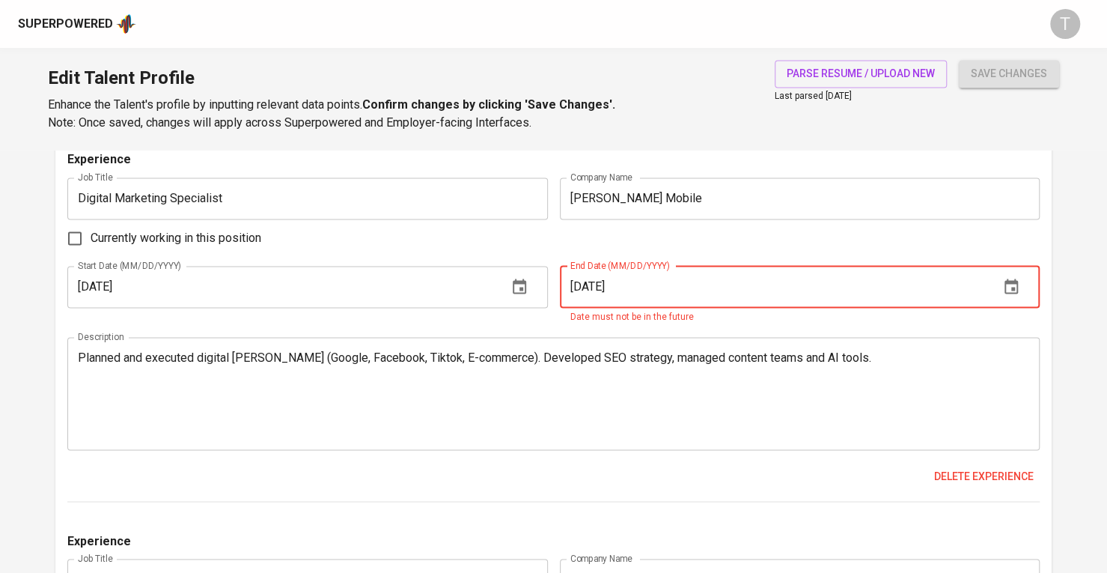
drag, startPoint x: 826, startPoint y: 294, endPoint x: 335, endPoint y: 287, distance: 491.0
click at [422, 312] on div "Start Date (MM/DD/YYYY) [DATE] Start Date (MM/DD/YYYY) End Date (MM/DD/YYYY) [D…" at bounding box center [553, 295] width 972 height 59
click at [233, 237] on span "Currently working in this position" at bounding box center [176, 238] width 171 height 18
click at [91, 237] on input "Currently working in this position" at bounding box center [74, 237] width 31 height 31
checkbox input "true"
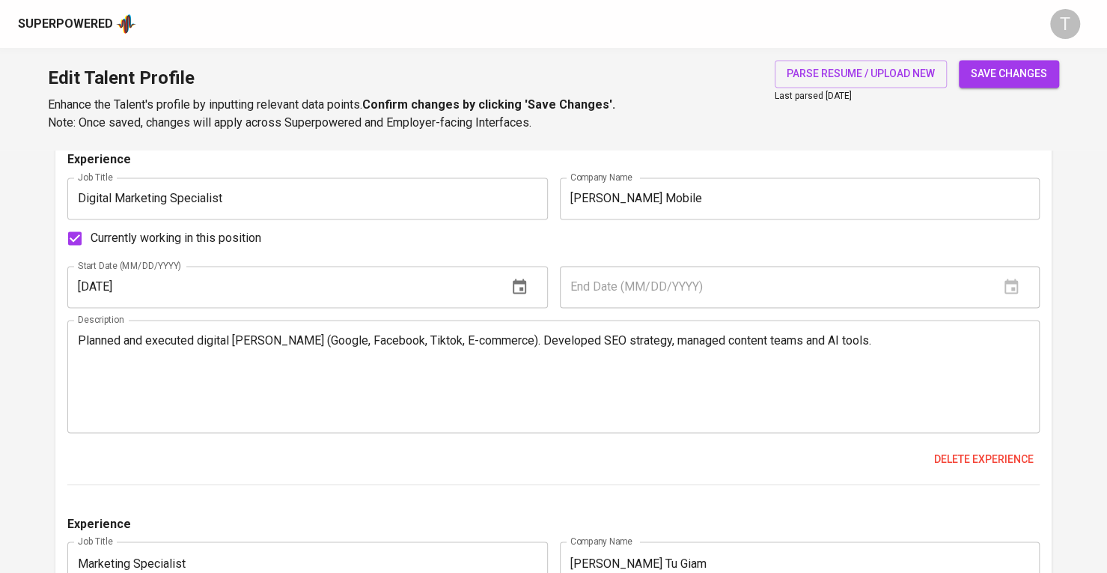
click at [1013, 91] on div "save changes" at bounding box center [1009, 96] width 100 height 72
click at [1019, 79] on span "save changes" at bounding box center [1009, 73] width 76 height 19
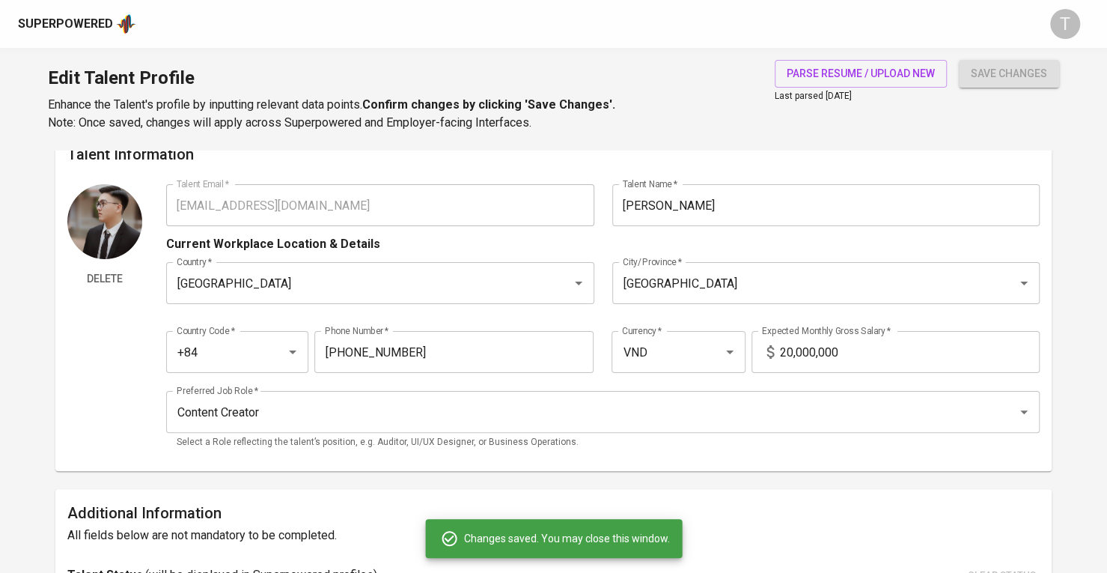
scroll to position [0, 0]
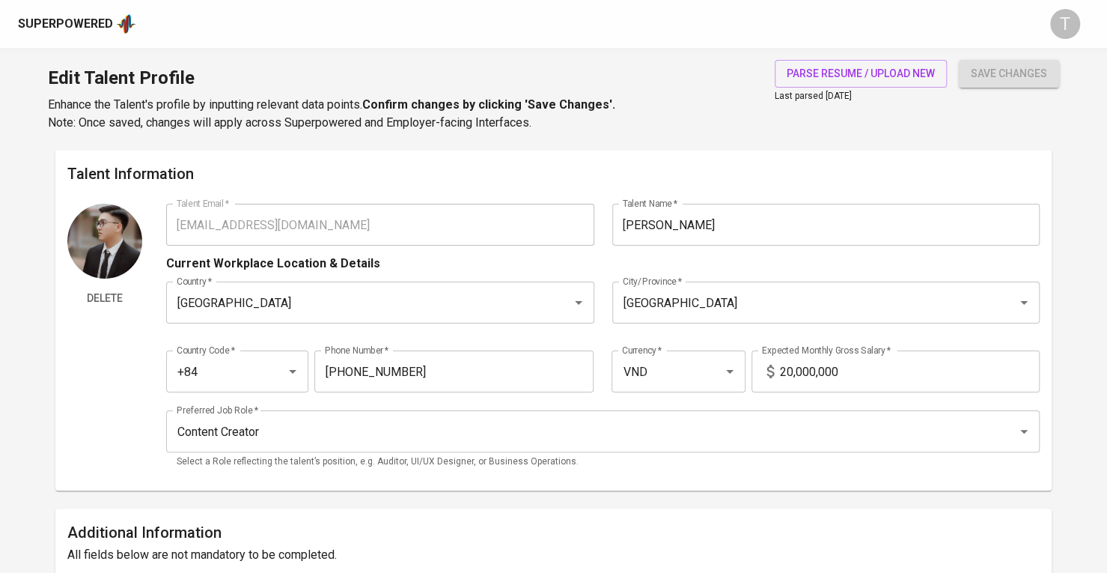
click at [67, 226] on div "Delete Talent Email   * [EMAIL_ADDRESS][DOMAIN_NAME] Talent Email * Talent Name…" at bounding box center [553, 341] width 972 height 275
